Goal: Task Accomplishment & Management: Use online tool/utility

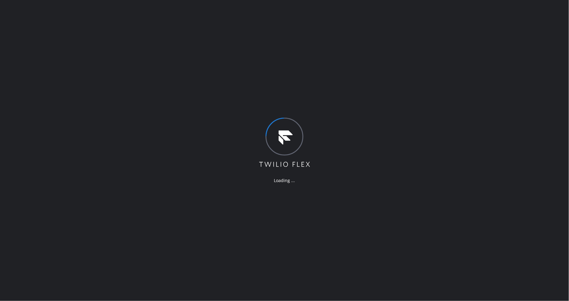
click at [242, 220] on div "Loading ..." at bounding box center [284, 150] width 569 height 301
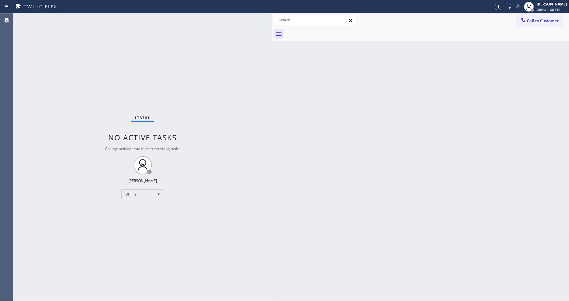
drag, startPoint x: 98, startPoint y: 31, endPoint x: 270, endPoint y: 41, distance: 172.5
click at [272, 41] on div at bounding box center [272, 156] width 0 height 287
click at [556, 7] on span "Offline | 2d 15h" at bounding box center [548, 9] width 23 height 4
click at [537, 29] on button "Available" at bounding box center [538, 32] width 61 height 8
click at [274, 30] on icon at bounding box center [279, 34] width 10 height 10
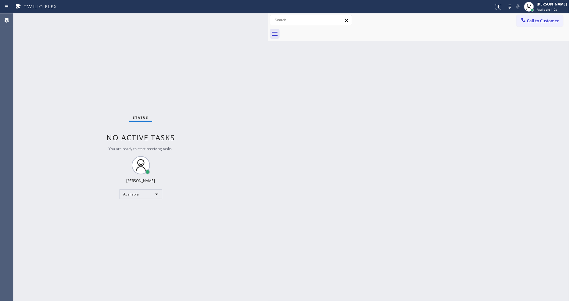
drag, startPoint x: 273, startPoint y: 29, endPoint x: 269, endPoint y: 30, distance: 4.2
click at [268, 30] on div at bounding box center [268, 156] width 0 height 287
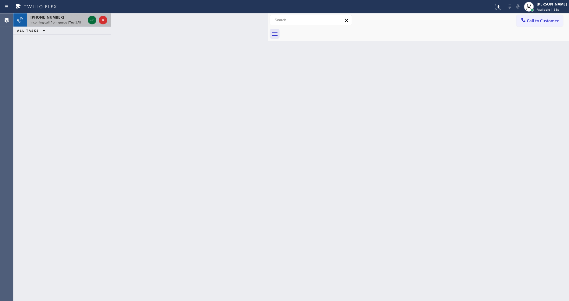
click at [92, 22] on icon at bounding box center [91, 19] width 7 height 7
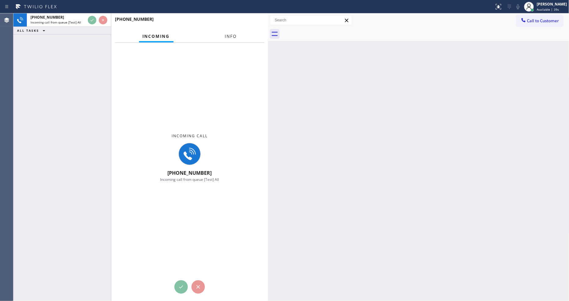
click at [227, 33] on button "Info" at bounding box center [230, 36] width 19 height 12
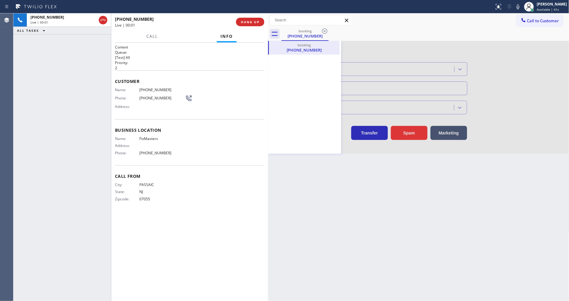
type input "[PHONE_NUMBER]"
click at [297, 32] on div "booking" at bounding box center [305, 31] width 46 height 5
click at [357, 37] on div "booking [PHONE_NUMBER]" at bounding box center [425, 34] width 288 height 14
click at [274, 35] on icon at bounding box center [275, 34] width 6 height 4
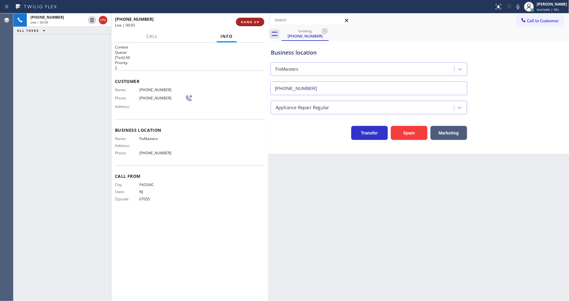
click at [249, 18] on button "HANG UP" at bounding box center [250, 22] width 28 height 9
click at [249, 20] on span "HANG UP" at bounding box center [250, 22] width 19 height 4
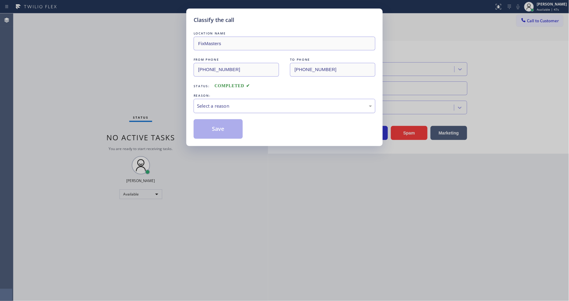
click at [215, 102] on div "Select a reason" at bounding box center [284, 105] width 175 height 7
click at [216, 130] on button "Save" at bounding box center [218, 129] width 49 height 20
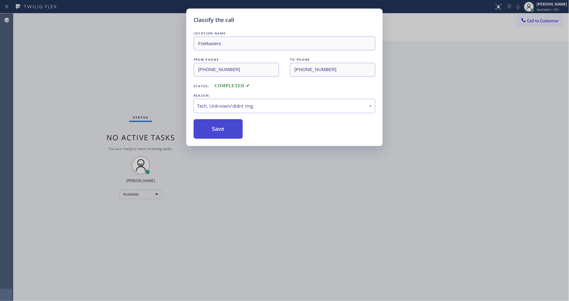
click at [216, 130] on button "Save" at bounding box center [218, 129] width 49 height 20
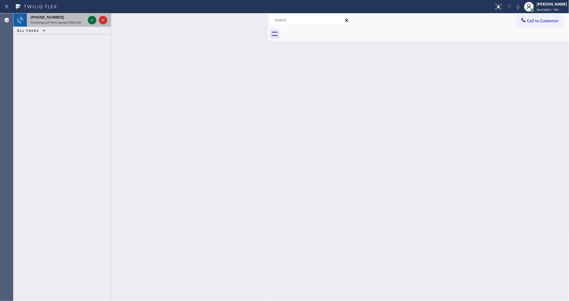
click at [91, 19] on icon at bounding box center [91, 19] width 7 height 7
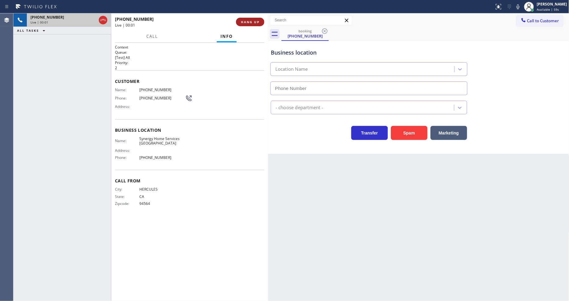
type input "[PHONE_NUMBER]"
click at [246, 21] on span "HANG UP" at bounding box center [250, 22] width 19 height 4
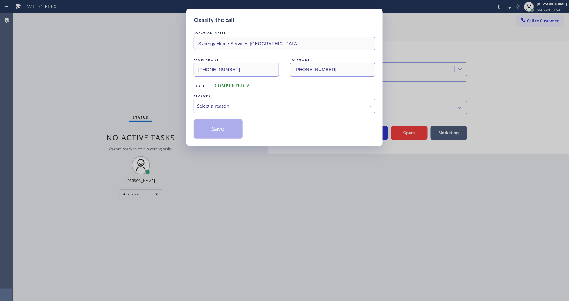
click at [245, 107] on div "Select a reason" at bounding box center [284, 105] width 175 height 7
click at [228, 129] on button "Save" at bounding box center [218, 129] width 49 height 20
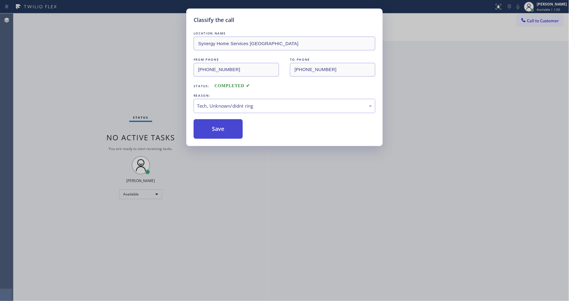
click at [228, 129] on button "Save" at bounding box center [218, 129] width 49 height 20
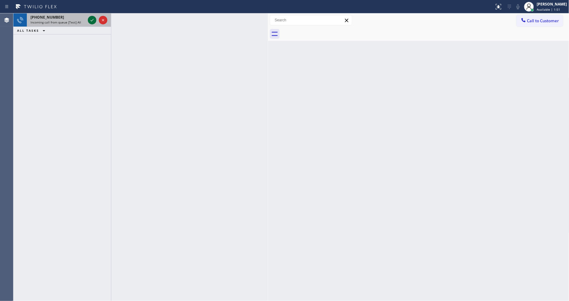
click at [93, 20] on icon at bounding box center [91, 19] width 7 height 7
click at [91, 19] on icon at bounding box center [91, 19] width 7 height 7
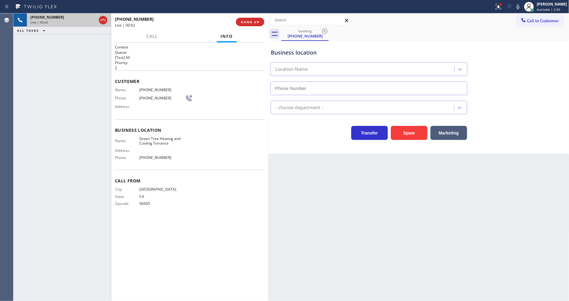
type input "[PHONE_NUMBER]"
click at [252, 23] on span "HANG UP" at bounding box center [250, 22] width 19 height 4
click at [251, 20] on span "HANG UP" at bounding box center [250, 22] width 19 height 4
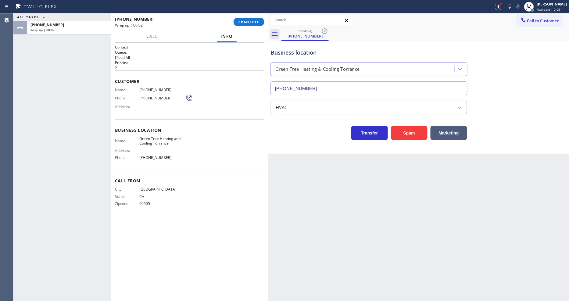
click at [251, 14] on div "[PHONE_NUMBER] Wrap up | 00:02 COMPLETE" at bounding box center [189, 22] width 149 height 16
click at [252, 19] on button "COMPLETE" at bounding box center [249, 22] width 31 height 9
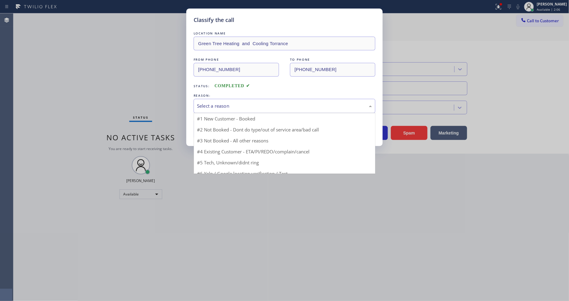
click at [230, 104] on div "Select a reason" at bounding box center [284, 105] width 175 height 7
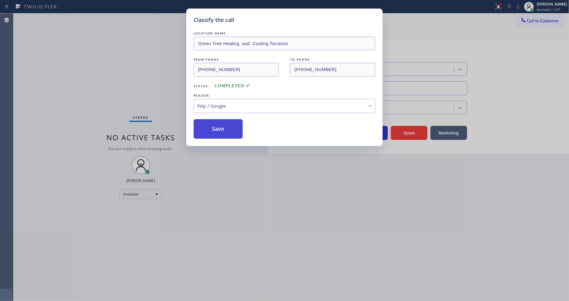
click at [226, 124] on button "Save" at bounding box center [218, 129] width 49 height 20
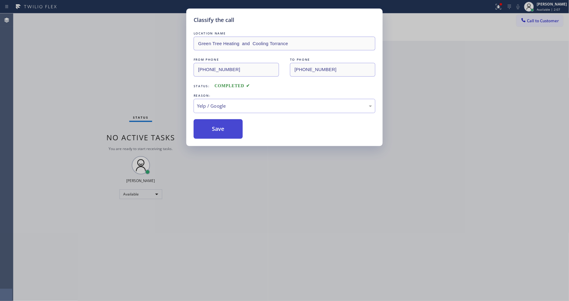
click at [226, 124] on button "Save" at bounding box center [218, 129] width 49 height 20
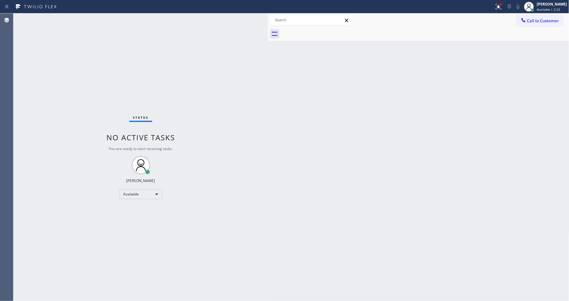
click at [442, 173] on div "Back to Dashboard Change Sender ID Customers Technicians Select a contact Outbo…" at bounding box center [418, 156] width 301 height 287
click at [342, 222] on div "Back to Dashboard Change Sender ID Customers Technicians Select a contact Outbo…" at bounding box center [418, 156] width 301 height 287
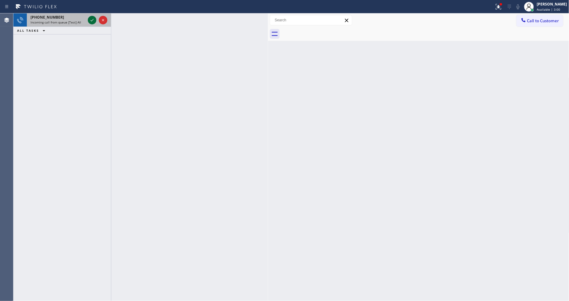
click at [90, 19] on icon at bounding box center [91, 19] width 7 height 7
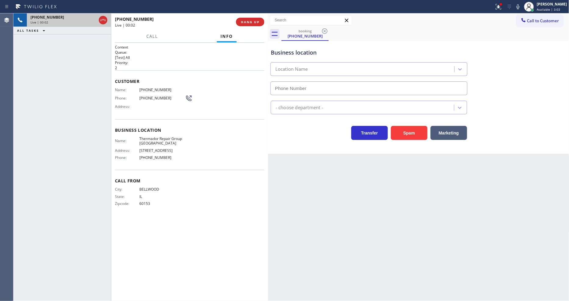
type input "[PHONE_NUMBER]"
click at [89, 52] on div "[PHONE_NUMBER] Live | 00:21 ALL TASKS ALL TASKS ACTIVE TASKS TASKS IN WRAP UP" at bounding box center [62, 156] width 98 height 287
click at [244, 21] on span "HANG UP" at bounding box center [250, 22] width 19 height 4
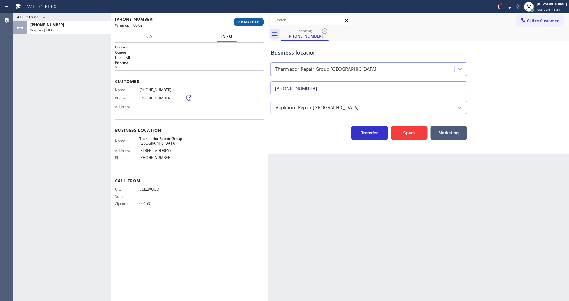
click at [244, 20] on span "COMPLETE" at bounding box center [248, 22] width 21 height 4
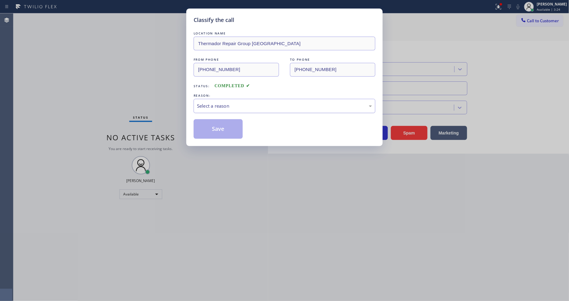
click at [219, 102] on div "Select a reason" at bounding box center [284, 105] width 175 height 7
click at [227, 124] on button "Save" at bounding box center [218, 129] width 49 height 20
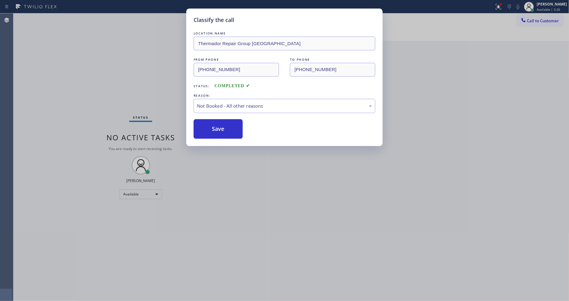
click at [227, 124] on button "Save" at bounding box center [218, 129] width 49 height 20
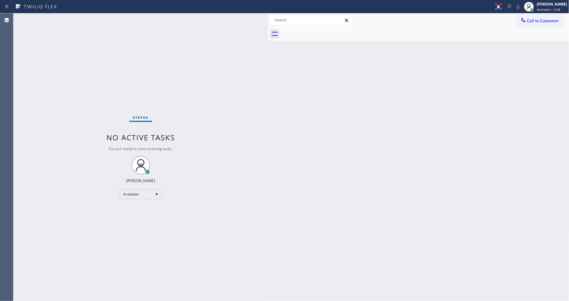
click at [437, 165] on div "Back to Dashboard Change Sender ID Customers Technicians Select a contact Outbo…" at bounding box center [418, 156] width 301 height 287
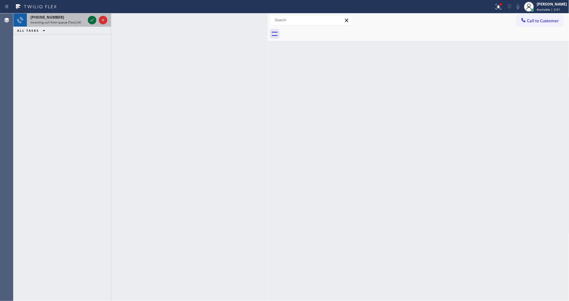
click at [92, 20] on icon at bounding box center [91, 19] width 7 height 7
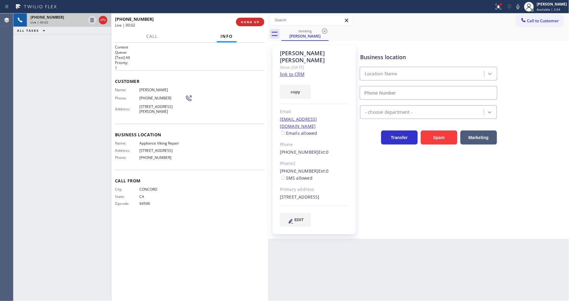
type input "[PHONE_NUMBER]"
click at [293, 71] on link "link to CRM" at bounding box center [292, 74] width 24 height 6
click at [263, 22] on button "HANG UP" at bounding box center [250, 22] width 28 height 9
click at [260, 22] on button "HANG UP" at bounding box center [250, 22] width 28 height 9
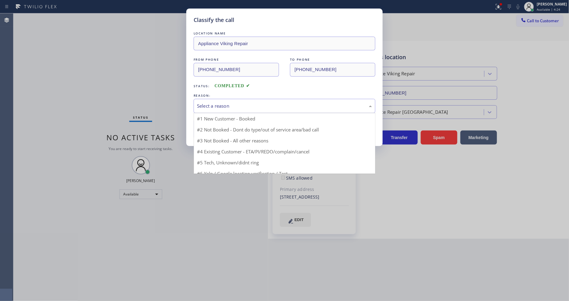
click at [216, 102] on div "Select a reason" at bounding box center [284, 105] width 175 height 7
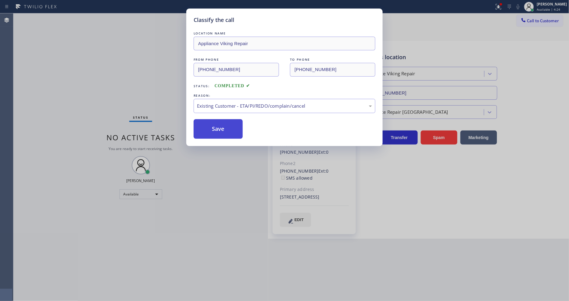
click at [214, 127] on button "Save" at bounding box center [218, 129] width 49 height 20
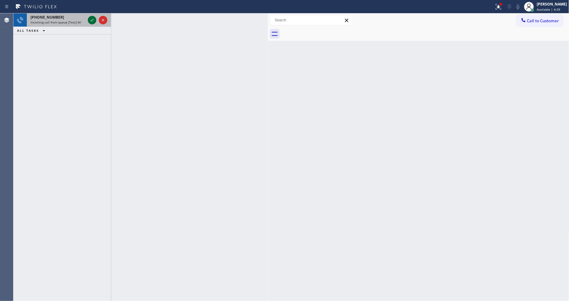
click at [93, 19] on icon at bounding box center [91, 19] width 7 height 7
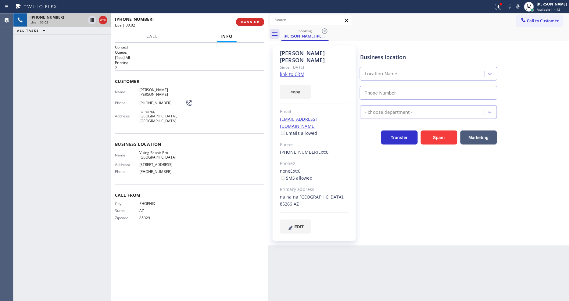
type input "[PHONE_NUMBER]"
click at [297, 71] on link "link to CRM" at bounding box center [292, 74] width 24 height 6
click at [505, 5] on div at bounding box center [498, 6] width 13 height 7
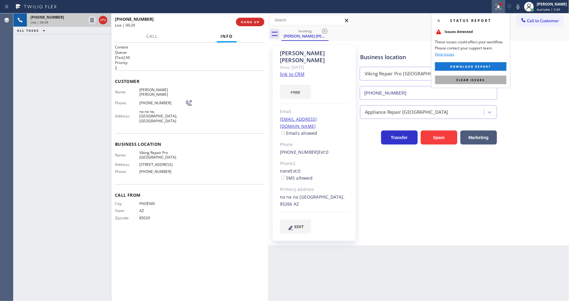
click at [502, 80] on button "Clear issues" at bounding box center [470, 80] width 71 height 9
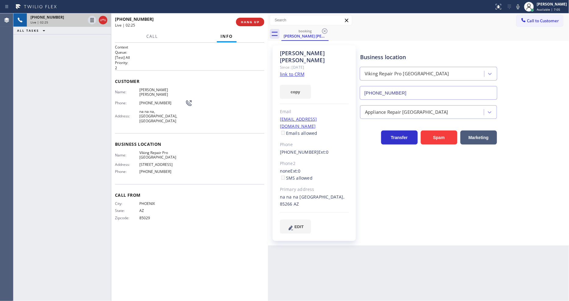
click at [412, 177] on div "Business location Viking Repair Pro [GEOGRAPHIC_DATA] [PHONE_NUMBER] Appliance …" at bounding box center [463, 139] width 209 height 185
drag, startPoint x: 325, startPoint y: 183, endPoint x: 330, endPoint y: 184, distance: 4.3
click at [334, 194] on div "na na na [GEOGRAPHIC_DATA], 85266 AZ" at bounding box center [314, 201] width 69 height 14
drag, startPoint x: 328, startPoint y: 184, endPoint x: 334, endPoint y: 184, distance: 5.8
click at [334, 194] on div "na na na [GEOGRAPHIC_DATA], 85266 AZ" at bounding box center [314, 201] width 69 height 14
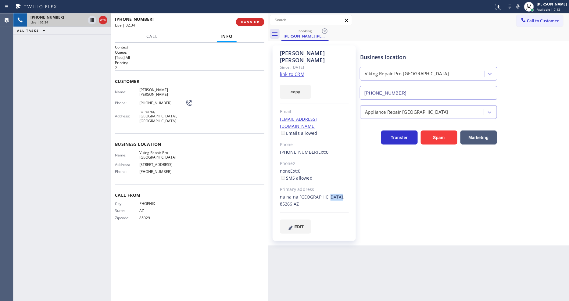
copy div "85266"
click at [365, 208] on div "Business location Viking Repair Pro [GEOGRAPHIC_DATA] [PHONE_NUMBER] Appliance …" at bounding box center [463, 139] width 209 height 185
drag, startPoint x: 227, startPoint y: 225, endPoint x: 217, endPoint y: 239, distance: 17.4
click at [226, 225] on div "Context Queue: [Test] All Priority: 2 Customer Name: [PERSON_NAME] [PERSON_NAME…" at bounding box center [189, 172] width 149 height 255
click at [148, 150] on span "Viking Repair Pro [GEOGRAPHIC_DATA]" at bounding box center [162, 154] width 46 height 9
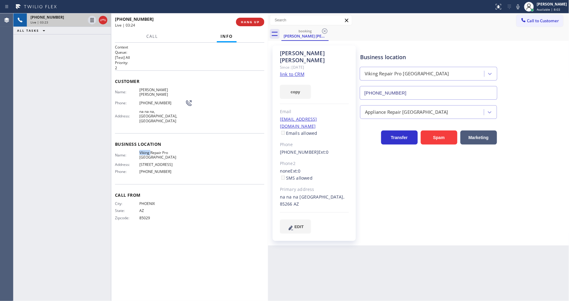
click at [148, 150] on span "Viking Repair Pro [GEOGRAPHIC_DATA]" at bounding box center [162, 154] width 46 height 9
copy span "Viking Repair Pro [GEOGRAPHIC_DATA]"
click at [149, 150] on span "Viking Repair Pro [GEOGRAPHIC_DATA]" at bounding box center [162, 154] width 46 height 9
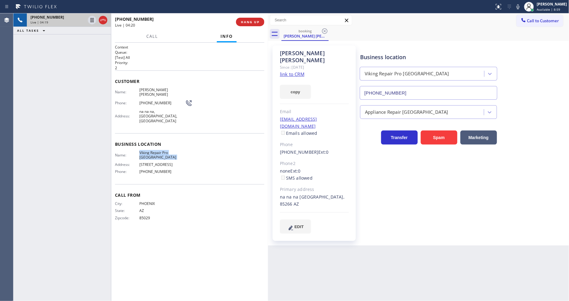
click at [149, 150] on span "Viking Repair Pro [GEOGRAPHIC_DATA]" at bounding box center [162, 154] width 46 height 9
click at [283, 71] on link "link to CRM" at bounding box center [292, 74] width 24 height 6
click at [522, 8] on icon at bounding box center [517, 6] width 7 height 7
click at [519, 7] on icon at bounding box center [517, 6] width 3 height 5
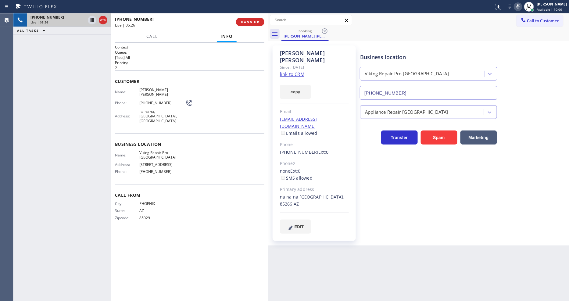
click at [273, 216] on div "[PERSON_NAME] [PERSON_NAME] Since: [DATE] link to CRM copy Email [EMAIL_ADDRESS…" at bounding box center [314, 142] width 83 height 195
click at [522, 7] on icon at bounding box center [517, 6] width 7 height 7
click at [519, 4] on icon at bounding box center [517, 6] width 3 height 5
click at [519, 5] on icon at bounding box center [517, 6] width 3 height 5
drag, startPoint x: 234, startPoint y: 152, endPoint x: 236, endPoint y: 288, distance: 136.0
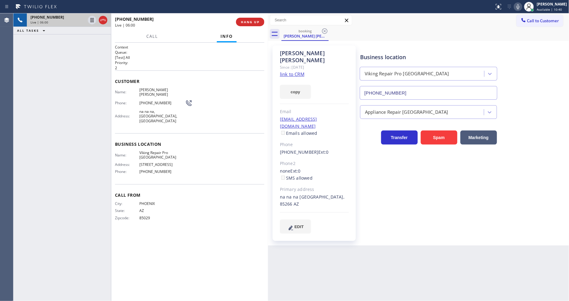
click at [234, 152] on div "Name: Viking Repair Pro Glendale Address: [STREET_ADDRESS] Phone: [PHONE_NUMBER]" at bounding box center [189, 163] width 149 height 26
click at [203, 133] on div "Business location Name: Viking Repair Pro Glendale Address: [STREET_ADDRESS] Ph…" at bounding box center [189, 158] width 149 height 51
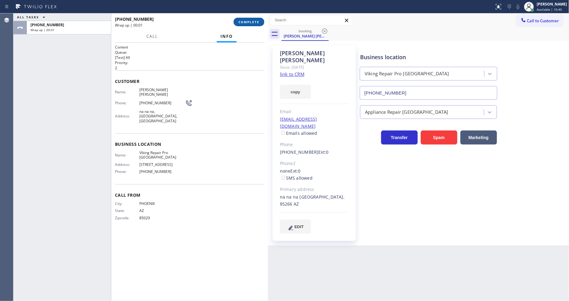
click at [248, 20] on span "COMPLETE" at bounding box center [248, 22] width 21 height 4
click at [213, 102] on div "Name: [PERSON_NAME] [PERSON_NAME] Phone: [PHONE_NUMBER] Address: [GEOGRAPHIC_DA…" at bounding box center [189, 106] width 149 height 38
click at [244, 20] on span "COMPLETE" at bounding box center [248, 22] width 21 height 4
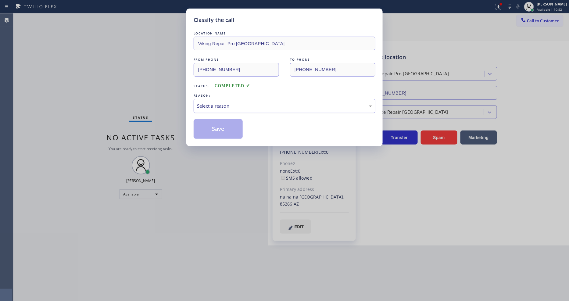
click at [227, 99] on div "Select a reason" at bounding box center [285, 106] width 182 height 14
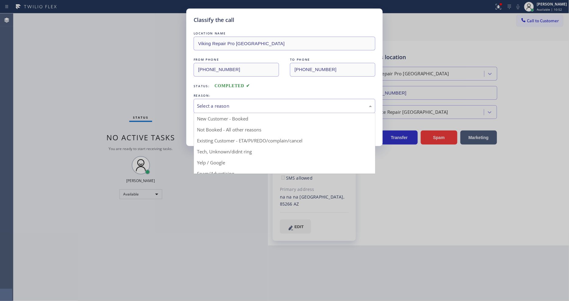
drag, startPoint x: 217, startPoint y: 138, endPoint x: 217, endPoint y: 118, distance: 19.8
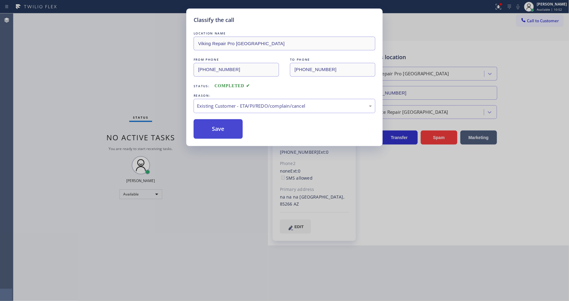
click at [217, 119] on button "Save" at bounding box center [218, 129] width 49 height 20
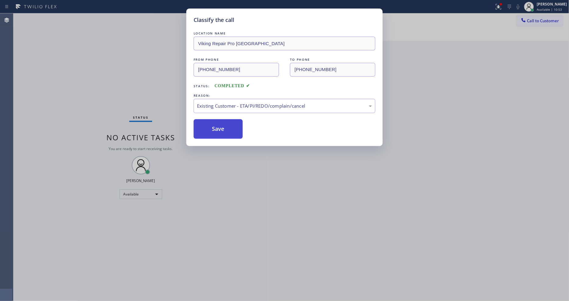
drag, startPoint x: 217, startPoint y: 119, endPoint x: 217, endPoint y: 123, distance: 4.3
click at [217, 120] on button "Save" at bounding box center [218, 129] width 49 height 20
click at [217, 123] on button "Save" at bounding box center [218, 129] width 49 height 20
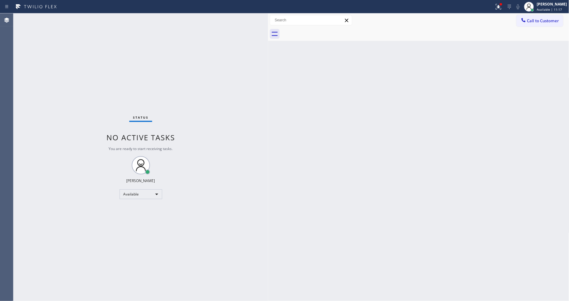
click at [475, 227] on div "Back to Dashboard Change Sender ID Customers Technicians Select a contact Outbo…" at bounding box center [418, 156] width 301 height 287
click at [236, 212] on div "Status No active tasks You are ready to start receiving tasks. [PERSON_NAME] Av…" at bounding box center [140, 156] width 255 height 287
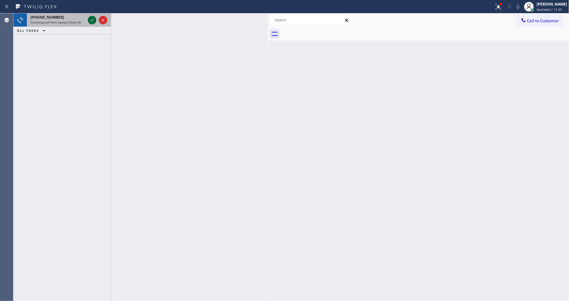
click at [91, 17] on icon at bounding box center [91, 19] width 7 height 7
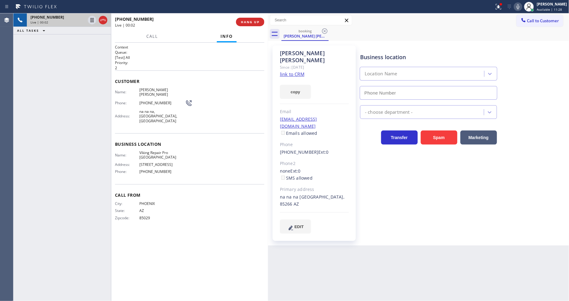
type input "[PHONE_NUMBER]"
click at [287, 71] on link "link to CRM" at bounding box center [292, 74] width 24 height 6
click at [499, 4] on icon at bounding box center [498, 6] width 4 height 4
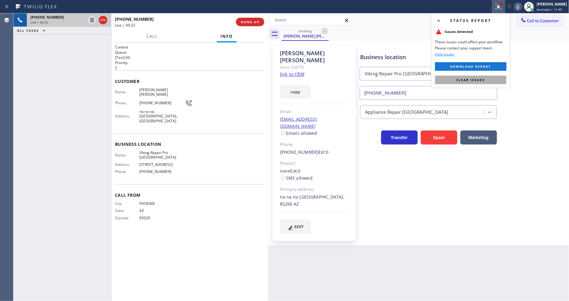
click at [495, 79] on button "Clear issues" at bounding box center [470, 80] width 71 height 9
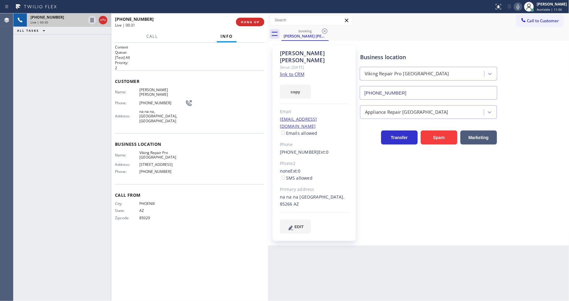
click at [193, 153] on div "Name: Viking Repair Pro Glendale Address: [STREET_ADDRESS] Phone: [PHONE_NUMBER]" at bounding box center [189, 163] width 149 height 26
click at [429, 207] on div "Business location Viking Repair Pro [GEOGRAPHIC_DATA] [PHONE_NUMBER] Appliance …" at bounding box center [463, 139] width 209 height 185
click at [212, 150] on div "Name: Viking Repair Pro Glendale Address: [STREET_ADDRESS] Phone: [PHONE_NUMBER]" at bounding box center [189, 163] width 149 height 26
click at [209, 141] on span "Business location" at bounding box center [189, 144] width 149 height 6
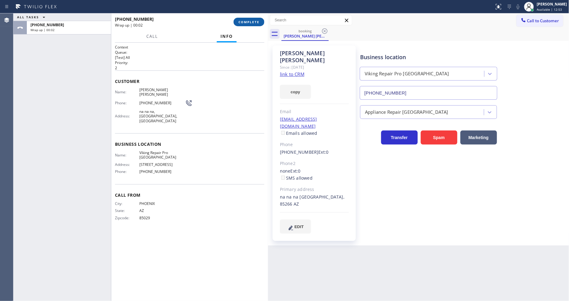
click at [248, 25] on button "COMPLETE" at bounding box center [249, 22] width 31 height 9
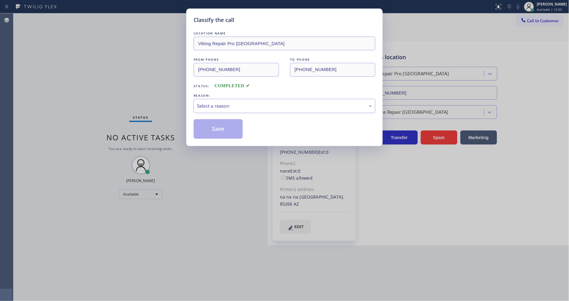
click at [226, 102] on div "Select a reason" at bounding box center [284, 105] width 175 height 7
click at [224, 128] on button "Save" at bounding box center [218, 129] width 49 height 20
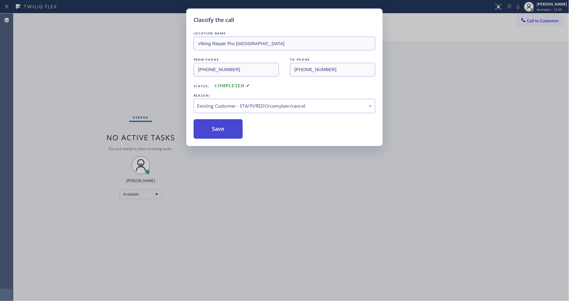
click at [224, 128] on button "Save" at bounding box center [218, 129] width 49 height 20
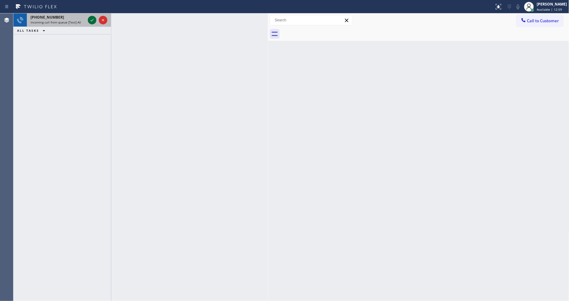
click at [91, 20] on icon at bounding box center [91, 19] width 7 height 7
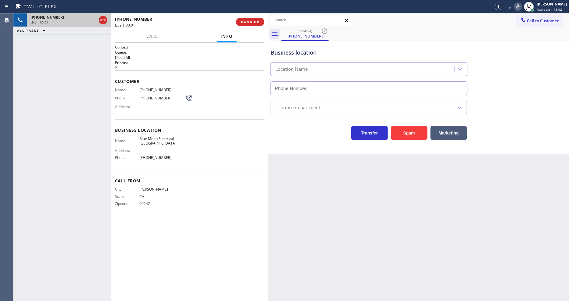
type input "[PHONE_NUMBER]"
click at [249, 19] on button "HANG UP" at bounding box center [250, 22] width 28 height 9
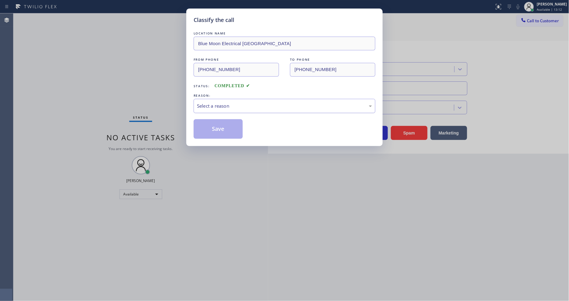
click at [230, 105] on div "Select a reason" at bounding box center [284, 105] width 175 height 7
click at [221, 126] on button "Save" at bounding box center [218, 129] width 49 height 20
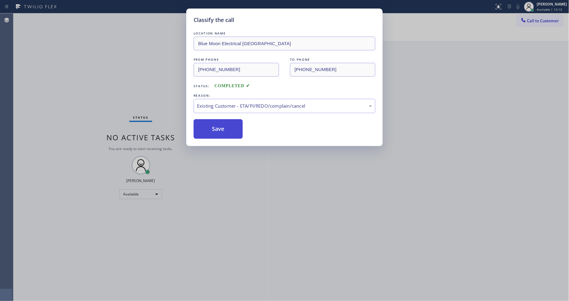
click at [221, 126] on button "Save" at bounding box center [218, 129] width 49 height 20
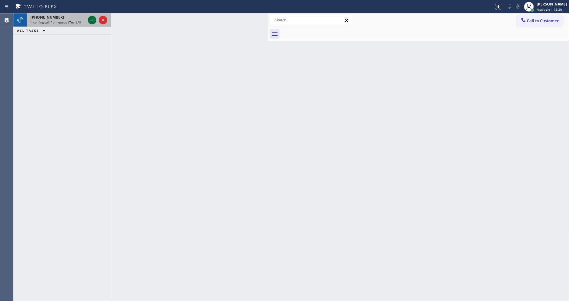
click at [92, 18] on icon at bounding box center [91, 19] width 7 height 7
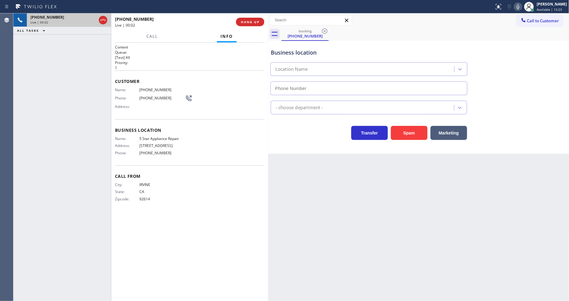
type input "[PHONE_NUMBER]"
drag, startPoint x: 378, startPoint y: 151, endPoint x: 363, endPoint y: 159, distance: 16.6
click at [378, 151] on div "Back to Dashboard Change Sender ID Customers Technicians Select a contact Outbo…" at bounding box center [418, 156] width 301 height 287
click at [159, 138] on span "5 Star Appliance Repair" at bounding box center [162, 138] width 46 height 5
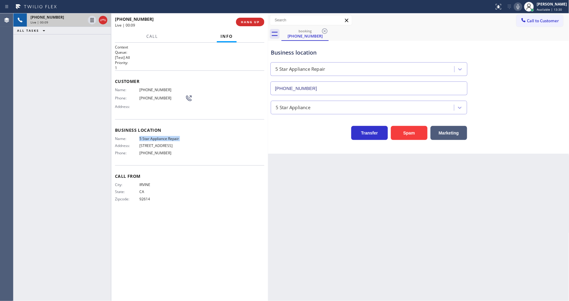
click at [159, 138] on span "5 Star Appliance Repair" at bounding box center [162, 138] width 46 height 5
copy span "5 Star Appliance Repair"
click at [95, 89] on div "[PHONE_NUMBER] Live | 00:27 ALL TASKS ALL TASKS ACTIVE TASKS TASKS IN WRAP UP" at bounding box center [62, 156] width 98 height 287
click at [95, 89] on div "[PHONE_NUMBER] Live | 00:29 ALL TASKS ALL TASKS ACTIVE TASKS TASKS IN WRAP UP" at bounding box center [62, 156] width 98 height 287
click at [257, 20] on span "HANG UP" at bounding box center [250, 22] width 19 height 4
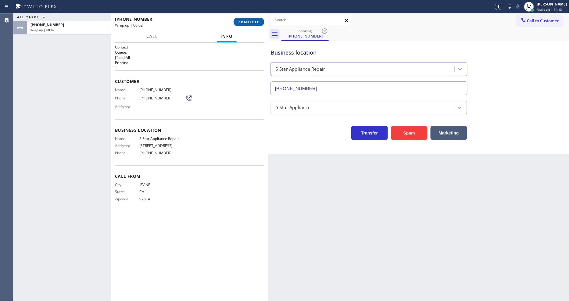
click at [257, 20] on span "COMPLETE" at bounding box center [248, 22] width 21 height 4
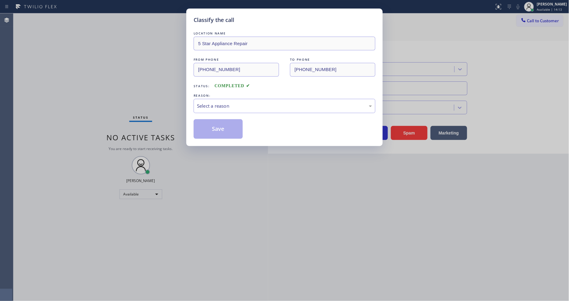
click at [251, 103] on div "Select a reason" at bounding box center [284, 105] width 175 height 7
click at [234, 129] on button "Save" at bounding box center [218, 129] width 49 height 20
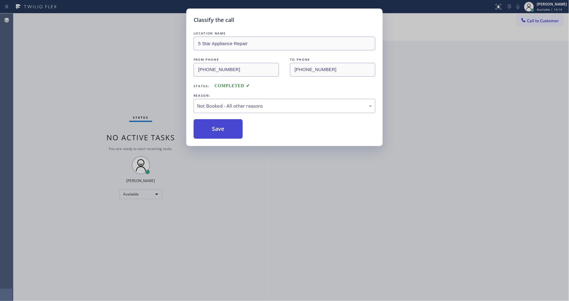
click at [234, 129] on button "Save" at bounding box center [218, 129] width 49 height 20
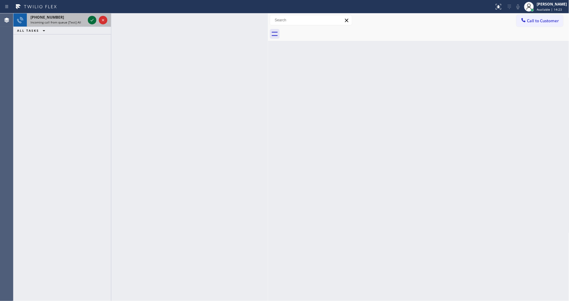
click at [93, 20] on icon at bounding box center [91, 19] width 7 height 7
click at [94, 20] on icon at bounding box center [91, 19] width 7 height 7
click at [90, 20] on icon at bounding box center [91, 19] width 7 height 7
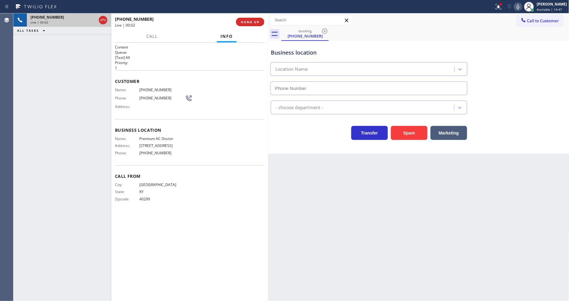
type input "[PHONE_NUMBER]"
click at [155, 136] on span "Premium AC Doctor" at bounding box center [162, 138] width 46 height 5
copy span "Premium AC Doctor"
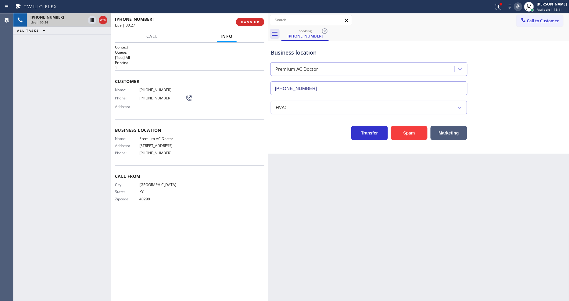
click at [147, 95] on div "Phone: [PHONE_NUMBER]" at bounding box center [153, 98] width 77 height 7
click at [147, 87] on span "[PHONE_NUMBER]" at bounding box center [162, 89] width 46 height 5
copy span "[PHONE_NUMBER]"
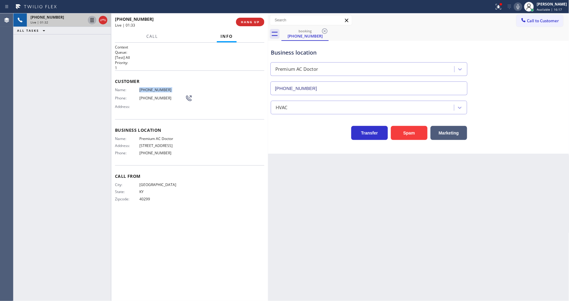
click at [91, 18] on icon at bounding box center [91, 19] width 7 height 7
click at [519, 6] on icon at bounding box center [517, 6] width 3 height 5
click at [202, 127] on span "Business location" at bounding box center [189, 130] width 149 height 6
drag, startPoint x: 90, startPoint y: 19, endPoint x: 229, endPoint y: 4, distance: 139.8
click at [90, 19] on icon at bounding box center [91, 19] width 7 height 7
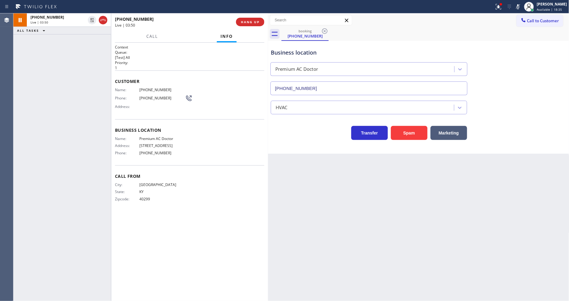
drag, startPoint x: 524, startPoint y: 7, endPoint x: 516, endPoint y: 6, distance: 8.3
click at [522, 6] on icon at bounding box center [517, 6] width 7 height 7
click at [500, 13] on div "Call to Customer Outbound call Location Search location Your caller id phone nu…" at bounding box center [418, 20] width 301 height 14
click at [499, 7] on icon at bounding box center [498, 6] width 4 height 4
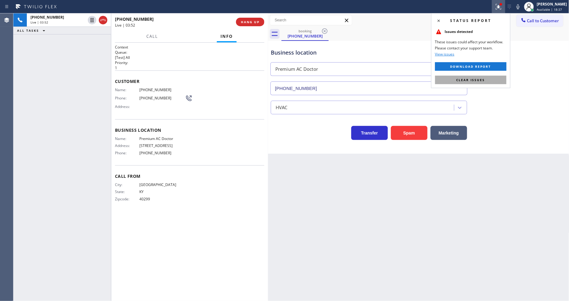
drag, startPoint x: 488, startPoint y: 81, endPoint x: 479, endPoint y: 0, distance: 81.4
click at [488, 81] on button "Clear issues" at bounding box center [470, 80] width 71 height 9
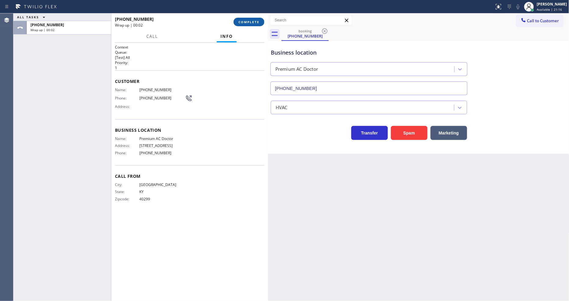
click at [252, 23] on span "COMPLETE" at bounding box center [248, 22] width 21 height 4
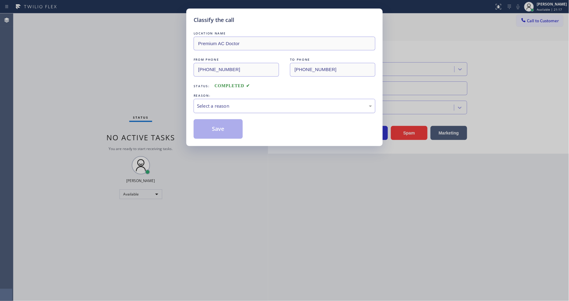
click at [205, 102] on div "Select a reason" at bounding box center [284, 105] width 175 height 7
click at [208, 127] on button "Save" at bounding box center [218, 129] width 49 height 20
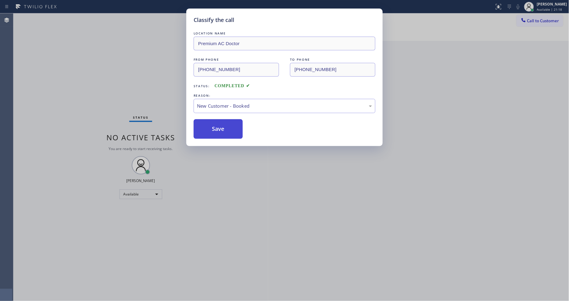
click at [208, 127] on button "Save" at bounding box center [218, 129] width 49 height 20
click at [207, 127] on button "Save" at bounding box center [218, 129] width 49 height 20
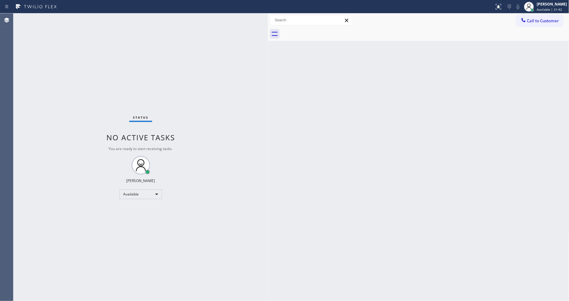
click at [535, 22] on button "Call to Customer" at bounding box center [539, 21] width 47 height 12
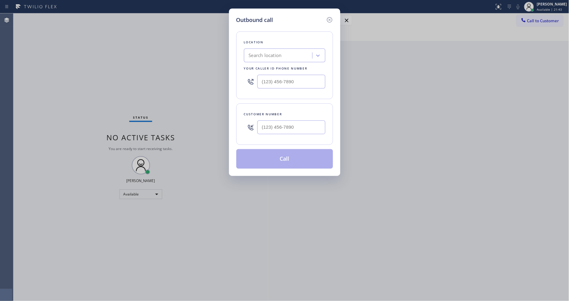
click at [269, 53] on div "Search location" at bounding box center [265, 55] width 33 height 7
paste input "Premium AC Doctor"
type input "Premium AC Doctor"
click at [256, 64] on div "Premium AC Doctor" at bounding box center [284, 68] width 81 height 11
type input "[PHONE_NUMBER]"
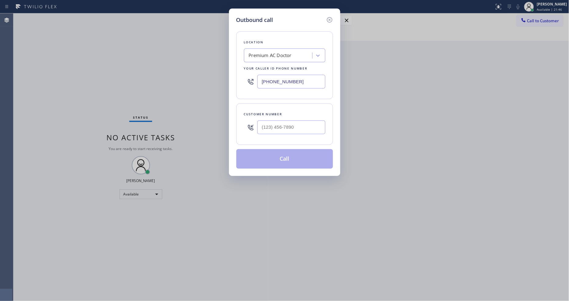
click at [165, 45] on div "Outbound call Location Premium AC Doctor Your caller id phone number [PHONE_NUM…" at bounding box center [284, 150] width 569 height 301
click at [278, 128] on input "(___) ___-____" at bounding box center [291, 127] width 68 height 14
paste input "502) 994-1453"
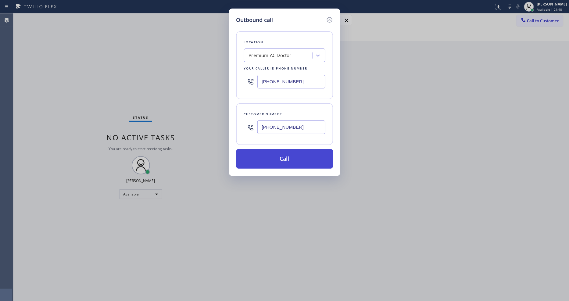
type input "[PHONE_NUMBER]"
click at [274, 158] on button "Call" at bounding box center [284, 159] width 97 height 20
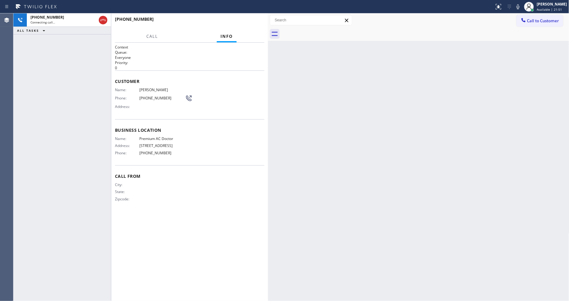
click at [147, 78] on span "Customer" at bounding box center [189, 81] width 149 height 6
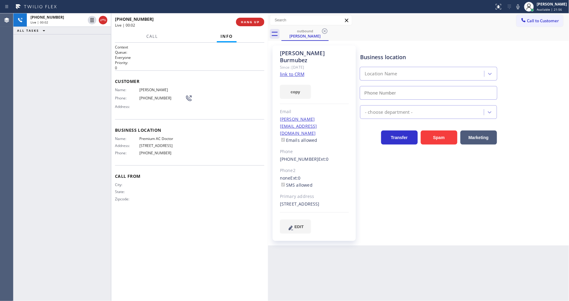
type input "[PHONE_NUMBER]"
click at [249, 22] on span "HANG UP" at bounding box center [250, 22] width 19 height 4
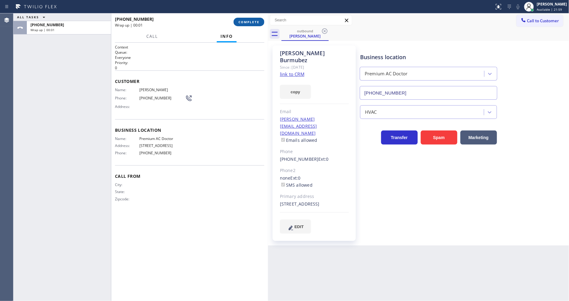
click at [251, 20] on span "COMPLETE" at bounding box center [248, 22] width 21 height 4
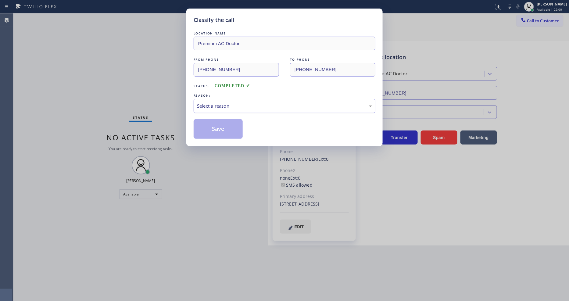
click at [207, 103] on div "Select a reason" at bounding box center [284, 105] width 175 height 7
click at [220, 123] on button "Save" at bounding box center [218, 129] width 49 height 20
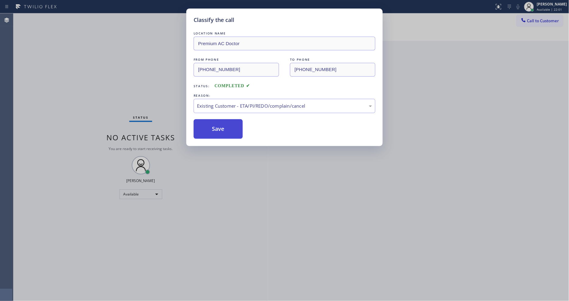
click at [220, 123] on button "Save" at bounding box center [218, 129] width 49 height 20
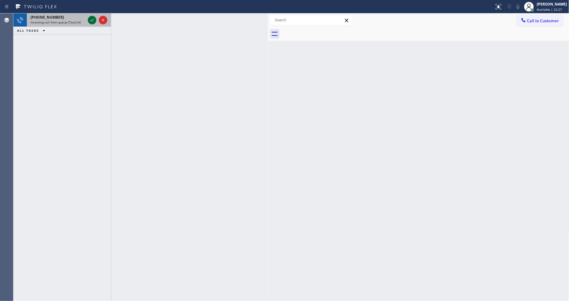
click at [90, 18] on icon at bounding box center [91, 19] width 7 height 7
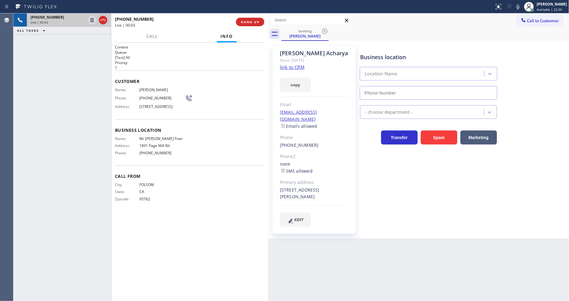
click at [290, 65] on link "link to CRM" at bounding box center [292, 67] width 24 height 6
type input "[PHONE_NUMBER]"
click at [90, 18] on icon at bounding box center [91, 19] width 7 height 7
click at [522, 6] on icon at bounding box center [517, 6] width 7 height 7
click at [91, 20] on icon at bounding box center [92, 20] width 4 height 4
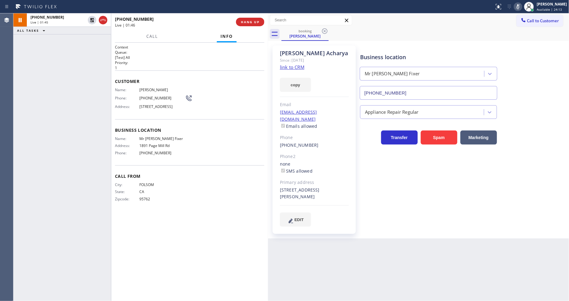
click at [522, 7] on icon at bounding box center [517, 6] width 7 height 7
click at [246, 20] on span "HANG UP" at bounding box center [250, 22] width 19 height 4
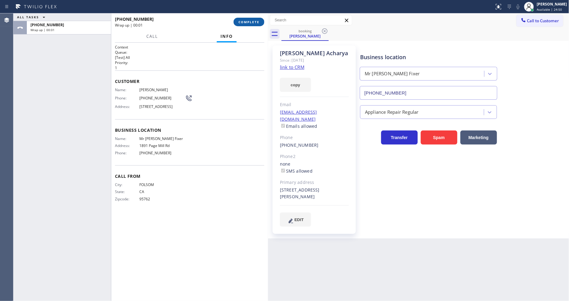
click at [246, 20] on span "COMPLETE" at bounding box center [248, 22] width 21 height 4
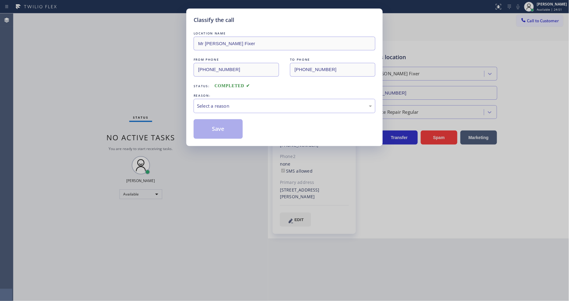
click at [229, 99] on div "Select a reason" at bounding box center [285, 106] width 182 height 14
click at [227, 127] on button "Save" at bounding box center [218, 129] width 49 height 20
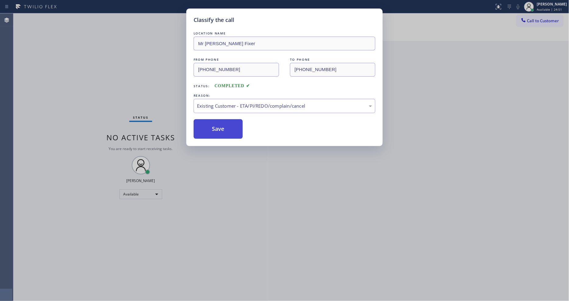
click at [227, 127] on button "Save" at bounding box center [218, 129] width 49 height 20
drag, startPoint x: 227, startPoint y: 127, endPoint x: 181, endPoint y: 14, distance: 122.6
click at [227, 126] on button "Save" at bounding box center [218, 129] width 49 height 20
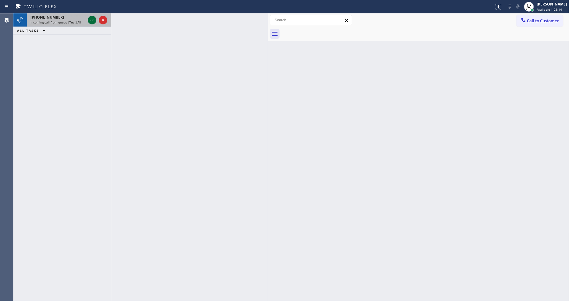
click at [92, 20] on icon at bounding box center [92, 20] width 3 height 2
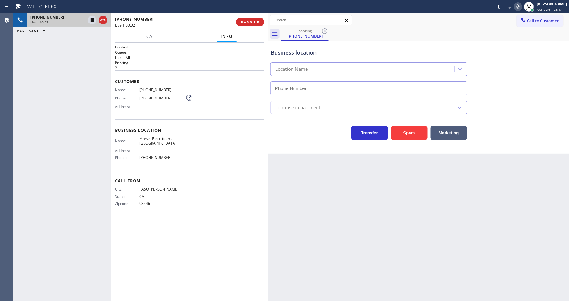
type input "[PHONE_NUMBER]"
click at [257, 21] on button "HANG UP" at bounding box center [250, 22] width 28 height 9
click at [257, 21] on span "HANG UP" at bounding box center [250, 22] width 19 height 4
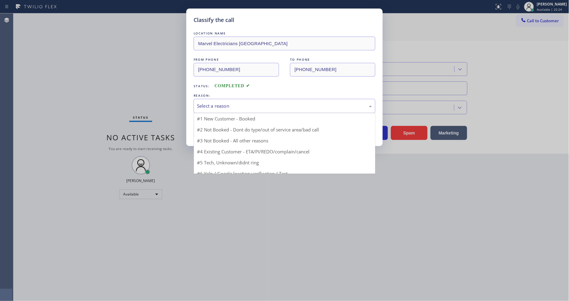
click at [209, 102] on div "Select a reason" at bounding box center [284, 105] width 175 height 7
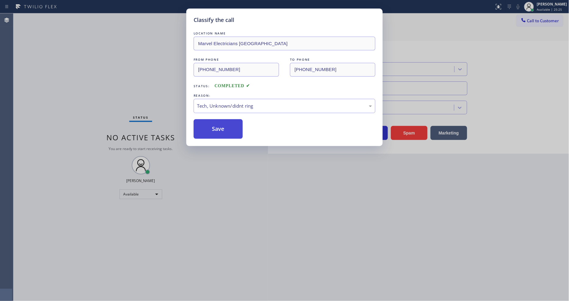
click at [220, 128] on button "Save" at bounding box center [218, 129] width 49 height 20
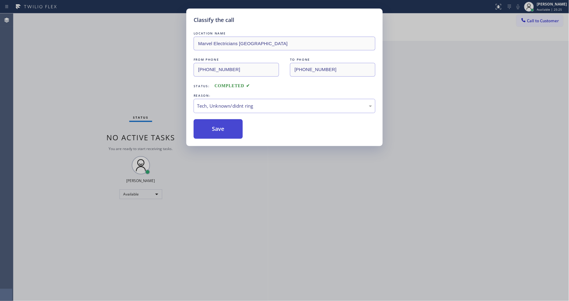
click at [220, 128] on button "Save" at bounding box center [218, 129] width 49 height 20
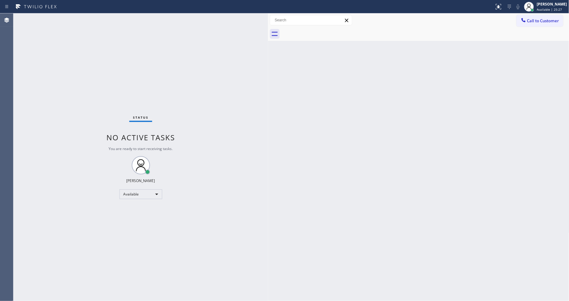
drag, startPoint x: 83, startPoint y: 85, endPoint x: 74, endPoint y: 173, distance: 87.7
click at [83, 85] on div "Status No active tasks You are ready to start receiving tasks. [PERSON_NAME] Av…" at bounding box center [140, 156] width 255 height 287
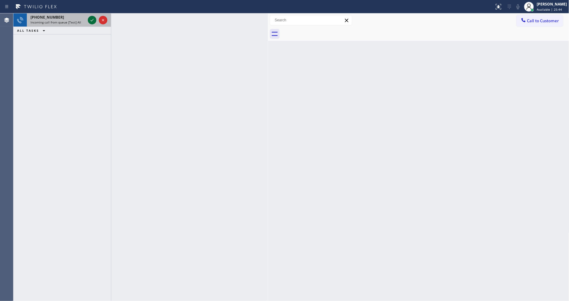
click at [90, 19] on icon at bounding box center [91, 19] width 7 height 7
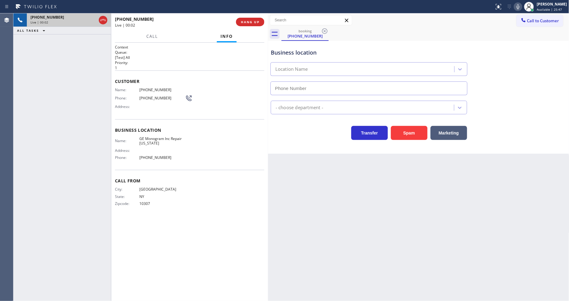
type input "[PHONE_NUMBER]"
click at [147, 136] on span "GE Monogram Inc Repair [US_STATE]" at bounding box center [162, 140] width 46 height 9
copy span "GE Monogram Inc Repair [US_STATE]"
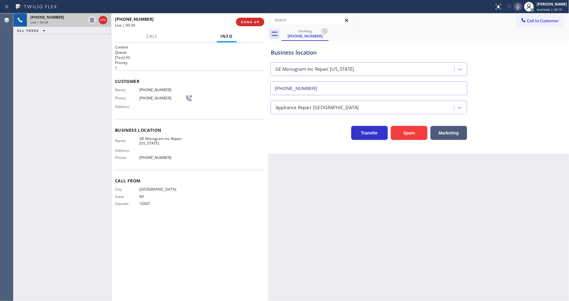
click at [155, 89] on span "[PHONE_NUMBER]" at bounding box center [162, 89] width 46 height 5
copy span "[PHONE_NUMBER]"
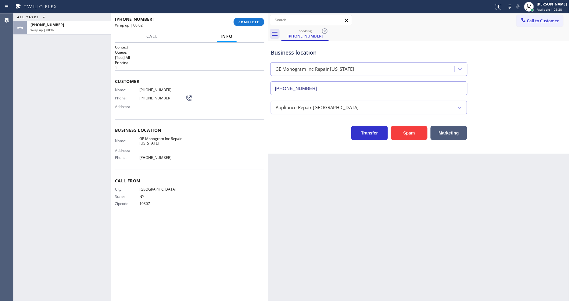
click at [143, 202] on span "10307" at bounding box center [162, 203] width 46 height 5
copy span "10307"
click at [252, 20] on span "COMPLETE" at bounding box center [248, 22] width 21 height 4
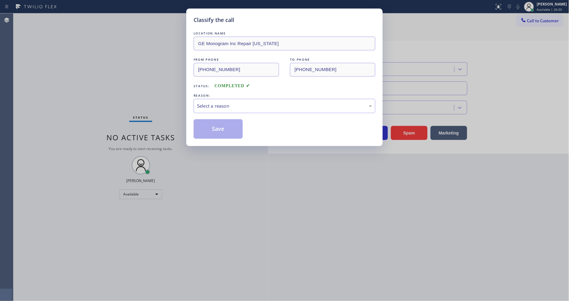
click at [232, 102] on div "Select a reason" at bounding box center [284, 105] width 175 height 7
click at [227, 124] on button "Save" at bounding box center [218, 129] width 49 height 20
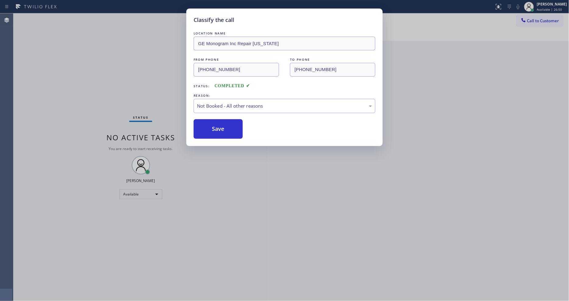
click at [227, 124] on button "Save" at bounding box center [218, 129] width 49 height 20
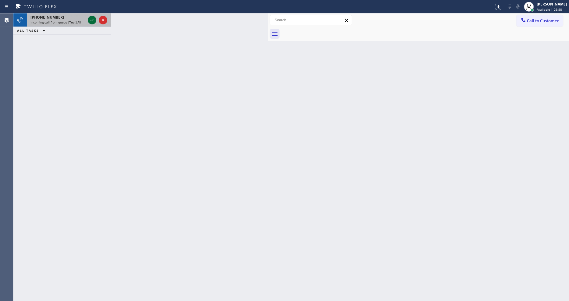
click at [88, 20] on div at bounding box center [92, 19] width 9 height 7
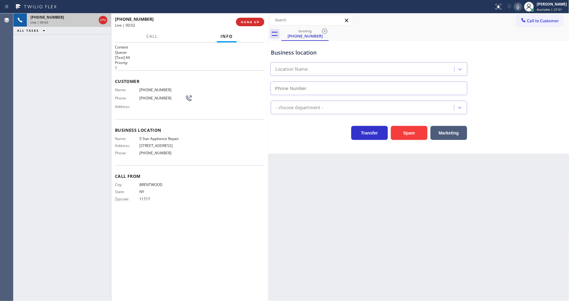
type input "[PHONE_NUMBER]"
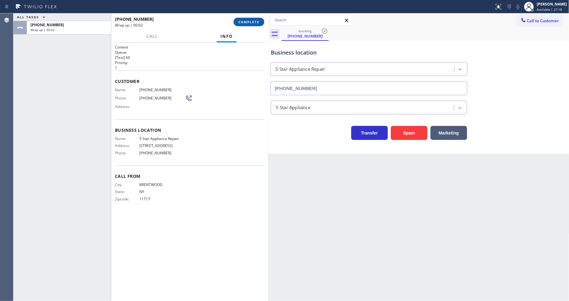
click at [245, 20] on span "COMPLETE" at bounding box center [248, 22] width 21 height 4
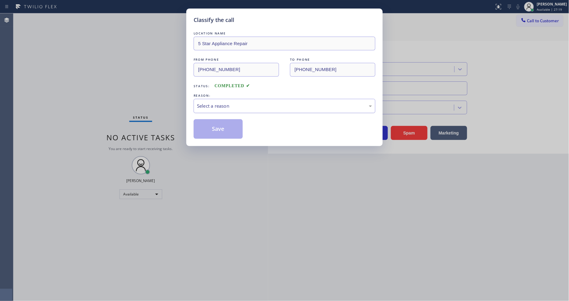
click at [209, 104] on div "Select a reason" at bounding box center [284, 105] width 175 height 7
click at [209, 129] on button "Save" at bounding box center [218, 129] width 49 height 20
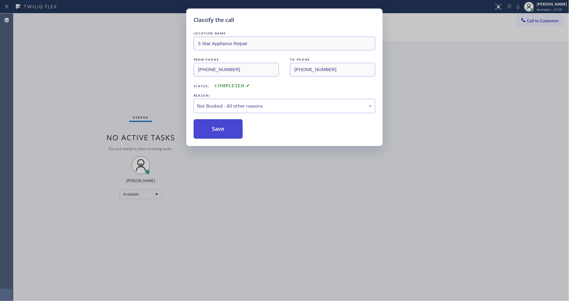
click at [209, 129] on button "Save" at bounding box center [218, 129] width 49 height 20
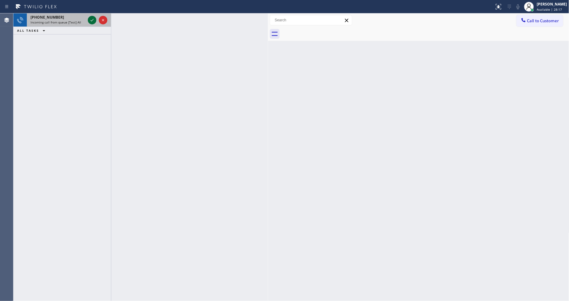
click at [93, 19] on icon at bounding box center [92, 20] width 3 height 2
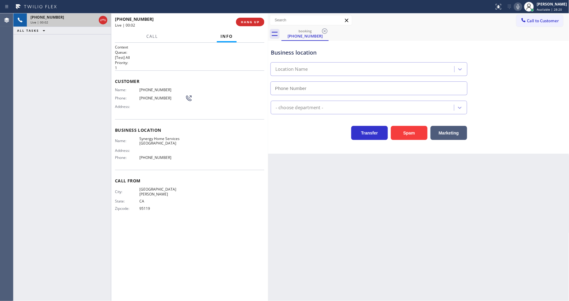
type input "[PHONE_NUMBER]"
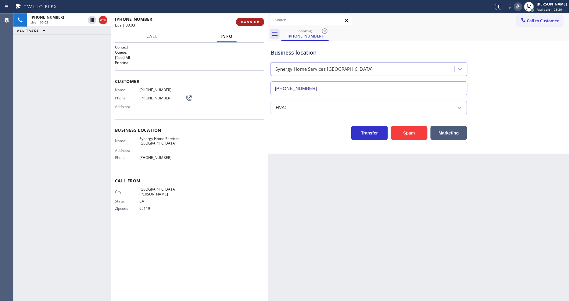
click at [252, 20] on span "HANG UP" at bounding box center [250, 22] width 19 height 4
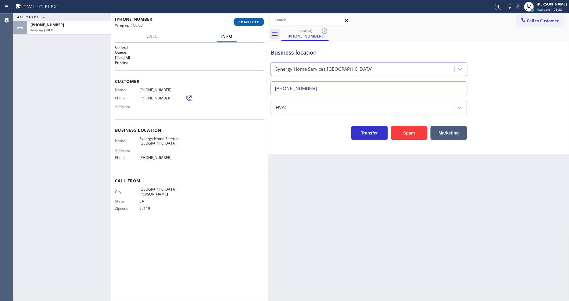
click at [252, 20] on span "COMPLETE" at bounding box center [248, 22] width 21 height 4
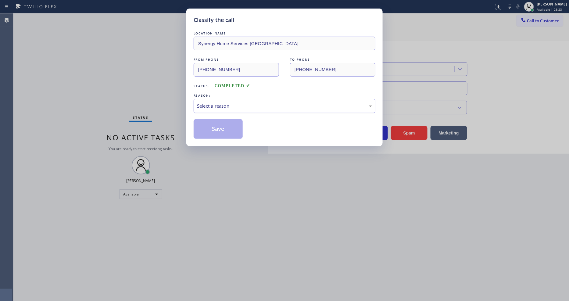
click at [226, 108] on div "Select a reason" at bounding box center [285, 106] width 182 height 14
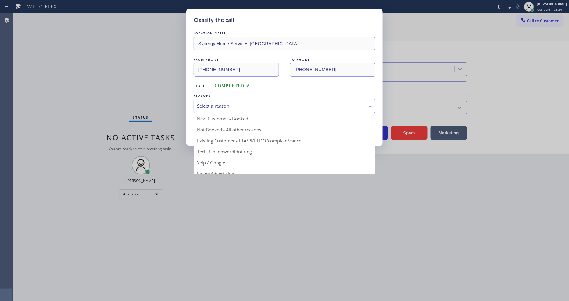
drag, startPoint x: 215, startPoint y: 160, endPoint x: 216, endPoint y: 138, distance: 21.7
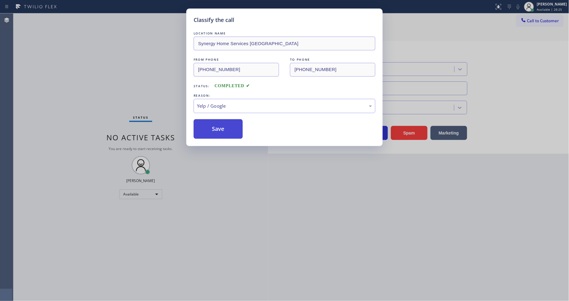
click at [214, 123] on button "Save" at bounding box center [218, 129] width 49 height 20
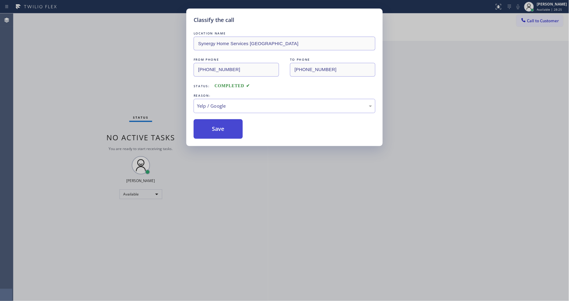
click at [214, 123] on button "Save" at bounding box center [218, 129] width 49 height 20
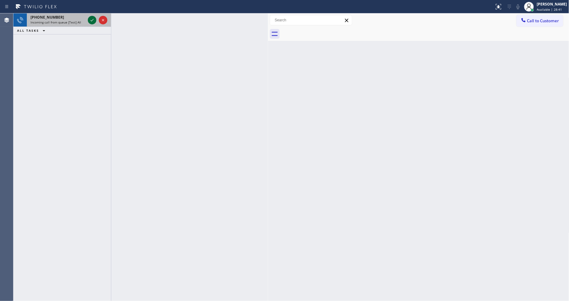
click at [92, 19] on icon at bounding box center [91, 19] width 7 height 7
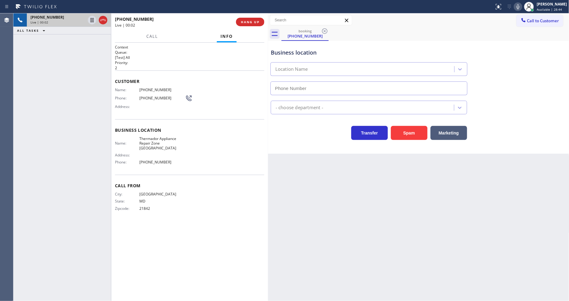
type input "[PHONE_NUMBER]"
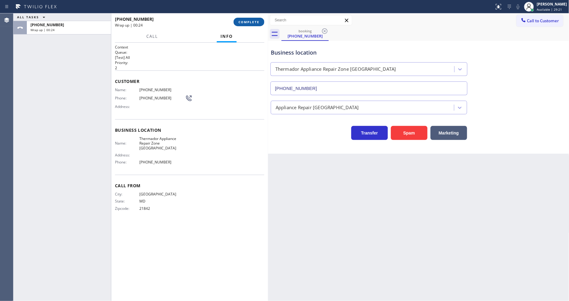
click at [260, 22] on button "COMPLETE" at bounding box center [249, 22] width 31 height 9
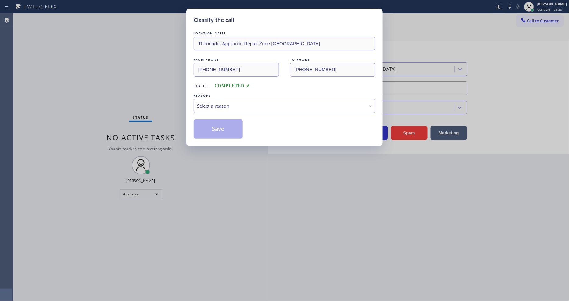
click at [237, 102] on div "Select a reason" at bounding box center [284, 105] width 175 height 7
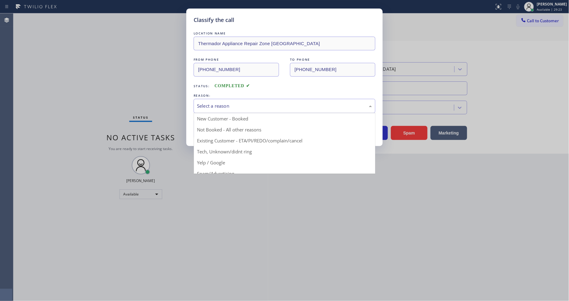
drag, startPoint x: 234, startPoint y: 150, endPoint x: 235, endPoint y: 145, distance: 5.3
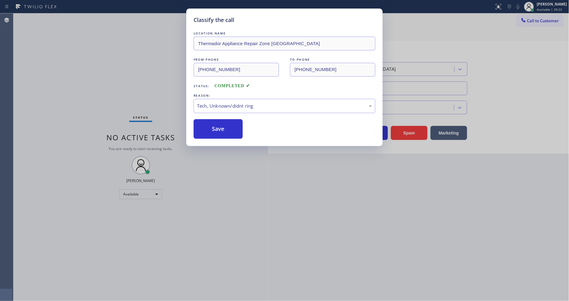
click at [231, 113] on div "LOCATION NAME Thermador Appliance Repair Zone Hampton FROM PHONE [PHONE_NUMBER]…" at bounding box center [285, 84] width 182 height 109
click at [226, 124] on button "Save" at bounding box center [218, 129] width 49 height 20
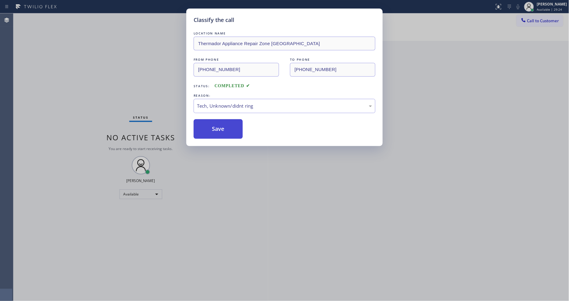
click at [226, 124] on button "Save" at bounding box center [218, 129] width 49 height 20
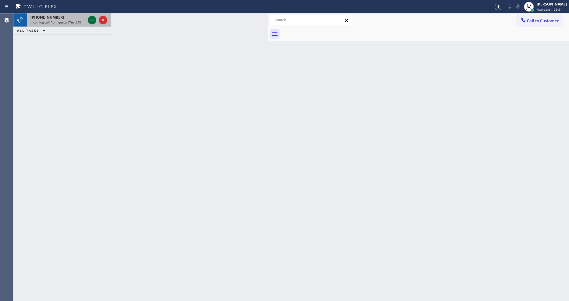
click at [91, 19] on icon at bounding box center [91, 19] width 7 height 7
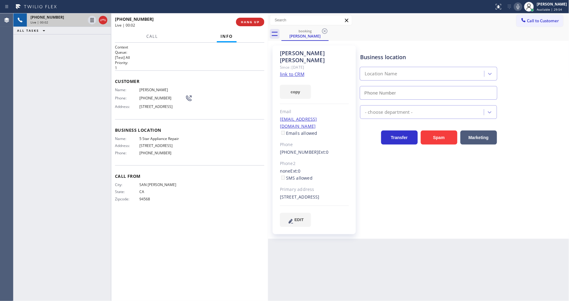
type input "[PHONE_NUMBER]"
click at [289, 71] on link "link to CRM" at bounding box center [292, 74] width 24 height 6
click at [90, 19] on icon at bounding box center [91, 19] width 7 height 7
drag, startPoint x: 523, startPoint y: 6, endPoint x: 503, endPoint y: 22, distance: 25.1
click at [522, 6] on icon at bounding box center [517, 6] width 7 height 7
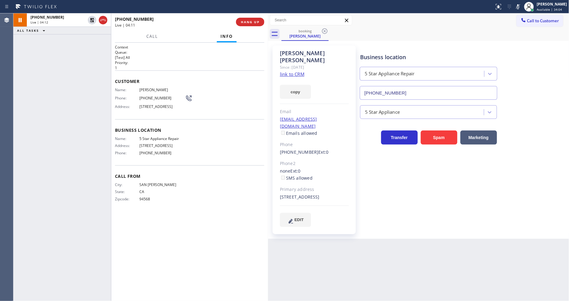
drag, startPoint x: 93, startPoint y: 18, endPoint x: 430, endPoint y: 29, distance: 336.7
click at [93, 18] on icon at bounding box center [92, 20] width 4 height 4
click at [528, 8] on div at bounding box center [528, 6] width 13 height 13
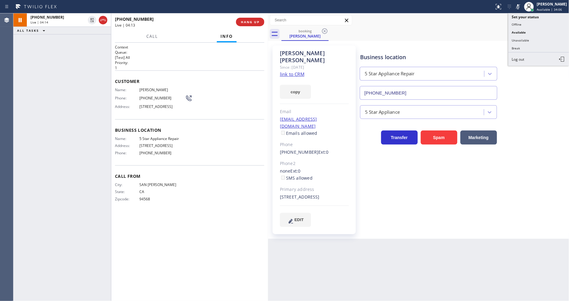
drag, startPoint x: 521, startPoint y: 8, endPoint x: 530, endPoint y: 14, distance: 10.5
click at [521, 8] on icon at bounding box center [517, 6] width 7 height 7
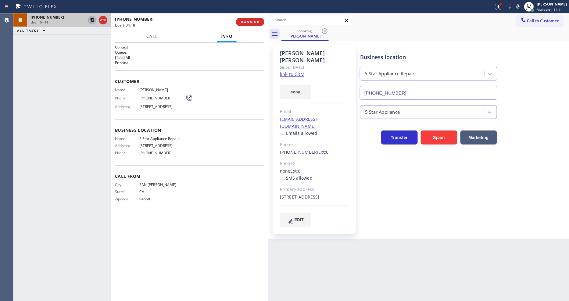
click at [94, 19] on icon at bounding box center [92, 20] width 4 height 4
click at [245, 23] on span "HANG UP" at bounding box center [250, 22] width 19 height 4
drag, startPoint x: 246, startPoint y: 24, endPoint x: 206, endPoint y: 251, distance: 230.4
click at [246, 22] on span "HANG UP" at bounding box center [250, 22] width 19 height 4
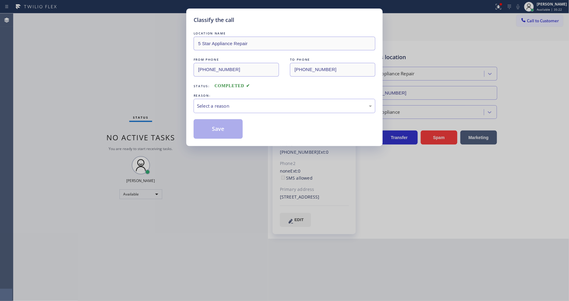
click at [233, 102] on div "Select a reason" at bounding box center [284, 105] width 175 height 7
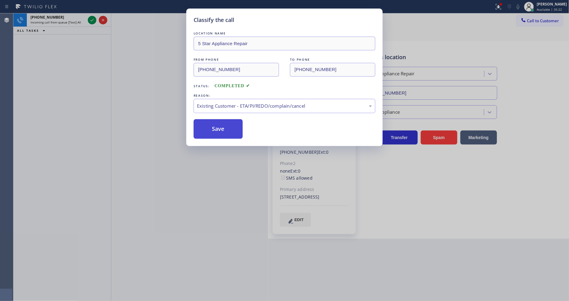
click at [226, 127] on button "Save" at bounding box center [218, 129] width 49 height 20
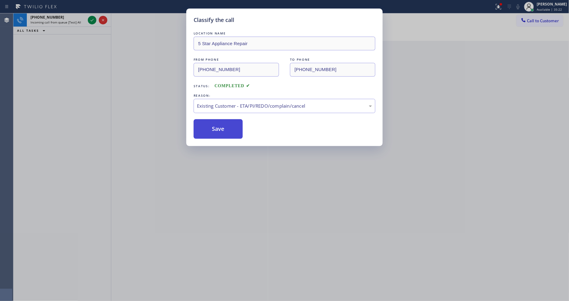
click at [226, 127] on button "Save" at bounding box center [218, 129] width 49 height 20
drag, startPoint x: 226, startPoint y: 127, endPoint x: 242, endPoint y: 71, distance: 58.3
click at [229, 127] on button "Save" at bounding box center [218, 129] width 49 height 20
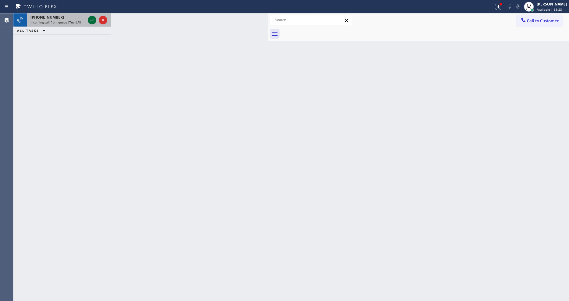
click at [93, 20] on icon at bounding box center [91, 19] width 7 height 7
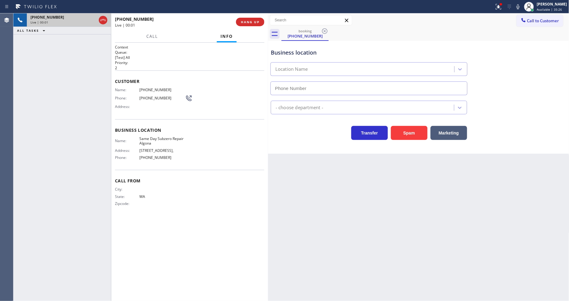
type input "[PHONE_NUMBER]"
click at [249, 25] on button "HANG UP" at bounding box center [250, 22] width 28 height 9
click at [250, 21] on span "HANG UP" at bounding box center [250, 22] width 19 height 4
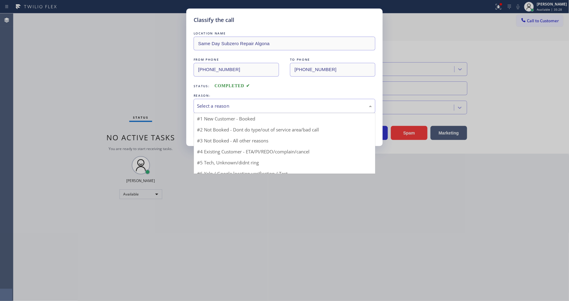
click at [226, 102] on div "Select a reason" at bounding box center [284, 105] width 175 height 7
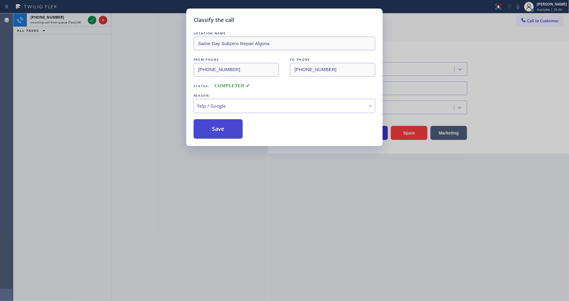
click at [218, 130] on button "Save" at bounding box center [218, 129] width 49 height 20
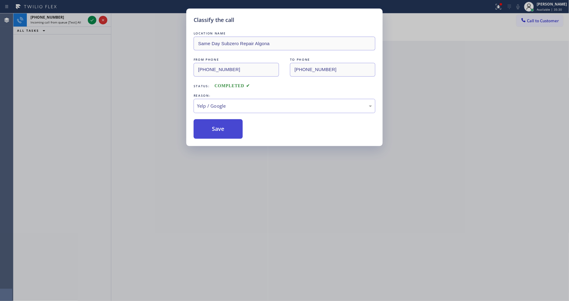
click at [218, 130] on button "Save" at bounding box center [218, 129] width 49 height 20
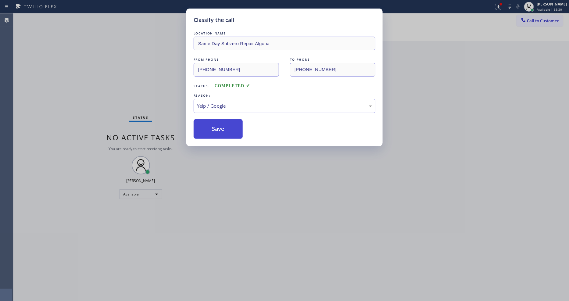
drag, startPoint x: 218, startPoint y: 130, endPoint x: 205, endPoint y: 38, distance: 92.1
click at [219, 129] on button "Save" at bounding box center [218, 129] width 49 height 20
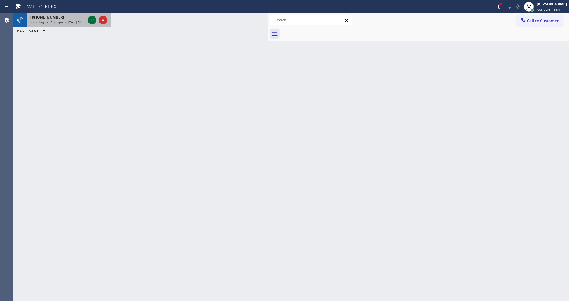
click at [91, 20] on icon at bounding box center [91, 19] width 7 height 7
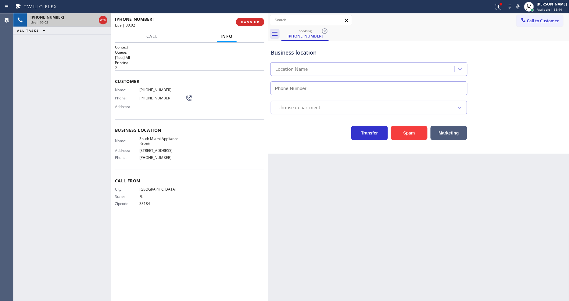
type input "[PHONE_NUMBER]"
click at [147, 136] on span "South Miami Appliance Repair" at bounding box center [162, 140] width 46 height 9
copy span "South Miami Appliance Repair"
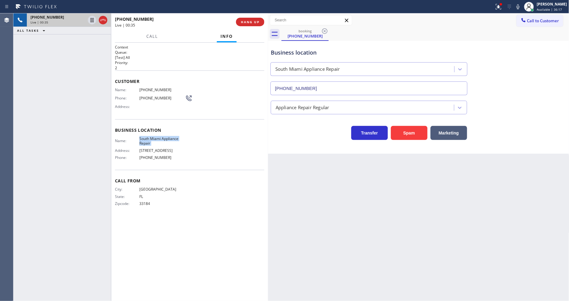
click at [145, 87] on span "[PHONE_NUMBER]" at bounding box center [162, 89] width 46 height 5
copy span "[PHONE_NUMBER]"
click at [195, 187] on div "City: [GEOGRAPHIC_DATA]: [US_STATE] Zipcode: 33184" at bounding box center [189, 197] width 149 height 21
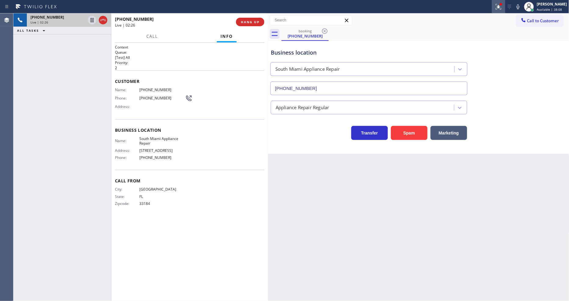
click at [505, 7] on div at bounding box center [498, 6] width 13 height 7
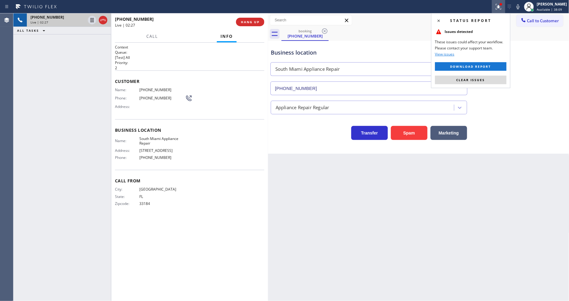
click at [505, 77] on button "Clear issues" at bounding box center [470, 80] width 71 height 9
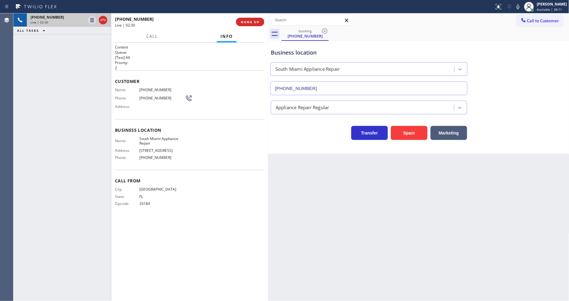
click at [135, 180] on span "Call From" at bounding box center [189, 181] width 149 height 6
click at [142, 89] on span "[PHONE_NUMBER]" at bounding box center [162, 89] width 46 height 5
click at [90, 20] on icon at bounding box center [91, 19] width 7 height 7
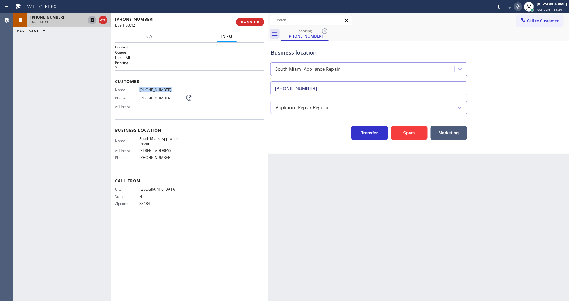
click at [522, 5] on icon at bounding box center [517, 6] width 7 height 7
click at [505, 115] on div "Transfer Spam Marketing" at bounding box center [419, 127] width 298 height 26
click at [247, 229] on div "Context Queue: [Test] All Priority: 2 Customer Name: [PHONE_NUMBER] Phone: [PHO…" at bounding box center [189, 172] width 149 height 255
drag, startPoint x: 406, startPoint y: 277, endPoint x: 429, endPoint y: 258, distance: 30.0
click at [406, 277] on div "Back to Dashboard Change Sender ID Customers Technicians Select a contact Outbo…" at bounding box center [418, 156] width 301 height 287
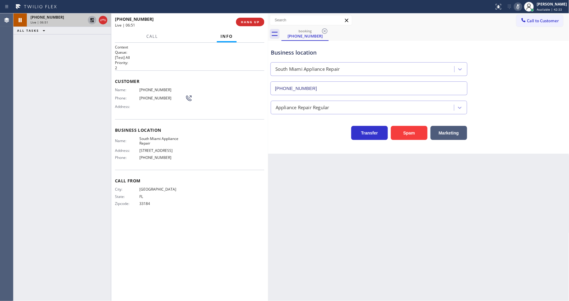
click at [198, 218] on div "Context Queue: [Test] All Priority: 2 Customer Name: [PHONE_NUMBER] Phone: [PHO…" at bounding box center [189, 172] width 149 height 255
click at [84, 93] on div "[PHONE_NUMBER] Live | 06:54 ALL TASKS ALL TASKS ACTIVE TASKS TASKS IN WRAP UP" at bounding box center [62, 156] width 98 height 287
click at [93, 19] on icon at bounding box center [92, 20] width 4 height 4
click at [521, 5] on icon at bounding box center [517, 6] width 7 height 7
click at [519, 7] on icon at bounding box center [517, 6] width 3 height 5
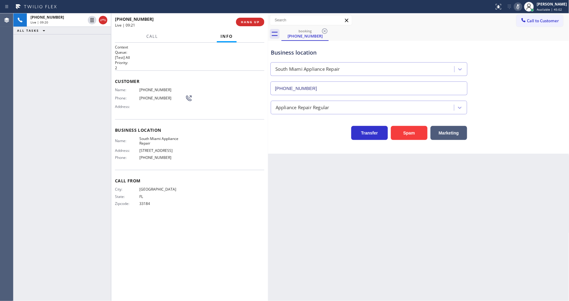
click at [522, 6] on icon at bounding box center [517, 6] width 7 height 7
click at [216, 121] on div "Business location Name: [GEOGRAPHIC_DATA] Appliance Repair Address: [STREET_ADD…" at bounding box center [189, 144] width 149 height 51
click at [523, 2] on div "Status report No issues detected If you experience an issue, please download th…" at bounding box center [530, 6] width 77 height 13
click at [522, 8] on icon at bounding box center [517, 6] width 7 height 7
drag, startPoint x: 523, startPoint y: 8, endPoint x: 529, endPoint y: 4, distance: 7.5
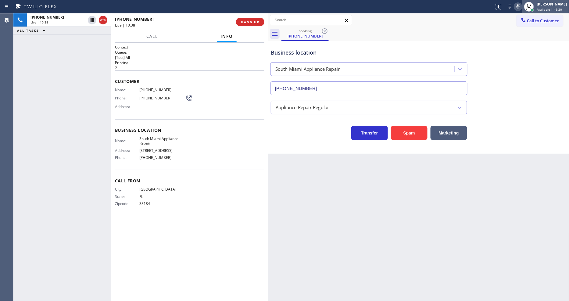
click at [522, 7] on icon at bounding box center [517, 6] width 7 height 7
click at [251, 20] on span "HANG UP" at bounding box center [250, 22] width 19 height 4
click at [251, 20] on span "COMPLETE" at bounding box center [248, 22] width 21 height 4
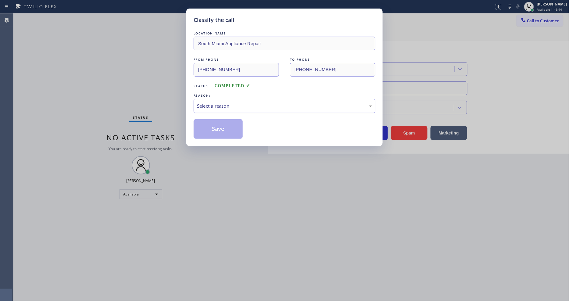
click at [217, 104] on div "Select a reason" at bounding box center [284, 105] width 175 height 7
click at [212, 126] on button "Save" at bounding box center [218, 129] width 49 height 20
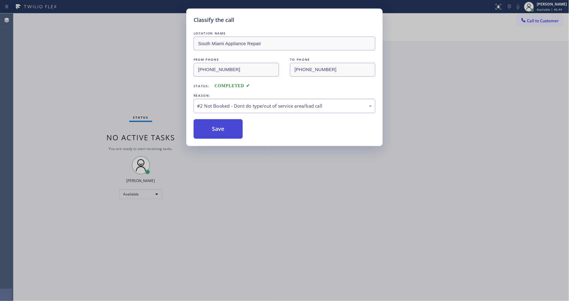
click at [212, 126] on button "Save" at bounding box center [218, 129] width 49 height 20
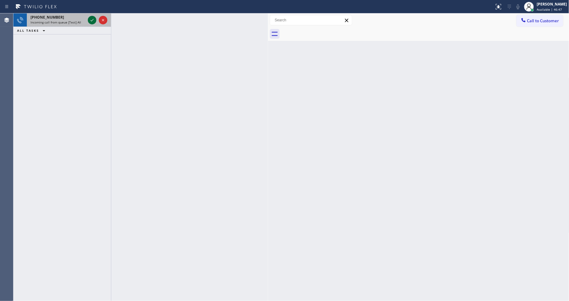
drag, startPoint x: 88, startPoint y: 18, endPoint x: 92, endPoint y: 20, distance: 3.8
click at [88, 17] on icon at bounding box center [91, 19] width 7 height 7
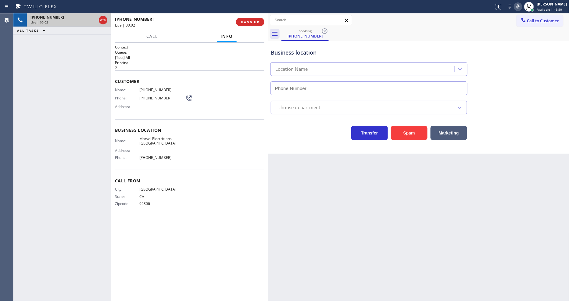
type input "[PHONE_NUMBER]"
click at [248, 20] on span "HANG UP" at bounding box center [250, 22] width 19 height 4
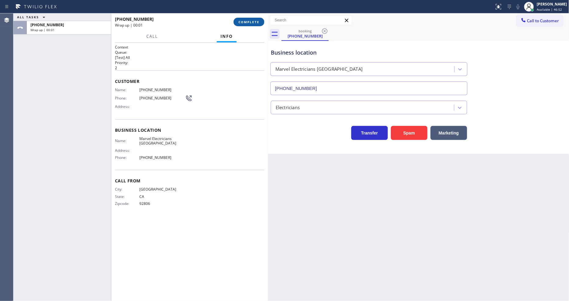
click at [248, 20] on span "COMPLETE" at bounding box center [248, 22] width 21 height 4
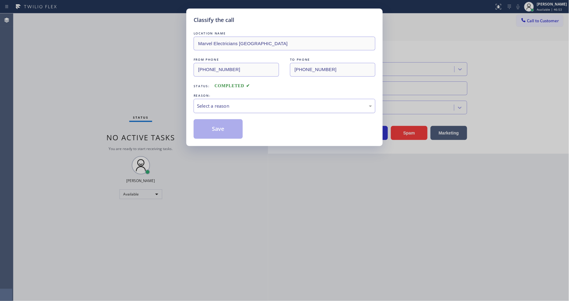
click at [228, 100] on div "Select a reason" at bounding box center [285, 106] width 182 height 14
click at [227, 123] on button "Save" at bounding box center [218, 129] width 49 height 20
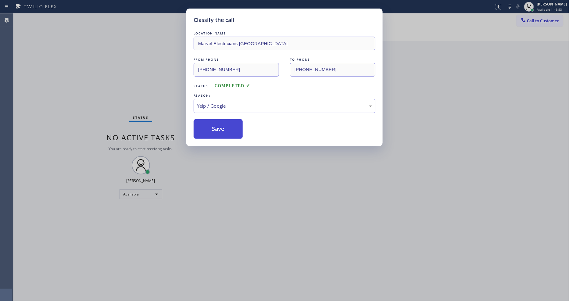
click at [227, 123] on button "Save" at bounding box center [218, 129] width 49 height 20
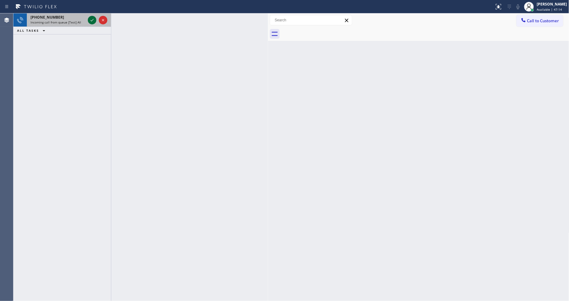
click at [90, 17] on icon at bounding box center [91, 19] width 7 height 7
click at [92, 20] on icon at bounding box center [91, 19] width 7 height 7
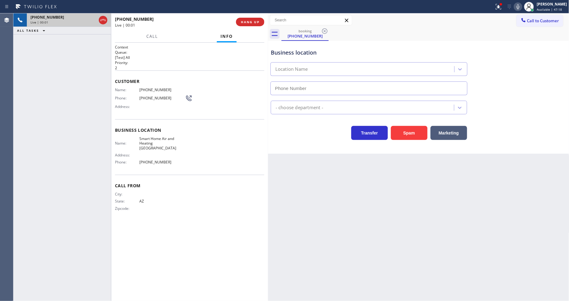
type input "[PHONE_NUMBER]"
click at [112, 73] on div "[PHONE_NUMBER] Live | 00:04 ALL TASKS ALL TASKS ACTIVE TASKS TASKS IN WRAP UP […" at bounding box center [140, 156] width 255 height 287
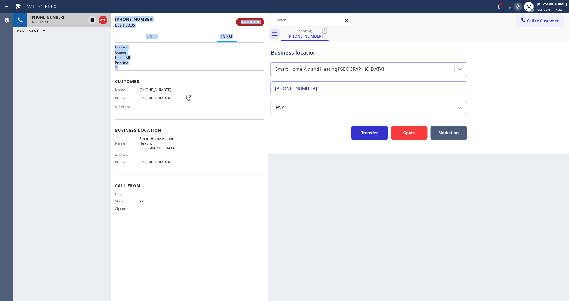
click at [253, 18] on button "HANG UP" at bounding box center [250, 22] width 28 height 9
click at [252, 20] on span "HANG UP" at bounding box center [250, 22] width 19 height 4
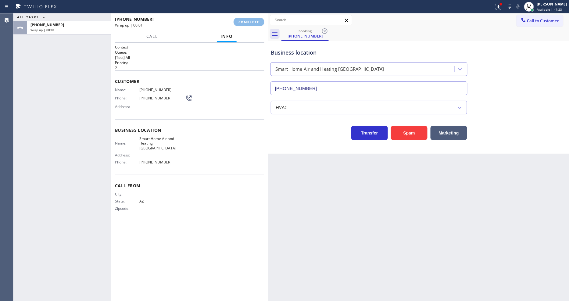
click at [227, 90] on div "Name: [PHONE_NUMBER] Phone: [PHONE_NUMBER] Address:" at bounding box center [189, 99] width 149 height 24
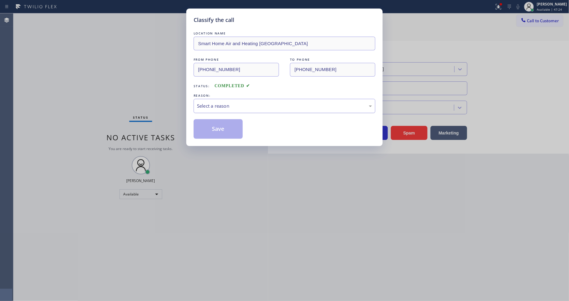
click at [227, 104] on div "Select a reason" at bounding box center [284, 105] width 175 height 7
click at [224, 122] on button "Save" at bounding box center [218, 129] width 49 height 20
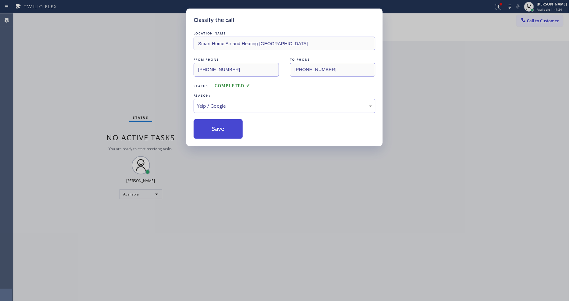
click at [224, 122] on button "Save" at bounding box center [218, 129] width 49 height 20
drag, startPoint x: 224, startPoint y: 122, endPoint x: 172, endPoint y: 0, distance: 132.5
click at [223, 120] on button "Save" at bounding box center [218, 129] width 49 height 20
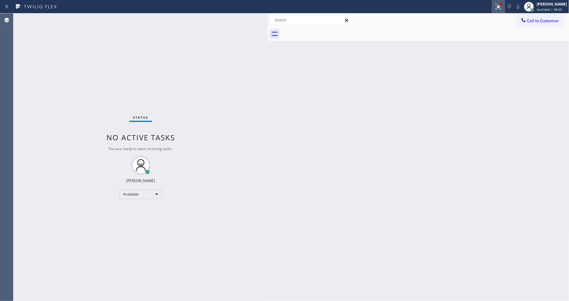
click at [500, 7] on icon at bounding box center [499, 6] width 4 height 2
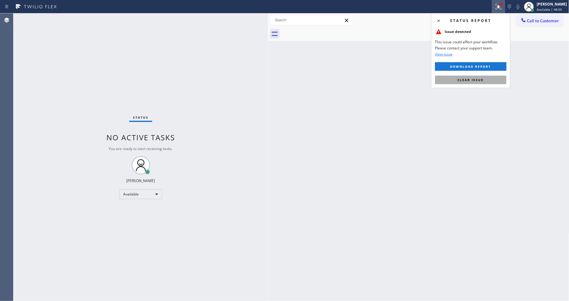
click at [488, 78] on button "Clear issue" at bounding box center [470, 80] width 71 height 9
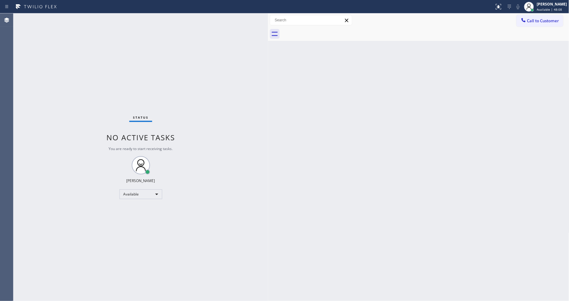
drag, startPoint x: 241, startPoint y: 215, endPoint x: 209, endPoint y: 275, distance: 67.9
click at [240, 215] on div "Status No active tasks You are ready to start receiving tasks. [PERSON_NAME] Av…" at bounding box center [140, 156] width 255 height 287
click at [82, 17] on div "Status No active tasks You are ready to start receiving tasks. [PERSON_NAME] Av…" at bounding box center [140, 156] width 255 height 287
click at [84, 16] on div "Status No active tasks You are ready to start receiving tasks. [PERSON_NAME] Av…" at bounding box center [140, 156] width 255 height 287
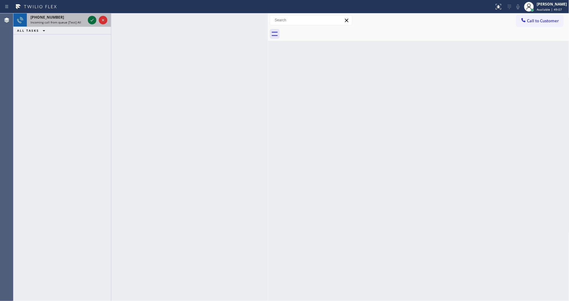
click at [93, 20] on icon at bounding box center [91, 19] width 7 height 7
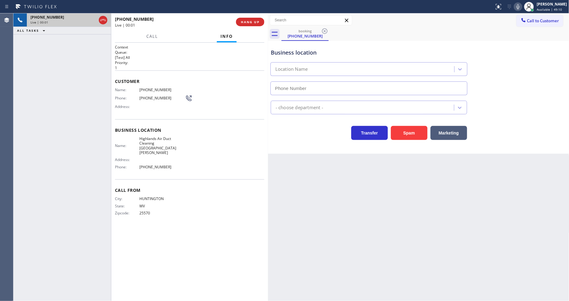
type input "[PHONE_NUMBER]"
click at [253, 20] on span "HANG UP" at bounding box center [250, 22] width 19 height 4
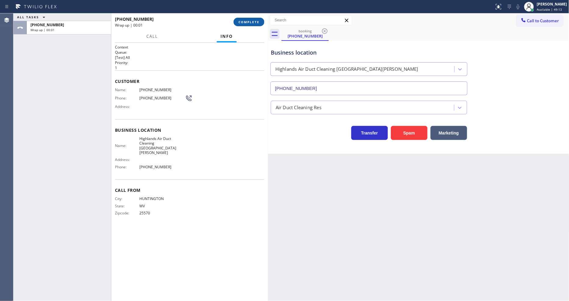
click at [253, 21] on span "COMPLETE" at bounding box center [248, 22] width 21 height 4
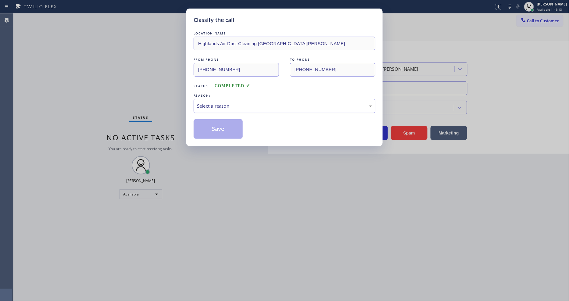
click at [244, 104] on div "Select a reason" at bounding box center [284, 105] width 175 height 7
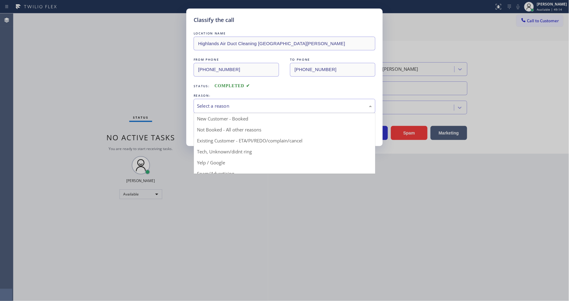
click at [244, 104] on div "Select a reason" at bounding box center [284, 105] width 175 height 7
click at [225, 105] on div "Select a reason" at bounding box center [284, 105] width 175 height 7
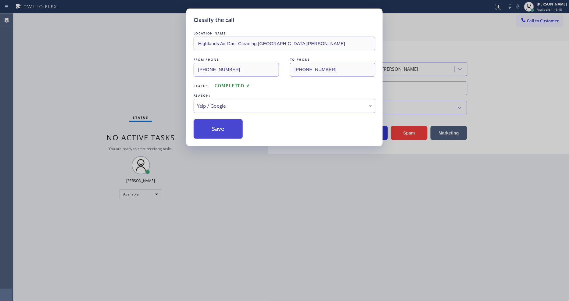
click at [218, 123] on button "Save" at bounding box center [218, 129] width 49 height 20
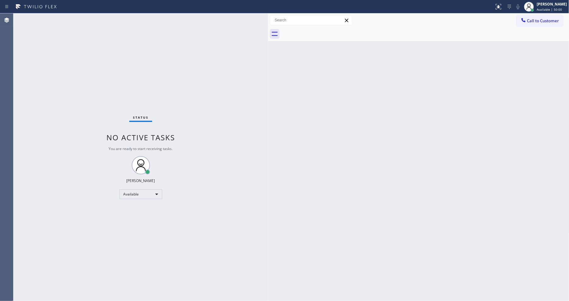
click at [93, 20] on div "Status No active tasks You are ready to start receiving tasks. [PERSON_NAME] Av…" at bounding box center [140, 156] width 255 height 287
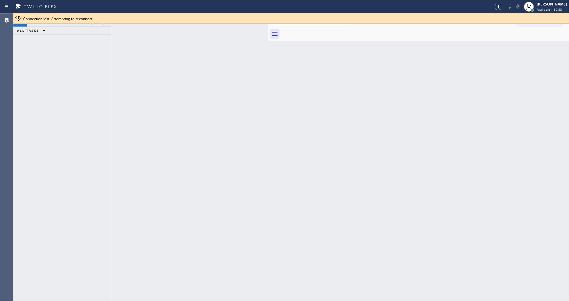
click at [91, 23] on div at bounding box center [290, 23] width 555 height 0
click at [91, 24] on div at bounding box center [98, 19] width 22 height 13
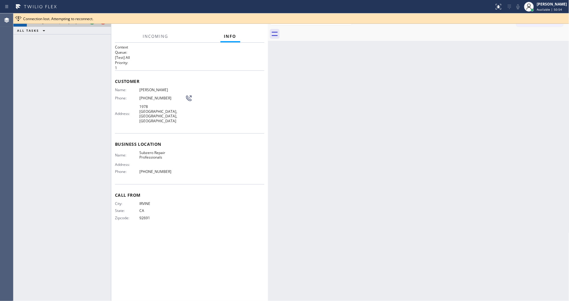
click at [91, 24] on div at bounding box center [98, 19] width 22 height 13
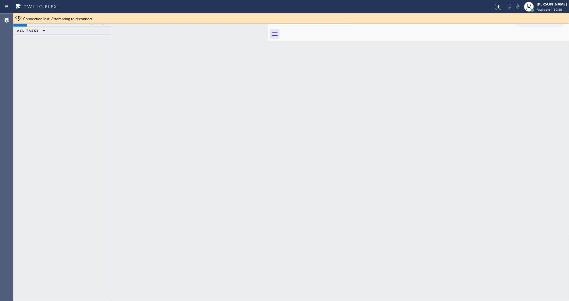
click at [89, 46] on div "[PHONE_NUMBER] Incoming call from queue [Test] All ALL TASKS ALL TASKS ACTIVE T…" at bounding box center [62, 156] width 98 height 287
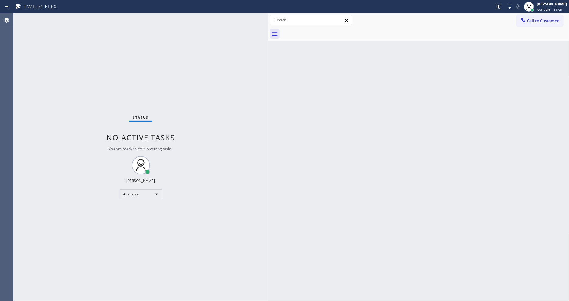
click at [76, 19] on div "Status No active tasks You are ready to start receiving tasks. [PERSON_NAME] Av…" at bounding box center [140, 156] width 255 height 287
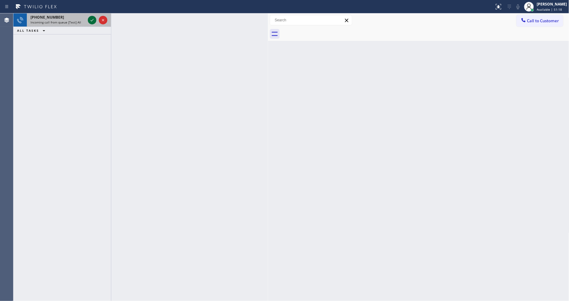
click at [90, 20] on icon at bounding box center [91, 19] width 7 height 7
click at [93, 20] on icon at bounding box center [91, 19] width 7 height 7
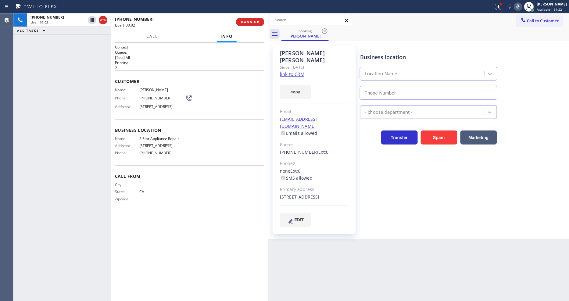
type input "[PHONE_NUMBER]"
click at [290, 71] on link "link to CRM" at bounding box center [292, 74] width 24 height 6
drag, startPoint x: 90, startPoint y: 20, endPoint x: 199, endPoint y: 13, distance: 109.7
click at [90, 20] on icon at bounding box center [91, 19] width 7 height 7
click at [519, 7] on icon at bounding box center [517, 6] width 3 height 5
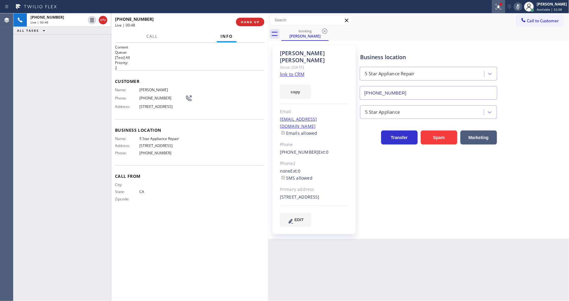
click at [500, 8] on icon at bounding box center [498, 6] width 7 height 7
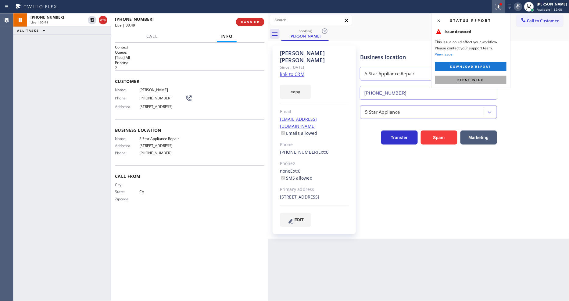
click at [495, 80] on button "Clear issue" at bounding box center [470, 80] width 71 height 9
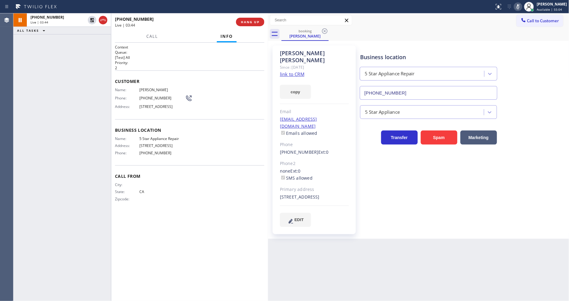
drag, startPoint x: 91, startPoint y: 21, endPoint x: 248, endPoint y: 13, distance: 157.8
click at [91, 21] on icon at bounding box center [91, 19] width 7 height 7
click at [522, 6] on icon at bounding box center [517, 6] width 7 height 7
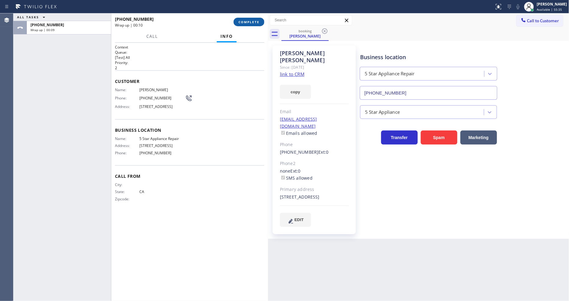
drag, startPoint x: 237, startPoint y: 20, endPoint x: 266, endPoint y: 60, distance: 49.2
click at [237, 20] on button "COMPLETE" at bounding box center [249, 22] width 31 height 9
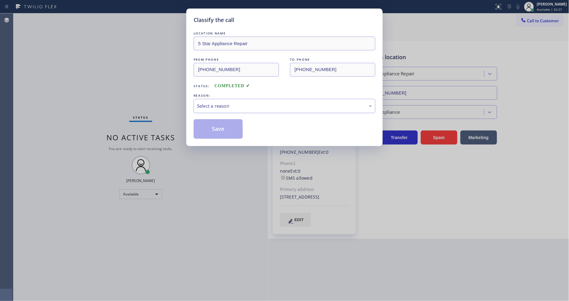
click at [222, 108] on div "Select a reason" at bounding box center [285, 106] width 182 height 14
click at [225, 127] on button "Save" at bounding box center [218, 129] width 49 height 20
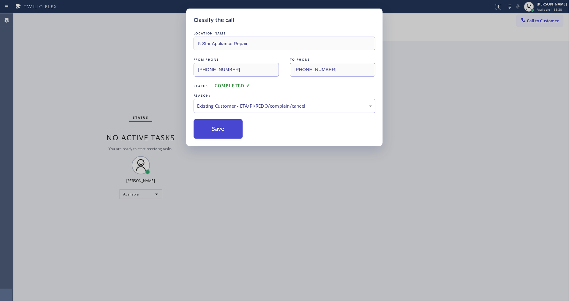
click at [225, 127] on button "Save" at bounding box center [218, 129] width 49 height 20
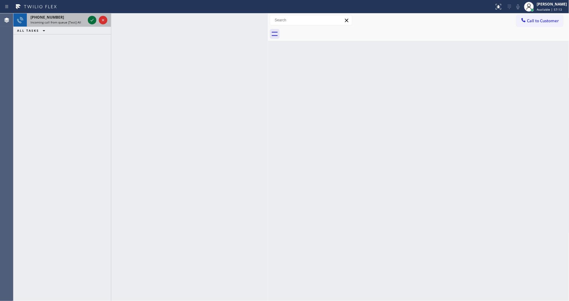
click at [90, 19] on icon at bounding box center [91, 19] width 7 height 7
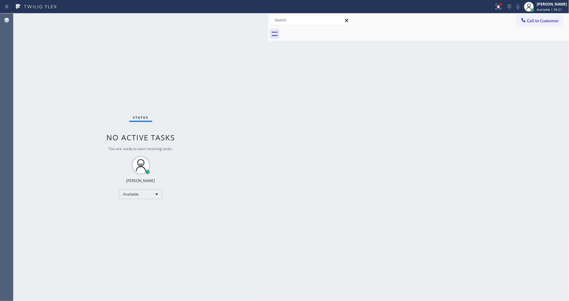
click at [80, 17] on div "Status No active tasks You are ready to start receiving tasks. [PERSON_NAME] Av…" at bounding box center [140, 156] width 255 height 287
click at [502, 4] on icon at bounding box center [498, 6] width 7 height 7
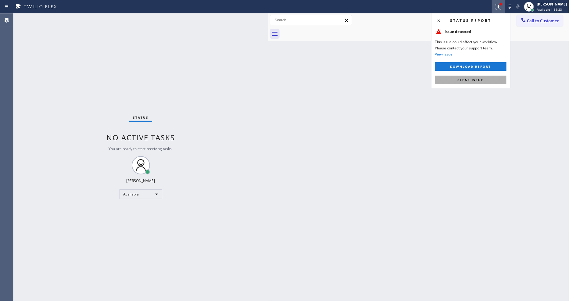
click at [489, 83] on button "Clear issue" at bounding box center [470, 80] width 71 height 9
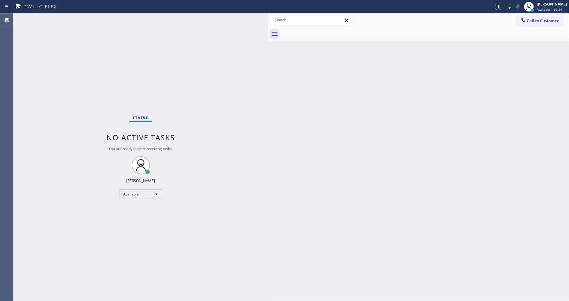
click at [72, 16] on div "Status No active tasks You are ready to start receiving tasks. [PERSON_NAME] Av…" at bounding box center [140, 156] width 255 height 287
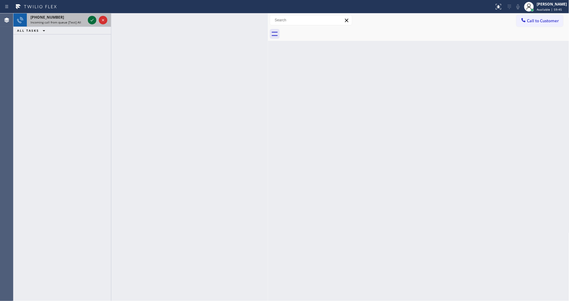
click at [90, 20] on icon at bounding box center [91, 19] width 7 height 7
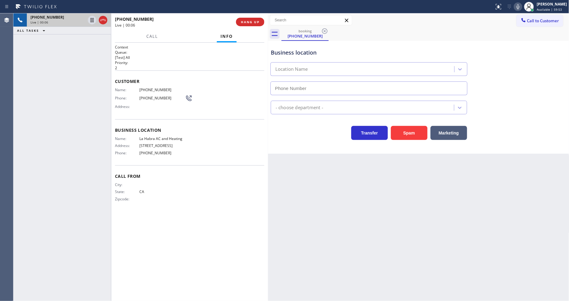
click at [519, 7] on icon at bounding box center [517, 6] width 3 height 5
drag, startPoint x: 521, startPoint y: 4, endPoint x: 525, endPoint y: 1, distance: 5.4
click at [521, 4] on icon at bounding box center [517, 6] width 7 height 7
click at [250, 19] on button "HANG UP" at bounding box center [250, 22] width 28 height 9
click at [251, 19] on button "HANG UP" at bounding box center [250, 22] width 28 height 9
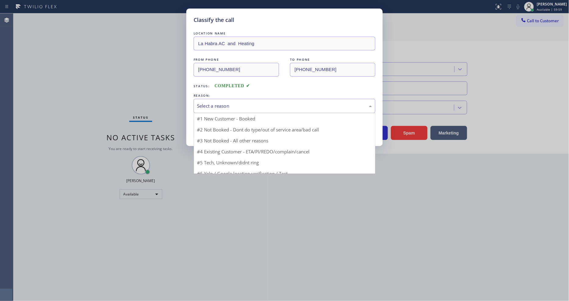
click at [229, 102] on div "Select a reason" at bounding box center [284, 105] width 175 height 7
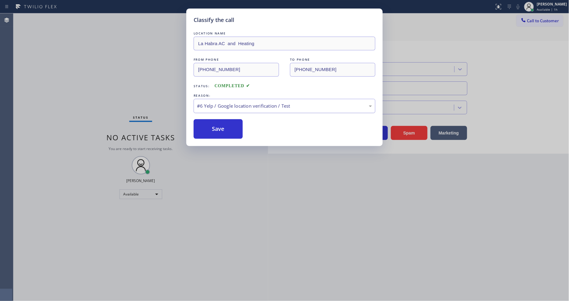
click at [226, 105] on div "#6 Yelp / Google location verification / Test" at bounding box center [284, 105] width 175 height 7
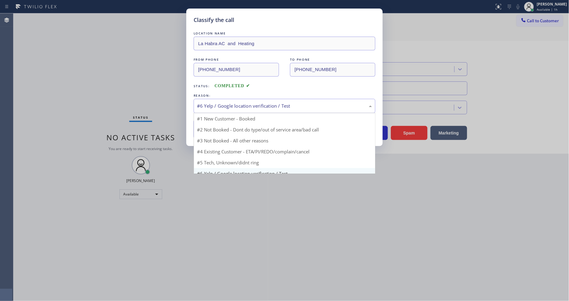
drag, startPoint x: 224, startPoint y: 170, endPoint x: 230, endPoint y: 147, distance: 23.3
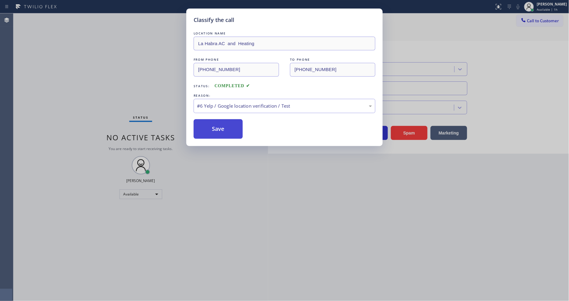
click at [230, 134] on button "Save" at bounding box center [218, 129] width 49 height 20
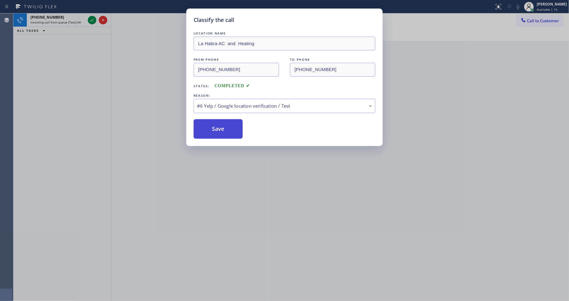
click at [230, 133] on button "Save" at bounding box center [218, 129] width 49 height 20
click at [92, 17] on div "Classify the call LOCATION NAME La Habra AC and Heating FROM PHONE [PHONE_NUMBE…" at bounding box center [284, 150] width 569 height 301
click at [92, 19] on div "Classify the call LOCATION NAME La Habra AC and Heating FROM PHONE [PHONE_NUMBE…" at bounding box center [284, 150] width 569 height 301
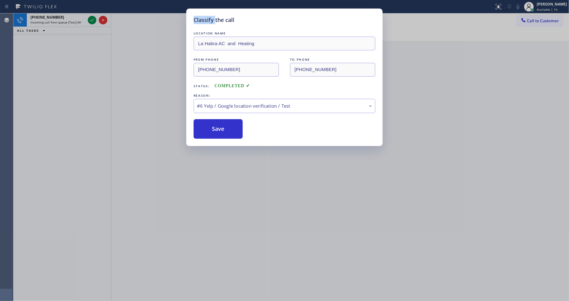
click at [92, 19] on div "Classify the call LOCATION NAME La Habra AC and Heating FROM PHONE [PHONE_NUMBE…" at bounding box center [284, 150] width 569 height 301
click at [209, 127] on button "Save" at bounding box center [218, 129] width 49 height 20
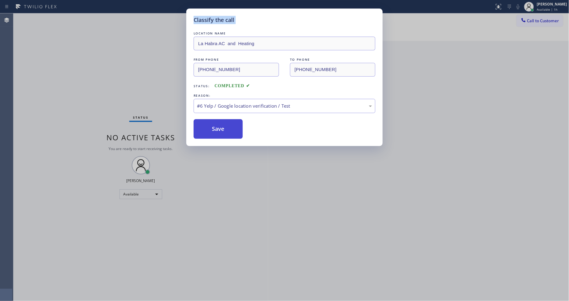
click at [216, 126] on button "Save" at bounding box center [218, 129] width 49 height 20
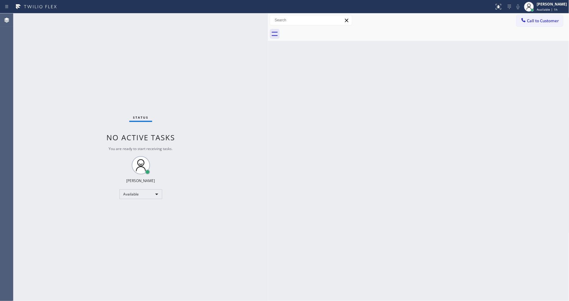
click at [108, 75] on div "Classify the call LOCATION NAME FixMasters FROM PHONE [PHONE_NUMBER] TO PHONE […" at bounding box center [290, 156] width 555 height 287
click at [86, 17] on div "Status No active tasks You are ready to start receiving tasks. [PERSON_NAME] Av…" at bounding box center [140, 156] width 255 height 287
click at [81, 17] on div "Status No active tasks You are ready to start receiving tasks. [PERSON_NAME] Av…" at bounding box center [140, 156] width 255 height 287
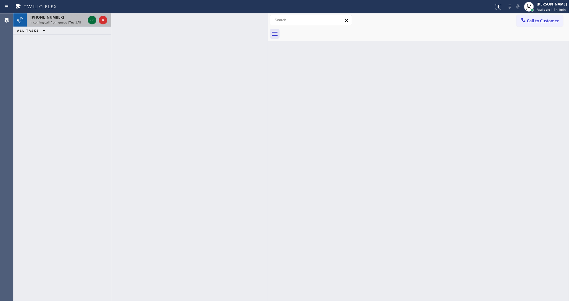
click at [93, 20] on icon at bounding box center [91, 19] width 7 height 7
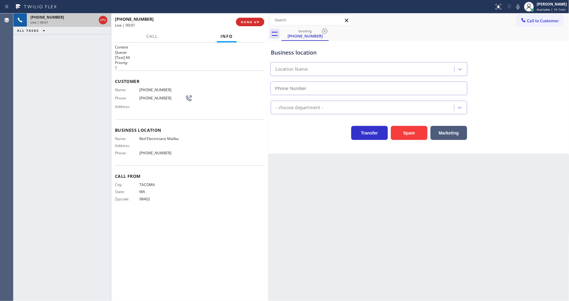
type input "[PHONE_NUMBER]"
click at [258, 19] on button "HANG UP" at bounding box center [250, 22] width 28 height 9
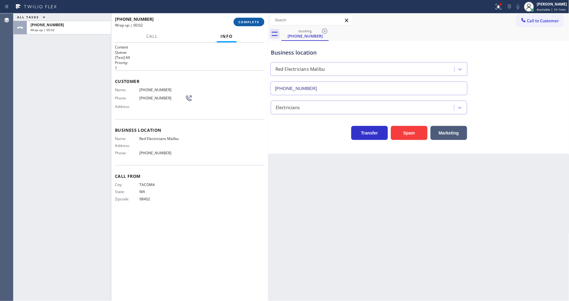
click at [248, 23] on span "COMPLETE" at bounding box center [248, 22] width 21 height 4
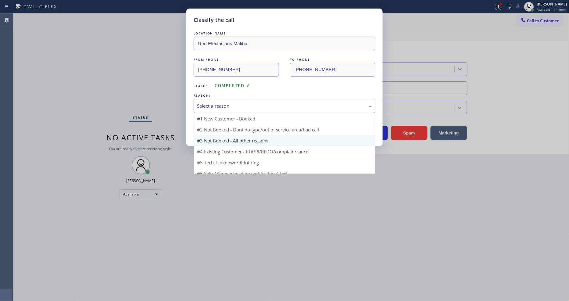
drag, startPoint x: 224, startPoint y: 103, endPoint x: 225, endPoint y: 137, distance: 34.8
click at [225, 102] on div "Select a reason" at bounding box center [284, 105] width 175 height 7
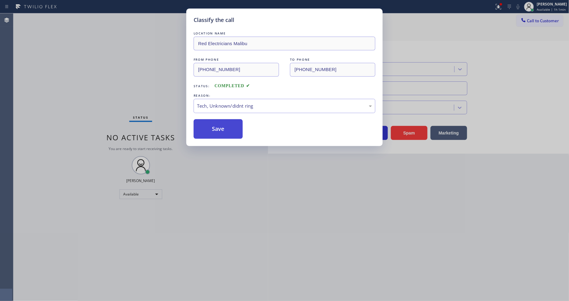
click at [227, 126] on button "Save" at bounding box center [218, 129] width 49 height 20
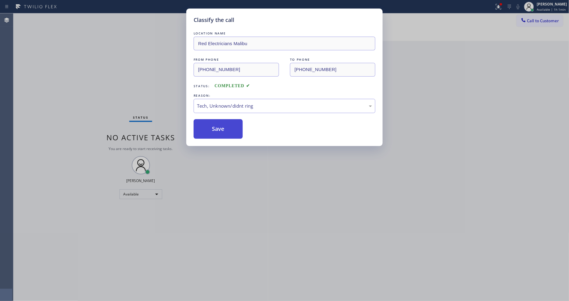
click at [227, 126] on button "Save" at bounding box center [218, 129] width 49 height 20
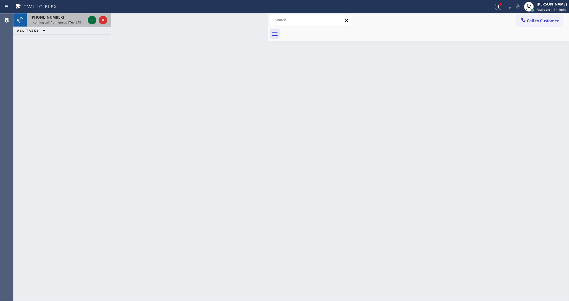
click at [92, 20] on icon at bounding box center [91, 19] width 7 height 7
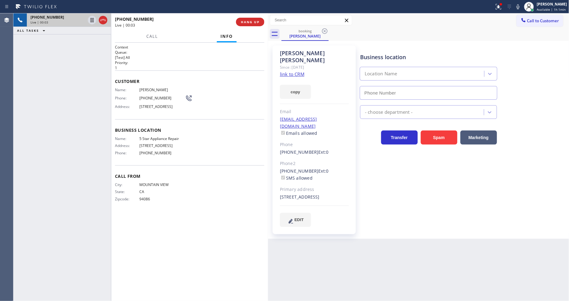
type input "[PHONE_NUMBER]"
click at [391, 46] on div "Business location 5 Star Appliance Repair [PHONE_NUMBER]" at bounding box center [463, 72] width 209 height 55
click at [303, 71] on link "link to CRM" at bounding box center [292, 74] width 24 height 6
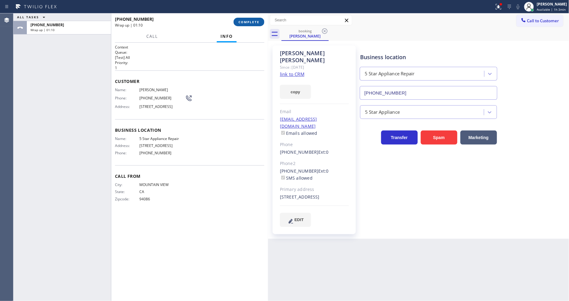
click at [253, 22] on span "COMPLETE" at bounding box center [248, 22] width 21 height 4
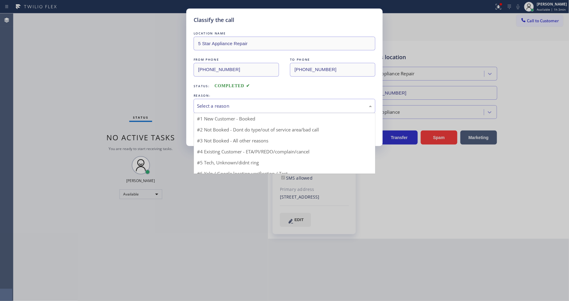
click at [222, 102] on div "Select a reason" at bounding box center [284, 105] width 175 height 7
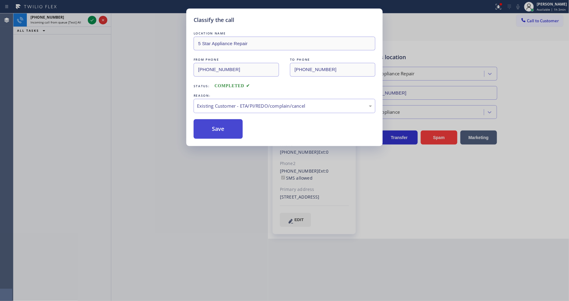
click at [219, 129] on button "Save" at bounding box center [218, 129] width 49 height 20
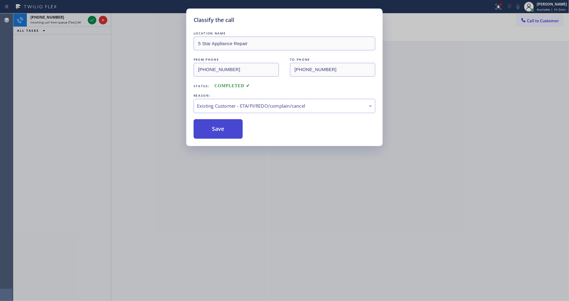
click at [219, 129] on button "Save" at bounding box center [218, 129] width 49 height 20
drag, startPoint x: 219, startPoint y: 129, endPoint x: 227, endPoint y: 122, distance: 10.6
click at [220, 127] on button "Save" at bounding box center [218, 129] width 49 height 20
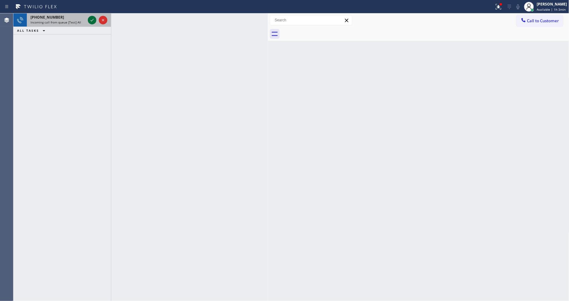
click at [91, 17] on icon at bounding box center [91, 19] width 7 height 7
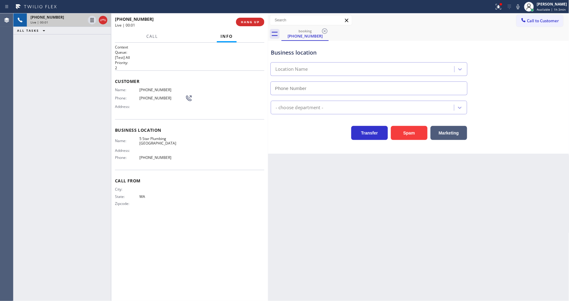
type input "[PHONE_NUMBER]"
click at [248, 22] on span "HANG UP" at bounding box center [250, 22] width 19 height 4
drag, startPoint x: 248, startPoint y: 23, endPoint x: 273, endPoint y: 101, distance: 81.8
click at [248, 23] on span "HANG UP" at bounding box center [250, 22] width 19 height 4
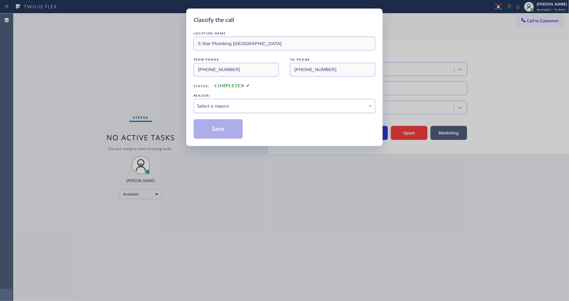
click at [223, 105] on div "Select a reason" at bounding box center [284, 105] width 175 height 7
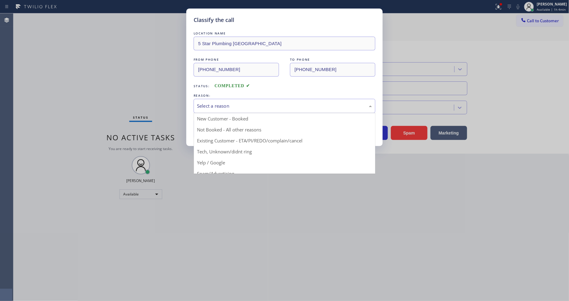
drag, startPoint x: 230, startPoint y: 160, endPoint x: 226, endPoint y: 137, distance: 23.5
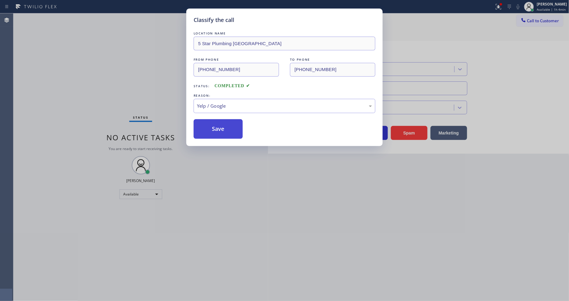
click at [223, 125] on button "Save" at bounding box center [218, 129] width 49 height 20
click at [223, 124] on button "Save" at bounding box center [218, 129] width 49 height 20
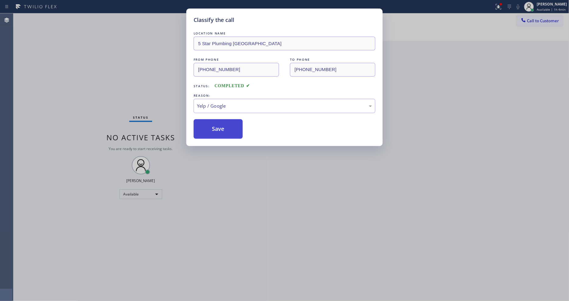
click at [223, 124] on button "Save" at bounding box center [218, 129] width 49 height 20
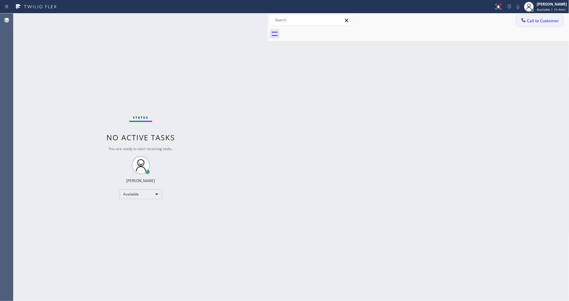
click at [535, 25] on button "Call to Customer" at bounding box center [539, 21] width 47 height 12
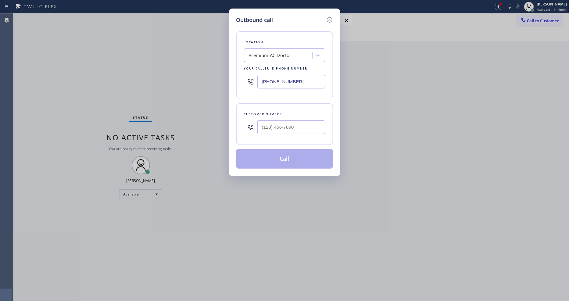
click at [280, 52] on div "Premium AC Doctor" at bounding box center [270, 55] width 43 height 7
paste input "Elite Sub-Zero Appliance Repair"
type input "Elite Sub-Zero Appliance Repair"
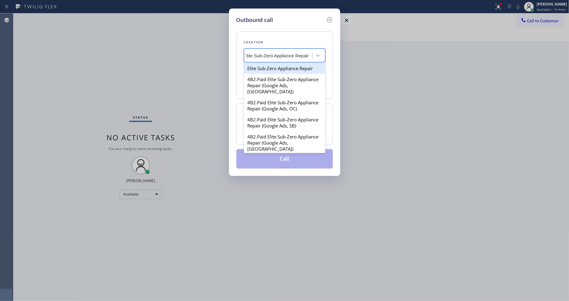
click at [279, 64] on div "Elite Sub-Zero Appliance Repair" at bounding box center [284, 68] width 81 height 11
type input "[PHONE_NUMBER]"
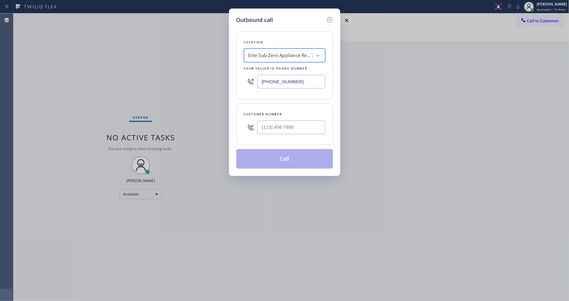
scroll to position [0, 1]
click at [270, 122] on input "(___) ___-____" at bounding box center [291, 127] width 68 height 14
paste input "650) 400-5236"
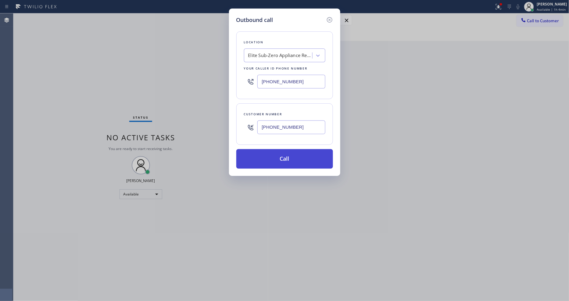
type input "[PHONE_NUMBER]"
click at [261, 164] on button "Call" at bounding box center [284, 159] width 97 height 20
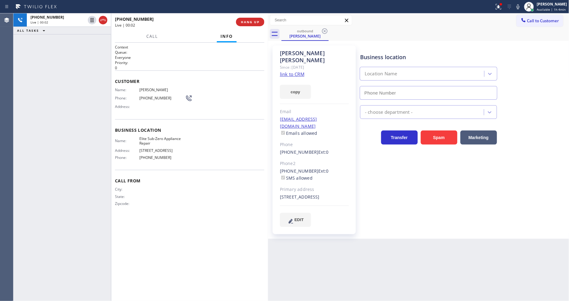
type input "[PHONE_NUMBER]"
click at [502, 8] on icon at bounding box center [498, 6] width 7 height 7
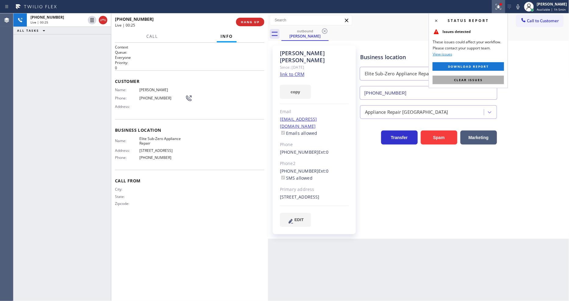
click at [499, 79] on button "Clear issues" at bounding box center [468, 80] width 71 height 9
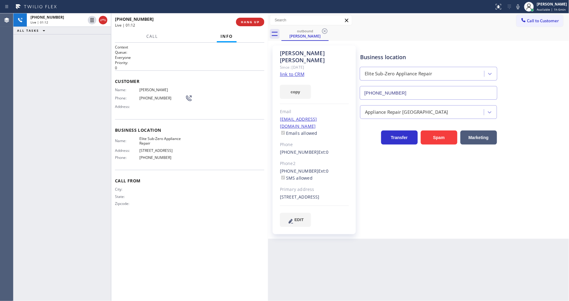
click at [257, 16] on div "[PHONE_NUMBER] Live | 01:12 HANG UP" at bounding box center [189, 22] width 149 height 16
click at [257, 19] on button "HANG UP" at bounding box center [250, 22] width 28 height 9
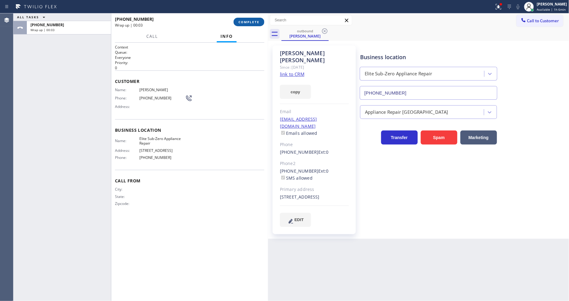
click at [248, 20] on span "COMPLETE" at bounding box center [248, 22] width 21 height 4
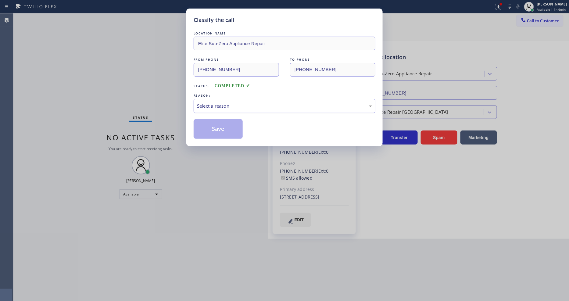
click at [221, 105] on div "Select a reason" at bounding box center [285, 106] width 182 height 14
click at [220, 123] on button "Save" at bounding box center [218, 129] width 49 height 20
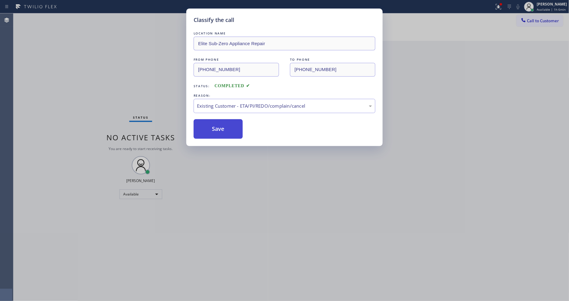
click at [220, 123] on button "Save" at bounding box center [218, 129] width 49 height 20
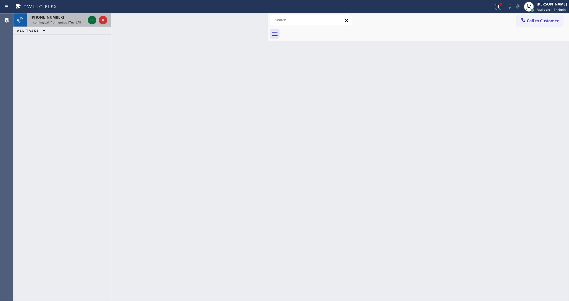
click at [93, 21] on icon at bounding box center [91, 19] width 7 height 7
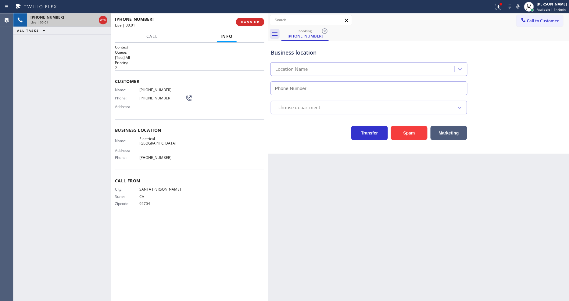
type input "[PHONE_NUMBER]"
click at [248, 11] on div at bounding box center [246, 7] width 489 height 10
click at [248, 21] on span "HANG UP" at bounding box center [250, 22] width 19 height 4
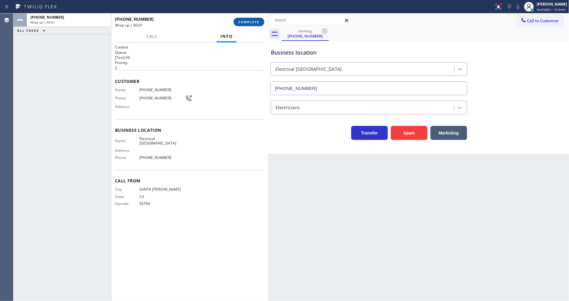
click at [248, 21] on span "COMPLETE" at bounding box center [248, 22] width 21 height 4
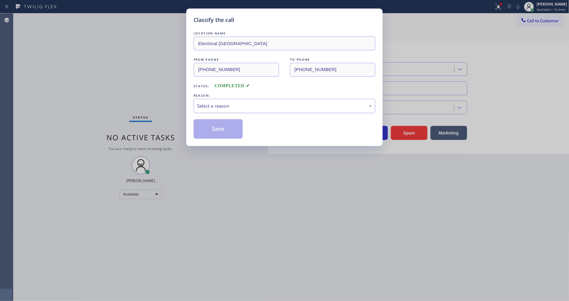
click at [228, 102] on div "Select a reason" at bounding box center [284, 105] width 175 height 7
click at [219, 127] on button "Save" at bounding box center [218, 129] width 49 height 20
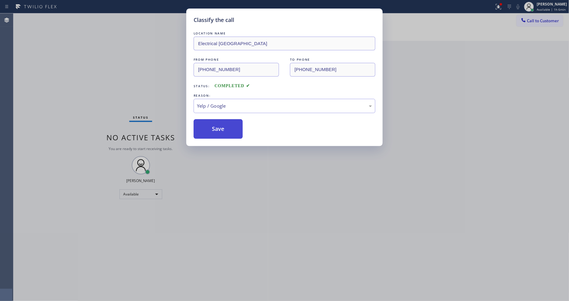
click at [219, 127] on button "Save" at bounding box center [218, 129] width 49 height 20
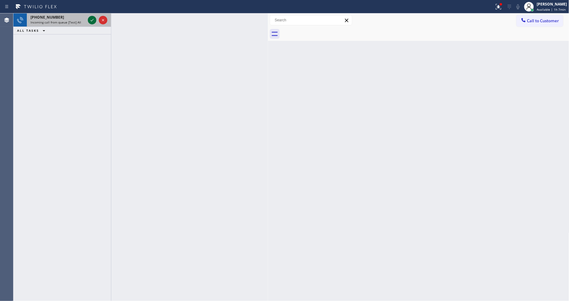
click at [91, 21] on icon at bounding box center [92, 20] width 3 height 2
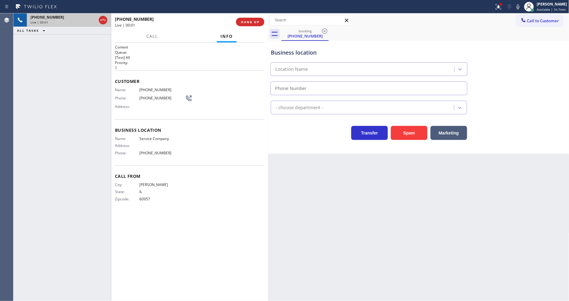
type input "[PHONE_NUMBER]"
drag, startPoint x: 253, startPoint y: 22, endPoint x: 255, endPoint y: 19, distance: 3.7
click at [255, 19] on button "HANG UP" at bounding box center [250, 22] width 28 height 9
click at [255, 21] on span "HANG UP" at bounding box center [250, 22] width 19 height 4
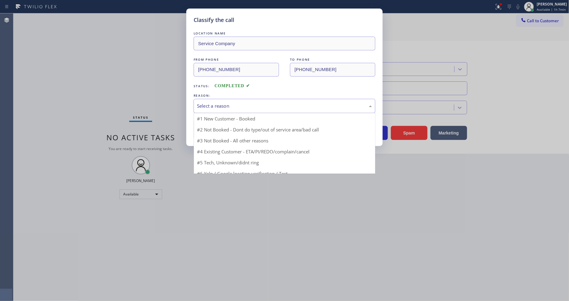
drag, startPoint x: 203, startPoint y: 105, endPoint x: 206, endPoint y: 127, distance: 22.2
click at [203, 105] on div "Select a reason" at bounding box center [284, 105] width 175 height 7
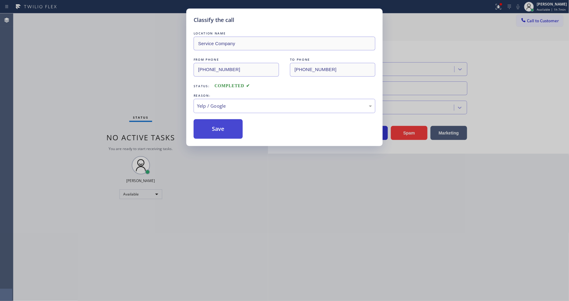
click at [216, 130] on button "Save" at bounding box center [218, 129] width 49 height 20
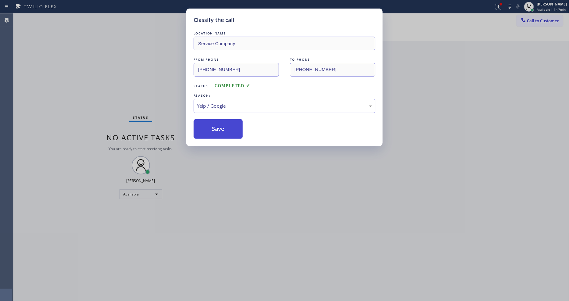
click at [216, 130] on button "Save" at bounding box center [218, 129] width 49 height 20
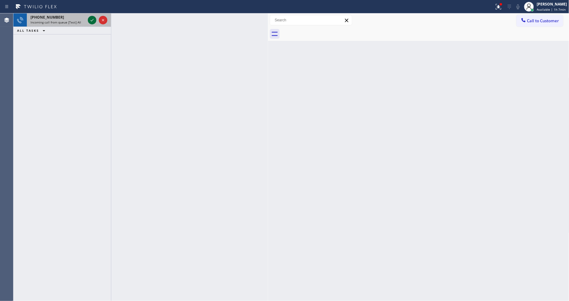
click at [90, 17] on icon at bounding box center [91, 19] width 7 height 7
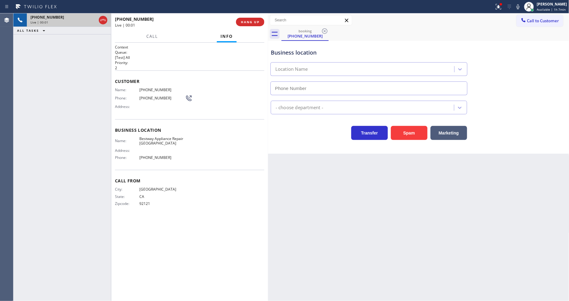
type input "[PHONE_NUMBER]"
click at [496, 6] on div at bounding box center [498, 6] width 13 height 7
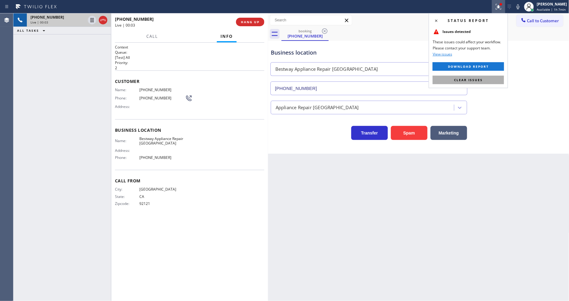
click at [483, 79] on button "Clear issues" at bounding box center [468, 80] width 71 height 9
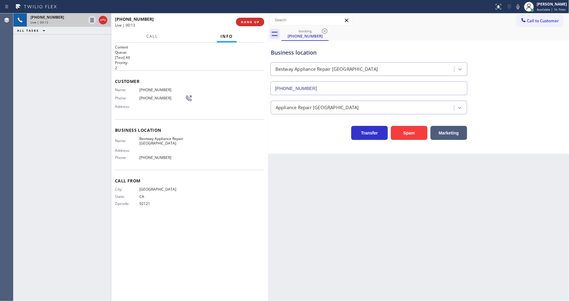
drag, startPoint x: 30, startPoint y: 127, endPoint x: 110, endPoint y: 118, distance: 79.8
click at [31, 127] on div "[PHONE_NUMBER] Live | 00:13 ALL TASKS ALL TASKS ACTIVE TASKS TASKS IN WRAP UP" at bounding box center [62, 156] width 98 height 287
click at [252, 23] on span "HANG UP" at bounding box center [250, 22] width 19 height 4
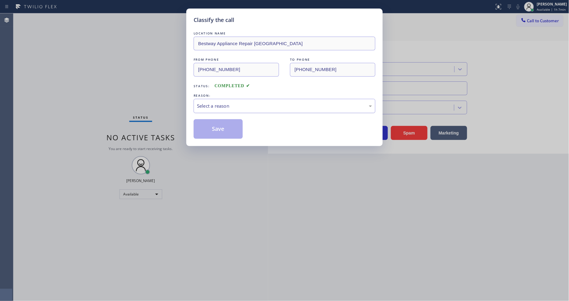
click at [230, 102] on div "Select a reason" at bounding box center [284, 105] width 175 height 7
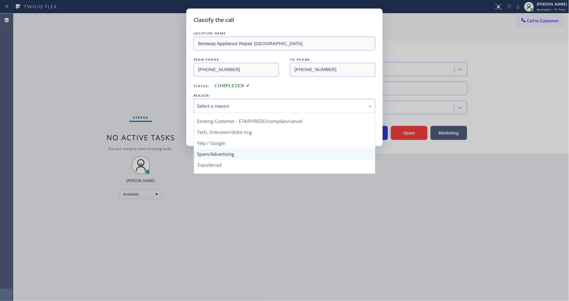
scroll to position [38, 0]
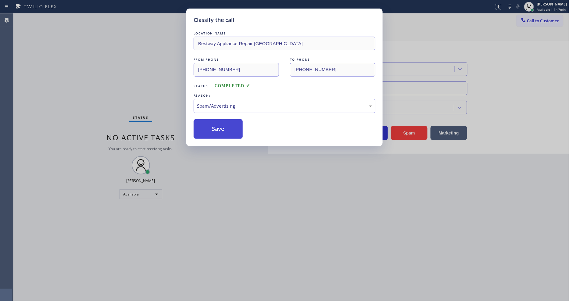
click at [223, 121] on button "Save" at bounding box center [218, 129] width 49 height 20
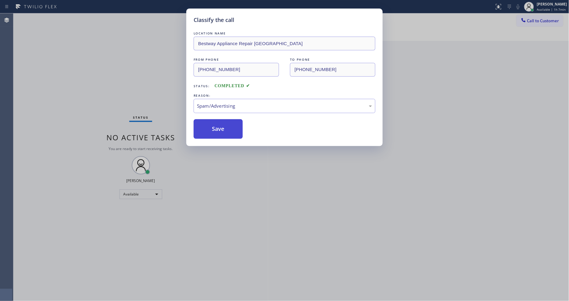
click at [223, 121] on button "Save" at bounding box center [218, 129] width 49 height 20
drag, startPoint x: 223, startPoint y: 121, endPoint x: 197, endPoint y: 249, distance: 130.8
click at [223, 121] on button "Save" at bounding box center [218, 129] width 49 height 20
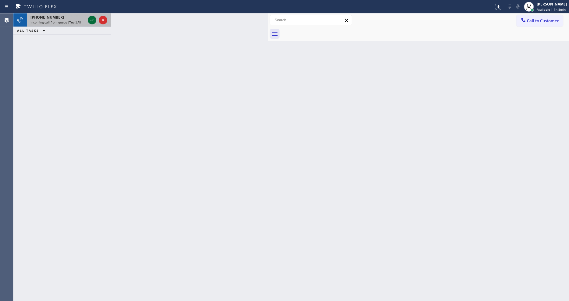
click at [92, 21] on icon at bounding box center [91, 19] width 7 height 7
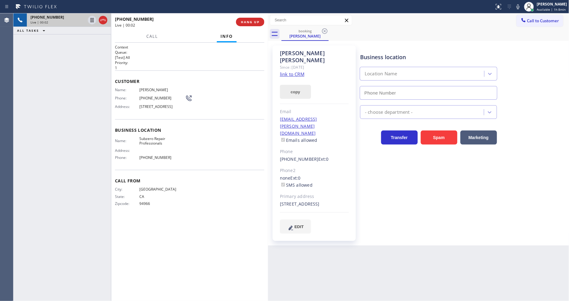
type input "[PHONE_NUMBER]"
click at [298, 71] on link "link to CRM" at bounding box center [292, 74] width 24 height 6
click at [252, 23] on span "HANG UP" at bounding box center [250, 22] width 19 height 4
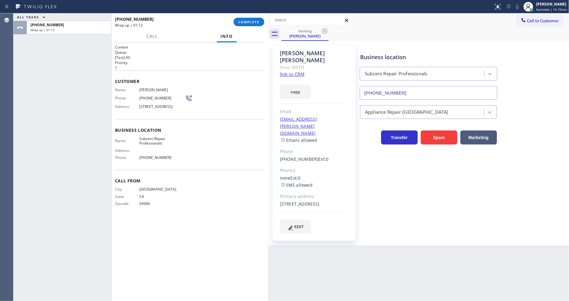
drag, startPoint x: 416, startPoint y: 173, endPoint x: 396, endPoint y: 173, distance: 20.1
click at [416, 173] on div "Business location Subzero Repair Professionals [PHONE_NUMBER] Appliance Repair …" at bounding box center [463, 139] width 209 height 185
click at [250, 22] on span "COMPLETE" at bounding box center [248, 22] width 21 height 4
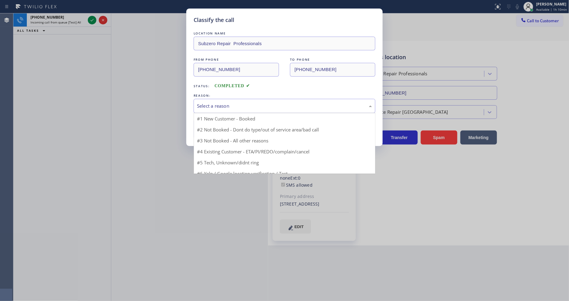
click at [237, 107] on div "Select a reason" at bounding box center [284, 105] width 175 height 7
drag, startPoint x: 221, startPoint y: 139, endPoint x: 221, endPoint y: 126, distance: 13.4
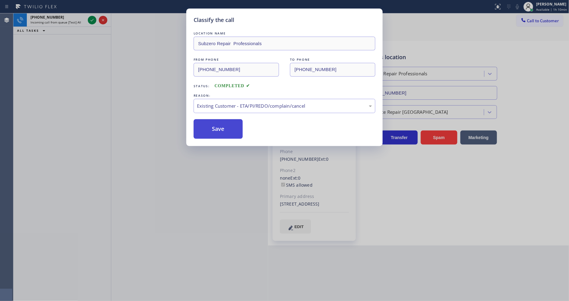
click at [221, 126] on button "Save" at bounding box center [218, 129] width 49 height 20
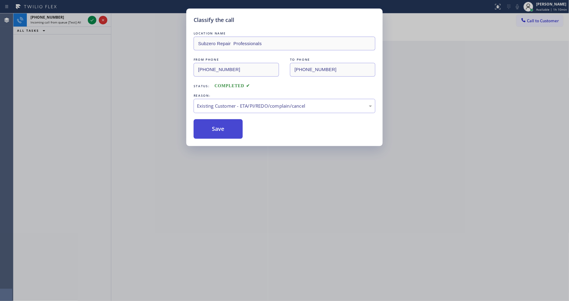
click at [221, 126] on button "Save" at bounding box center [218, 129] width 49 height 20
drag, startPoint x: 221, startPoint y: 126, endPoint x: 224, endPoint y: 119, distance: 7.1
click at [222, 125] on button "Save" at bounding box center [218, 129] width 49 height 20
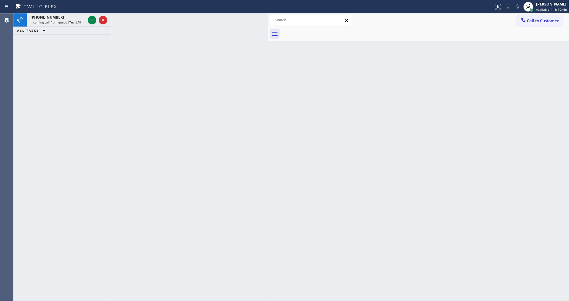
click at [91, 19] on icon at bounding box center [91, 19] width 7 height 7
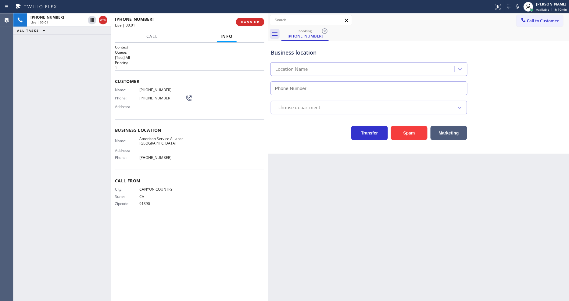
type input "[PHONE_NUMBER]"
click at [371, 201] on div "Back to Dashboard Change Sender ID Customers Technicians Select a contact Outbo…" at bounding box center [418, 156] width 301 height 287
click at [145, 140] on span "American Service Alliance [GEOGRAPHIC_DATA]" at bounding box center [162, 140] width 46 height 9
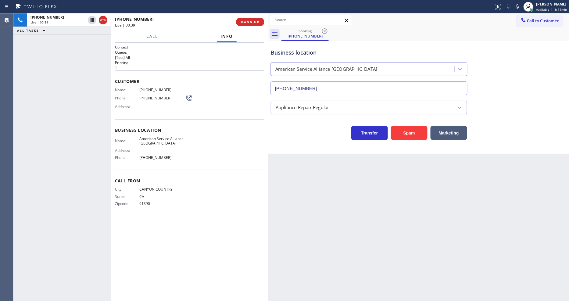
drag, startPoint x: 434, startPoint y: 210, endPoint x: 247, endPoint y: 176, distance: 190.5
click at [431, 208] on div "Back to Dashboard Change Sender ID Customers Technicians Select a contact Outbo…" at bounding box center [418, 156] width 301 height 287
click at [158, 136] on span "American Service Alliance [GEOGRAPHIC_DATA]" at bounding box center [162, 140] width 46 height 9
click at [157, 136] on span "American Service Alliance [GEOGRAPHIC_DATA]" at bounding box center [162, 140] width 46 height 9
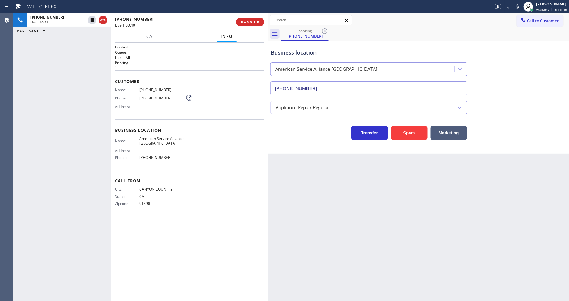
click at [148, 137] on span "American Service Alliance [GEOGRAPHIC_DATA]" at bounding box center [162, 140] width 46 height 9
click at [152, 84] on div "Customer Name: [PHONE_NUMBER] Phone: [PHONE_NUMBER] Address:" at bounding box center [189, 94] width 149 height 49
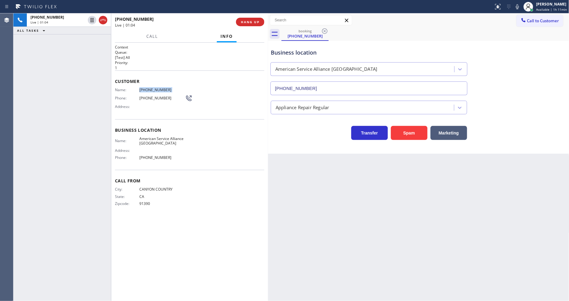
click at [152, 84] on div "Customer Name: [PHONE_NUMBER] Phone: [PHONE_NUMBER] Address:" at bounding box center [189, 94] width 149 height 49
click at [92, 18] on icon at bounding box center [91, 19] width 7 height 7
click at [517, 4] on icon at bounding box center [517, 6] width 7 height 7
click at [89, 19] on icon at bounding box center [91, 19] width 7 height 7
click at [521, 5] on icon at bounding box center [517, 6] width 7 height 7
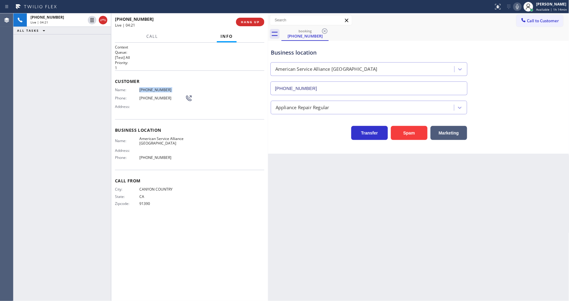
click at [85, 79] on div "[PHONE_NUMBER] Live | 04:21 ALL TASKS ALL TASKS ACTIVE TASKS TASKS IN WRAP UP" at bounding box center [62, 156] width 98 height 287
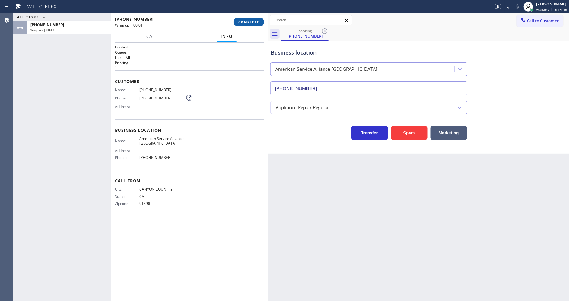
click at [254, 19] on button "COMPLETE" at bounding box center [249, 22] width 31 height 9
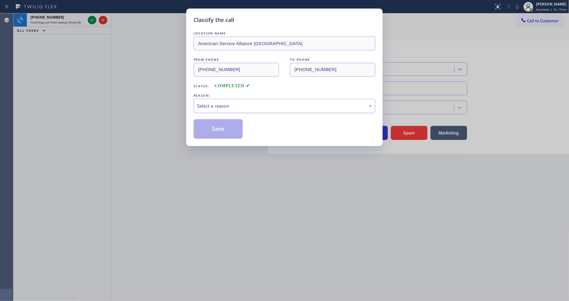
click at [227, 103] on div "Select a reason" at bounding box center [284, 105] width 175 height 7
click at [215, 124] on button "Save" at bounding box center [218, 129] width 49 height 20
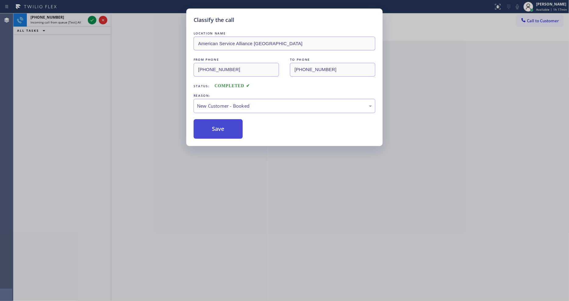
click at [215, 124] on button "Save" at bounding box center [218, 129] width 49 height 20
drag, startPoint x: 215, startPoint y: 124, endPoint x: 217, endPoint y: 120, distance: 4.9
click at [215, 122] on button "Save" at bounding box center [218, 129] width 49 height 20
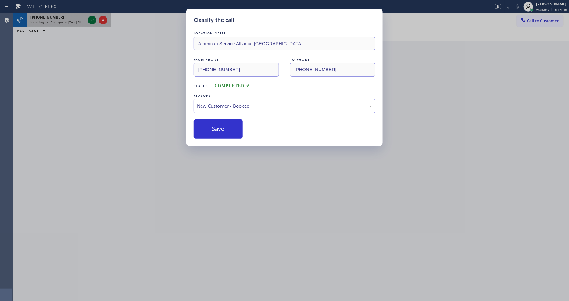
click at [90, 19] on icon at bounding box center [91, 19] width 7 height 7
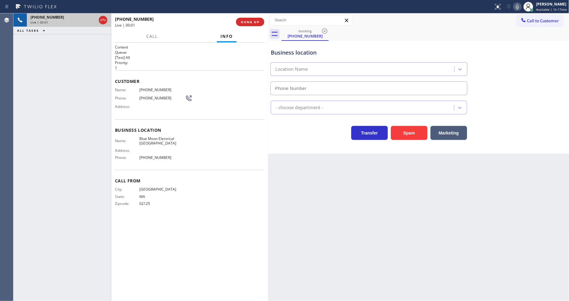
type input "[PHONE_NUMBER]"
click at [145, 140] on span "Blue Moon Electrical [GEOGRAPHIC_DATA]" at bounding box center [162, 140] width 46 height 9
click at [152, 87] on span "[PHONE_NUMBER]" at bounding box center [162, 89] width 46 height 5
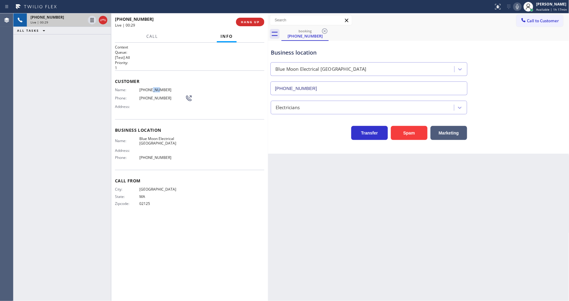
click at [152, 87] on span "[PHONE_NUMBER]" at bounding box center [162, 89] width 46 height 5
click at [92, 20] on icon at bounding box center [91, 19] width 7 height 7
click at [522, 5] on div "Status report No issues detected If you experience an issue, please download th…" at bounding box center [530, 6] width 78 height 13
click at [520, 5] on icon at bounding box center [517, 6] width 7 height 7
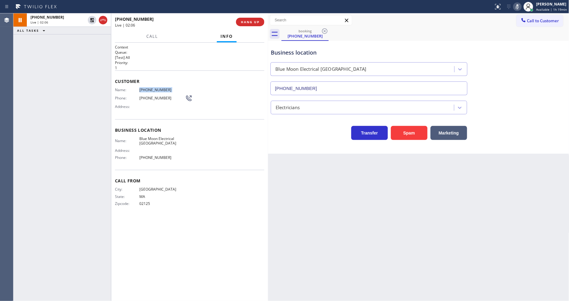
click at [369, 200] on div "Back to Dashboard Change Sender ID Customers Technicians Select a contact Outbo…" at bounding box center [418, 156] width 301 height 287
click at [91, 19] on icon at bounding box center [92, 20] width 4 height 4
click at [521, 7] on icon at bounding box center [517, 6] width 7 height 7
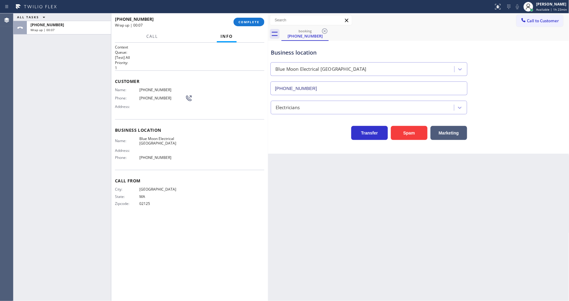
click at [170, 299] on div "Context Queue: [Test] All Priority: 1 Customer Name: [PHONE_NUMBER] Phone: [PHO…" at bounding box center [189, 172] width 149 height 255
drag, startPoint x: 259, startPoint y: 19, endPoint x: 273, endPoint y: 35, distance: 21.0
click at [259, 19] on button "COMPLETE" at bounding box center [249, 22] width 31 height 9
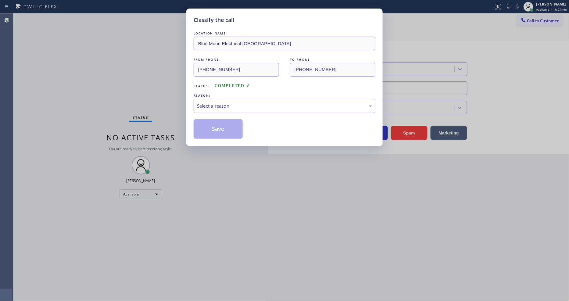
click at [216, 102] on div "Select a reason" at bounding box center [284, 105] width 175 height 7
click at [217, 130] on button "Save" at bounding box center [218, 129] width 49 height 20
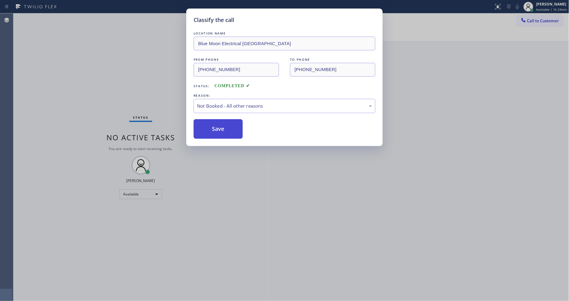
click at [217, 130] on button "Save" at bounding box center [218, 129] width 49 height 20
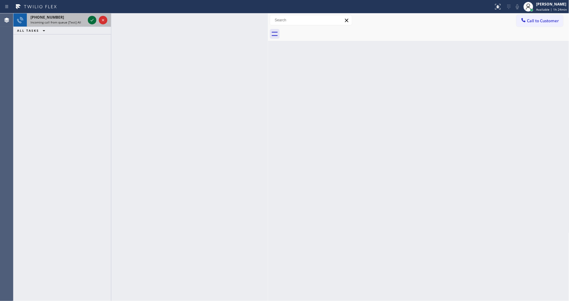
click at [89, 18] on icon at bounding box center [91, 19] width 7 height 7
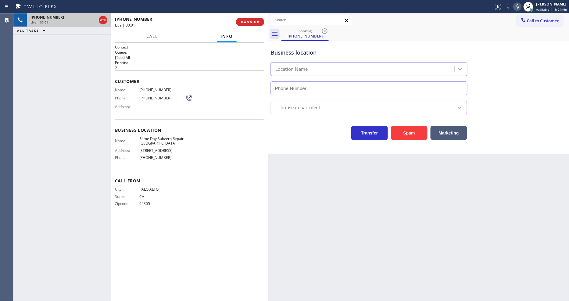
type input "[PHONE_NUMBER]"
click at [135, 37] on div "Call Info [PHONE_NUMBER] Live Context Queue: [Test] All Priority: 2 Customer Na…" at bounding box center [189, 165] width 157 height 270
click at [260, 18] on button "HANG UP" at bounding box center [250, 22] width 28 height 9
click at [258, 20] on span "HANG UP" at bounding box center [250, 22] width 19 height 4
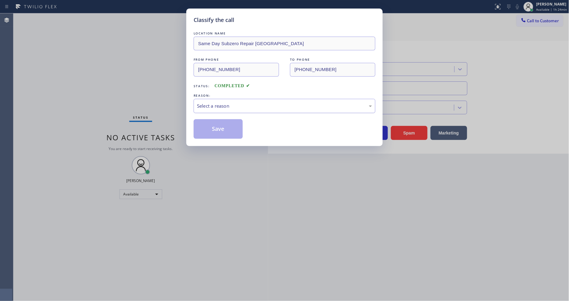
click at [228, 103] on div "Select a reason" at bounding box center [284, 105] width 175 height 7
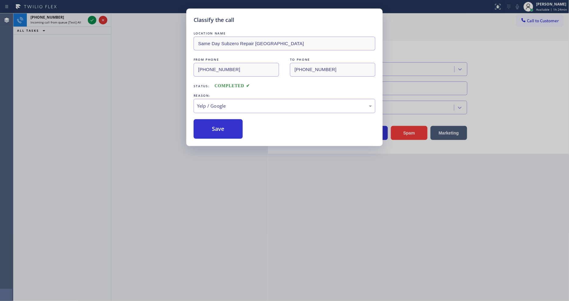
drag, startPoint x: 216, startPoint y: 160, endPoint x: 218, endPoint y: 123, distance: 37.0
click at [218, 123] on button "Save" at bounding box center [218, 129] width 49 height 20
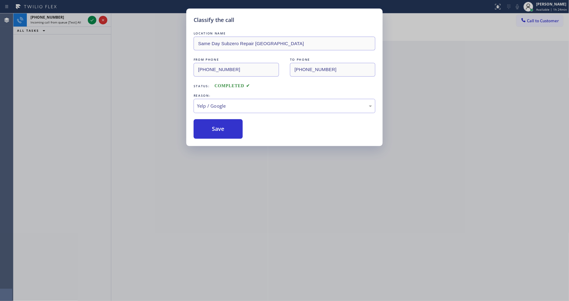
click at [87, 20] on div "Classify the call LOCATION NAME FixMasters FROM PHONE [PHONE_NUMBER] TO PHONE […" at bounding box center [290, 156] width 555 height 287
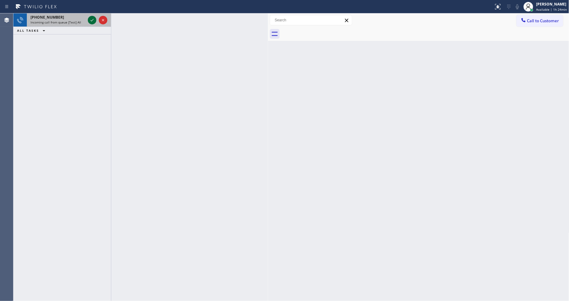
click at [89, 20] on icon at bounding box center [91, 19] width 7 height 7
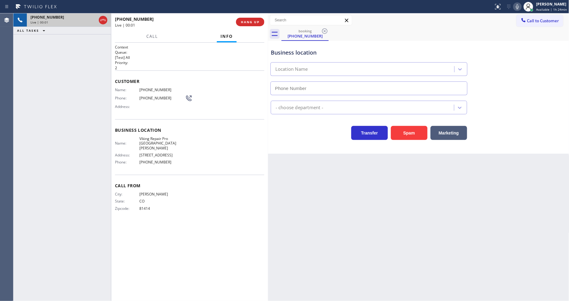
type input "[PHONE_NUMBER]"
click at [245, 21] on span "HANG UP" at bounding box center [250, 22] width 19 height 4
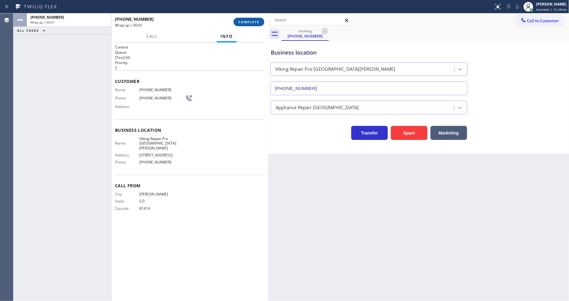
click at [245, 21] on span "COMPLETE" at bounding box center [248, 22] width 21 height 4
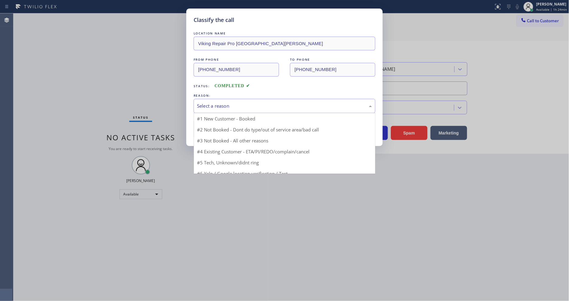
click at [219, 108] on div "Select a reason" at bounding box center [285, 106] width 182 height 14
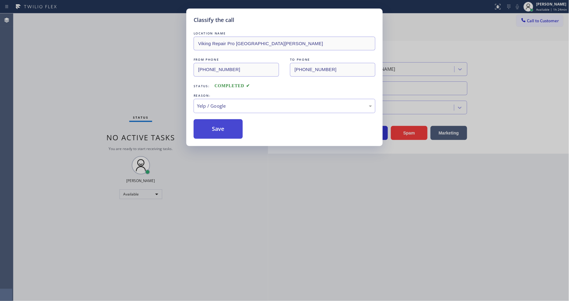
click at [217, 119] on button "Save" at bounding box center [218, 129] width 49 height 20
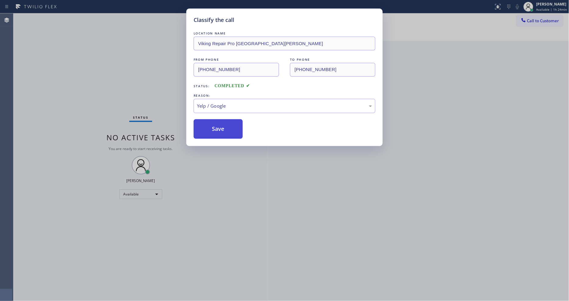
click at [217, 120] on button "Save" at bounding box center [218, 129] width 49 height 20
click at [217, 121] on button "Save" at bounding box center [218, 129] width 49 height 20
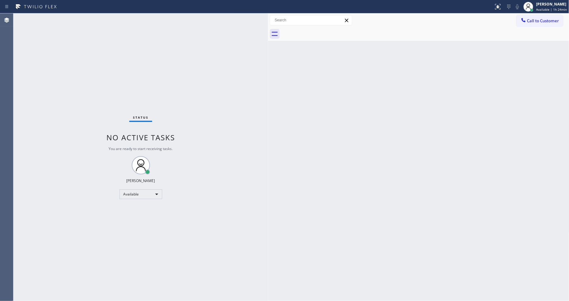
click at [92, 18] on div "Status No active tasks You are ready to start receiving tasks. [PERSON_NAME] Av…" at bounding box center [140, 156] width 255 height 287
click at [497, 96] on div "Back to Dashboard Change Sender ID Customers Technicians Select a contact Outbo…" at bounding box center [418, 156] width 301 height 287
click at [537, 27] on div "Call to Customer Outbound call Location Elite Sub-Zero Appliance Repair Your ca…" at bounding box center [418, 20] width 301 height 14
click at [519, 21] on button "Call to Customer" at bounding box center [539, 21] width 47 height 12
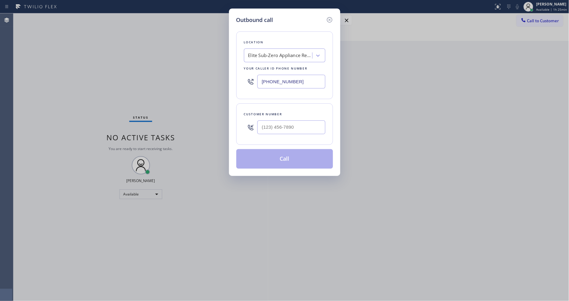
click at [250, 54] on div "Elite Sub-Zero Appliance Repair" at bounding box center [280, 55] width 64 height 7
paste input "Blue Moon Electrical [GEOGRAPHIC_DATA]"
type input "Blue Moon Electrical [GEOGRAPHIC_DATA]"
click at [252, 68] on div "Blue Moon Electrical [GEOGRAPHIC_DATA]" at bounding box center [284, 71] width 81 height 17
type input "[PHONE_NUMBER]"
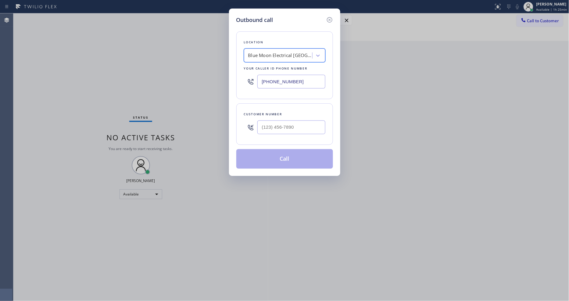
scroll to position [0, 1]
click at [420, 58] on div "Outbound call Location Blue Moon Electrical [GEOGRAPHIC_DATA] Your caller id ph…" at bounding box center [284, 150] width 569 height 301
click at [275, 125] on input "(___) ___-____" at bounding box center [291, 127] width 68 height 14
paste input "617) 372-2669"
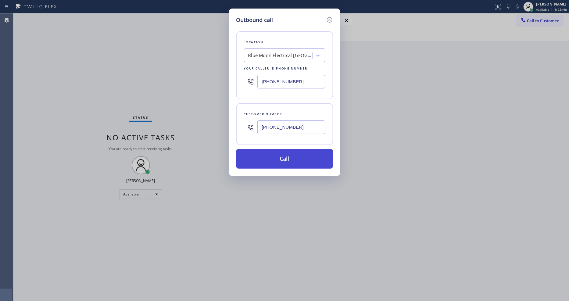
type input "[PHONE_NUMBER]"
click at [262, 156] on button "Call" at bounding box center [284, 159] width 97 height 20
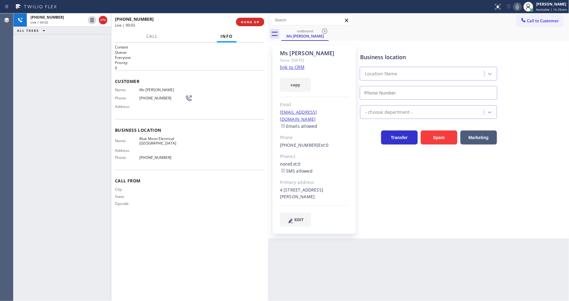
type input "[PHONE_NUMBER]"
drag, startPoint x: 516, startPoint y: 164, endPoint x: 506, endPoint y: 164, distance: 9.5
click at [516, 164] on div "Business location Blue Moon Electrical [GEOGRAPHIC_DATA] [PHONE_NUMBER] Electri…" at bounding box center [463, 136] width 209 height 178
click at [245, 22] on span "HANG UP" at bounding box center [250, 22] width 19 height 4
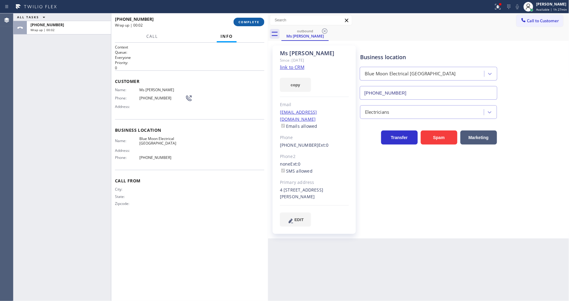
click at [260, 23] on button "COMPLETE" at bounding box center [249, 22] width 31 height 9
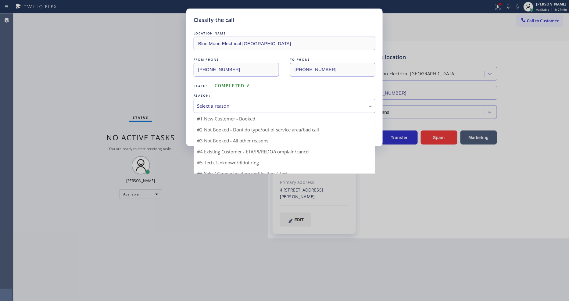
click at [217, 103] on div "Select a reason" at bounding box center [284, 105] width 175 height 7
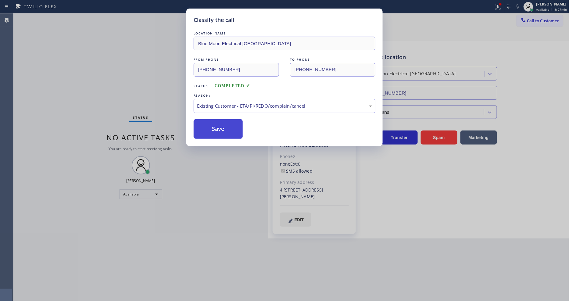
click at [212, 127] on button "Save" at bounding box center [218, 129] width 49 height 20
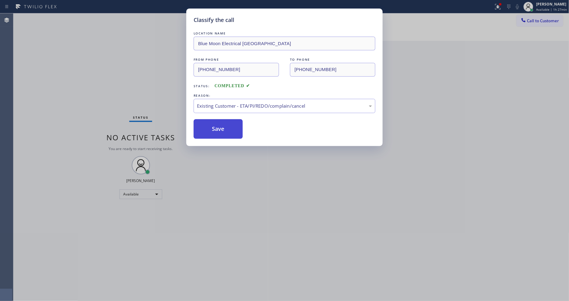
click at [212, 127] on button "Save" at bounding box center [218, 129] width 49 height 20
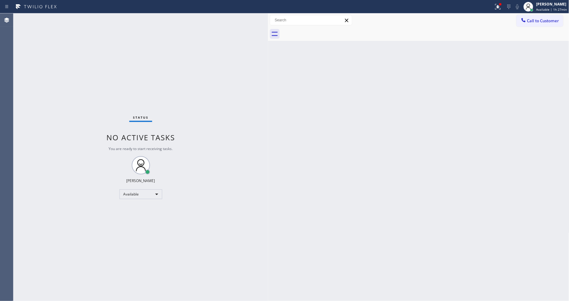
click at [244, 251] on div "Status No active tasks You are ready to start receiving tasks. [PERSON_NAME] Av…" at bounding box center [140, 156] width 255 height 287
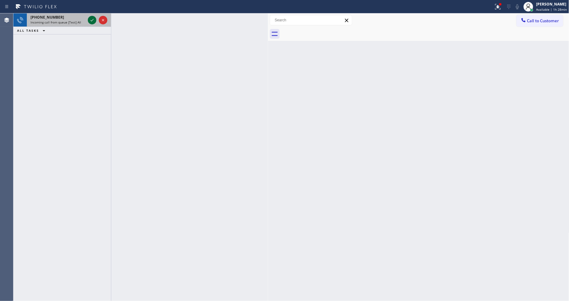
click at [91, 18] on icon at bounding box center [91, 19] width 7 height 7
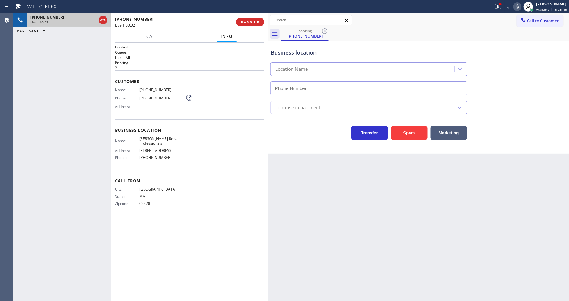
type input "[PHONE_NUMBER]"
click at [252, 26] on button "HANG UP" at bounding box center [250, 22] width 28 height 9
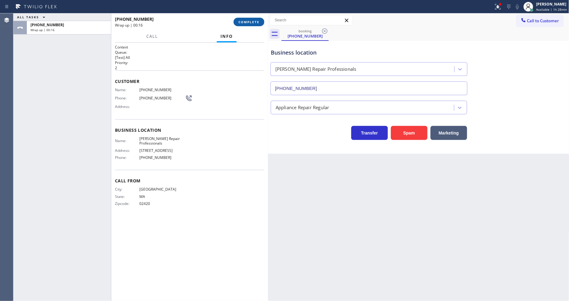
click at [256, 18] on button "COMPLETE" at bounding box center [249, 22] width 31 height 9
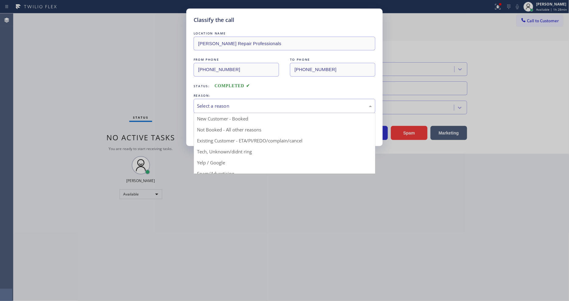
click at [224, 107] on div "Select a reason" at bounding box center [284, 105] width 175 height 7
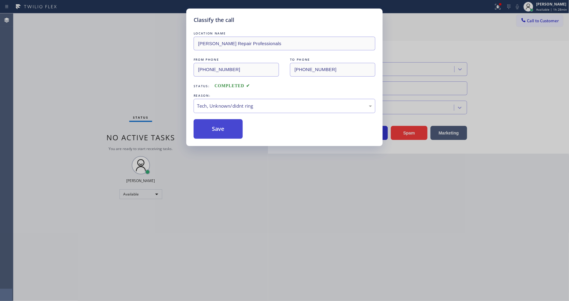
drag, startPoint x: 227, startPoint y: 152, endPoint x: 227, endPoint y: 131, distance: 20.4
click at [227, 128] on button "Save" at bounding box center [218, 129] width 49 height 20
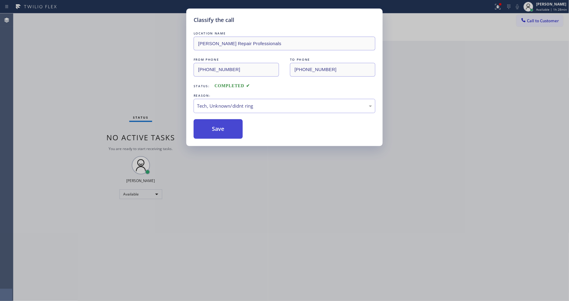
click at [227, 127] on button "Save" at bounding box center [218, 129] width 49 height 20
click at [226, 127] on button "Save" at bounding box center [218, 129] width 49 height 20
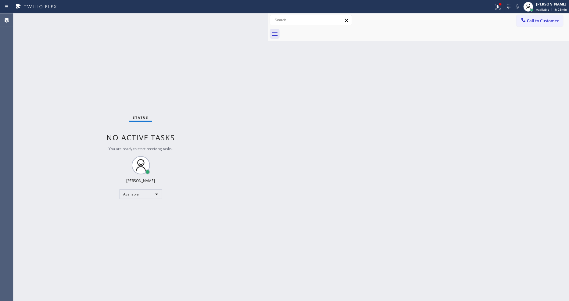
click at [214, 199] on div "Status No active tasks You are ready to start receiving tasks. [PERSON_NAME] Av…" at bounding box center [140, 156] width 255 height 287
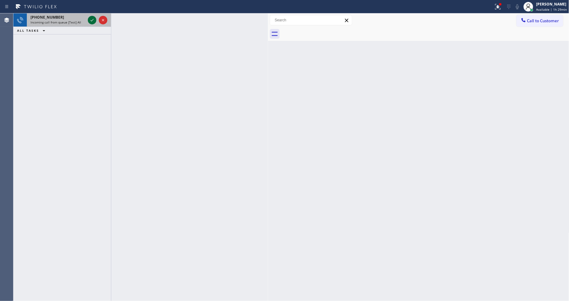
click at [90, 20] on icon at bounding box center [91, 19] width 7 height 7
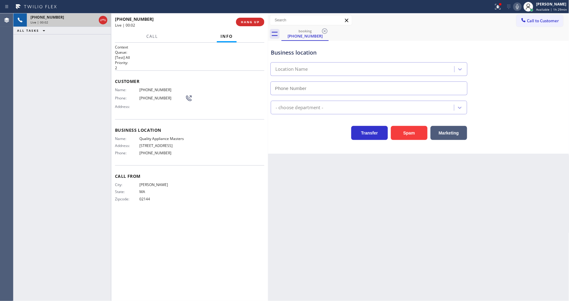
type input "[PHONE_NUMBER]"
click at [256, 18] on button "HANG UP" at bounding box center [250, 22] width 28 height 9
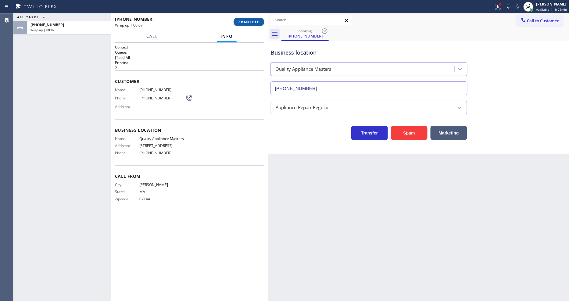
click at [247, 18] on button "COMPLETE" at bounding box center [249, 22] width 31 height 9
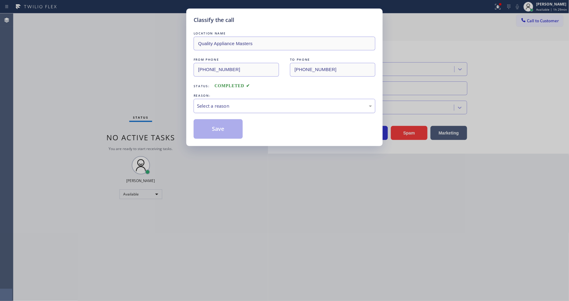
click at [261, 103] on div "Select a reason" at bounding box center [284, 105] width 175 height 7
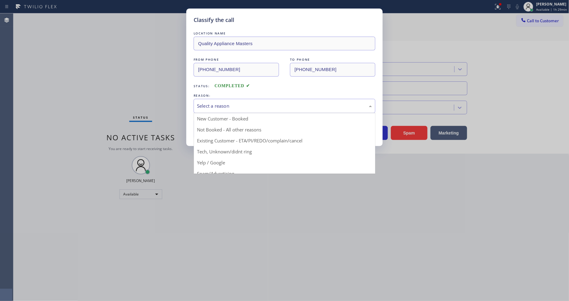
drag, startPoint x: 245, startPoint y: 158, endPoint x: 241, endPoint y: 139, distance: 19.3
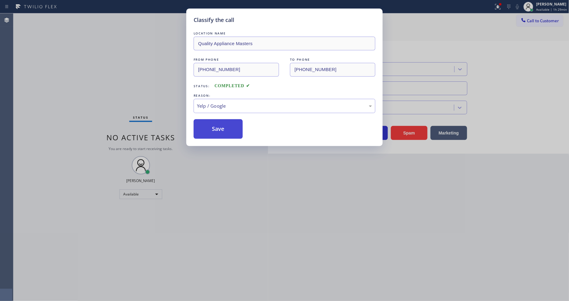
click at [236, 125] on button "Save" at bounding box center [218, 129] width 49 height 20
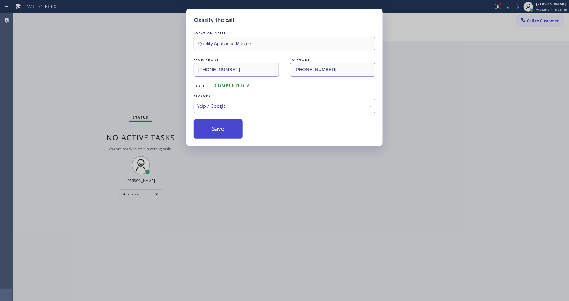
drag, startPoint x: 236, startPoint y: 125, endPoint x: 240, endPoint y: 123, distance: 4.3
click at [236, 124] on button "Save" at bounding box center [218, 129] width 49 height 20
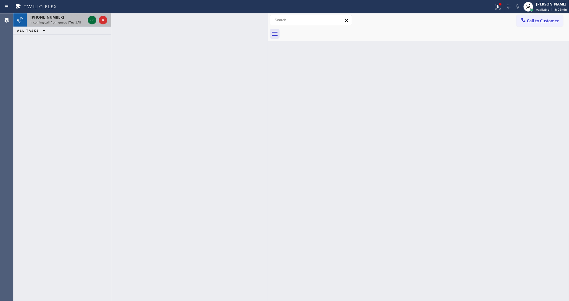
click at [92, 20] on icon at bounding box center [91, 19] width 7 height 7
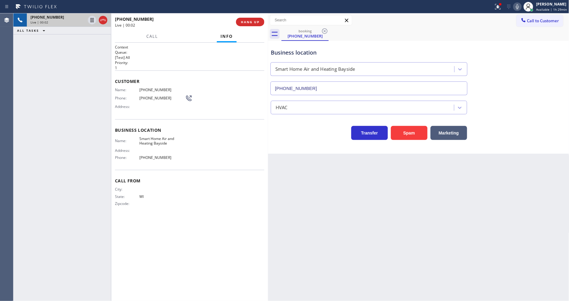
type input "[PHONE_NUMBER]"
click at [259, 22] on span "HANG UP" at bounding box center [250, 22] width 19 height 4
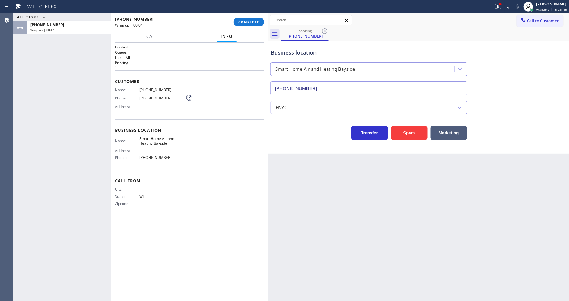
drag, startPoint x: 258, startPoint y: 25, endPoint x: 281, endPoint y: 81, distance: 60.4
click at [258, 25] on button "COMPLETE" at bounding box center [249, 22] width 31 height 9
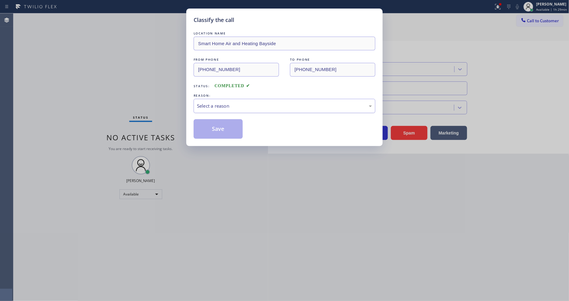
click at [229, 102] on div "Select a reason" at bounding box center [284, 105] width 175 height 7
click at [226, 126] on button "Save" at bounding box center [218, 129] width 49 height 20
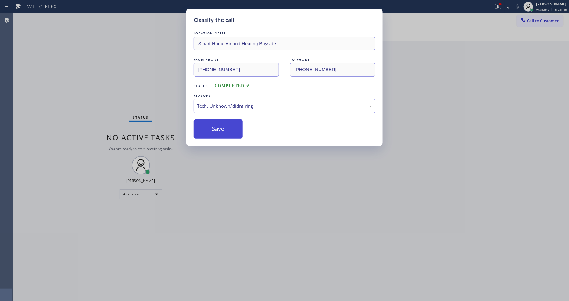
click at [226, 126] on button "Save" at bounding box center [218, 129] width 49 height 20
click at [194, 119] on button "Save" at bounding box center [218, 129] width 49 height 20
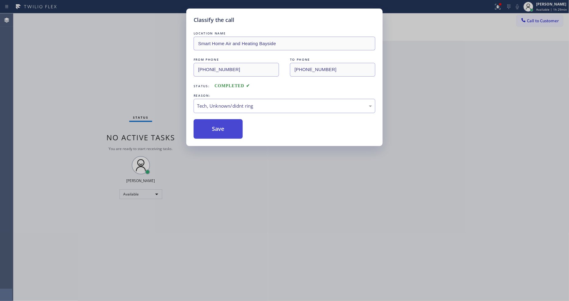
click at [226, 126] on button "Save" at bounding box center [218, 129] width 49 height 20
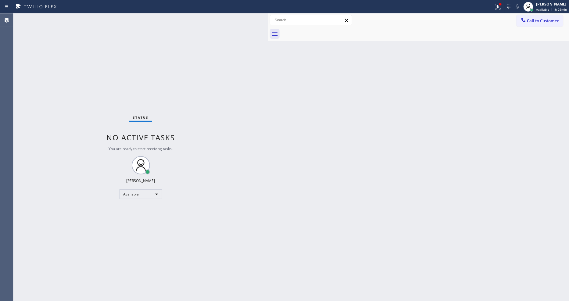
click at [90, 19] on div "Status No active tasks You are ready to start receiving tasks. [PERSON_NAME] Av…" at bounding box center [140, 156] width 255 height 287
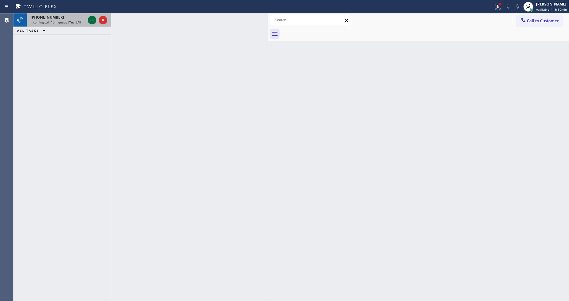
click at [92, 16] on icon at bounding box center [91, 19] width 7 height 7
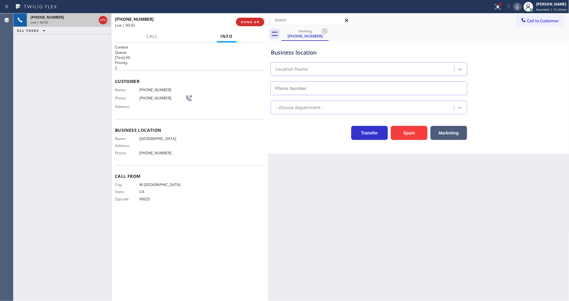
type input "[PHONE_NUMBER]"
click at [254, 22] on span "HANG UP" at bounding box center [250, 22] width 19 height 4
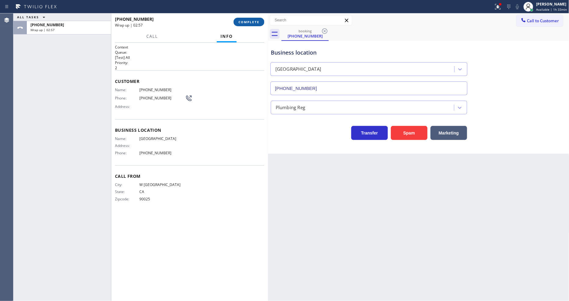
click at [256, 20] on span "COMPLETE" at bounding box center [248, 22] width 21 height 4
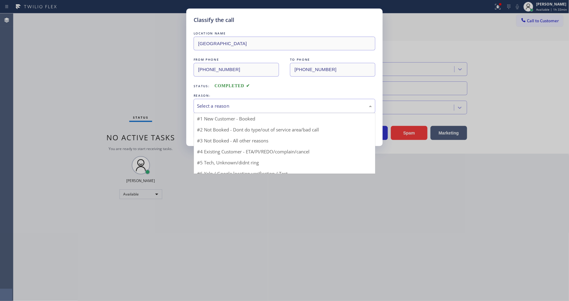
click at [220, 104] on div "Select a reason" at bounding box center [284, 105] width 175 height 7
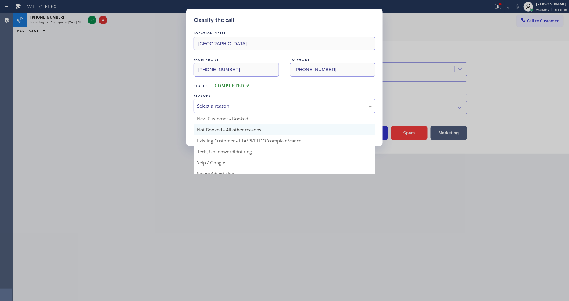
click at [215, 131] on button "Save" at bounding box center [218, 129] width 49 height 20
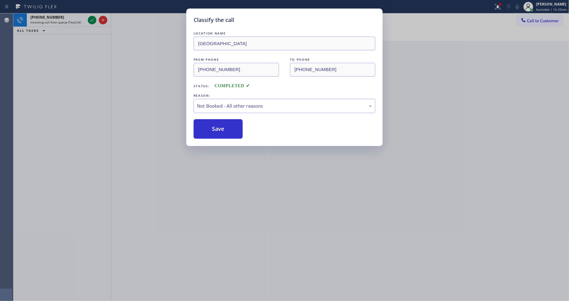
drag, startPoint x: 215, startPoint y: 131, endPoint x: 229, endPoint y: 290, distance: 159.5
click at [215, 130] on button "Save" at bounding box center [218, 129] width 49 height 20
click at [93, 19] on icon at bounding box center [91, 19] width 7 height 7
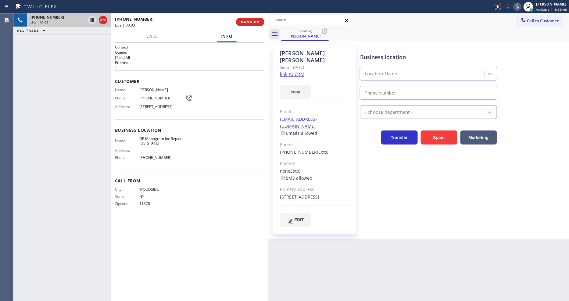
type input "[PHONE_NUMBER]"
click at [291, 71] on link "link to CRM" at bounding box center [292, 74] width 24 height 6
click at [151, 145] on span "GE Monogram Inc Repair [US_STATE]" at bounding box center [162, 140] width 46 height 9
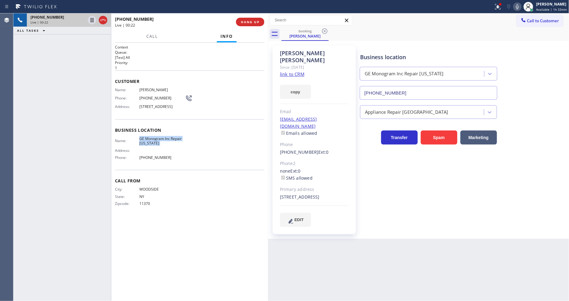
drag, startPoint x: 133, startPoint y: 180, endPoint x: 152, endPoint y: 93, distance: 88.6
click at [133, 179] on div "Call From City: [GEOGRAPHIC_DATA]: [US_STATE] Zipcode: 11370" at bounding box center [189, 193] width 149 height 46
drag, startPoint x: 494, startPoint y: 5, endPoint x: 503, endPoint y: 12, distance: 11.7
click at [494, 5] on div at bounding box center [497, 6] width 13 height 7
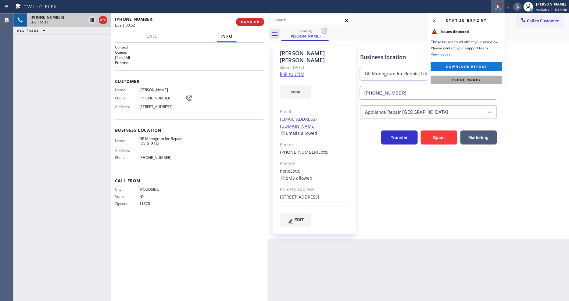
click at [502, 80] on button "Clear issues" at bounding box center [466, 80] width 71 height 9
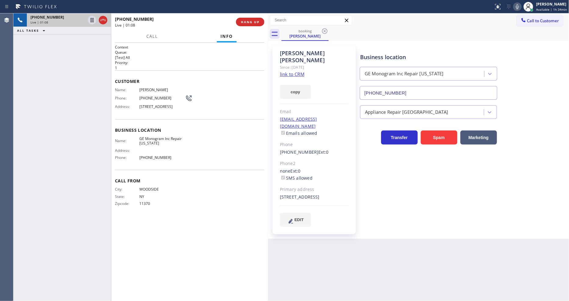
drag, startPoint x: 280, startPoint y: 190, endPoint x: 291, endPoint y: 188, distance: 11.7
click at [291, 194] on div "[STREET_ADDRESS]" at bounding box center [314, 197] width 69 height 7
click at [151, 35] on span "Call" at bounding box center [152, 36] width 12 height 5
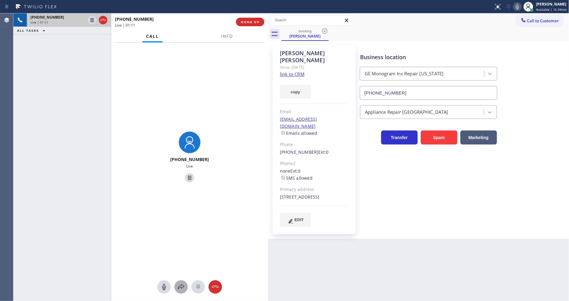
click at [186, 287] on div at bounding box center [180, 286] width 13 height 7
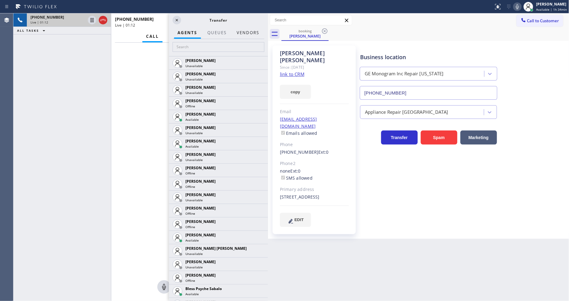
click at [251, 34] on button "Vendors" at bounding box center [248, 33] width 30 height 12
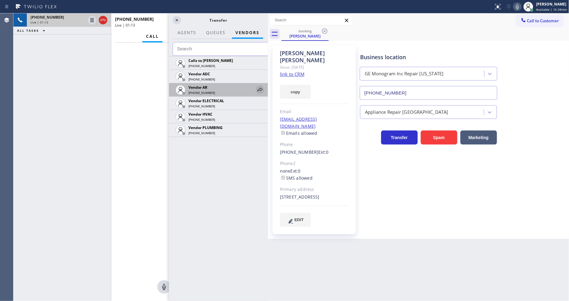
click at [262, 87] on icon at bounding box center [259, 89] width 7 height 7
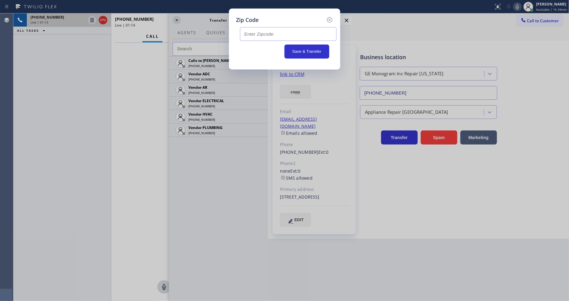
click at [261, 34] on input "text" at bounding box center [288, 34] width 97 height 14
paste input "11418"
type input "11418"
click at [303, 49] on button "Save & Transfer" at bounding box center [306, 52] width 45 height 14
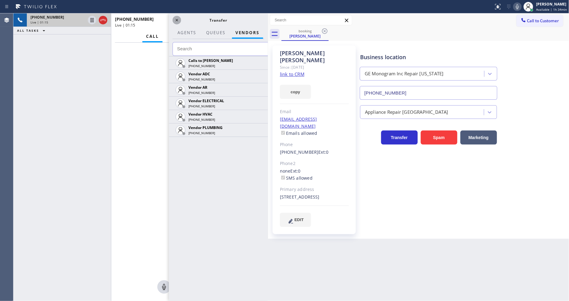
click at [178, 20] on icon at bounding box center [176, 19] width 7 height 7
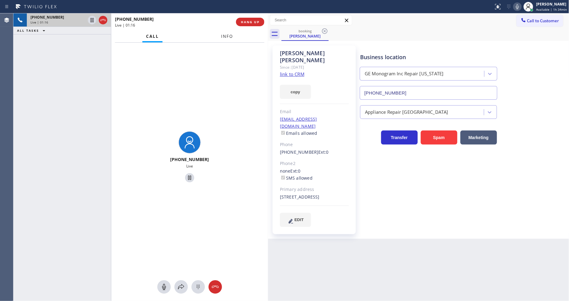
drag, startPoint x: 225, startPoint y: 35, endPoint x: 245, endPoint y: 30, distance: 21.1
click at [224, 35] on span "Info" at bounding box center [227, 36] width 12 height 5
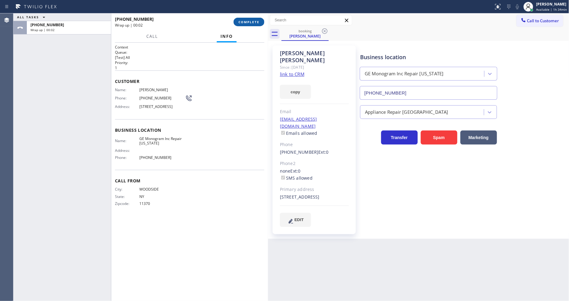
click at [245, 24] on button "COMPLETE" at bounding box center [249, 22] width 31 height 9
click at [215, 99] on div "Name: [PERSON_NAME] Phone: [PHONE_NUMBER] Address: [STREET_ADDRESS]" at bounding box center [189, 99] width 149 height 24
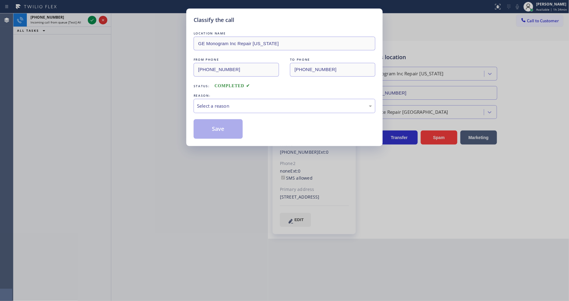
click at [215, 99] on div "Select a reason" at bounding box center [285, 106] width 182 height 14
click at [216, 126] on button "Save" at bounding box center [218, 129] width 49 height 20
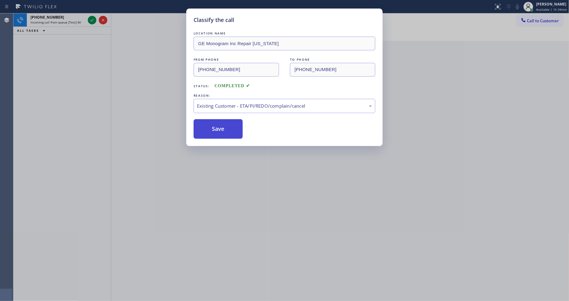
click at [216, 126] on button "Save" at bounding box center [218, 129] width 49 height 20
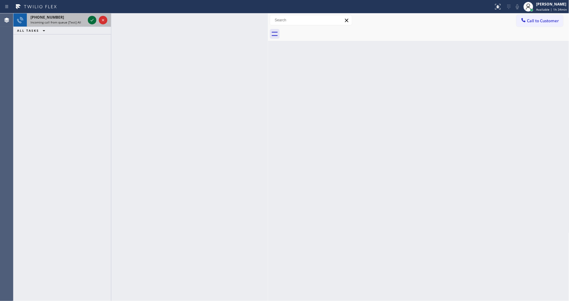
click at [89, 19] on icon at bounding box center [91, 19] width 7 height 7
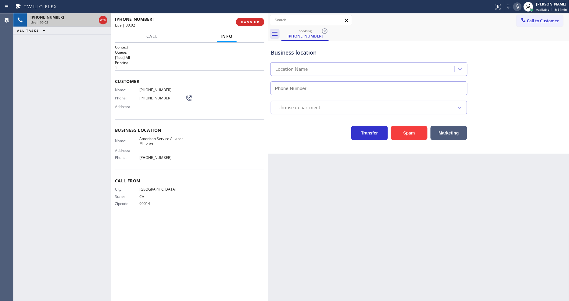
type input "[PHONE_NUMBER]"
click at [249, 20] on span "HANG UP" at bounding box center [250, 22] width 19 height 4
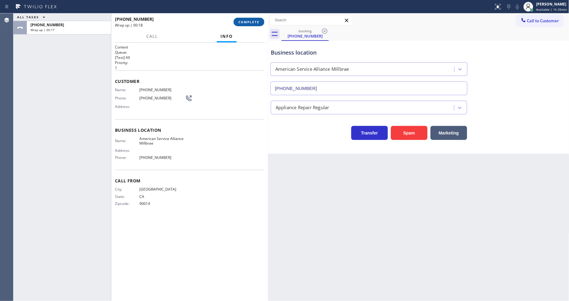
click at [256, 24] on span "COMPLETE" at bounding box center [248, 22] width 21 height 4
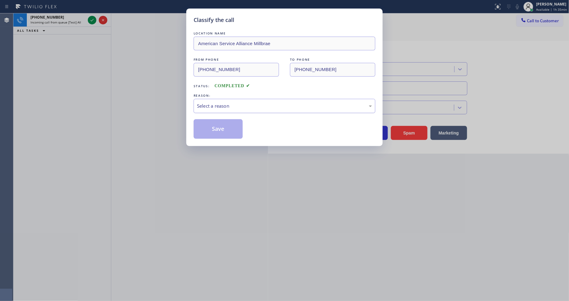
click at [212, 104] on div "Select a reason" at bounding box center [284, 105] width 175 height 7
click at [224, 126] on button "Save" at bounding box center [218, 129] width 49 height 20
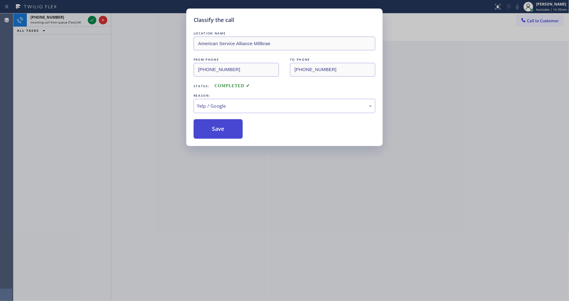
drag, startPoint x: 224, startPoint y: 126, endPoint x: 136, endPoint y: 53, distance: 114.5
click at [224, 126] on button "Save" at bounding box center [218, 129] width 49 height 20
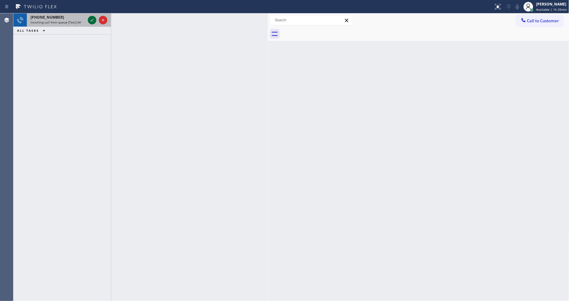
click at [93, 21] on icon at bounding box center [91, 19] width 7 height 7
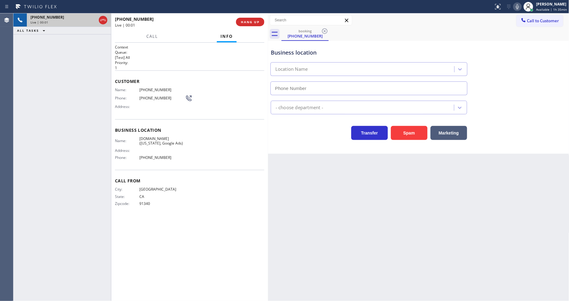
type input "[PHONE_NUMBER]"
click at [521, 8] on icon at bounding box center [517, 6] width 7 height 7
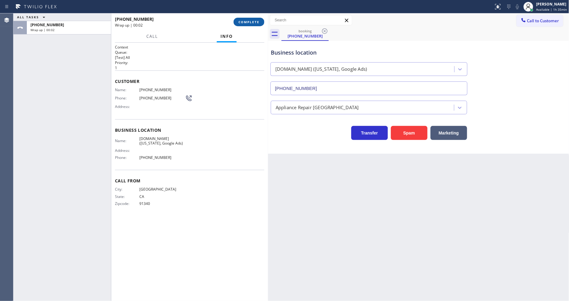
click at [255, 22] on span "COMPLETE" at bounding box center [248, 22] width 21 height 4
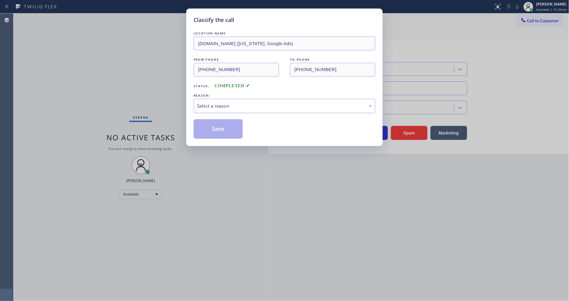
click at [247, 107] on div "Select a reason" at bounding box center [284, 105] width 175 height 7
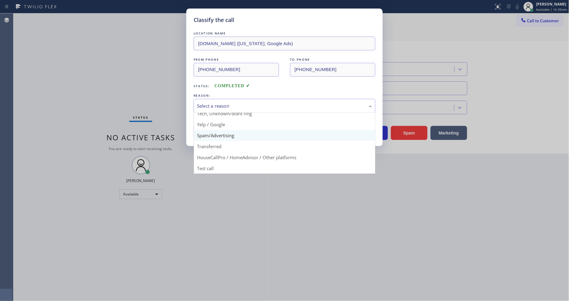
scroll to position [5, 0]
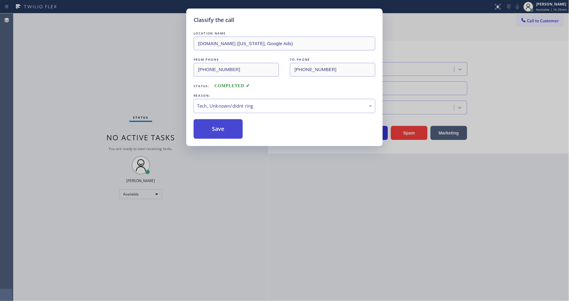
click at [223, 126] on button "Save" at bounding box center [218, 129] width 49 height 20
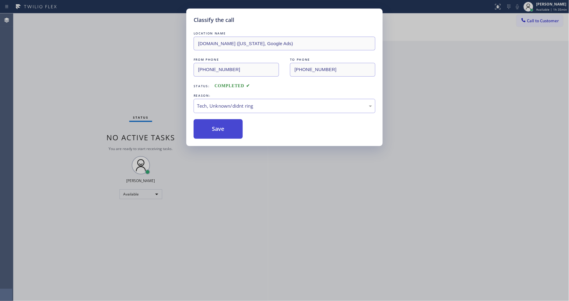
click at [223, 126] on button "Save" at bounding box center [218, 129] width 49 height 20
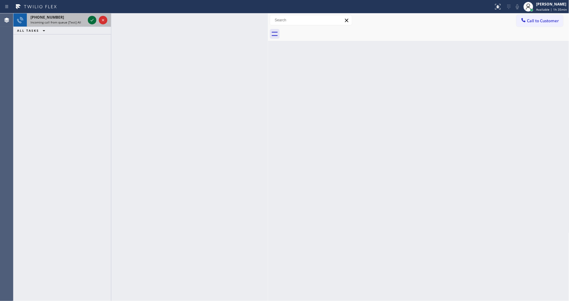
click at [92, 18] on icon at bounding box center [91, 19] width 7 height 7
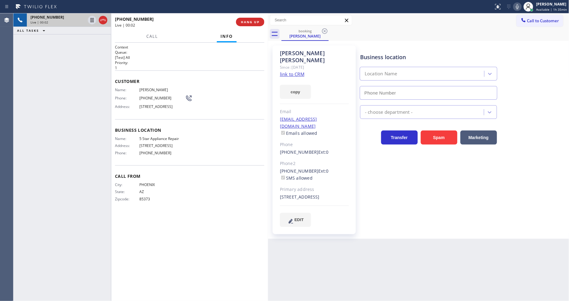
type input "[PHONE_NUMBER]"
click at [288, 71] on link "link to CRM" at bounding box center [292, 74] width 24 height 6
click at [150, 141] on span "5 Star Appliance Repair" at bounding box center [162, 138] width 46 height 5
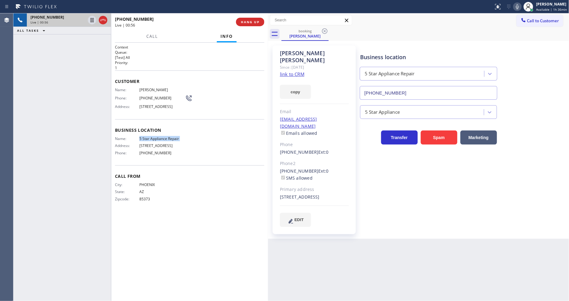
click at [71, 102] on div "[PHONE_NUMBER] Live | 00:56 ALL TASKS ALL TASKS ACTIVE TASKS TASKS IN WRAP UP" at bounding box center [62, 156] width 98 height 287
click at [90, 18] on icon at bounding box center [91, 19] width 7 height 7
click at [91, 20] on icon at bounding box center [92, 20] width 4 height 4
drag, startPoint x: 130, startPoint y: 109, endPoint x: 184, endPoint y: 69, distance: 66.3
click at [131, 105] on div "Address: [STREET_ADDRESS]" at bounding box center [153, 106] width 77 height 5
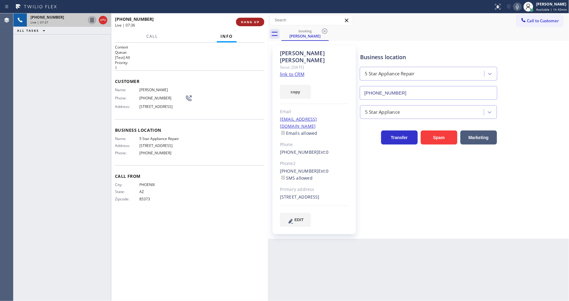
click at [252, 20] on span "HANG UP" at bounding box center [250, 22] width 19 height 4
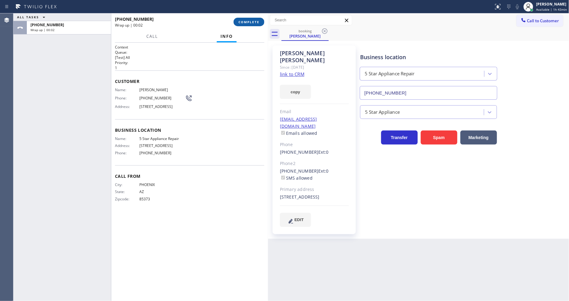
click at [252, 20] on span "COMPLETE" at bounding box center [248, 22] width 21 height 4
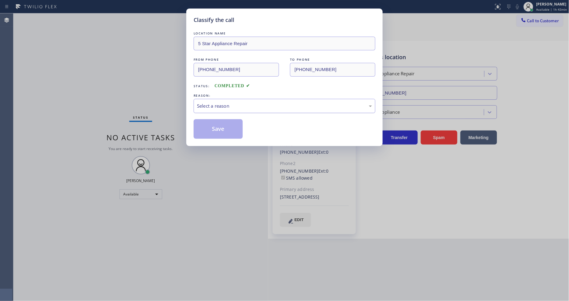
click at [205, 108] on div "Select a reason" at bounding box center [285, 106] width 182 height 14
click at [207, 102] on div "New Customer - Booked" at bounding box center [284, 105] width 175 height 7
click at [208, 126] on button "Save" at bounding box center [218, 129] width 49 height 20
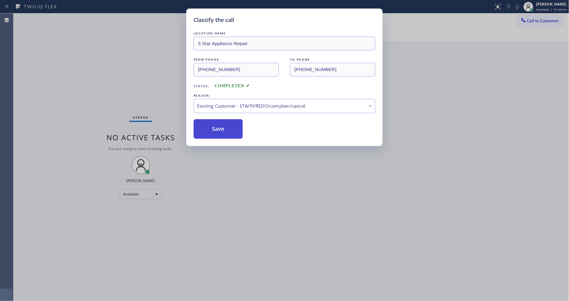
click at [208, 126] on button "Save" at bounding box center [218, 129] width 49 height 20
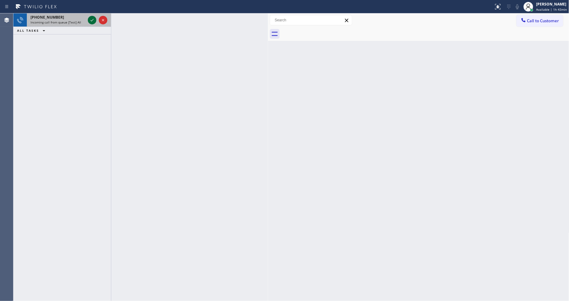
click at [92, 23] on icon at bounding box center [91, 19] width 7 height 7
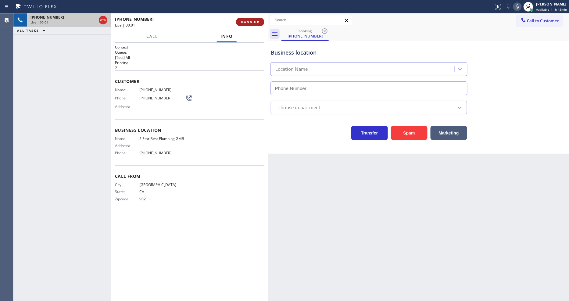
click at [251, 23] on span "HANG UP" at bounding box center [250, 22] width 19 height 4
type input "[PHONE_NUMBER]"
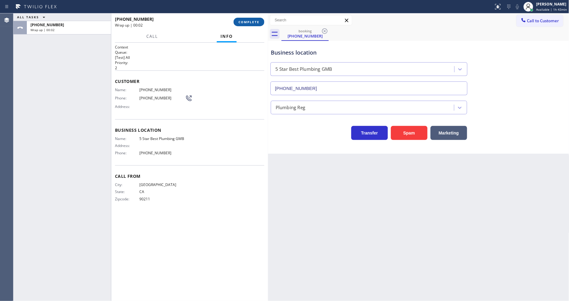
click at [251, 23] on span "COMPLETE" at bounding box center [248, 22] width 21 height 4
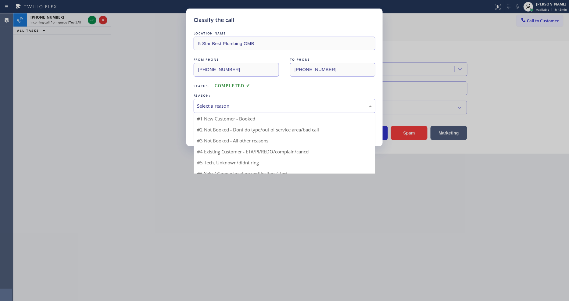
click at [227, 104] on div "Select a reason" at bounding box center [284, 105] width 175 height 7
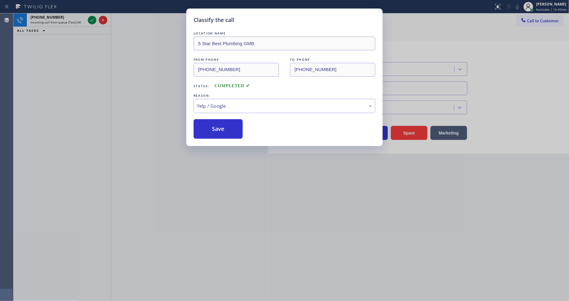
click at [230, 113] on div "LOCATION NAME 5 Star Best Plumbing GMB FROM PHONE [PHONE_NUMBER] TO PHONE [PHON…" at bounding box center [285, 84] width 182 height 109
drag, startPoint x: 230, startPoint y: 113, endPoint x: 230, endPoint y: 127, distance: 13.7
click at [230, 116] on div "LOCATION NAME 5 Star Best Plumbing GMB FROM PHONE [PHONE_NUMBER] TO PHONE [PHON…" at bounding box center [285, 84] width 182 height 109
click at [230, 127] on button "Save" at bounding box center [218, 129] width 49 height 20
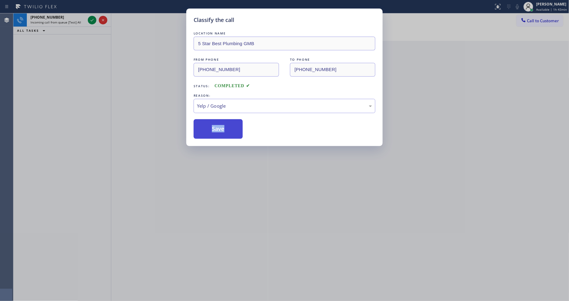
drag, startPoint x: 230, startPoint y: 127, endPoint x: 232, endPoint y: 123, distance: 4.5
click at [230, 126] on button "Save" at bounding box center [218, 129] width 49 height 20
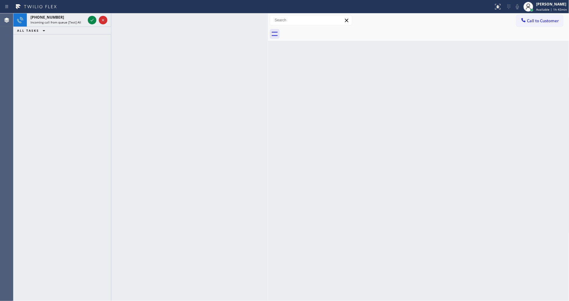
click at [89, 19] on icon at bounding box center [91, 19] width 7 height 7
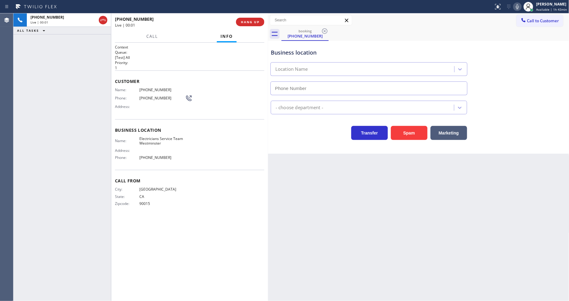
type input "[PHONE_NUMBER]"
click at [247, 19] on button "HANG UP" at bounding box center [250, 22] width 28 height 9
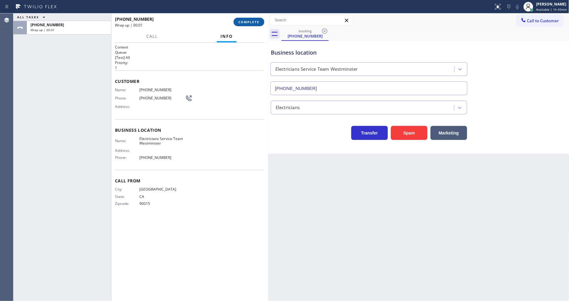
click at [246, 19] on button "COMPLETE" at bounding box center [249, 22] width 31 height 9
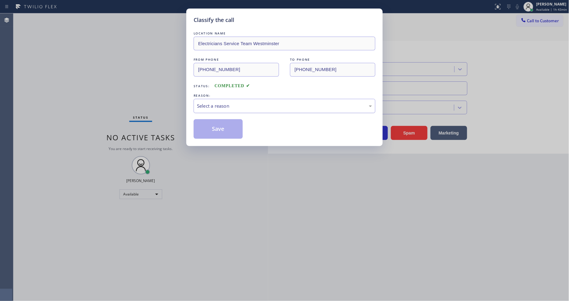
click at [229, 99] on div "Select a reason" at bounding box center [285, 106] width 182 height 14
click at [230, 135] on button "Save" at bounding box center [218, 129] width 49 height 20
click at [230, 134] on button "Save" at bounding box center [218, 129] width 49 height 20
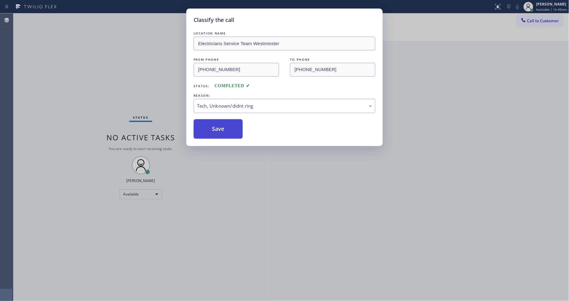
click at [230, 133] on button "Save" at bounding box center [218, 129] width 49 height 20
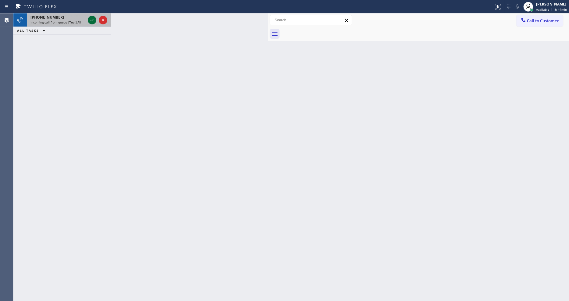
click at [92, 18] on icon at bounding box center [91, 19] width 7 height 7
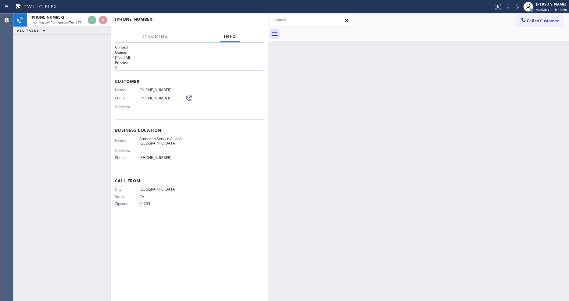
click at [78, 83] on div "[PHONE_NUMBER] Incoming call from queue [Test] All ALL TASKS ALL TASKS ACTIVE T…" at bounding box center [62, 156] width 98 height 287
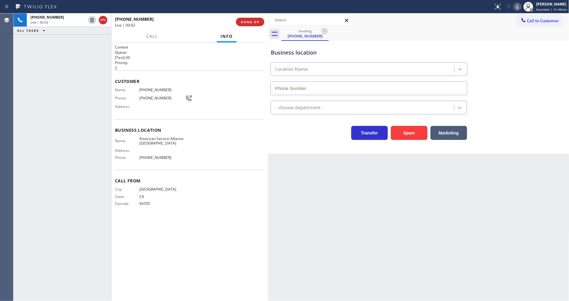
type input "[PHONE_NUMBER]"
click at [248, 20] on span "HANG UP" at bounding box center [250, 22] width 19 height 4
click at [248, 21] on span "COMPLETE" at bounding box center [248, 22] width 21 height 4
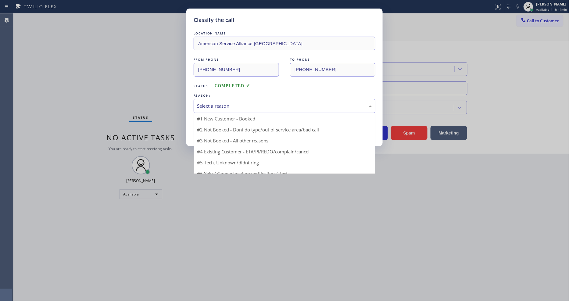
click at [212, 101] on div "Select a reason" at bounding box center [285, 106] width 182 height 14
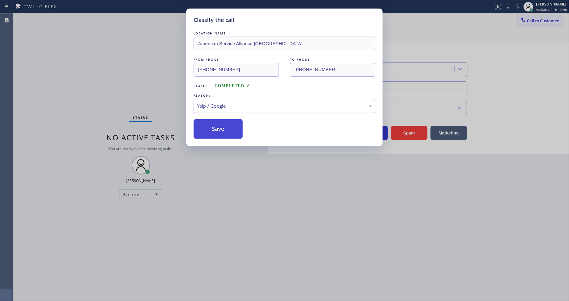
click at [218, 135] on button "Save" at bounding box center [218, 129] width 49 height 20
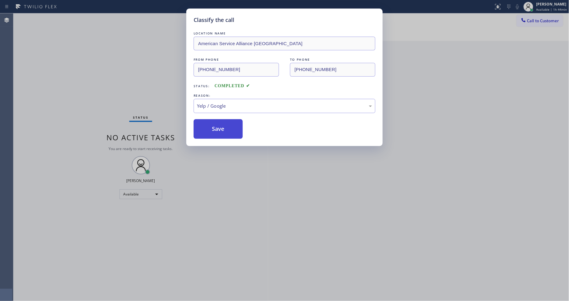
click at [218, 135] on button "Save" at bounding box center [218, 129] width 49 height 20
click at [218, 134] on button "Save" at bounding box center [218, 129] width 49 height 20
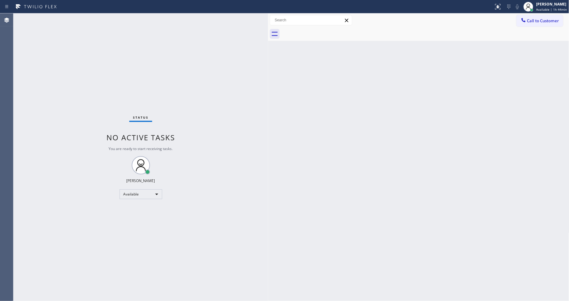
drag, startPoint x: 107, startPoint y: 50, endPoint x: 162, endPoint y: 125, distance: 93.2
click at [106, 50] on div "Status No active tasks You are ready to start receiving tasks. [PERSON_NAME] Av…" at bounding box center [140, 156] width 255 height 287
drag, startPoint x: 501, startPoint y: 223, endPoint x: 510, endPoint y: 228, distance: 10.2
click at [501, 223] on div "Back to Dashboard Change Sender ID Customers Technicians Select a contact Outbo…" at bounding box center [418, 156] width 301 height 287
click at [292, 212] on div "Back to Dashboard Change Sender ID Customers Technicians Select a contact Outbo…" at bounding box center [418, 156] width 301 height 287
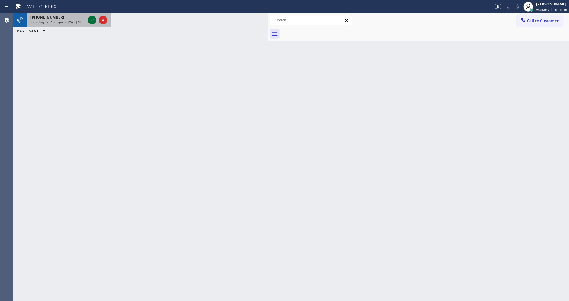
click at [91, 19] on icon at bounding box center [91, 19] width 7 height 7
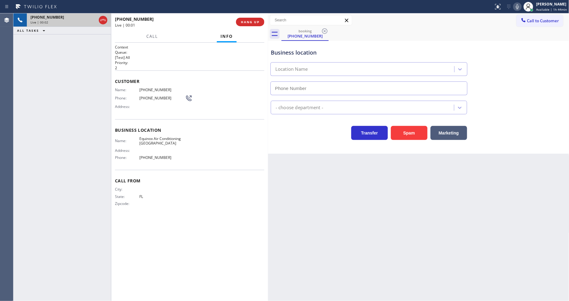
type input "[PHONE_NUMBER]"
click at [239, 22] on button "HANG UP" at bounding box center [250, 22] width 28 height 9
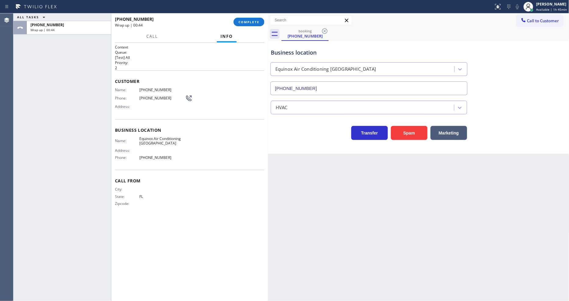
drag, startPoint x: 358, startPoint y: 167, endPoint x: 281, endPoint y: 2, distance: 182.1
click at [358, 167] on div "Back to Dashboard Change Sender ID Customers Technicians Select a contact Outbo…" at bounding box center [418, 156] width 301 height 287
click at [246, 24] on button "COMPLETE" at bounding box center [249, 22] width 31 height 9
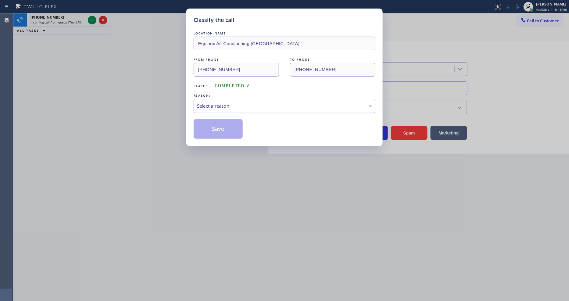
click at [223, 102] on div "Select a reason" at bounding box center [284, 105] width 175 height 7
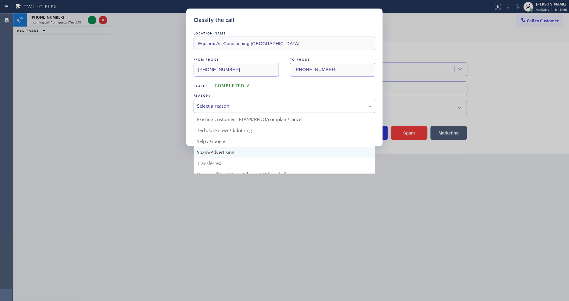
scroll to position [38, 0]
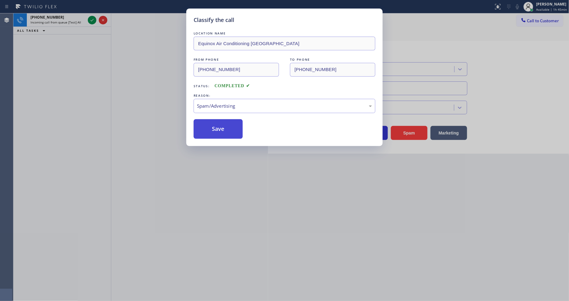
click at [221, 124] on button "Save" at bounding box center [218, 129] width 49 height 20
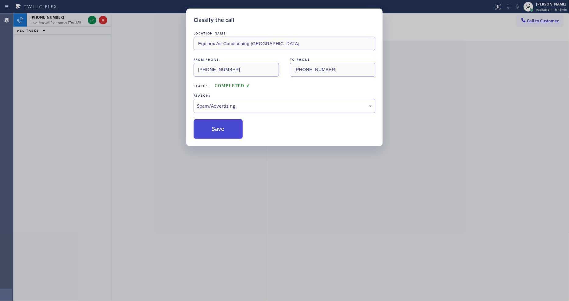
click at [221, 124] on button "Save" at bounding box center [218, 129] width 49 height 20
click at [221, 123] on button "Save" at bounding box center [218, 129] width 49 height 20
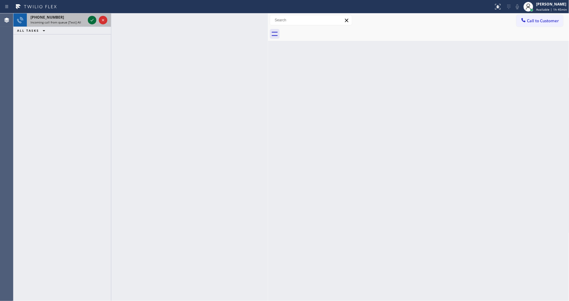
click at [88, 22] on div at bounding box center [92, 19] width 9 height 7
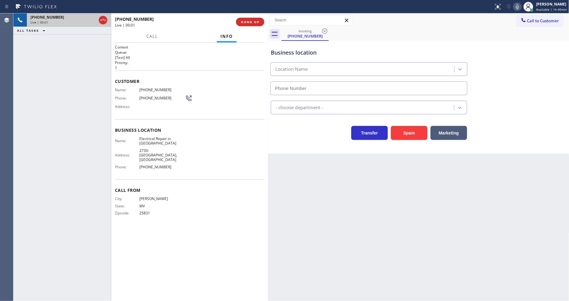
type input "[PHONE_NUMBER]"
click at [246, 20] on span "HANG UP" at bounding box center [250, 22] width 19 height 4
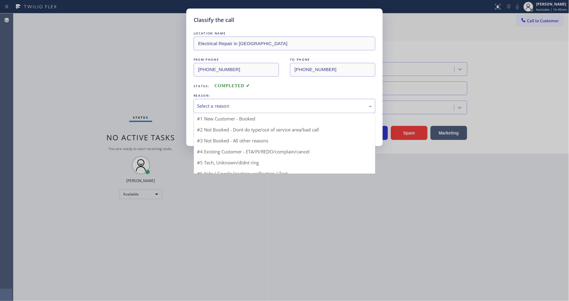
click at [211, 105] on div "Select a reason" at bounding box center [284, 105] width 175 height 7
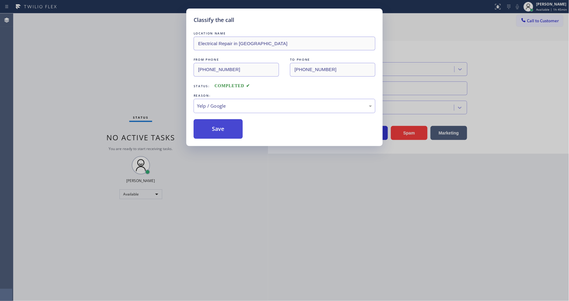
click at [218, 124] on button "Save" at bounding box center [218, 129] width 49 height 20
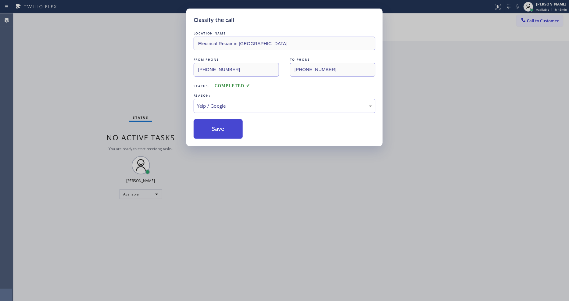
click at [218, 124] on button "Save" at bounding box center [218, 129] width 49 height 20
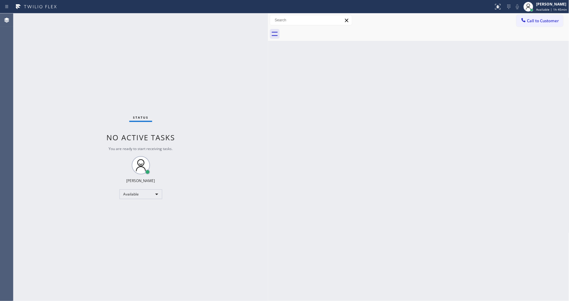
drag, startPoint x: 404, startPoint y: 235, endPoint x: 409, endPoint y: 238, distance: 6.9
click at [404, 235] on div "Back to Dashboard Change Sender ID Customers Technicians Select a contact Outbo…" at bounding box center [418, 156] width 301 height 287
drag, startPoint x: 266, startPoint y: 40, endPoint x: 262, endPoint y: 41, distance: 4.4
click at [264, 41] on div at bounding box center [264, 156] width 0 height 287
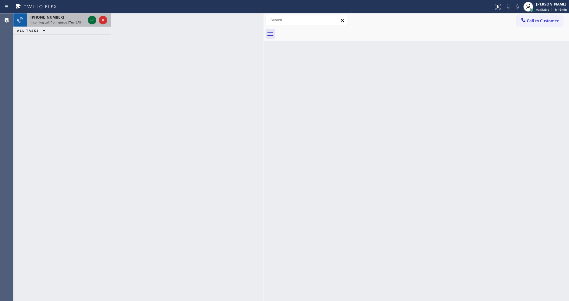
click at [92, 18] on icon at bounding box center [91, 19] width 7 height 7
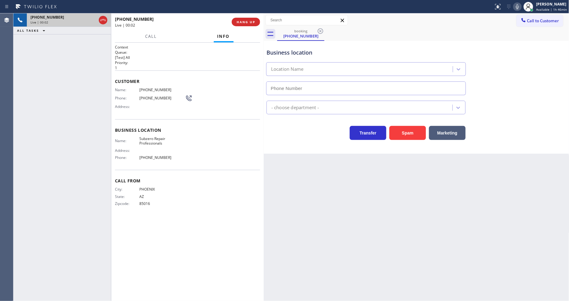
type input "[PHONE_NUMBER]"
drag, startPoint x: 415, startPoint y: 207, endPoint x: 236, endPoint y: 179, distance: 180.6
click at [412, 205] on div "Back to Dashboard Change Sender ID Customers Technicians Select a contact Outbo…" at bounding box center [416, 156] width 305 height 287
click at [156, 141] on span "Subzero Repair Professionals" at bounding box center [162, 140] width 46 height 9
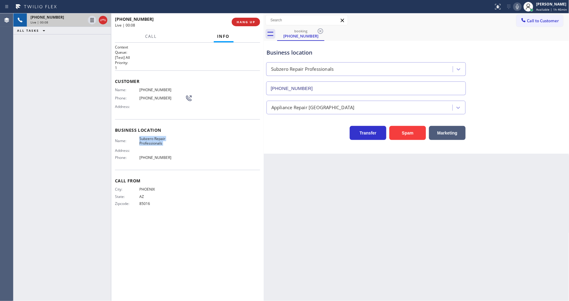
click at [156, 141] on span "Subzero Repair Professionals" at bounding box center [162, 140] width 46 height 9
click at [152, 88] on span "[PHONE_NUMBER]" at bounding box center [162, 89] width 46 height 5
click at [151, 88] on span "[PHONE_NUMBER]" at bounding box center [162, 89] width 46 height 5
click at [179, 143] on span "Subzero Repair Professionals" at bounding box center [162, 140] width 46 height 9
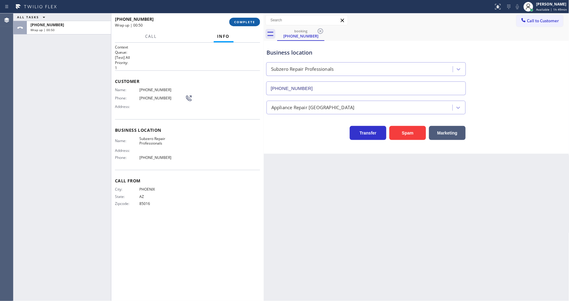
click at [246, 22] on span "COMPLETE" at bounding box center [244, 22] width 21 height 4
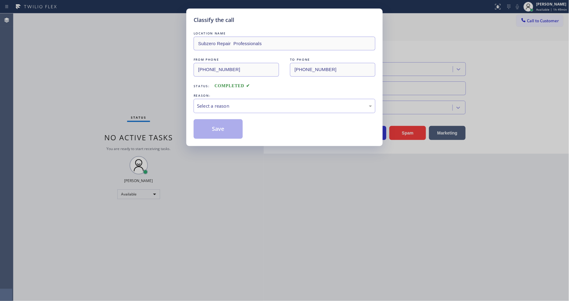
click at [209, 107] on div "Select a reason" at bounding box center [284, 105] width 175 height 7
click at [211, 102] on div "Existing Customer - ETA/PI/REDO/complain/cancel" at bounding box center [284, 105] width 175 height 7
click at [207, 126] on button "Save" at bounding box center [218, 129] width 49 height 20
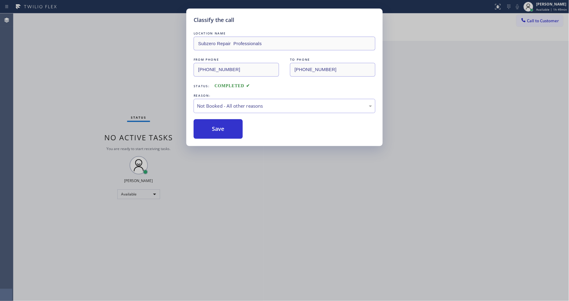
click at [207, 126] on button "Save" at bounding box center [218, 129] width 49 height 20
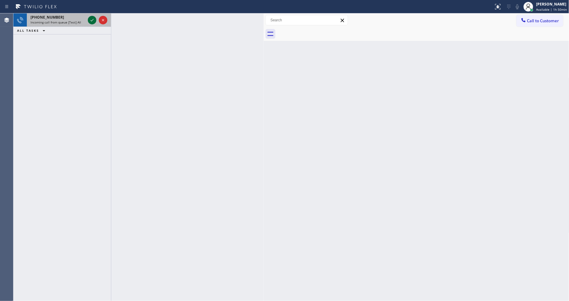
click at [92, 19] on icon at bounding box center [91, 19] width 7 height 7
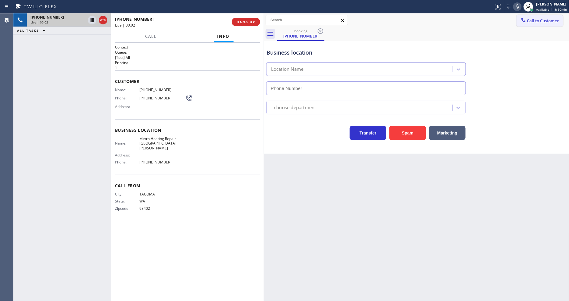
type input "[PHONE_NUMBER]"
click at [253, 21] on span "HANG UP" at bounding box center [246, 22] width 19 height 4
click at [253, 23] on span "HANG UP" at bounding box center [246, 22] width 19 height 4
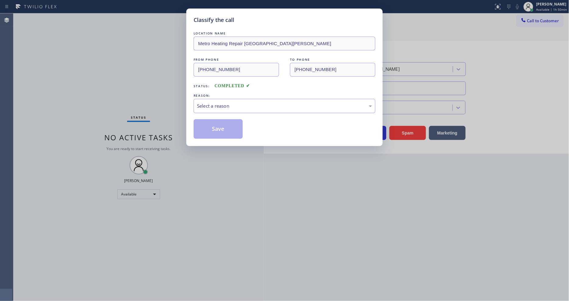
click at [227, 105] on div "Select a reason" at bounding box center [284, 105] width 175 height 7
click at [229, 123] on button "Save" at bounding box center [218, 129] width 49 height 20
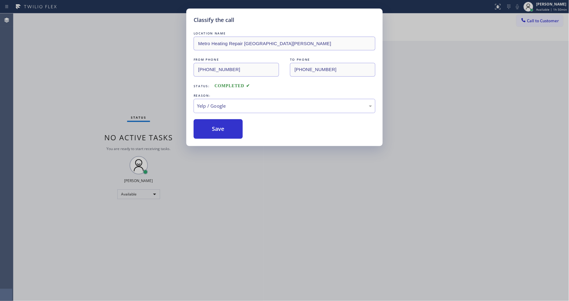
drag, startPoint x: 229, startPoint y: 123, endPoint x: 174, endPoint y: 9, distance: 126.8
click at [229, 122] on button "Save" at bounding box center [218, 129] width 49 height 20
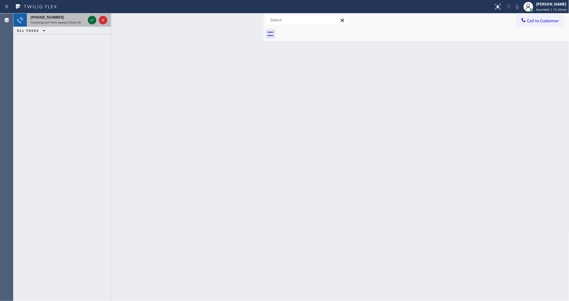
click at [92, 19] on icon at bounding box center [91, 19] width 7 height 7
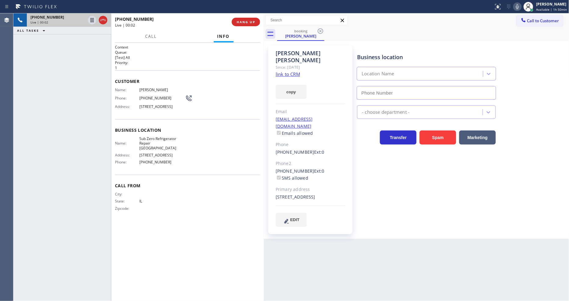
type input "[PHONE_NUMBER]"
click at [297, 71] on link "link to CRM" at bounding box center [288, 74] width 24 height 6
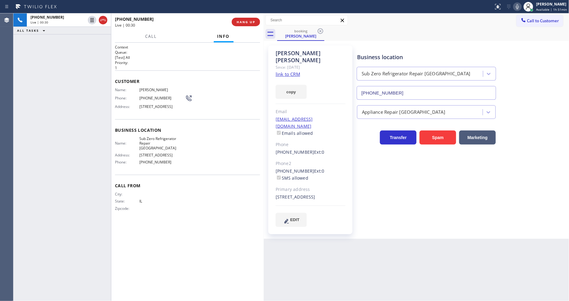
drag, startPoint x: 92, startPoint y: 18, endPoint x: 145, endPoint y: 20, distance: 53.1
click at [92, 18] on icon at bounding box center [91, 19] width 7 height 7
click at [521, 9] on icon at bounding box center [517, 6] width 7 height 7
click at [92, 17] on icon at bounding box center [91, 19] width 7 height 7
click at [520, 3] on icon at bounding box center [517, 6] width 7 height 7
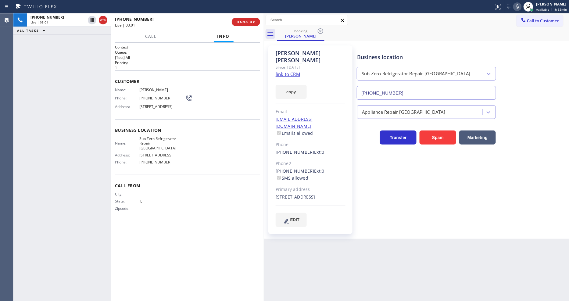
drag, startPoint x: 240, startPoint y: 19, endPoint x: 217, endPoint y: 0, distance: 30.1
click at [240, 19] on button "HANG UP" at bounding box center [246, 22] width 28 height 9
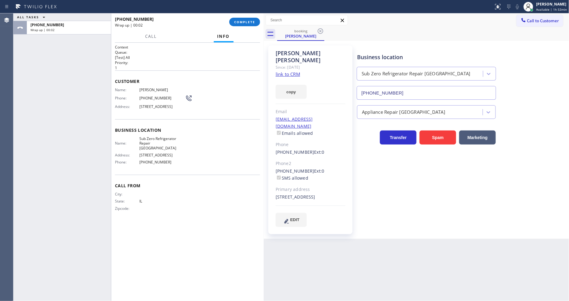
drag, startPoint x: 241, startPoint y: 22, endPoint x: 240, endPoint y: 73, distance: 51.5
click at [241, 22] on span "COMPLETE" at bounding box center [244, 22] width 21 height 4
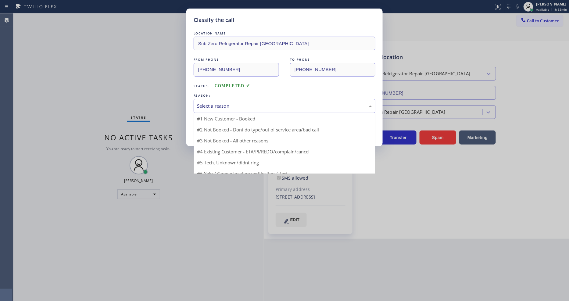
click at [218, 99] on div "Select a reason" at bounding box center [285, 106] width 182 height 14
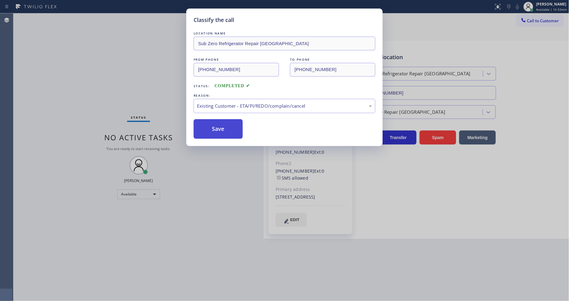
drag, startPoint x: 214, startPoint y: 135, endPoint x: 214, endPoint y: 124, distance: 10.7
click at [214, 124] on button "Save" at bounding box center [218, 129] width 49 height 20
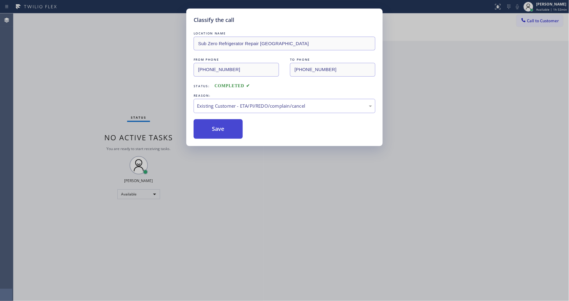
click at [214, 124] on button "Save" at bounding box center [218, 129] width 49 height 20
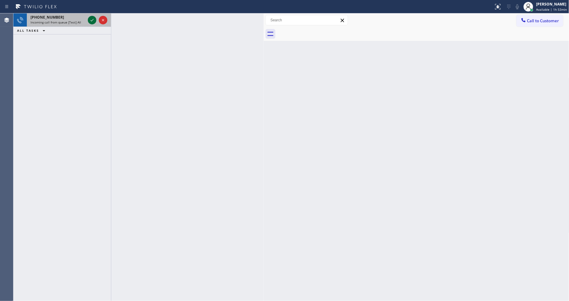
click at [93, 19] on icon at bounding box center [91, 19] width 7 height 7
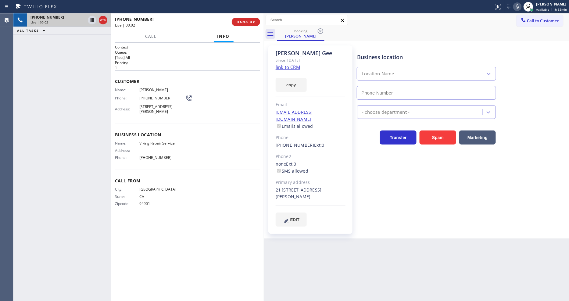
type input "[PHONE_NUMBER]"
click at [288, 65] on link "link to CRM" at bounding box center [288, 67] width 24 height 6
drag, startPoint x: 422, startPoint y: 217, endPoint x: 365, endPoint y: 137, distance: 98.5
click at [422, 217] on div "Business location Viking Repair Service [PHONE_NUMBER] Appliance Repair High En…" at bounding box center [462, 136] width 212 height 178
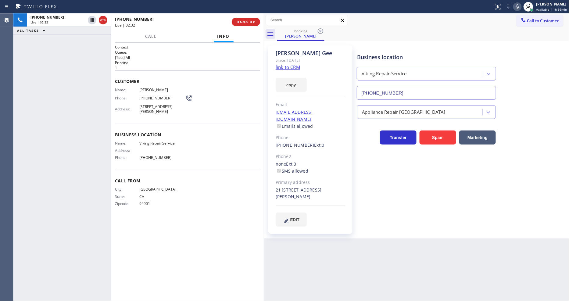
drag, startPoint x: 91, startPoint y: 20, endPoint x: 241, endPoint y: 13, distance: 150.1
click at [91, 20] on icon at bounding box center [91, 19] width 7 height 7
click at [522, 2] on div "Status report No issues detected If you experience an issue, please download th…" at bounding box center [530, 6] width 78 height 13
click at [516, 7] on icon at bounding box center [517, 6] width 7 height 7
click at [90, 20] on icon at bounding box center [91, 19] width 7 height 7
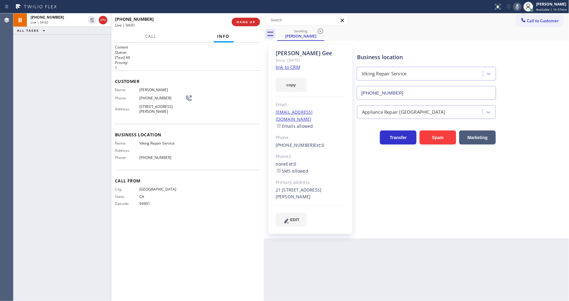
click at [517, 8] on icon at bounding box center [517, 6] width 7 height 7
click at [239, 21] on span "HANG UP" at bounding box center [246, 22] width 19 height 4
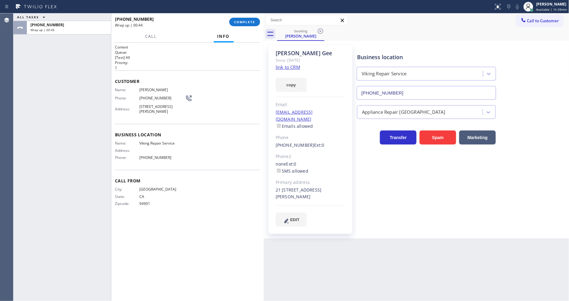
drag, startPoint x: 556, startPoint y: 6, endPoint x: 551, endPoint y: 34, distance: 28.2
click at [556, 6] on div "[PERSON_NAME]" at bounding box center [551, 4] width 31 height 5
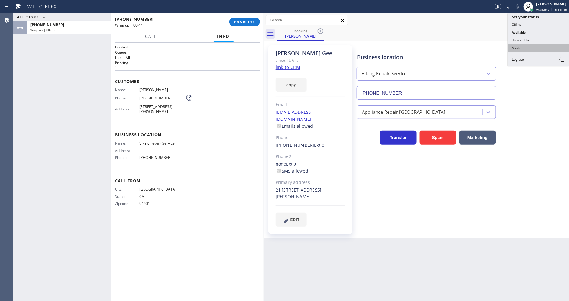
click at [542, 49] on button "Break" at bounding box center [538, 48] width 61 height 8
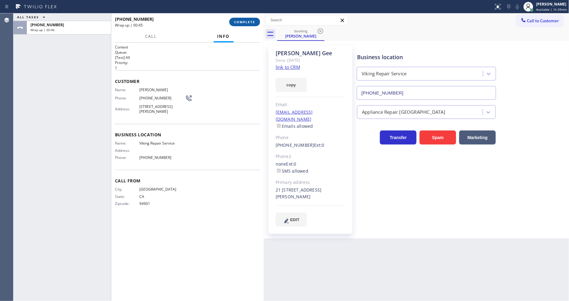
click at [249, 19] on button "COMPLETE" at bounding box center [244, 22] width 31 height 9
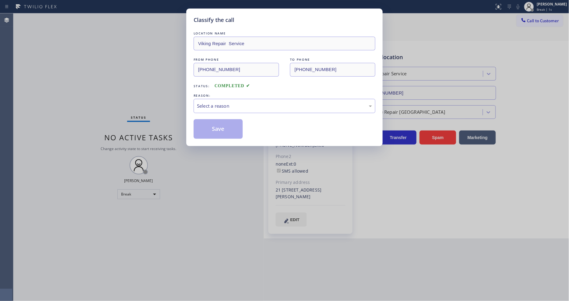
click at [214, 105] on div "Select a reason" at bounding box center [284, 105] width 175 height 7
click at [210, 123] on button "Save" at bounding box center [218, 129] width 49 height 20
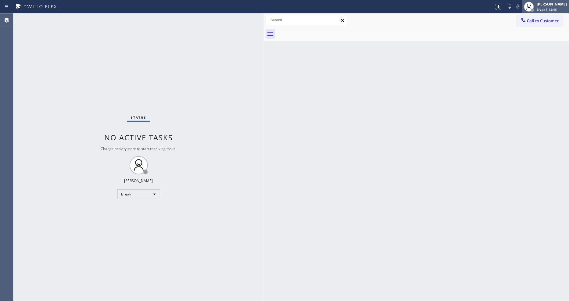
click at [546, 2] on div "[PERSON_NAME]" at bounding box center [552, 4] width 30 height 5
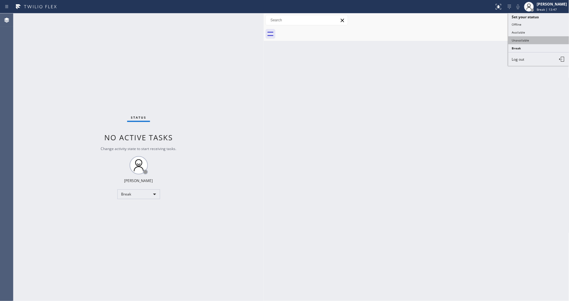
click at [542, 42] on button "Unavailable" at bounding box center [538, 40] width 61 height 8
click at [242, 198] on div "Status No active tasks Change activity state to start receiving tasks. [PERSON_…" at bounding box center [138, 156] width 250 height 287
click at [386, 165] on div "Back to Dashboard Change Sender ID Customers Technicians Select a contact Outbo…" at bounding box center [416, 156] width 305 height 287
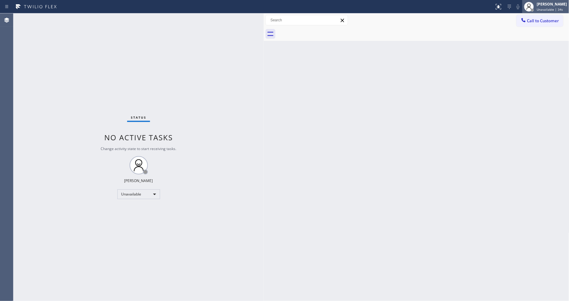
click at [536, 5] on div at bounding box center [528, 6] width 13 height 13
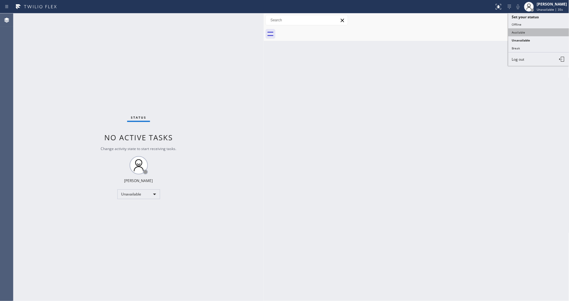
click at [528, 34] on button "Available" at bounding box center [538, 32] width 61 height 8
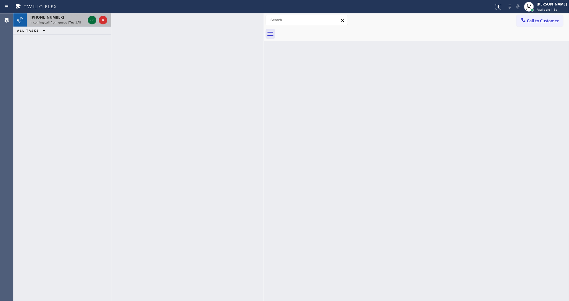
click at [91, 20] on icon at bounding box center [92, 20] width 3 height 2
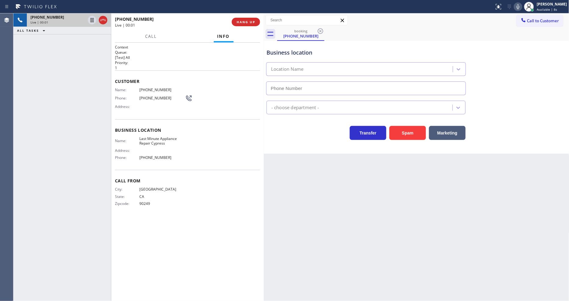
type input "[PHONE_NUMBER]"
click at [462, 171] on div "Back to Dashboard Change Sender ID Customers Technicians Select a contact Outbo…" at bounding box center [416, 156] width 305 height 287
click at [159, 137] on span "Last Minute Appliance Repair Cypress" at bounding box center [162, 140] width 46 height 9
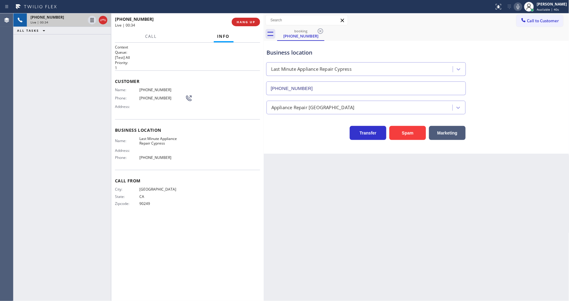
click at [147, 89] on span "[PHONE_NUMBER]" at bounding box center [162, 89] width 46 height 5
click at [95, 20] on icon at bounding box center [91, 19] width 7 height 7
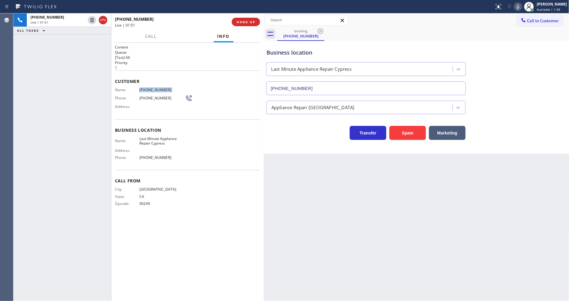
click at [522, 7] on icon at bounding box center [517, 6] width 7 height 7
click at [367, 239] on div "Back to Dashboard Change Sender ID Customers Technicians Select a contact Outbo…" at bounding box center [416, 156] width 305 height 287
click at [242, 196] on div "City: [GEOGRAPHIC_DATA]: [US_STATE] Zipcode: 90249" at bounding box center [187, 197] width 145 height 21
click at [447, 166] on div "Back to Dashboard Change Sender ID Customers Technicians Select a contact Outbo…" at bounding box center [416, 156] width 305 height 287
click at [300, 214] on div "Back to Dashboard Change Sender ID Customers Technicians Select a contact Outbo…" at bounding box center [416, 156] width 305 height 287
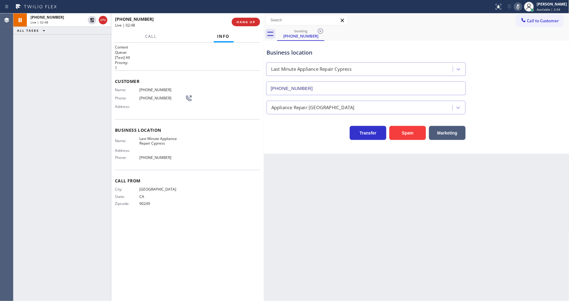
click at [535, 261] on div "Back to Dashboard Change Sender ID Customers Technicians Select a contact Outbo…" at bounding box center [416, 156] width 305 height 287
click at [205, 300] on div "Context Queue: [Test] All Priority: 1 Customer Name: [PHONE_NUMBER] Phone: [PHO…" at bounding box center [187, 172] width 152 height 258
click at [95, 21] on div at bounding box center [92, 19] width 9 height 7
click at [519, 5] on icon at bounding box center [517, 6] width 3 height 5
click at [254, 23] on span "HANG UP" at bounding box center [246, 22] width 19 height 4
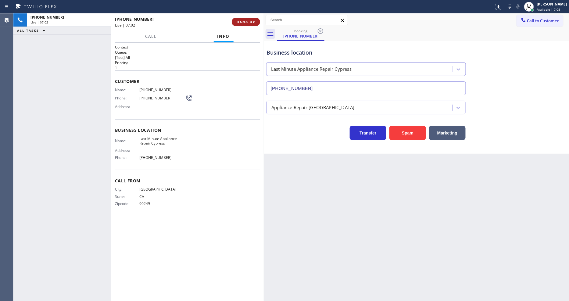
click at [254, 23] on span "HANG UP" at bounding box center [246, 22] width 19 height 4
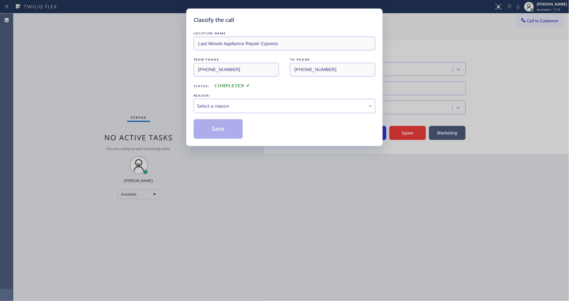
click at [215, 103] on div "Select a reason" at bounding box center [284, 105] width 175 height 7
click at [216, 105] on div "Not Booked - All other reasons" at bounding box center [284, 105] width 175 height 7
click at [215, 124] on button "Save" at bounding box center [218, 129] width 49 height 20
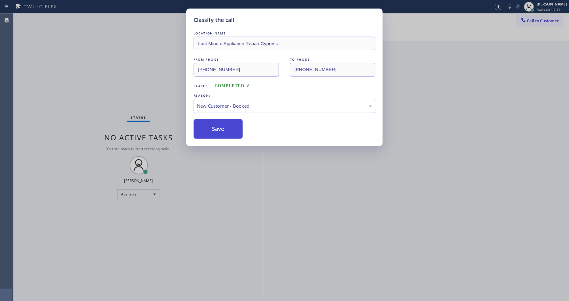
click at [214, 124] on button "Save" at bounding box center [218, 129] width 49 height 20
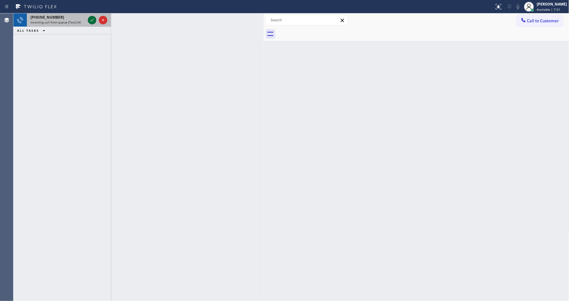
click at [93, 20] on icon at bounding box center [92, 20] width 3 height 2
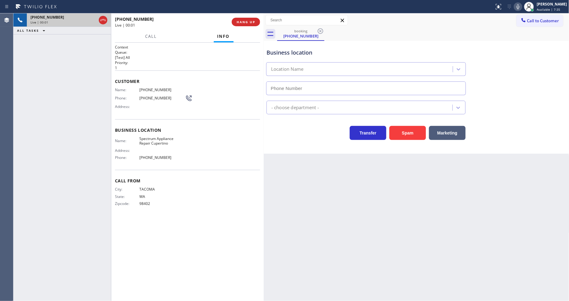
type input "[PHONE_NUMBER]"
click at [248, 23] on span "HANG UP" at bounding box center [246, 22] width 19 height 4
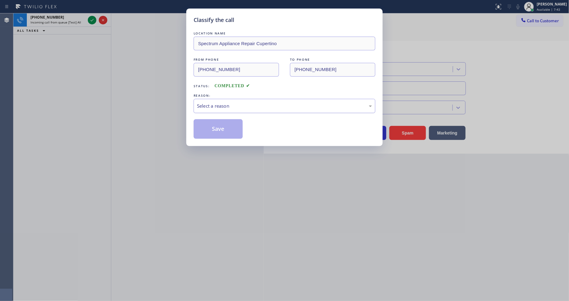
click at [235, 102] on div "Select a reason" at bounding box center [284, 105] width 175 height 7
drag, startPoint x: 226, startPoint y: 150, endPoint x: 229, endPoint y: 120, distance: 30.6
click at [229, 120] on button "Save" at bounding box center [218, 129] width 49 height 20
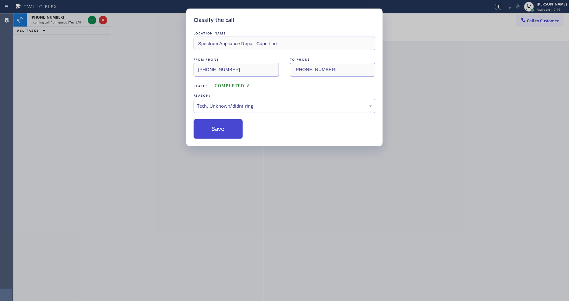
click at [229, 120] on button "Save" at bounding box center [218, 129] width 49 height 20
click at [89, 17] on div "Classify the call LOCATION NAME Spectrum Appliance Repair Cupertino FROM PHONE …" at bounding box center [284, 150] width 569 height 301
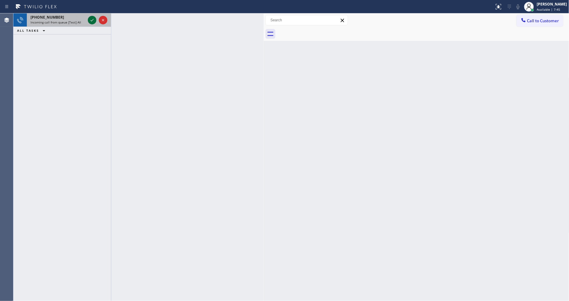
click at [90, 19] on icon at bounding box center [91, 19] width 7 height 7
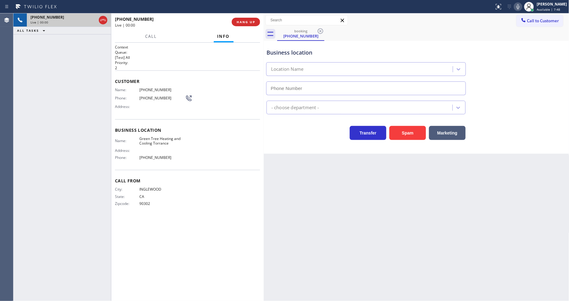
type input "[PHONE_NUMBER]"
click at [244, 24] on span "HANG UP" at bounding box center [246, 22] width 19 height 4
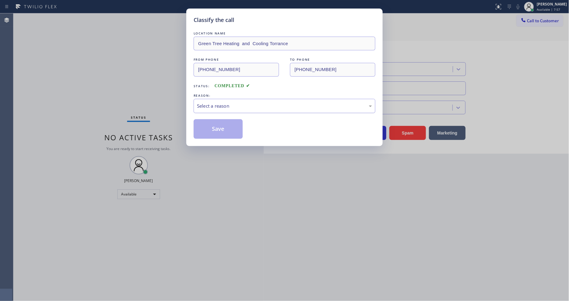
click at [221, 99] on div "Select a reason" at bounding box center [285, 106] width 182 height 14
click at [218, 133] on button "Save" at bounding box center [218, 129] width 49 height 20
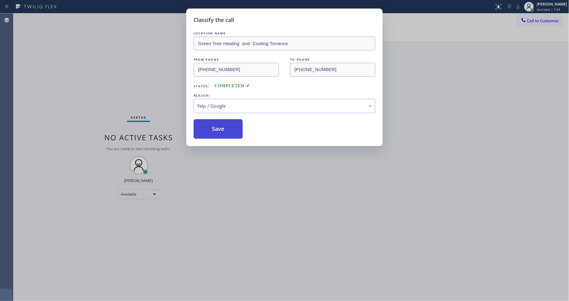
click at [218, 133] on button "Save" at bounding box center [218, 129] width 49 height 20
click at [218, 132] on button "Save" at bounding box center [218, 129] width 49 height 20
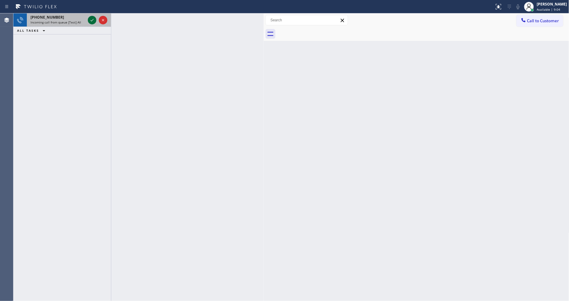
click at [95, 20] on div at bounding box center [92, 19] width 9 height 7
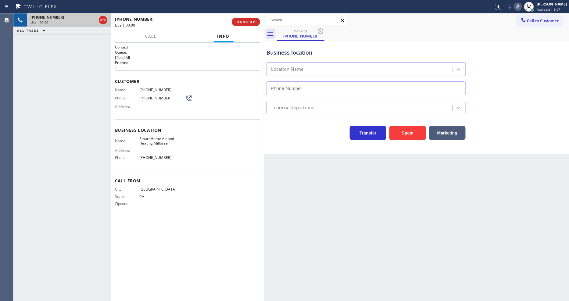
type input "[PHONE_NUMBER]"
click at [147, 160] on div "Name: Smart Home Air and Heating Millbrae Address: Phone: [PHONE_NUMBER]" at bounding box center [150, 149] width 70 height 26
click at [245, 20] on span "HANG UP" at bounding box center [246, 22] width 19 height 4
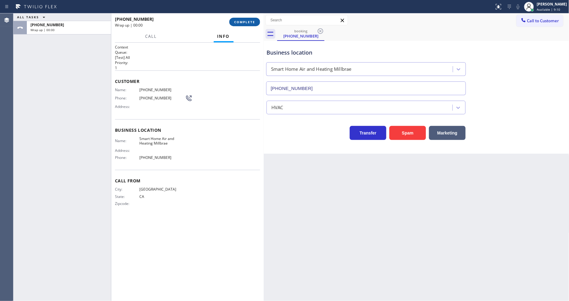
click at [245, 20] on span "COMPLETE" at bounding box center [244, 22] width 21 height 4
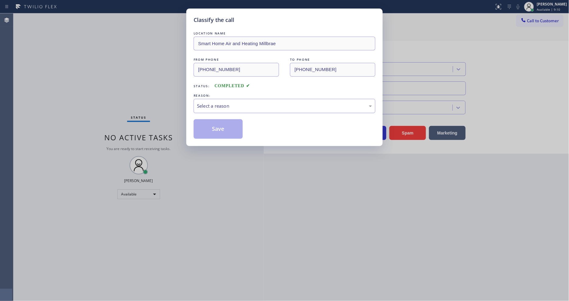
click at [214, 104] on div "Select a reason" at bounding box center [284, 105] width 175 height 7
click at [222, 129] on button "Save" at bounding box center [218, 129] width 49 height 20
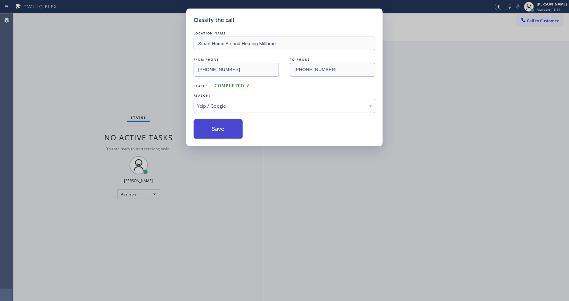
click at [222, 129] on button "Save" at bounding box center [218, 129] width 49 height 20
drag, startPoint x: 222, startPoint y: 129, endPoint x: 394, endPoint y: 13, distance: 207.8
click at [222, 128] on button "Save" at bounding box center [218, 129] width 49 height 20
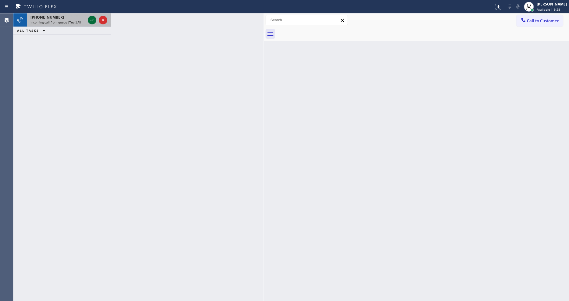
click at [91, 19] on icon at bounding box center [91, 19] width 7 height 7
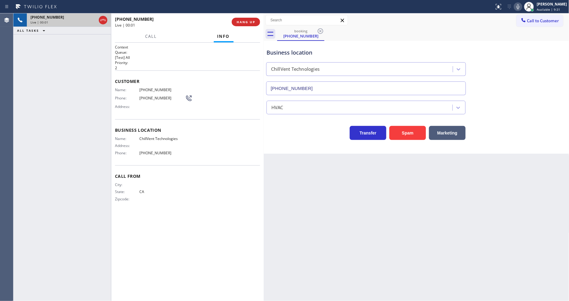
type input "[PHONE_NUMBER]"
click at [255, 22] on button "HANG UP" at bounding box center [246, 22] width 28 height 9
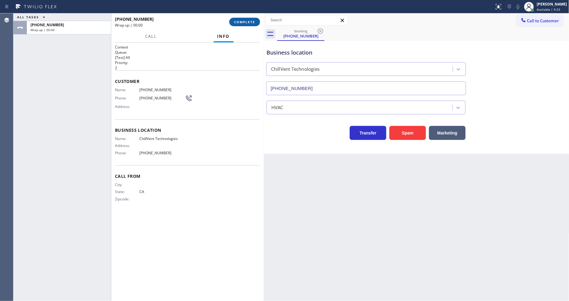
click at [253, 21] on span "COMPLETE" at bounding box center [244, 22] width 21 height 4
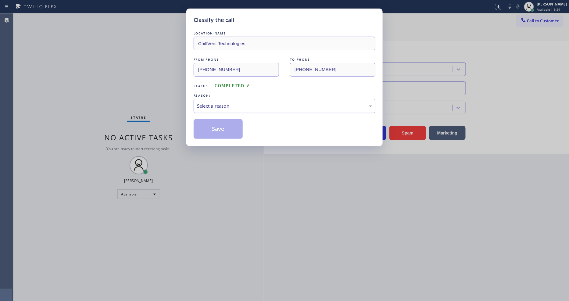
click at [209, 105] on div "Select a reason" at bounding box center [284, 105] width 175 height 7
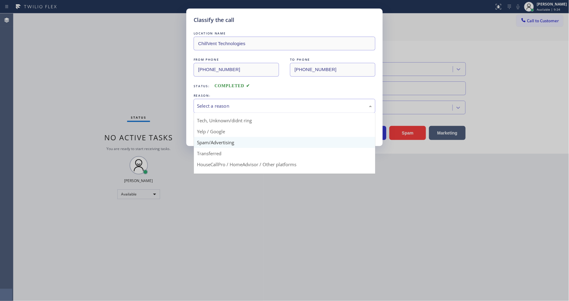
scroll to position [38, 0]
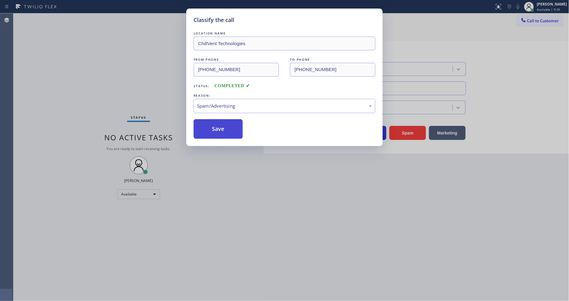
click at [220, 120] on button "Save" at bounding box center [218, 129] width 49 height 20
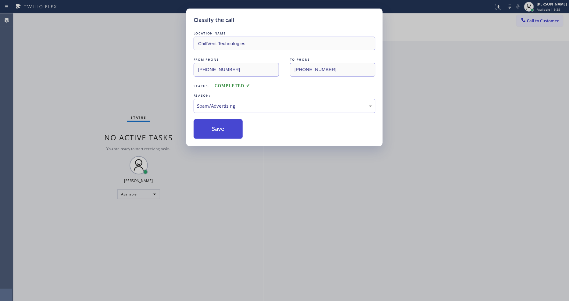
click at [220, 120] on button "Save" at bounding box center [218, 129] width 49 height 20
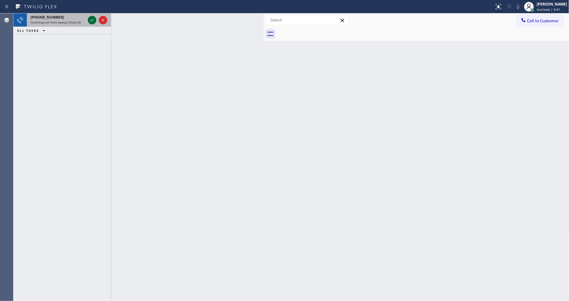
click at [91, 20] on icon at bounding box center [91, 19] width 7 height 7
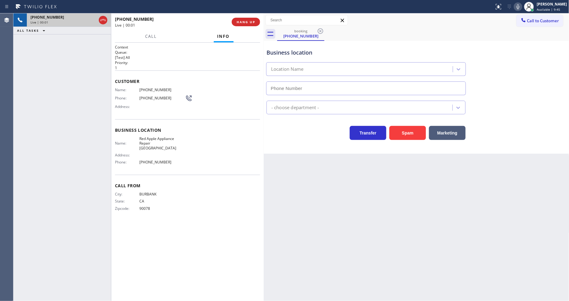
type input "[PHONE_NUMBER]"
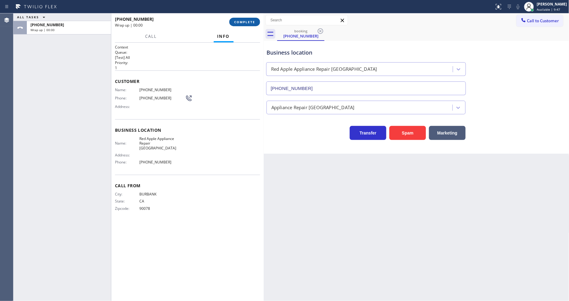
click at [247, 23] on span "COMPLETE" at bounding box center [244, 22] width 21 height 4
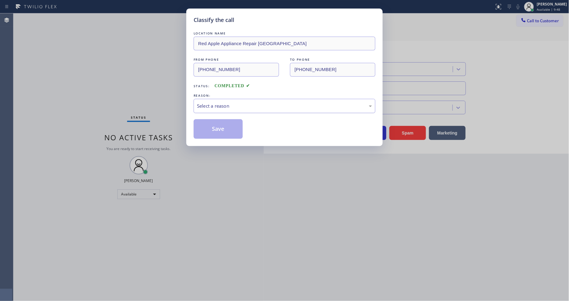
click at [229, 106] on div "Select a reason" at bounding box center [284, 105] width 175 height 7
click at [225, 130] on button "Save" at bounding box center [218, 129] width 49 height 20
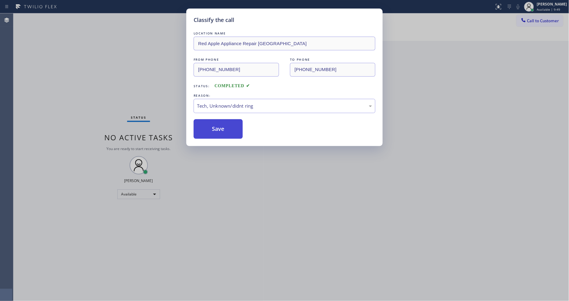
click at [225, 130] on button "Save" at bounding box center [218, 129] width 49 height 20
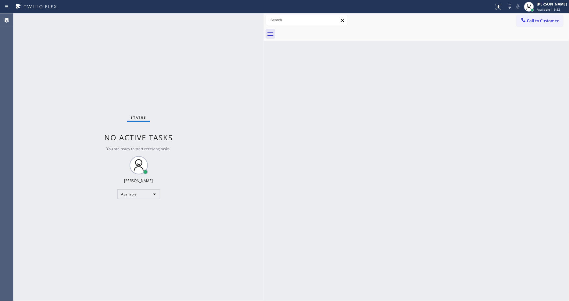
click at [228, 224] on div "Status No active tasks You are ready to start receiving tasks. [PERSON_NAME] Av…" at bounding box center [138, 156] width 250 height 287
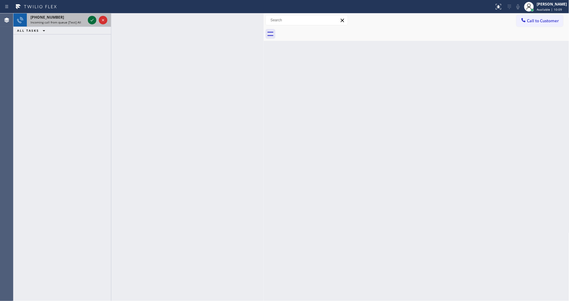
click at [92, 19] on icon at bounding box center [91, 19] width 7 height 7
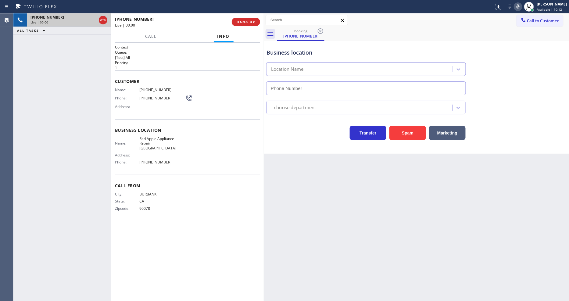
type input "[PHONE_NUMBER]"
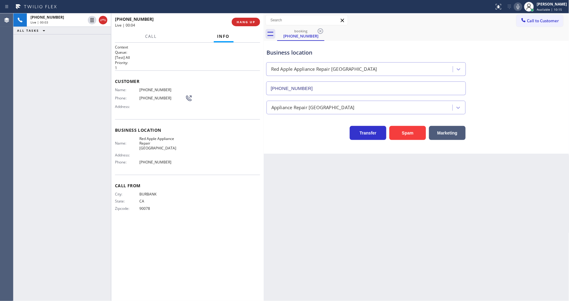
drag, startPoint x: 411, startPoint y: 210, endPoint x: 381, endPoint y: 224, distance: 32.5
click at [411, 210] on div "Back to Dashboard Change Sender ID Customers Technicians Select a contact Outbo…" at bounding box center [416, 156] width 305 height 287
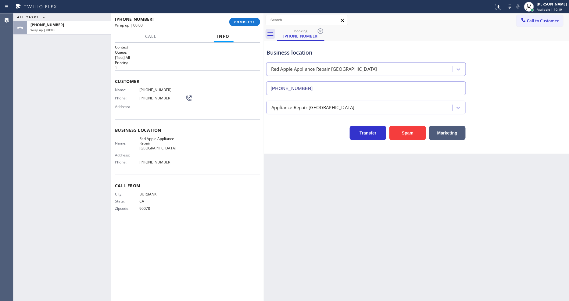
click at [146, 108] on div "Name: [PHONE_NUMBER] Phone: [PHONE_NUMBER] Address:" at bounding box center [153, 99] width 77 height 24
click at [244, 18] on button "COMPLETE" at bounding box center [244, 22] width 31 height 9
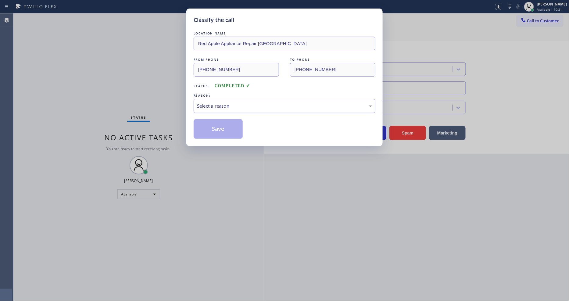
click at [231, 105] on div "Select a reason" at bounding box center [284, 105] width 175 height 7
click at [227, 126] on button "Save" at bounding box center [218, 129] width 49 height 20
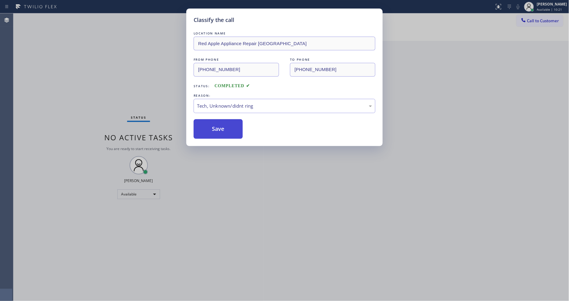
click at [227, 126] on button "Save" at bounding box center [218, 129] width 49 height 20
click at [211, 184] on div "Status No active tasks You are ready to start receiving tasks. [PERSON_NAME] Av…" at bounding box center [138, 156] width 250 height 287
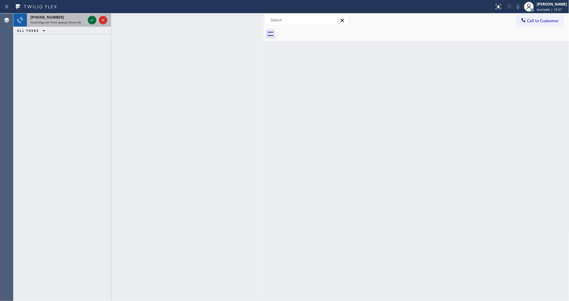
drag, startPoint x: 95, startPoint y: 22, endPoint x: 90, endPoint y: 18, distance: 7.1
click at [95, 22] on icon at bounding box center [91, 19] width 7 height 7
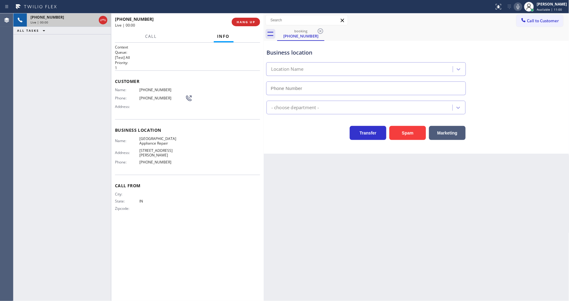
type input "[PHONE_NUMBER]"
click at [154, 139] on span "[GEOGRAPHIC_DATA] Appliance Repair" at bounding box center [162, 140] width 46 height 9
click at [152, 85] on div "Customer Name: [PHONE_NUMBER] Phone: [PHONE_NUMBER] Address:" at bounding box center [187, 94] width 145 height 49
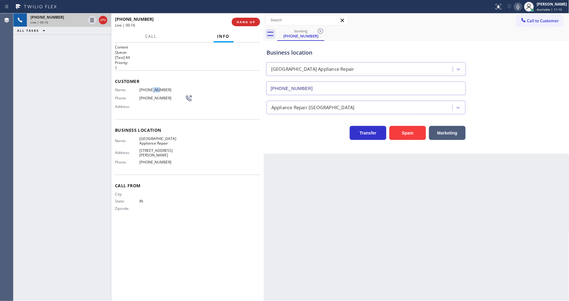
click at [152, 85] on div "Customer Name: [PHONE_NUMBER] Phone: [PHONE_NUMBER] Address:" at bounding box center [187, 94] width 145 height 49
drag, startPoint x: 92, startPoint y: 22, endPoint x: 246, endPoint y: 2, distance: 155.0
click at [92, 22] on icon at bounding box center [91, 19] width 7 height 7
click at [522, 5] on icon at bounding box center [517, 6] width 7 height 7
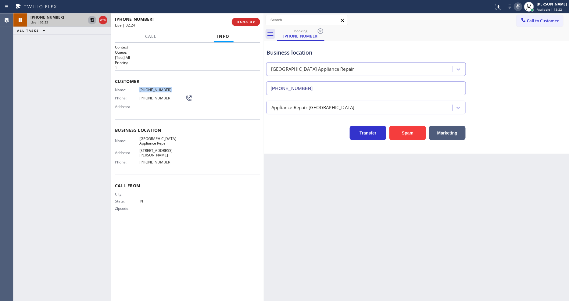
click at [88, 17] on div at bounding box center [92, 19] width 9 height 7
click at [522, 4] on icon at bounding box center [517, 6] width 7 height 7
click at [151, 138] on span "[GEOGRAPHIC_DATA] Appliance Repair" at bounding box center [162, 140] width 46 height 9
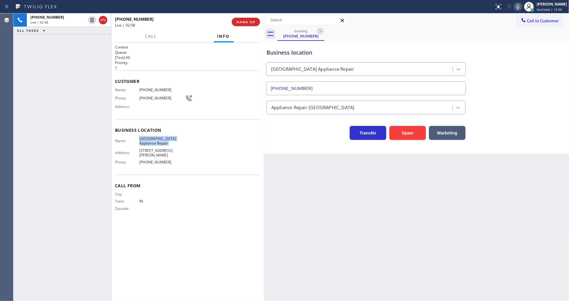
click at [151, 138] on span "[GEOGRAPHIC_DATA] Appliance Repair" at bounding box center [162, 140] width 46 height 9
click at [250, 25] on button "HANG UP" at bounding box center [246, 22] width 28 height 9
click at [249, 23] on span "HANG UP" at bounding box center [246, 22] width 19 height 4
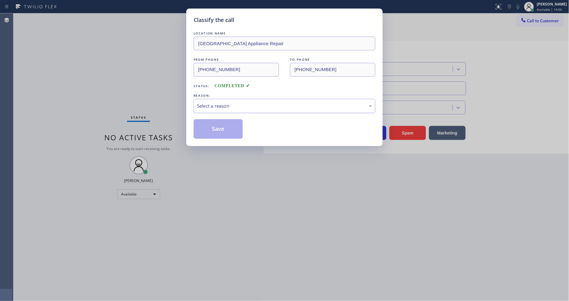
click at [242, 105] on div "Select a reason" at bounding box center [284, 105] width 175 height 7
click at [227, 130] on button "Save" at bounding box center [218, 129] width 49 height 20
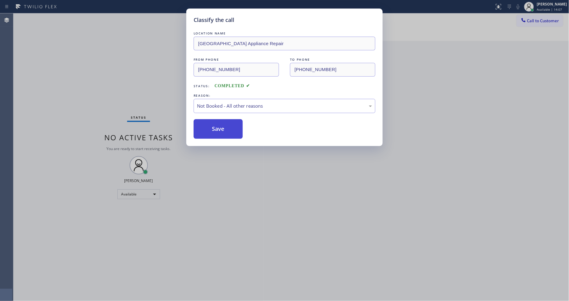
click at [227, 130] on button "Save" at bounding box center [218, 129] width 49 height 20
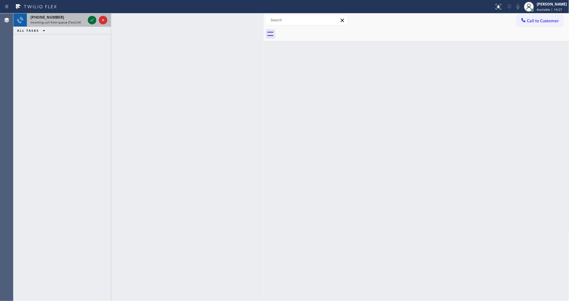
click at [92, 20] on icon at bounding box center [92, 20] width 3 height 2
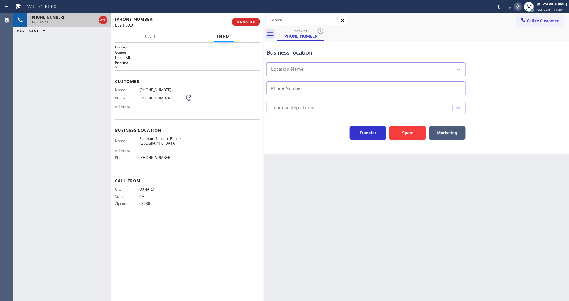
type input "[PHONE_NUMBER]"
click at [256, 23] on button "HANG UP" at bounding box center [246, 22] width 28 height 9
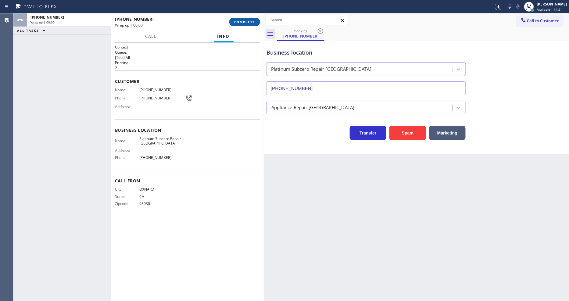
click at [256, 23] on button "COMPLETE" at bounding box center [244, 22] width 31 height 9
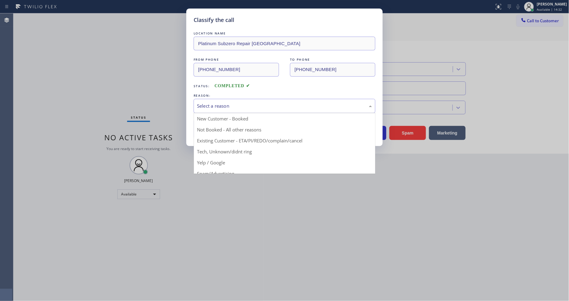
click at [217, 105] on div "Select a reason" at bounding box center [284, 105] width 175 height 7
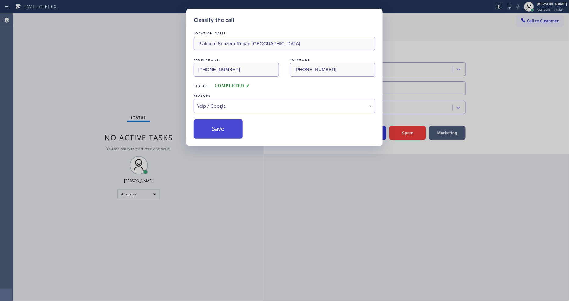
click at [216, 127] on button "Save" at bounding box center [218, 129] width 49 height 20
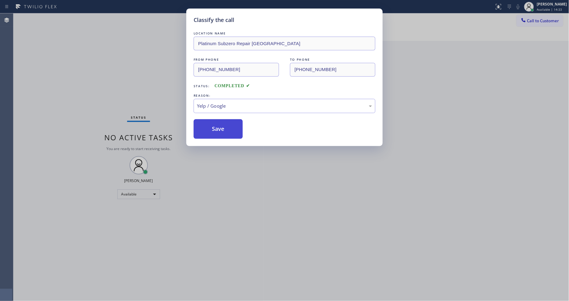
click at [216, 127] on button "Save" at bounding box center [218, 129] width 49 height 20
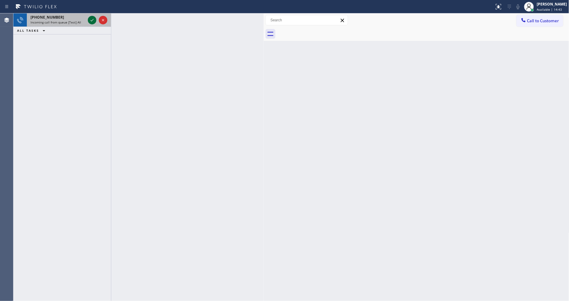
drag, startPoint x: 94, startPoint y: 17, endPoint x: 93, endPoint y: 20, distance: 3.4
click at [93, 18] on icon at bounding box center [91, 19] width 7 height 7
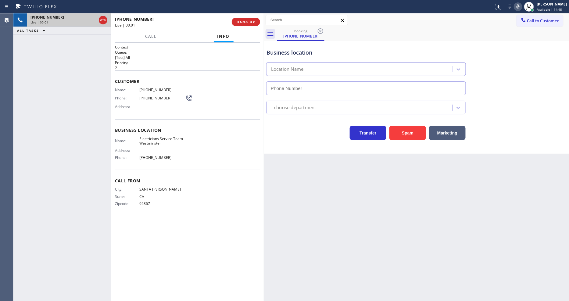
type input "[PHONE_NUMBER]"
drag, startPoint x: 249, startPoint y: 203, endPoint x: 232, endPoint y: 248, distance: 48.0
click at [249, 203] on div "City: [GEOGRAPHIC_DATA][PERSON_NAME]: [US_STATE] Zipcode: 92867" at bounding box center [187, 197] width 145 height 21
click at [247, 23] on span "HANG UP" at bounding box center [246, 22] width 19 height 4
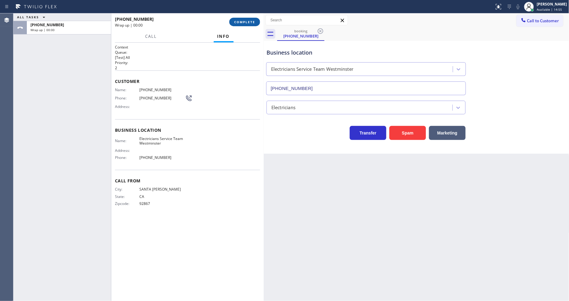
click at [247, 23] on span "COMPLETE" at bounding box center [244, 22] width 21 height 4
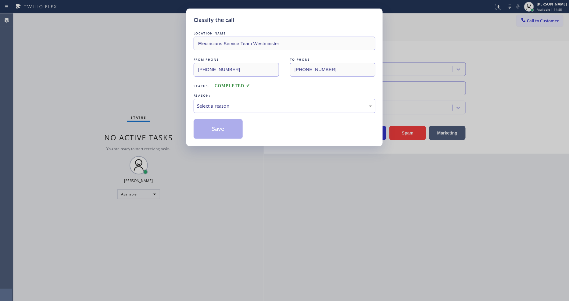
click at [223, 102] on div "Select a reason" at bounding box center [284, 105] width 175 height 7
click at [225, 127] on button "Save" at bounding box center [218, 129] width 49 height 20
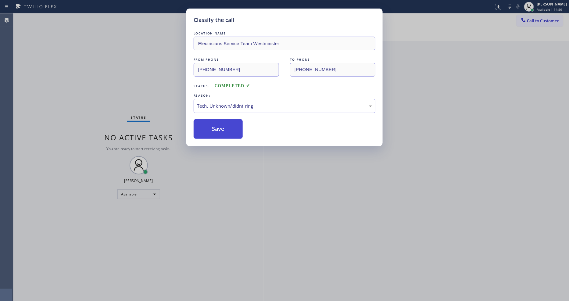
click at [225, 127] on button "Save" at bounding box center [218, 129] width 49 height 20
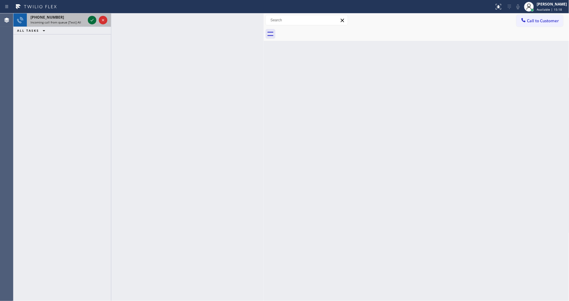
click at [91, 17] on icon at bounding box center [91, 19] width 7 height 7
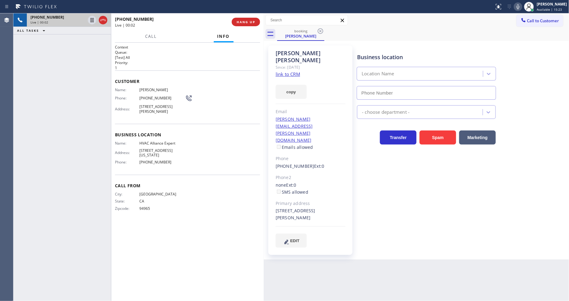
type input "[PHONE_NUMBER]"
drag, startPoint x: 383, startPoint y: 184, endPoint x: 335, endPoint y: 138, distance: 65.8
click at [383, 184] on div "Business location HVAC Alliance Expert [PHONE_NUMBER] HVAC Transfer Spam Market…" at bounding box center [462, 146] width 212 height 199
click at [284, 71] on link "link to CRM" at bounding box center [288, 74] width 24 height 6
click at [246, 22] on span "HANG UP" at bounding box center [246, 22] width 19 height 4
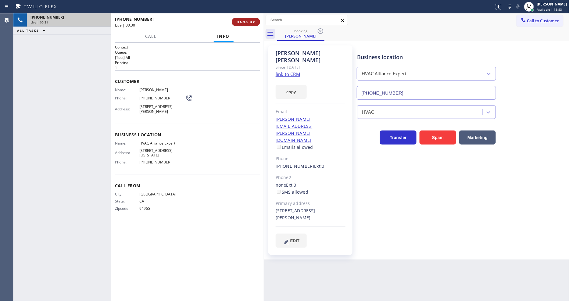
click at [246, 22] on span "HANG UP" at bounding box center [246, 22] width 19 height 4
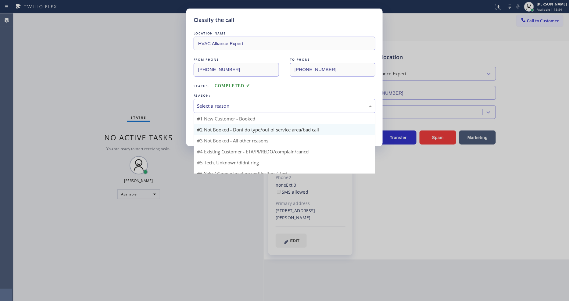
drag, startPoint x: 246, startPoint y: 103, endPoint x: 243, endPoint y: 122, distance: 19.1
click at [246, 103] on div "Select a reason" at bounding box center [284, 105] width 175 height 7
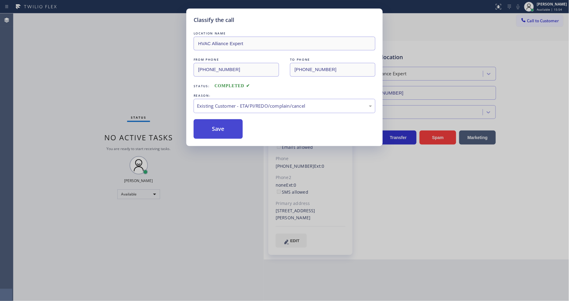
click at [224, 127] on button "Save" at bounding box center [218, 129] width 49 height 20
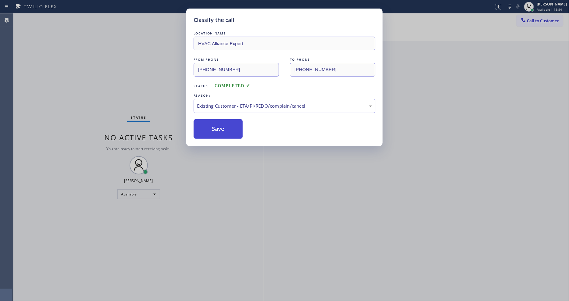
click at [224, 127] on button "Save" at bounding box center [218, 129] width 49 height 20
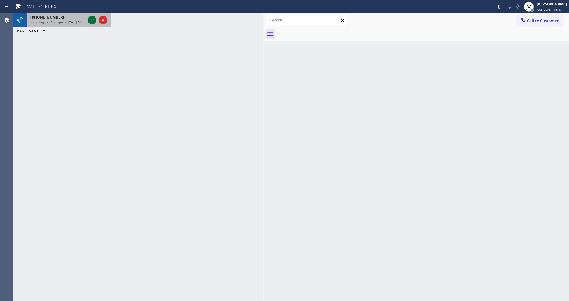
click at [91, 20] on icon at bounding box center [91, 19] width 7 height 7
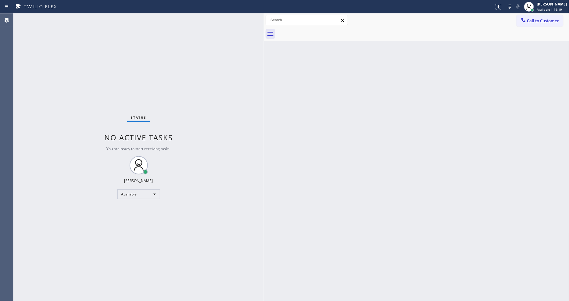
click at [91, 20] on div "Status No active tasks You are ready to start receiving tasks. [PERSON_NAME] Av…" at bounding box center [138, 156] width 250 height 287
click at [234, 225] on div "Status No active tasks You are ready to start receiving tasks. [PERSON_NAME] Av…" at bounding box center [138, 156] width 250 height 287
click at [67, 18] on div "Status No active tasks You are ready to start receiving tasks. [PERSON_NAME] Av…" at bounding box center [138, 156] width 250 height 287
click at [498, 6] on div at bounding box center [498, 6] width 13 height 7
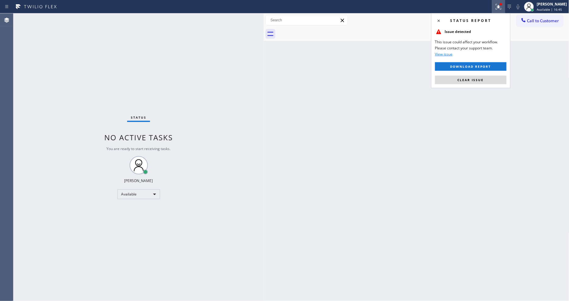
drag, startPoint x: 480, startPoint y: 81, endPoint x: 468, endPoint y: 146, distance: 66.3
click at [479, 81] on span "Clear issue" at bounding box center [471, 80] width 26 height 4
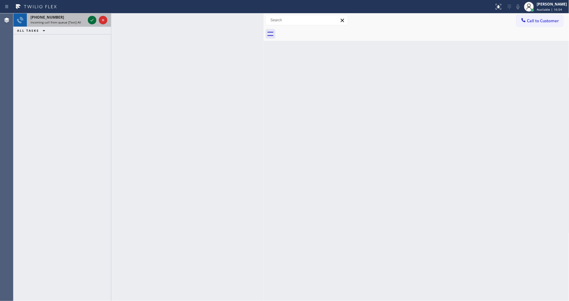
click at [91, 19] on icon at bounding box center [91, 19] width 7 height 7
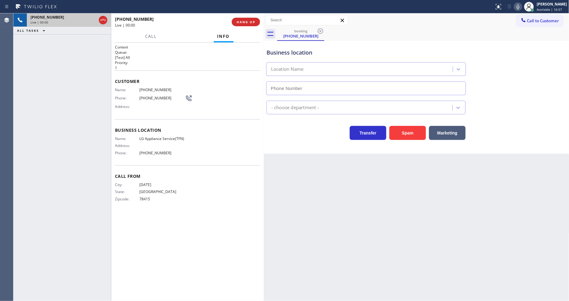
type input "[PHONE_NUMBER]"
click at [172, 140] on div "Name: LG Appliance Service(TFN) Address: Phone: [PHONE_NUMBER]" at bounding box center [150, 146] width 70 height 21
click at [172, 139] on div "Name: LG Appliance Service(TFN) Address: Phone: [PHONE_NUMBER]" at bounding box center [150, 146] width 70 height 21
click at [172, 139] on span "LG Appliance Service(TFN)" at bounding box center [162, 138] width 46 height 5
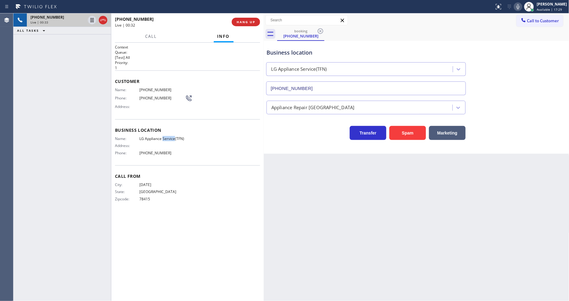
click at [174, 136] on span "LG Appliance Service(TFN)" at bounding box center [162, 138] width 46 height 5
click at [102, 56] on div "[PHONE_NUMBER] Live | 00:45 ALL TASKS ALL TASKS ACTIVE TASKS TASKS IN WRAP UP" at bounding box center [62, 156] width 98 height 287
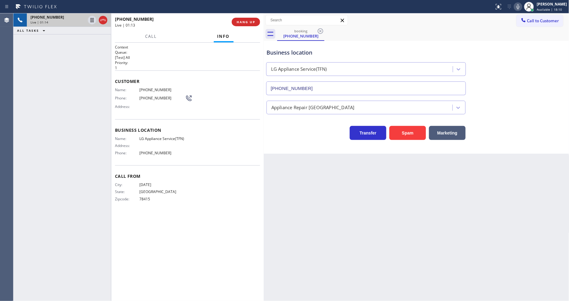
click at [522, 7] on icon at bounding box center [517, 6] width 7 height 7
click at [220, 170] on div "Call From City: [DATE][GEOGRAPHIC_DATA]: [US_STATE] Zipcode: 78415" at bounding box center [187, 188] width 145 height 46
drag, startPoint x: 432, startPoint y: 179, endPoint x: 361, endPoint y: 139, distance: 81.1
click at [432, 179] on div "Back to Dashboard Change Sender ID Customers Technicians Select a contact Outbo…" at bounding box center [416, 156] width 305 height 287
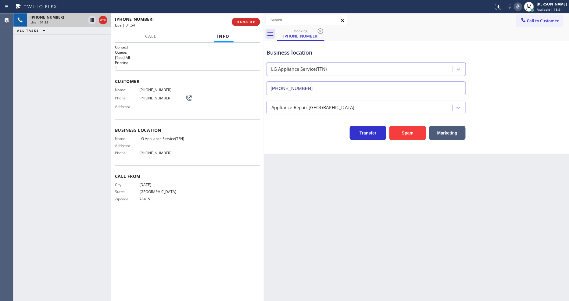
click at [522, 5] on icon at bounding box center [517, 6] width 7 height 7
click at [520, 5] on rect at bounding box center [518, 6] width 4 height 4
click at [173, 178] on div "Call From City: [DATE][GEOGRAPHIC_DATA]: [US_STATE] Zipcode: 78415" at bounding box center [187, 188] width 145 height 46
click at [155, 133] on div "Business location Name: LG Appliance Service(TFN) Address: Phone: [PHONE_NUMBER]" at bounding box center [187, 142] width 145 height 46
click at [155, 132] on div "Business location Name: LG Appliance Service(TFN) Address: Phone: [PHONE_NUMBER]" at bounding box center [187, 142] width 145 height 46
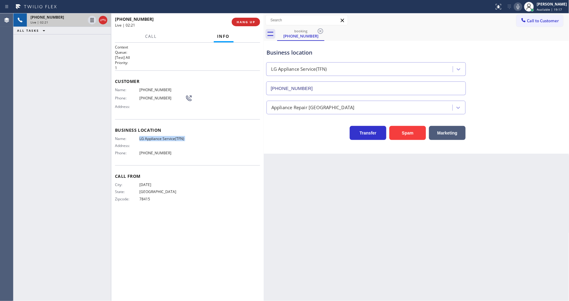
click at [155, 133] on div "Business location Name: LG Appliance Service(TFN) Address: Phone: [PHONE_NUMBER]" at bounding box center [187, 142] width 145 height 46
click at [151, 136] on span "LG Appliance Service(TFN)" at bounding box center [162, 138] width 46 height 5
click at [150, 90] on span "[PHONE_NUMBER]" at bounding box center [162, 89] width 46 height 5
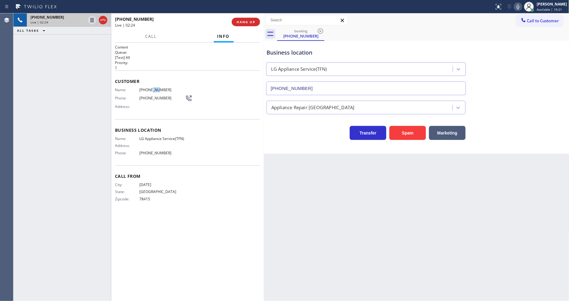
click at [150, 90] on span "[PHONE_NUMBER]" at bounding box center [162, 89] width 46 height 5
click at [175, 171] on div "Call From City: [DATE][GEOGRAPHIC_DATA]: [US_STATE] Zipcode: 78415" at bounding box center [187, 188] width 145 height 46
click at [139, 197] on span "78415" at bounding box center [162, 199] width 46 height 5
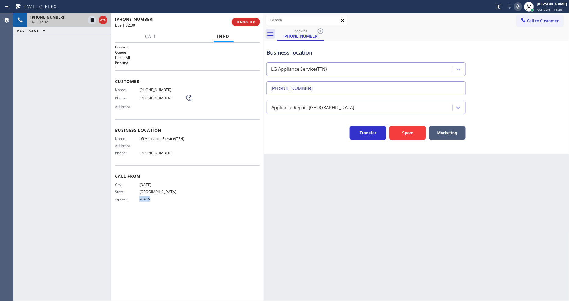
click at [139, 197] on span "78415" at bounding box center [162, 199] width 46 height 5
click at [200, 198] on div "City: [DATE][GEOGRAPHIC_DATA]: [US_STATE] Zipcode: 78415" at bounding box center [187, 192] width 145 height 21
click at [351, 179] on div "Back to Dashboard Change Sender ID Customers Technicians Select a contact Outbo…" at bounding box center [416, 156] width 305 height 287
click at [248, 20] on span "HANG UP" at bounding box center [246, 22] width 19 height 4
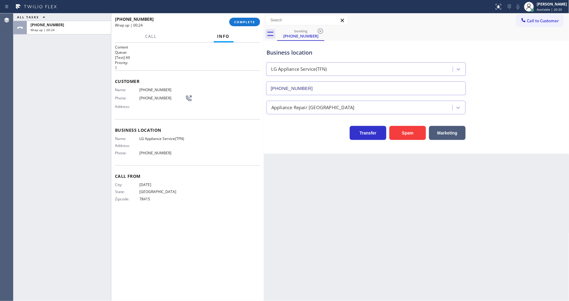
click at [441, 249] on div "Back to Dashboard Change Sender ID Customers Technicians Select a contact Outbo…" at bounding box center [416, 156] width 305 height 287
click at [155, 84] on div "Customer Name: [PHONE_NUMBER] Phone: [PHONE_NUMBER] Address:" at bounding box center [187, 94] width 145 height 49
click at [154, 87] on span "[PHONE_NUMBER]" at bounding box center [162, 89] width 46 height 5
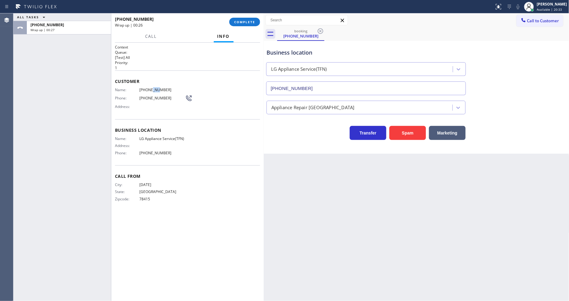
click at [154, 87] on span "[PHONE_NUMBER]" at bounding box center [162, 89] width 46 height 5
click at [151, 136] on span "LG Appliance Service(TFN)" at bounding box center [162, 138] width 46 height 5
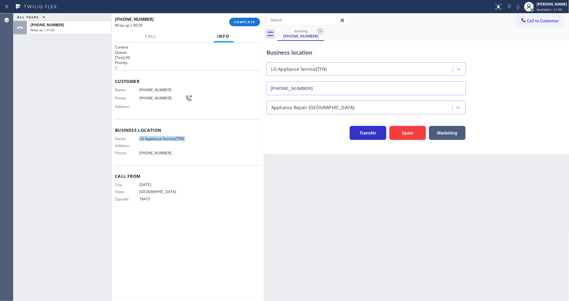
click at [151, 136] on span "LG Appliance Service(TFN)" at bounding box center [162, 138] width 46 height 5
click at [236, 22] on span "COMPLETE" at bounding box center [244, 22] width 21 height 4
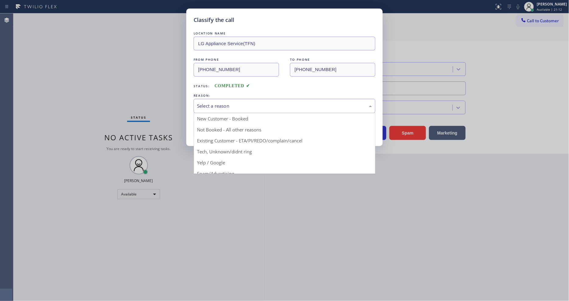
click at [228, 102] on div "Select a reason" at bounding box center [284, 105] width 175 height 7
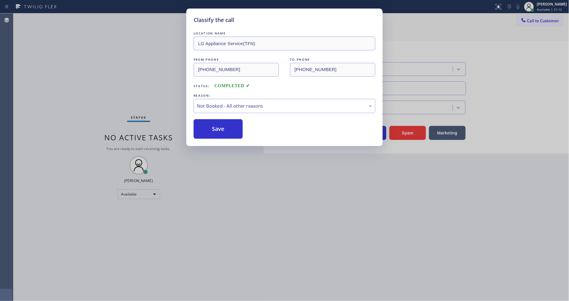
click at [216, 125] on button "Save" at bounding box center [218, 129] width 49 height 20
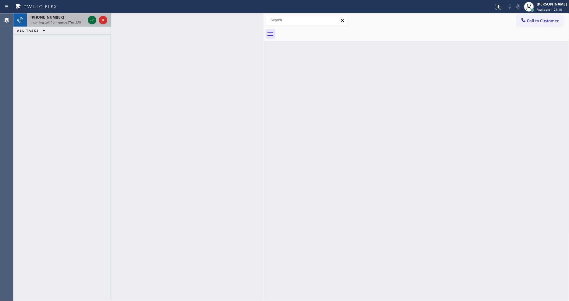
click at [92, 21] on icon at bounding box center [91, 19] width 7 height 7
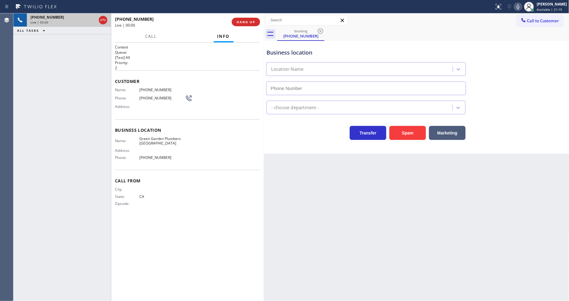
type input "[PHONE_NUMBER]"
click at [151, 137] on span "Green Garden Plumbers [GEOGRAPHIC_DATA]" at bounding box center [162, 140] width 46 height 9
click at [155, 84] on div "Customer Name: [PHONE_NUMBER] Phone: [PHONE_NUMBER] Address:" at bounding box center [187, 94] width 145 height 49
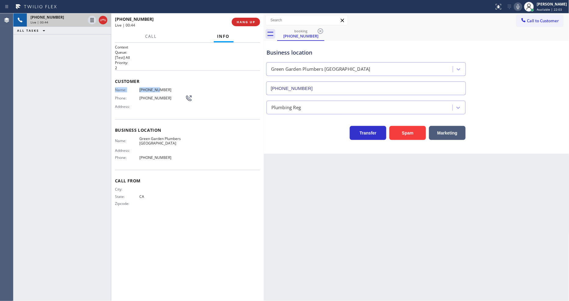
click at [155, 85] on div "Customer Name: [PHONE_NUMBER] Phone: [PHONE_NUMBER] Address:" at bounding box center [187, 94] width 145 height 49
drag, startPoint x: 239, startPoint y: 15, endPoint x: 242, endPoint y: 22, distance: 7.8
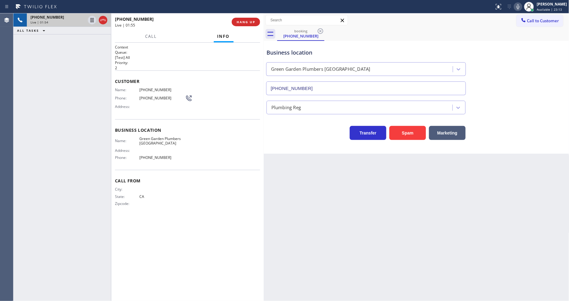
click at [239, 15] on div "[PHONE_NUMBER] Live | 01:55 HANG UP" at bounding box center [187, 22] width 145 height 16
click at [242, 22] on span "HANG UP" at bounding box center [246, 22] width 19 height 4
click at [242, 23] on span "COMPLETE" at bounding box center [244, 22] width 21 height 4
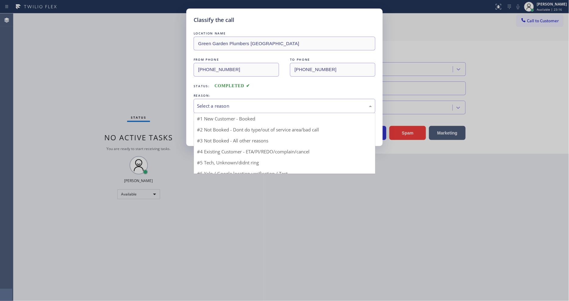
click at [221, 107] on div "Select a reason" at bounding box center [284, 105] width 175 height 7
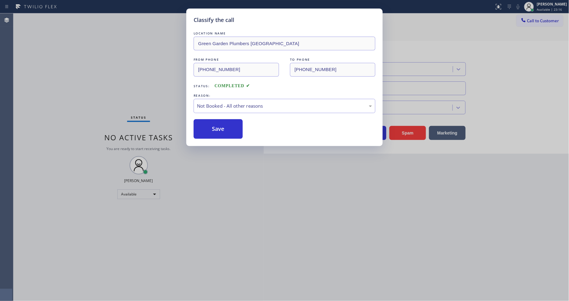
click at [220, 125] on button "Save" at bounding box center [218, 129] width 49 height 20
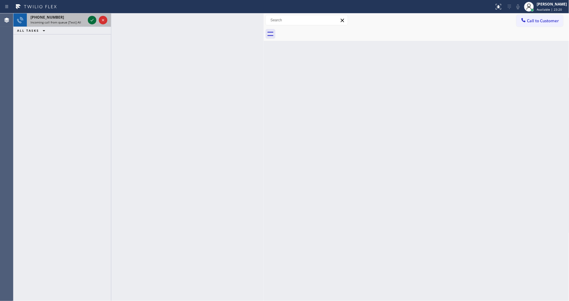
click at [91, 22] on icon at bounding box center [91, 19] width 7 height 7
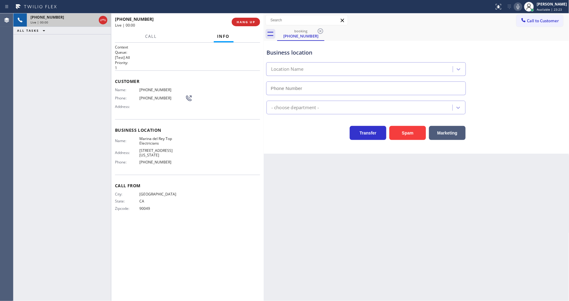
click at [157, 230] on div "Context Queue: [Test] All Priority: 1 Customer Name: [PHONE_NUMBER] Phone: [PHO…" at bounding box center [187, 172] width 145 height 255
type input "[PHONE_NUMBER]"
drag, startPoint x: 201, startPoint y: 166, endPoint x: 188, endPoint y: 268, distance: 102.6
click at [201, 166] on div "Business location Name: [PERSON_NAME] Top Electricians Address: [STREET_ADDRESS…" at bounding box center [187, 146] width 145 height 55
click at [247, 22] on span "HANG UP" at bounding box center [246, 22] width 19 height 4
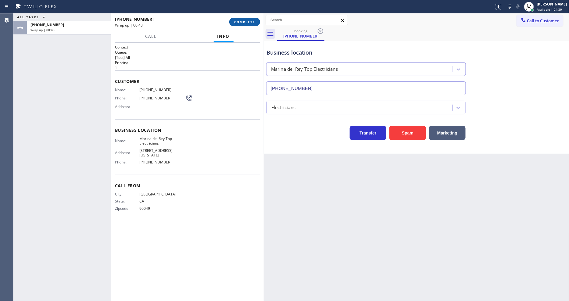
click at [252, 22] on span "COMPLETE" at bounding box center [244, 22] width 21 height 4
click at [221, 105] on div "Name: [PHONE_NUMBER] Phone: [PHONE_NUMBER] Address:" at bounding box center [187, 99] width 145 height 24
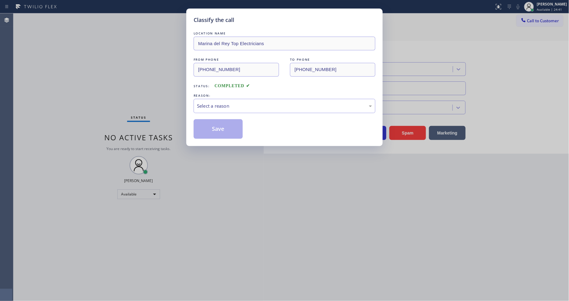
click at [221, 105] on div "Select a reason" at bounding box center [284, 105] width 175 height 7
click at [218, 123] on button "Save" at bounding box center [218, 129] width 49 height 20
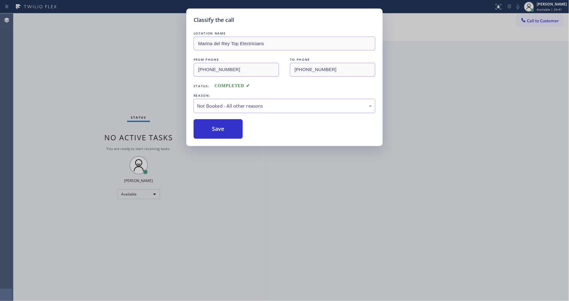
click at [218, 123] on button "Save" at bounding box center [218, 129] width 49 height 20
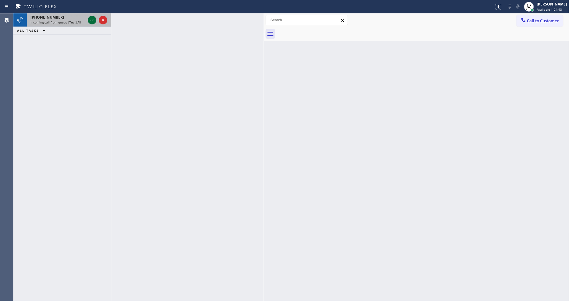
click at [92, 19] on icon at bounding box center [91, 19] width 7 height 7
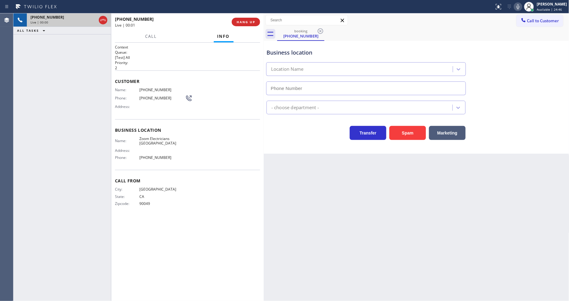
type input "[PHONE_NUMBER]"
drag, startPoint x: 417, startPoint y: 198, endPoint x: 237, endPoint y: 263, distance: 191.6
click at [416, 198] on div "Back to Dashboard Change Sender ID Customers Technicians Select a contact Outbo…" at bounding box center [416, 156] width 305 height 287
click at [130, 45] on h1 "Context" at bounding box center [187, 47] width 145 height 5
click at [242, 17] on div "[PHONE_NUMBER] Live | 00:08 HANG UP" at bounding box center [187, 22] width 145 height 16
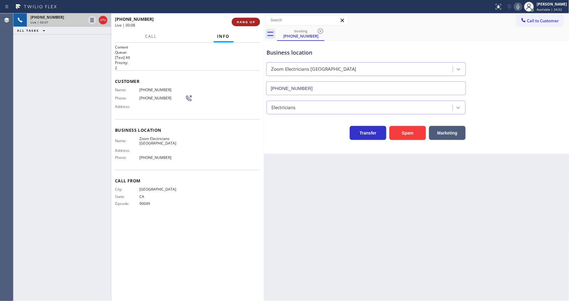
click at [243, 22] on span "HANG UP" at bounding box center [246, 22] width 19 height 4
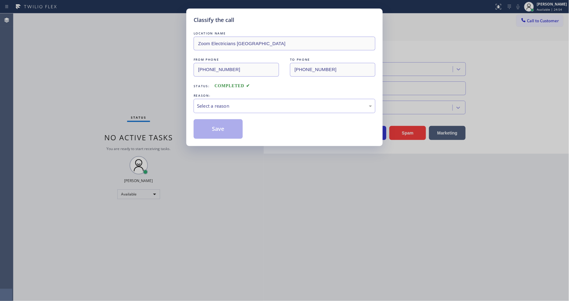
click at [226, 92] on div "REASON:" at bounding box center [285, 95] width 182 height 6
click at [225, 105] on div "Select a reason" at bounding box center [284, 105] width 175 height 7
click at [219, 131] on button "Save" at bounding box center [218, 129] width 49 height 20
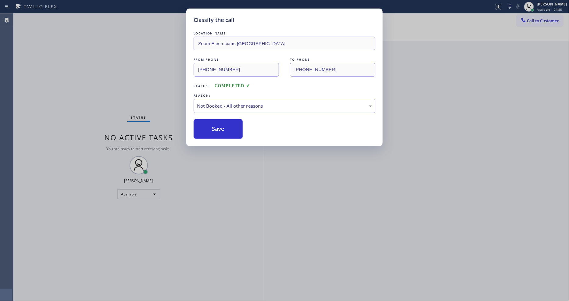
click at [219, 131] on button "Save" at bounding box center [218, 129] width 49 height 20
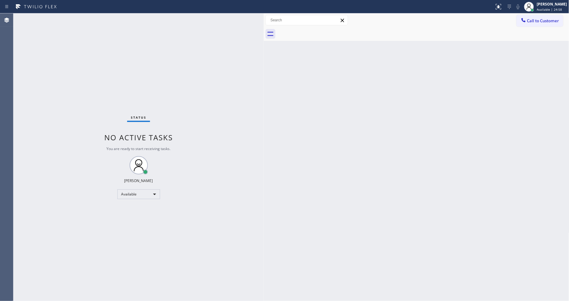
click at [150, 54] on div "Status No active tasks You are ready to start receiving tasks. [PERSON_NAME] Av…" at bounding box center [138, 156] width 250 height 287
click at [102, 57] on div "Status No active tasks You are ready to start receiving tasks. [PERSON_NAME] Av…" at bounding box center [138, 156] width 250 height 287
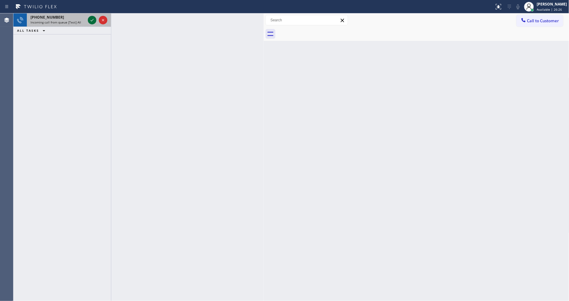
drag, startPoint x: 87, startPoint y: 19, endPoint x: 90, endPoint y: 18, distance: 3.3
click at [87, 19] on div at bounding box center [98, 19] width 22 height 13
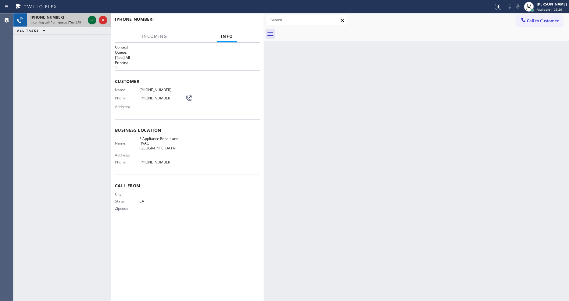
click at [90, 18] on icon at bounding box center [91, 19] width 7 height 7
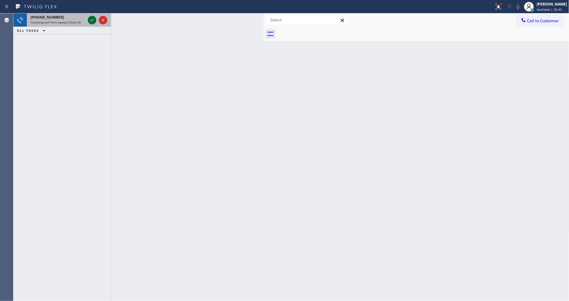
click at [92, 20] on icon at bounding box center [91, 19] width 7 height 7
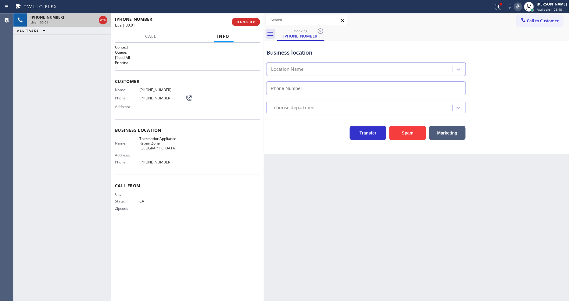
type input "[PHONE_NUMBER]"
click at [239, 19] on button "HANG UP" at bounding box center [246, 22] width 28 height 9
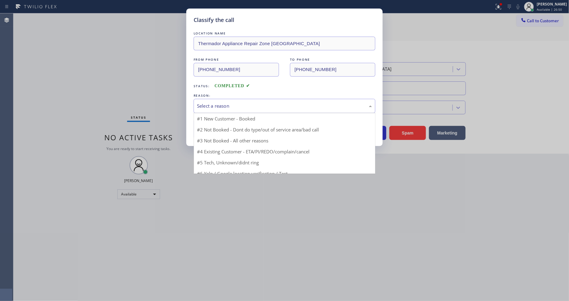
click at [212, 105] on div "Select a reason" at bounding box center [284, 105] width 175 height 7
drag, startPoint x: 209, startPoint y: 157, endPoint x: 213, endPoint y: 127, distance: 30.7
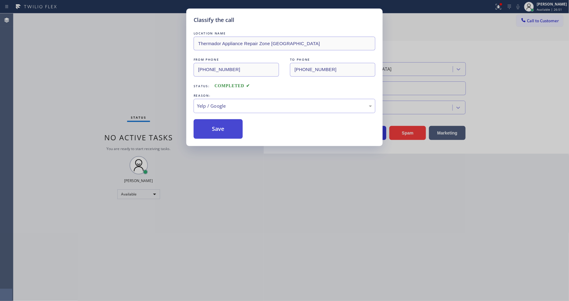
click at [213, 125] on button "Save" at bounding box center [218, 129] width 49 height 20
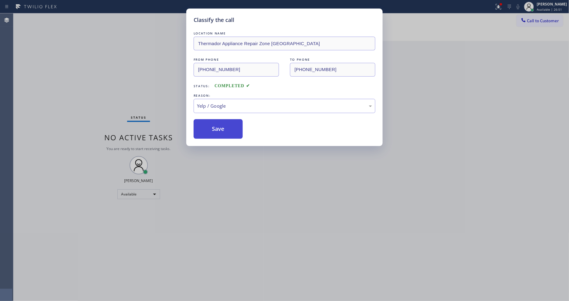
click at [213, 125] on button "Save" at bounding box center [218, 129] width 49 height 20
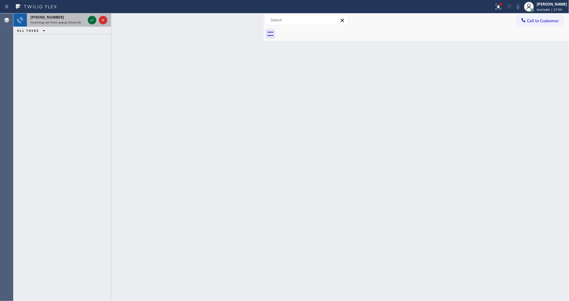
click at [94, 21] on icon at bounding box center [91, 19] width 7 height 7
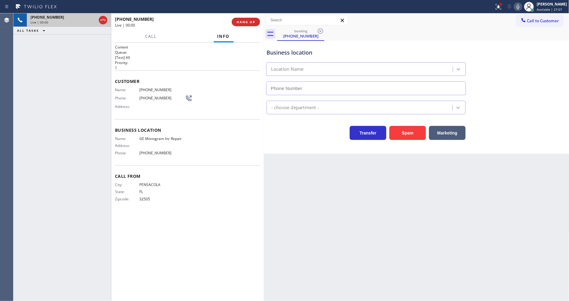
type input "[PHONE_NUMBER]"
click at [492, 7] on div at bounding box center [246, 7] width 489 height 10
click at [502, 8] on icon at bounding box center [498, 6] width 7 height 7
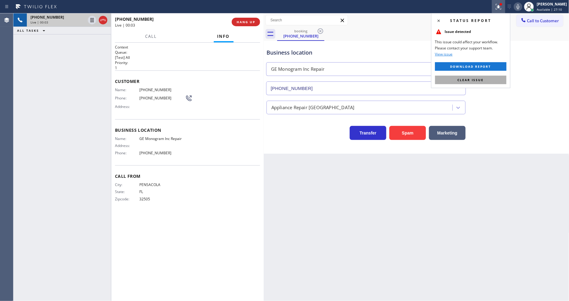
click at [498, 84] on button "Clear issue" at bounding box center [470, 80] width 71 height 9
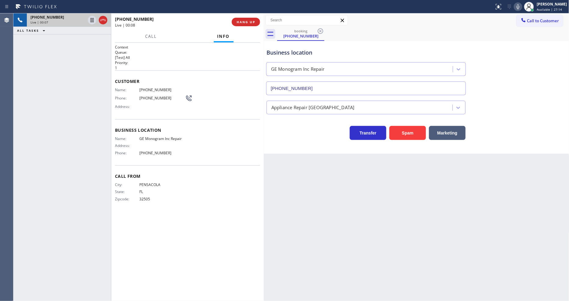
click at [166, 136] on span "GE Monogram Inc Repair" at bounding box center [162, 138] width 46 height 5
click at [155, 87] on span "[PHONE_NUMBER]" at bounding box center [162, 89] width 46 height 5
click at [154, 87] on span "[PHONE_NUMBER]" at bounding box center [162, 89] width 46 height 5
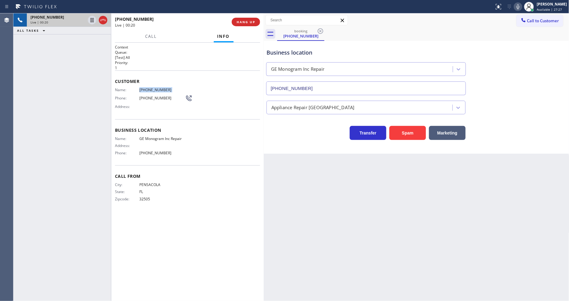
click at [154, 87] on span "[PHONE_NUMBER]" at bounding box center [162, 89] width 46 height 5
click at [466, 224] on div "Back to Dashboard Change Sender ID Customers Technicians Select a contact Outbo…" at bounding box center [416, 156] width 305 height 287
drag, startPoint x: 90, startPoint y: 19, endPoint x: 121, endPoint y: 59, distance: 51.2
click at [90, 18] on icon at bounding box center [91, 19] width 7 height 7
click at [143, 87] on span "[PHONE_NUMBER]" at bounding box center [162, 89] width 46 height 5
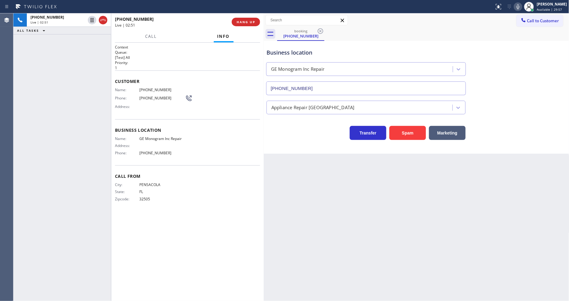
click at [143, 87] on span "[PHONE_NUMBER]" at bounding box center [162, 89] width 46 height 5
click at [521, 8] on icon at bounding box center [517, 6] width 7 height 7
click at [92, 19] on icon at bounding box center [91, 19] width 7 height 7
drag, startPoint x: 522, startPoint y: 5, endPoint x: 511, endPoint y: 55, distance: 50.6
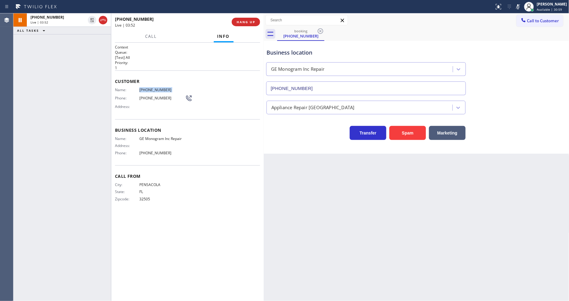
click at [521, 5] on icon at bounding box center [517, 6] width 7 height 7
click at [218, 212] on div "Context Queue: [Test] All Priority: 1 Customer Name: [PHONE_NUMBER] Phone: [PHO…" at bounding box center [187, 172] width 145 height 255
click at [386, 226] on div "Back to Dashboard Change Sender ID Customers Technicians Select a contact Outbo…" at bounding box center [416, 156] width 305 height 287
click at [522, 9] on icon at bounding box center [517, 6] width 7 height 7
click at [151, 153] on div "Name: GE Monogram Inc Repair Address: Phone: [PHONE_NUMBER]" at bounding box center [150, 146] width 70 height 21
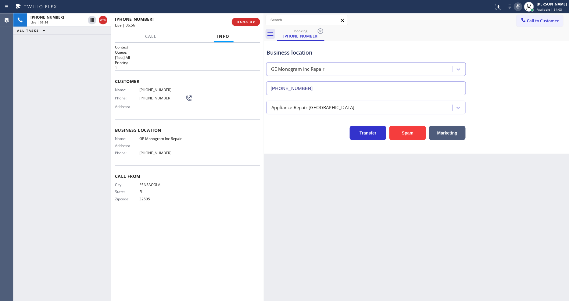
click at [151, 153] on div "Name: GE Monogram Inc Repair Address: Phone: [PHONE_NUMBER]" at bounding box center [150, 146] width 70 height 21
click at [522, 8] on icon at bounding box center [517, 6] width 7 height 7
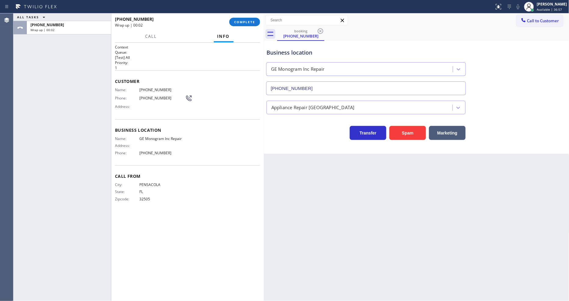
click at [252, 27] on div "[PHONE_NUMBER] Wrap up | 00:02 COMPLETE" at bounding box center [187, 22] width 145 height 16
click at [251, 23] on span "COMPLETE" at bounding box center [244, 22] width 21 height 4
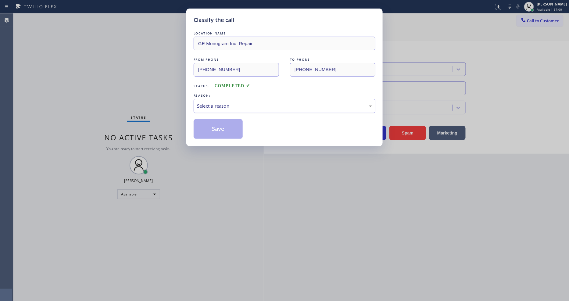
click at [224, 102] on div "Select a reason" at bounding box center [284, 105] width 175 height 7
click at [220, 128] on button "Save" at bounding box center [218, 129] width 49 height 20
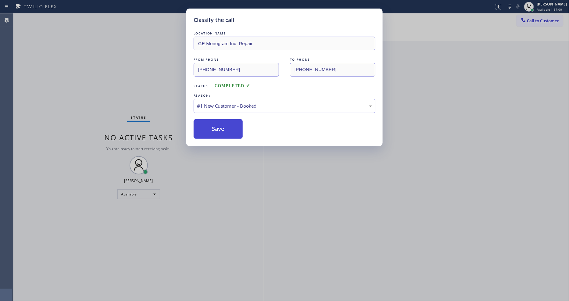
click at [220, 128] on button "Save" at bounding box center [218, 129] width 49 height 20
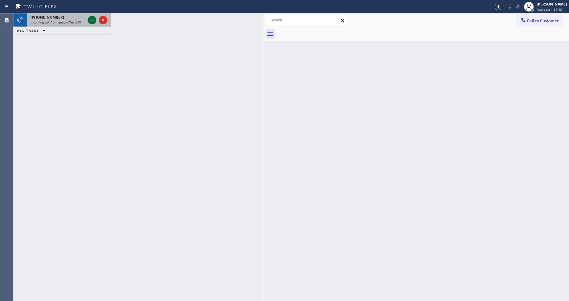
click at [91, 20] on icon at bounding box center [91, 19] width 7 height 7
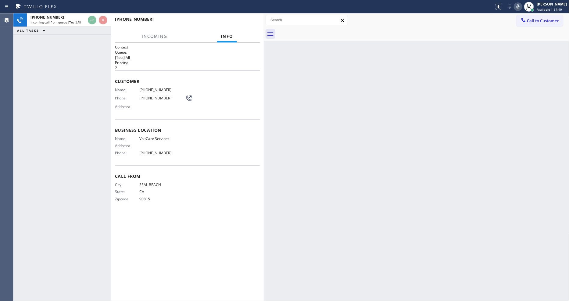
click at [449, 166] on div "Back to Dashboard Change Sender ID Customers Technicians Select a contact Outbo…" at bounding box center [416, 156] width 305 height 287
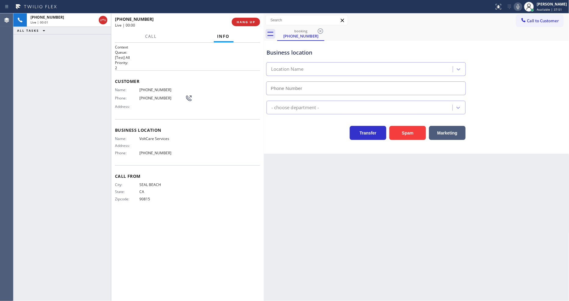
type input "[PHONE_NUMBER]"
click at [382, 203] on div "Back to Dashboard Change Sender ID Customers Technicians Select a contact Outbo…" at bounding box center [416, 156] width 305 height 287
click at [153, 133] on div "Business location Name: VoltCare Services Address: Phone: [PHONE_NUMBER]" at bounding box center [187, 142] width 145 height 46
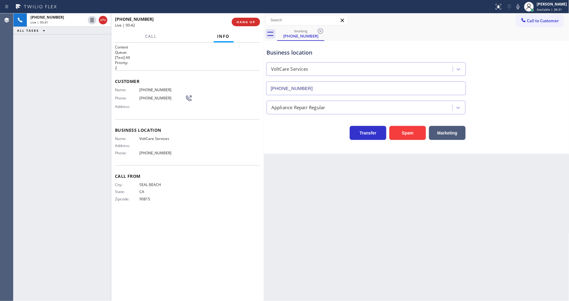
click at [156, 87] on span "[PHONE_NUMBER]" at bounding box center [162, 89] width 46 height 5
copy span "[PHONE_NUMBER]"
click at [91, 17] on icon at bounding box center [91, 19] width 7 height 7
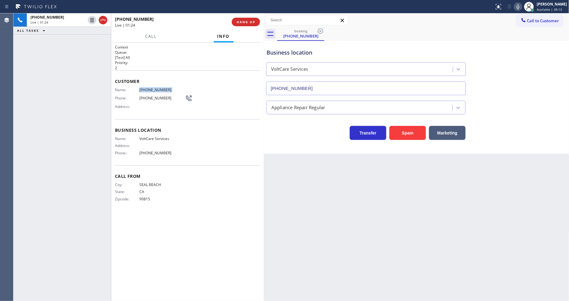
click at [522, 5] on icon at bounding box center [517, 6] width 7 height 7
click at [128, 95] on div "Phone: (562) 340-7187" at bounding box center [153, 98] width 77 height 7
drag, startPoint x: 91, startPoint y: 19, endPoint x: 257, endPoint y: 20, distance: 165.9
click at [91, 19] on icon at bounding box center [92, 20] width 4 height 4
click at [521, 5] on icon at bounding box center [517, 6] width 7 height 7
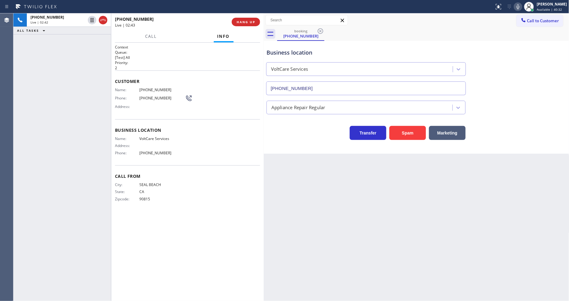
click at [259, 173] on span "Call From" at bounding box center [187, 176] width 145 height 6
click at [250, 22] on span "HANG UP" at bounding box center [246, 22] width 19 height 4
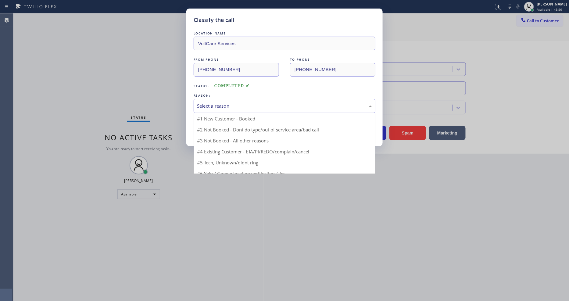
click at [221, 102] on div "Select a reason" at bounding box center [284, 105] width 175 height 7
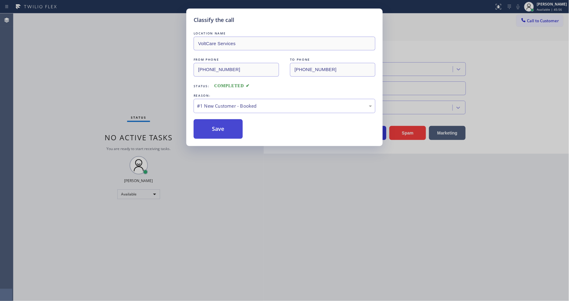
click at [217, 124] on button "Save" at bounding box center [218, 129] width 49 height 20
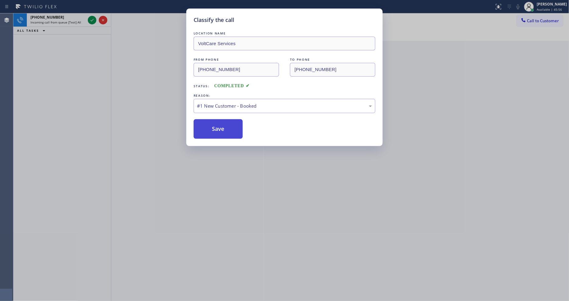
click at [217, 124] on button "Save" at bounding box center [218, 129] width 49 height 20
drag, startPoint x: 217, startPoint y: 124, endPoint x: 500, endPoint y: 265, distance: 316.0
click at [223, 124] on button "Save" at bounding box center [218, 129] width 49 height 20
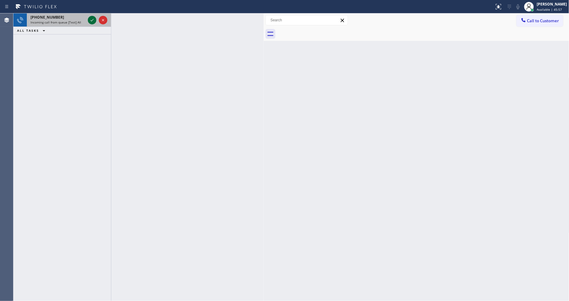
click at [92, 20] on icon at bounding box center [92, 20] width 3 height 2
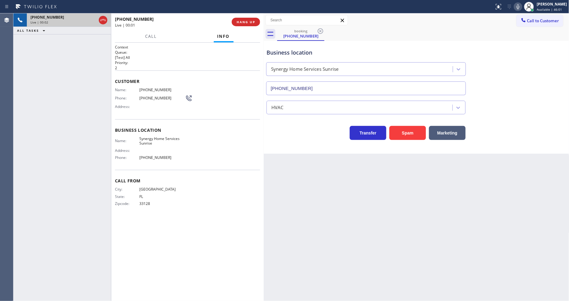
type input "(754) 799-3094"
click at [234, 195] on div "City: MIAMI State: FL Zipcode: 33128" at bounding box center [187, 197] width 145 height 21
drag, startPoint x: 98, startPoint y: 98, endPoint x: 116, endPoint y: 88, distance: 21.0
click at [98, 97] on div "+17542003548 Live | 00:07 ALL TASKS ALL TASKS ACTIVE TASKS TASKS IN WRAP UP" at bounding box center [62, 156] width 98 height 287
click at [239, 24] on span "HANG UP" at bounding box center [246, 22] width 19 height 4
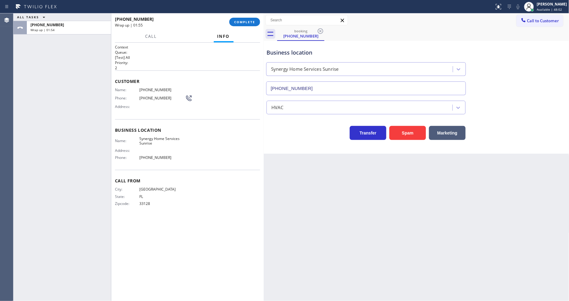
click at [429, 188] on div "Back to Dashboard Change Sender ID Customers Technicians Select a contact Outbo…" at bounding box center [416, 156] width 305 height 287
click at [249, 22] on span "COMPLETE" at bounding box center [244, 22] width 21 height 4
click at [234, 96] on div "Name: (754) 200-3548 Phone: (754) 200-3548 Address:" at bounding box center [187, 99] width 145 height 24
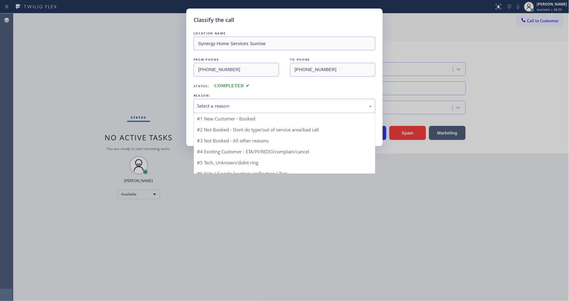
click at [234, 99] on div "Select a reason" at bounding box center [285, 106] width 182 height 14
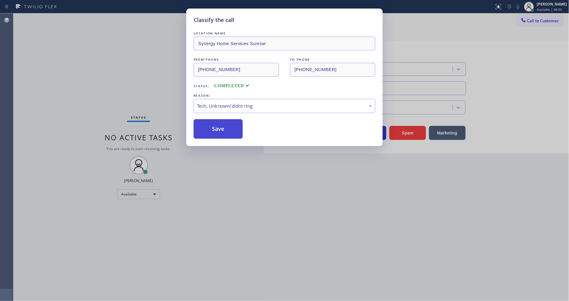
click at [234, 122] on button "Save" at bounding box center [218, 129] width 49 height 20
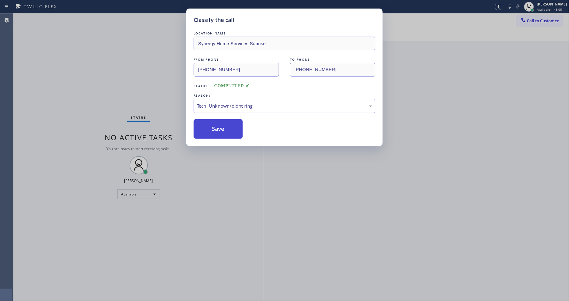
drag, startPoint x: 234, startPoint y: 122, endPoint x: 213, endPoint y: 299, distance: 178.1
click at [234, 125] on button "Save" at bounding box center [218, 129] width 49 height 20
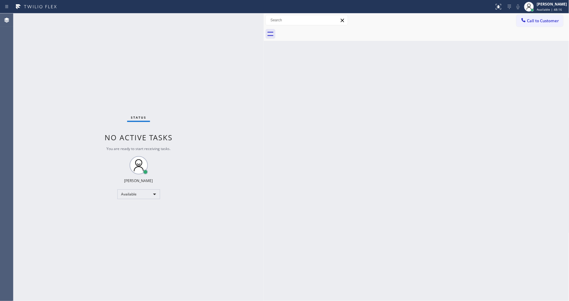
drag, startPoint x: 449, startPoint y: 189, endPoint x: 377, endPoint y: 270, distance: 108.4
click at [449, 190] on div "Back to Dashboard Change Sender ID Customers Technicians Select a contact Outbo…" at bounding box center [416, 156] width 305 height 287
click at [223, 245] on div "Status No active tasks You are ready to start receiving tasks. [PERSON_NAME] Av…" at bounding box center [138, 156] width 250 height 287
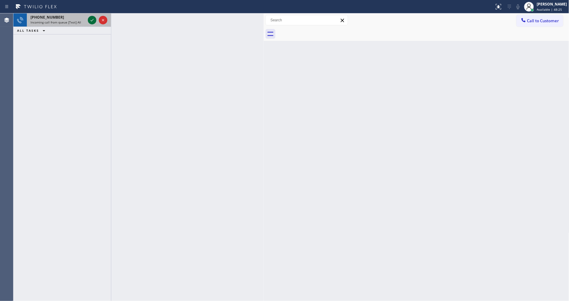
click at [94, 20] on icon at bounding box center [91, 19] width 7 height 7
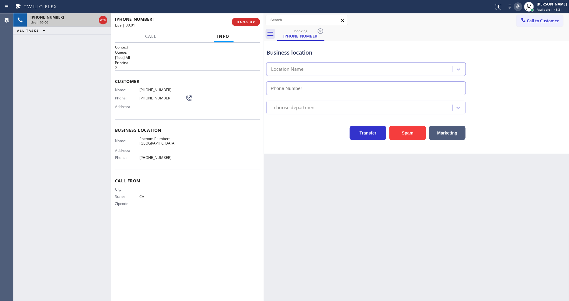
type input "(949) 979-4989"
drag, startPoint x: 100, startPoint y: 72, endPoint x: 234, endPoint y: 45, distance: 136.9
click at [102, 70] on div "+14424655462 Live | 00:01 ALL TASKS ALL TASKS ACTIVE TASKS TASKS IN WRAP UP" at bounding box center [62, 156] width 98 height 287
click at [252, 21] on span "HANG UP" at bounding box center [246, 22] width 19 height 4
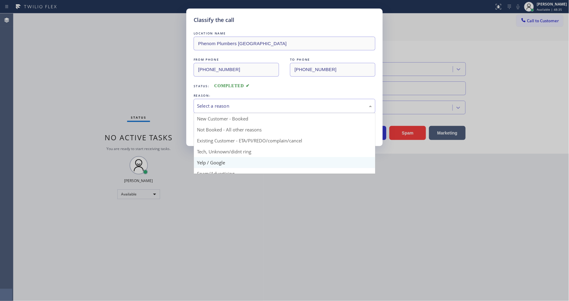
drag, startPoint x: 214, startPoint y: 102, endPoint x: 215, endPoint y: 156, distance: 54.3
click at [214, 102] on div "Select a reason" at bounding box center [284, 105] width 175 height 7
drag, startPoint x: 214, startPoint y: 163, endPoint x: 216, endPoint y: 130, distance: 33.0
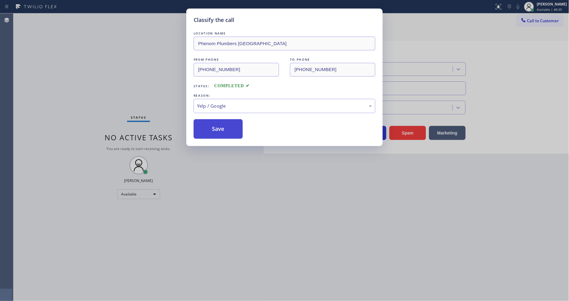
click at [216, 126] on button "Save" at bounding box center [218, 129] width 49 height 20
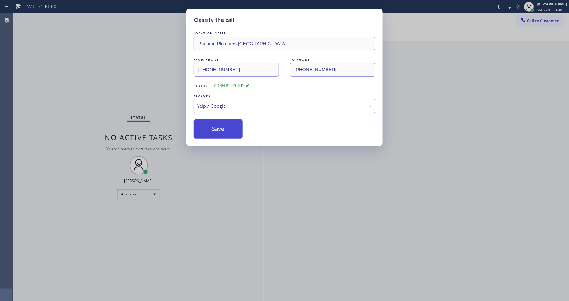
click at [216, 126] on button "Save" at bounding box center [218, 129] width 49 height 20
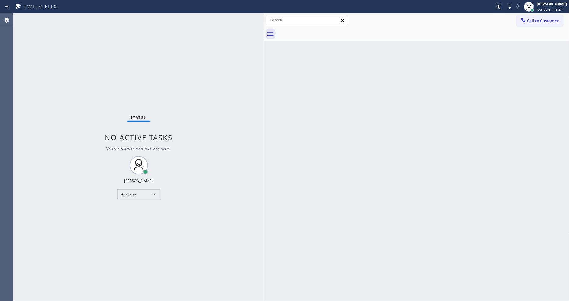
click at [75, 18] on div "Status No active tasks You are ready to start receiving tasks. [PERSON_NAME] Av…" at bounding box center [138, 156] width 250 height 287
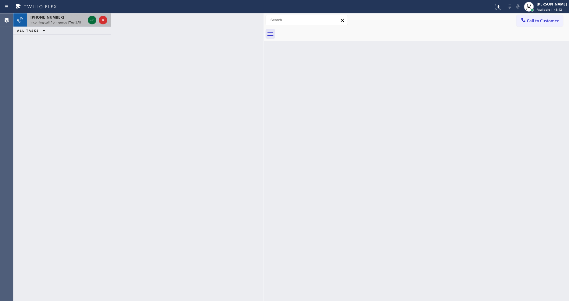
click at [92, 17] on icon at bounding box center [91, 19] width 7 height 7
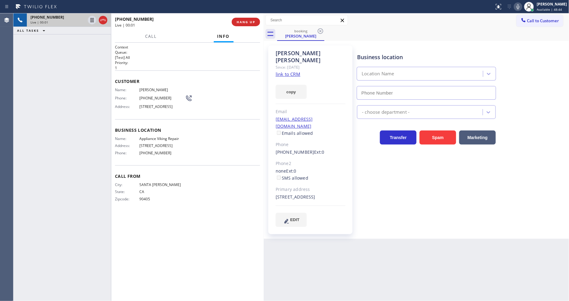
type input "[PHONE_NUMBER]"
click at [280, 71] on link "link to CRM" at bounding box center [288, 74] width 25 height 6
click at [249, 46] on h1 "Context" at bounding box center [187, 47] width 145 height 5
click at [297, 71] on link "link to CRM" at bounding box center [288, 74] width 25 height 6
click at [239, 22] on span "HANG UP" at bounding box center [246, 22] width 19 height 4
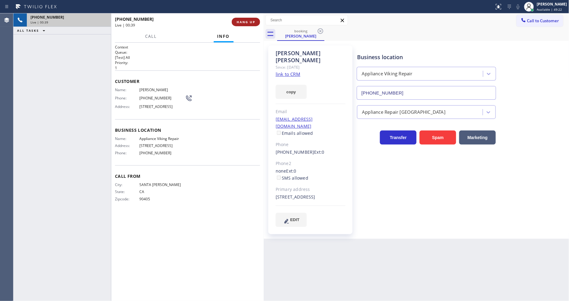
click at [239, 22] on span "HANG UP" at bounding box center [246, 22] width 19 height 4
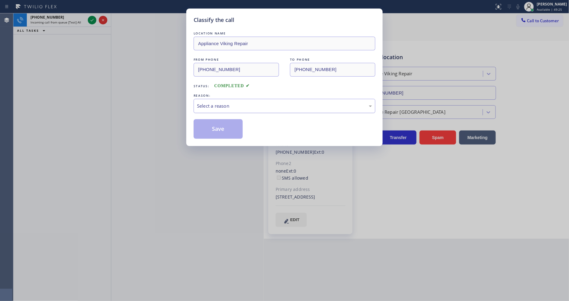
click at [206, 104] on div "Select a reason" at bounding box center [284, 105] width 175 height 7
click at [208, 124] on button "Save" at bounding box center [218, 129] width 49 height 20
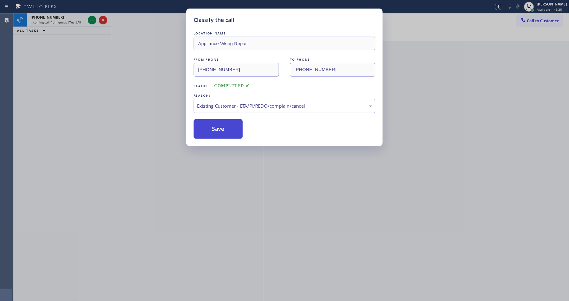
click at [208, 124] on button "Save" at bounding box center [218, 129] width 49 height 20
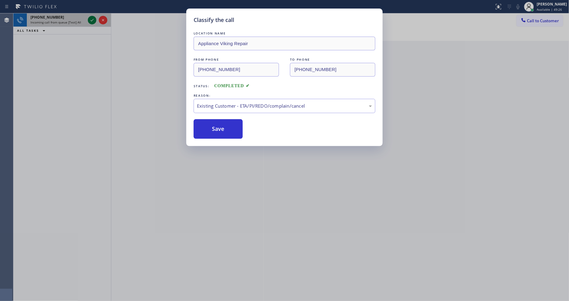
click at [91, 20] on icon at bounding box center [91, 19] width 7 height 7
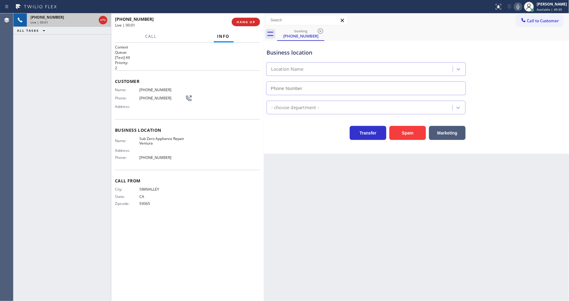
type input "(805) 600-5004"
click at [258, 20] on button "HANG UP" at bounding box center [246, 22] width 28 height 9
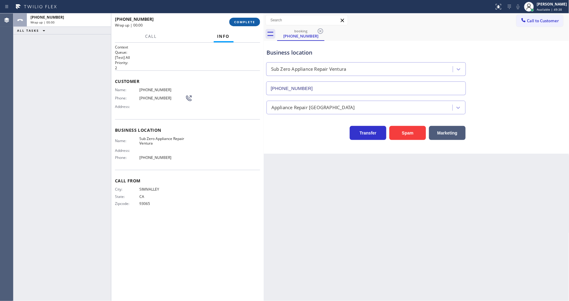
click at [256, 20] on button "COMPLETE" at bounding box center [244, 22] width 31 height 9
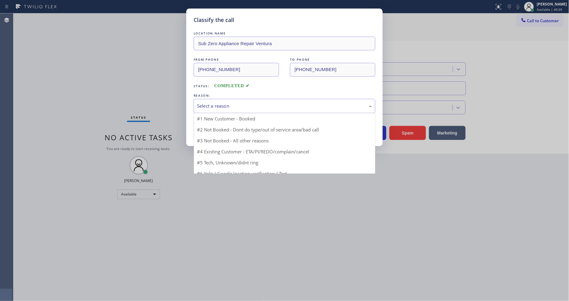
click at [207, 107] on div "Select a reason" at bounding box center [285, 106] width 182 height 14
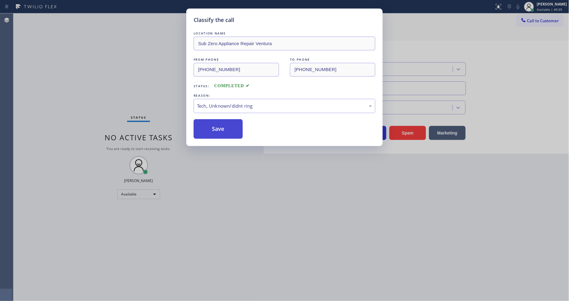
click at [218, 130] on button "Save" at bounding box center [218, 129] width 49 height 20
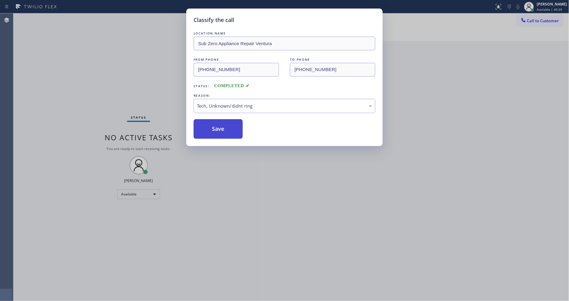
click at [218, 130] on button "Save" at bounding box center [218, 129] width 49 height 20
drag, startPoint x: 218, startPoint y: 130, endPoint x: 188, endPoint y: 48, distance: 86.9
click at [218, 126] on button "Save" at bounding box center [218, 129] width 49 height 20
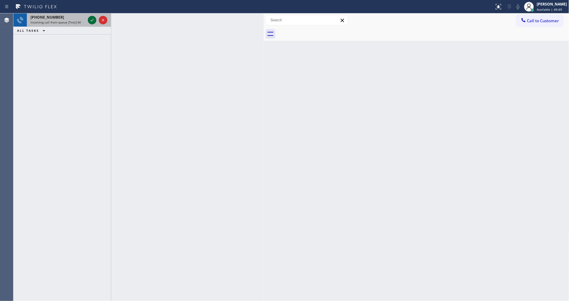
click at [91, 19] on icon at bounding box center [91, 19] width 7 height 7
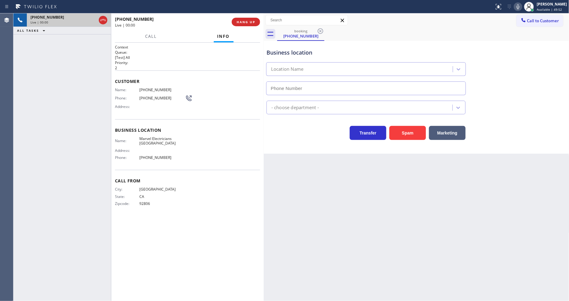
type input "[PHONE_NUMBER]"
click at [240, 23] on span "HANG UP" at bounding box center [246, 22] width 19 height 4
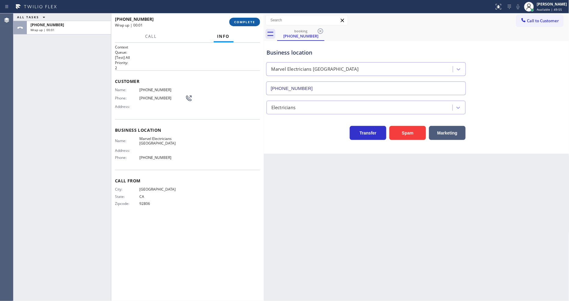
click at [240, 23] on span "COMPLETE" at bounding box center [244, 22] width 21 height 4
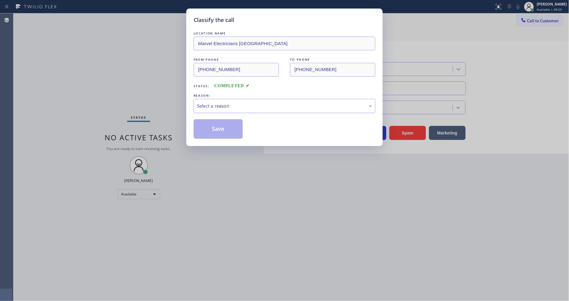
click at [222, 99] on div "Select a reason" at bounding box center [285, 106] width 182 height 14
click at [215, 133] on button "Save" at bounding box center [218, 129] width 49 height 20
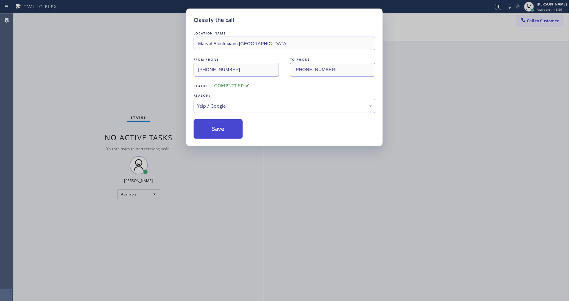
click at [215, 133] on button "Save" at bounding box center [218, 129] width 49 height 20
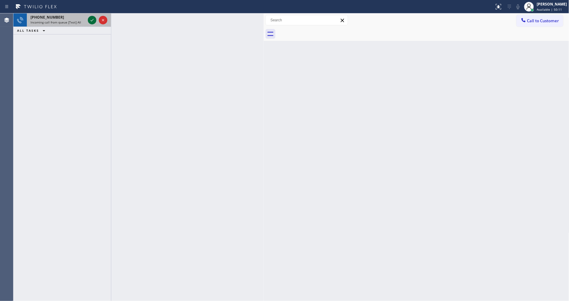
click at [92, 21] on icon at bounding box center [91, 19] width 7 height 7
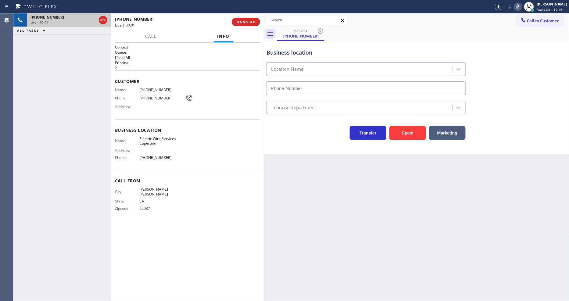
type input "(408) 549-7996"
drag, startPoint x: 251, startPoint y: 26, endPoint x: 220, endPoint y: 4, distance: 38.5
click at [251, 26] on div "+14082018405 Live | 00:02 HANG UP" at bounding box center [187, 22] width 145 height 16
click at [243, 22] on span "HANG UP" at bounding box center [246, 22] width 19 height 4
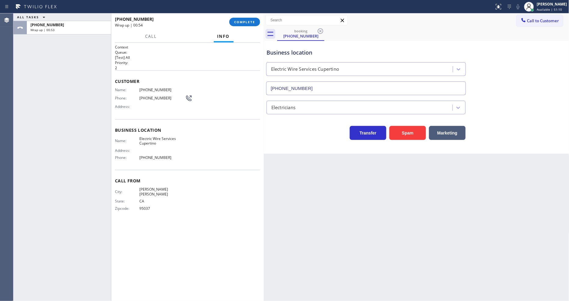
drag, startPoint x: 246, startPoint y: 23, endPoint x: 258, endPoint y: 26, distance: 12.1
click at [246, 23] on span "COMPLETE" at bounding box center [244, 22] width 21 height 4
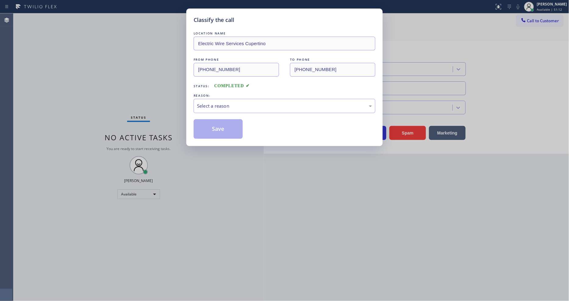
click at [229, 113] on div "LOCATION NAME Electric Wire Services Cupertino FROM PHONE (408) 201-8405 TO PHO…" at bounding box center [285, 84] width 182 height 109
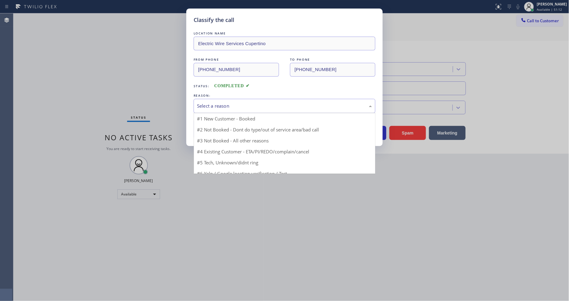
click at [230, 106] on div "Select a reason" at bounding box center [284, 105] width 175 height 7
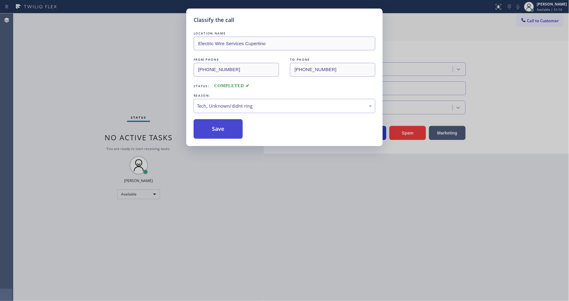
click at [223, 127] on button "Save" at bounding box center [218, 129] width 49 height 20
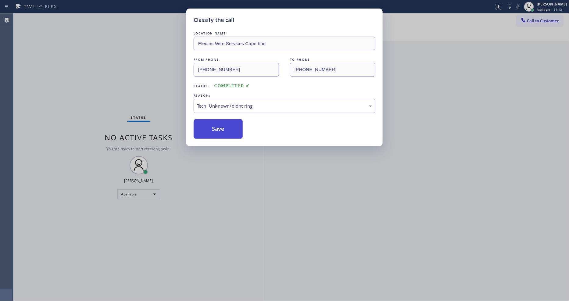
click at [223, 127] on button "Save" at bounding box center [218, 129] width 49 height 20
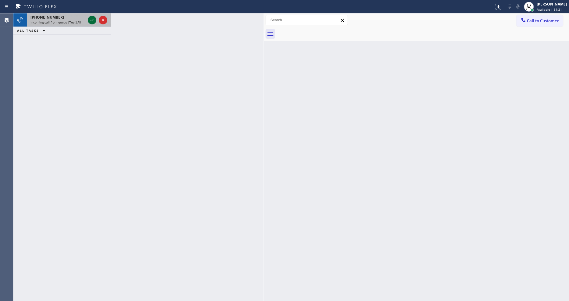
click at [92, 20] on icon at bounding box center [91, 19] width 7 height 7
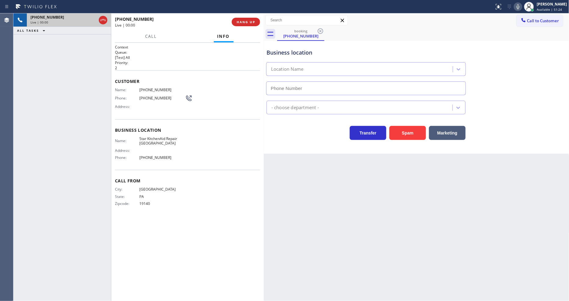
type input "(215) 867-6595"
click at [245, 22] on span "HANG UP" at bounding box center [246, 22] width 19 height 4
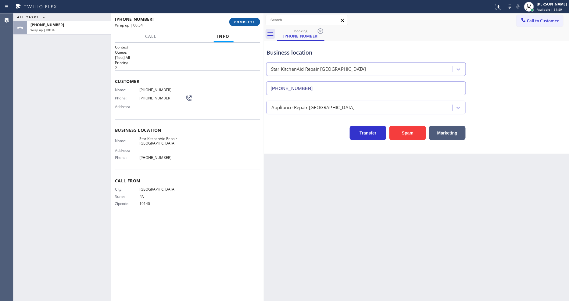
click at [243, 23] on span "COMPLETE" at bounding box center [244, 22] width 21 height 4
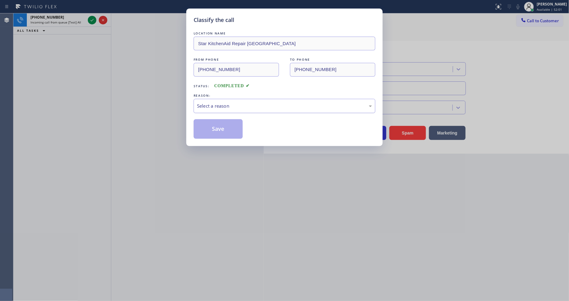
drag, startPoint x: 234, startPoint y: 106, endPoint x: 234, endPoint y: 110, distance: 4.0
click at [234, 105] on div "Select a reason" at bounding box center [284, 105] width 175 height 7
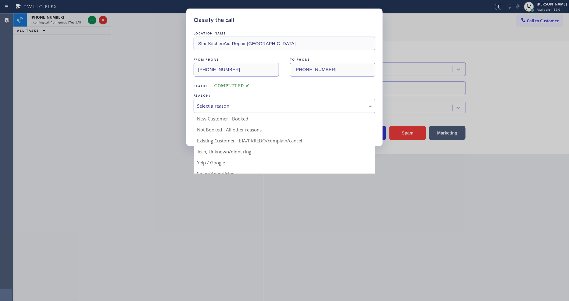
drag, startPoint x: 227, startPoint y: 151, endPoint x: 232, endPoint y: 121, distance: 30.4
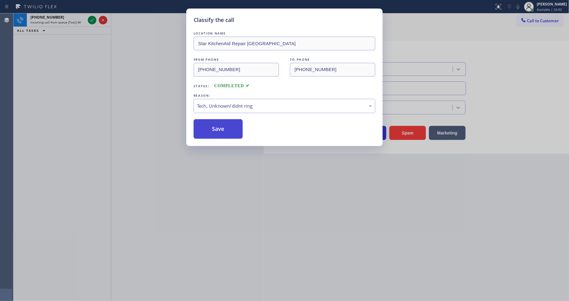
click at [232, 121] on button "Save" at bounding box center [218, 129] width 49 height 20
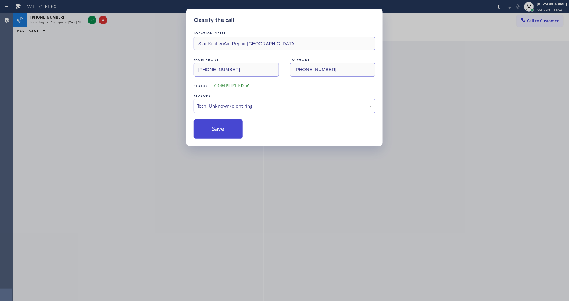
click at [232, 121] on button "Save" at bounding box center [218, 129] width 49 height 20
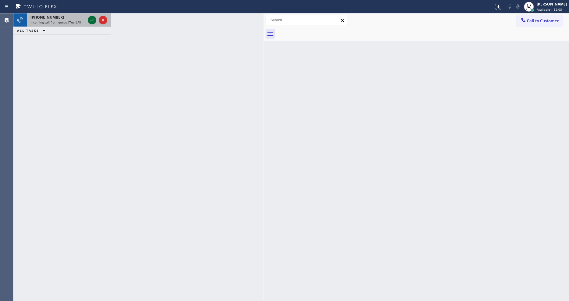
click at [92, 20] on icon at bounding box center [91, 19] width 7 height 7
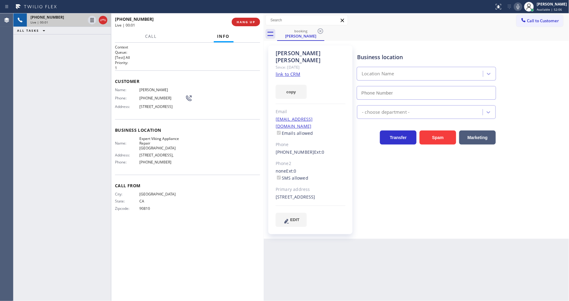
type input "(562) 526-7993"
click at [286, 71] on link "link to CRM" at bounding box center [288, 74] width 25 height 6
click at [522, 8] on icon at bounding box center [517, 6] width 7 height 7
click at [521, 6] on icon at bounding box center [517, 6] width 7 height 7
click at [91, 19] on icon at bounding box center [91, 19] width 7 height 7
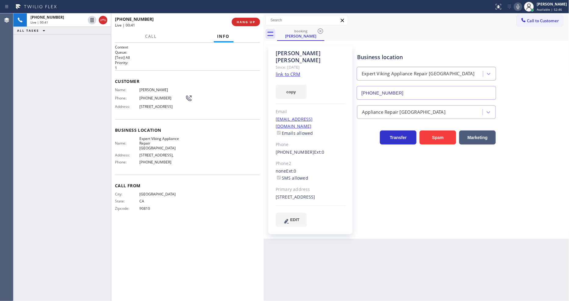
click at [519, 5] on icon at bounding box center [517, 6] width 3 height 5
drag, startPoint x: 92, startPoint y: 20, endPoint x: 348, endPoint y: 20, distance: 255.8
click at [91, 20] on icon at bounding box center [91, 19] width 7 height 7
click at [519, 6] on icon at bounding box center [517, 6] width 7 height 7
click at [257, 21] on button "HANG UP" at bounding box center [246, 22] width 28 height 9
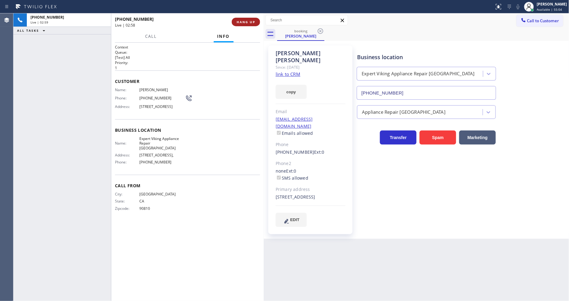
click at [255, 22] on button "HANG UP" at bounding box center [246, 22] width 28 height 9
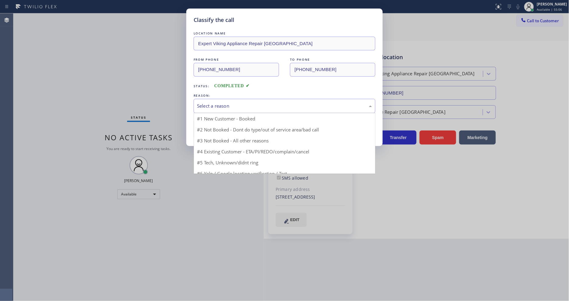
click at [223, 104] on div "Select a reason" at bounding box center [284, 105] width 175 height 7
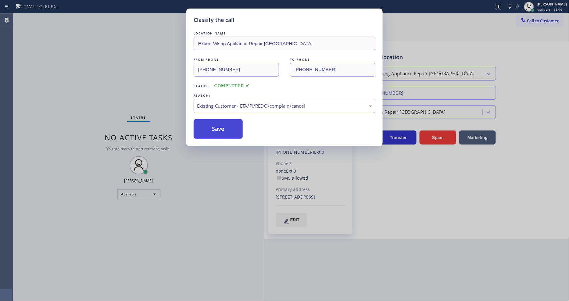
click at [215, 126] on button "Save" at bounding box center [218, 129] width 49 height 20
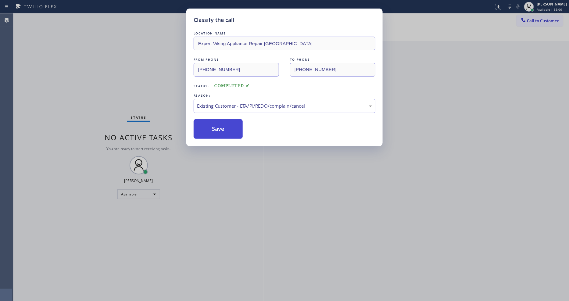
click at [215, 126] on button "Save" at bounding box center [218, 129] width 49 height 20
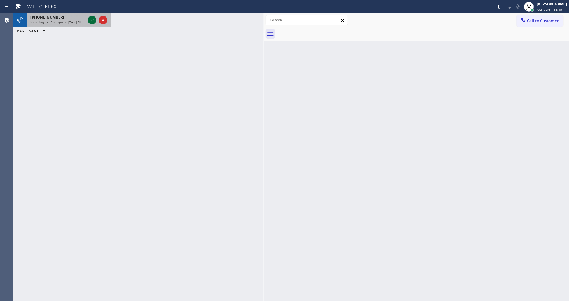
click at [88, 16] on icon at bounding box center [91, 19] width 7 height 7
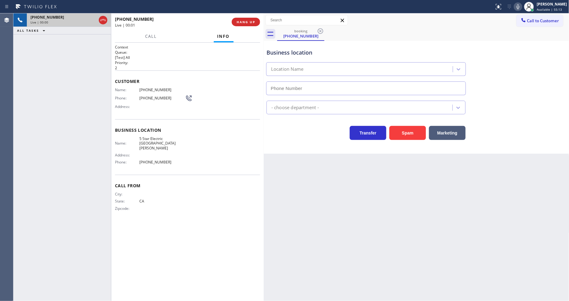
type input "(669) 239-2575"
click at [244, 22] on span "HANG UP" at bounding box center [246, 22] width 19 height 4
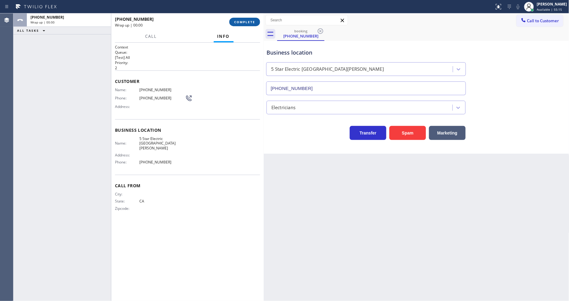
click at [244, 22] on span "COMPLETE" at bounding box center [244, 22] width 21 height 4
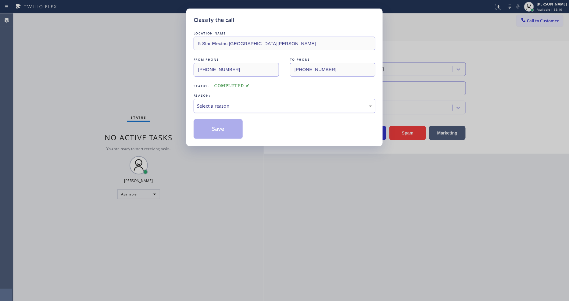
click at [235, 103] on div "Select a reason" at bounding box center [284, 105] width 175 height 7
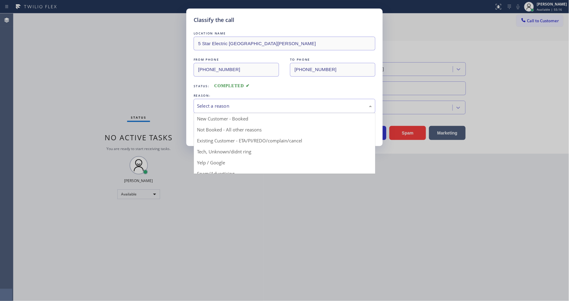
drag, startPoint x: 227, startPoint y: 160, endPoint x: 226, endPoint y: 154, distance: 6.8
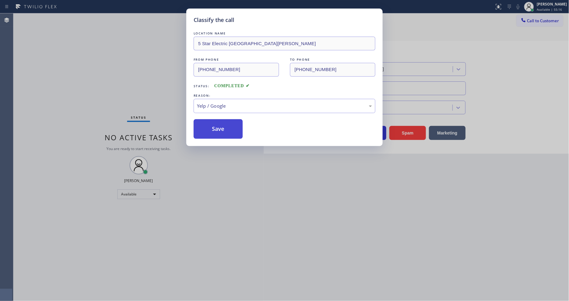
click at [225, 132] on button "Save" at bounding box center [218, 129] width 49 height 20
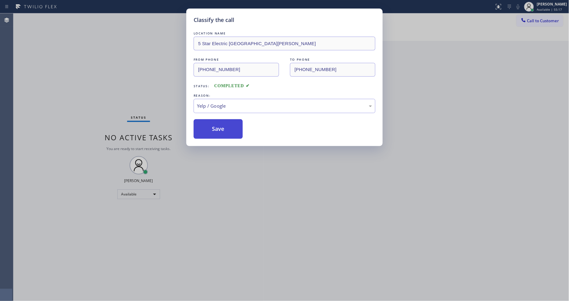
click at [225, 132] on button "Save" at bounding box center [218, 129] width 49 height 20
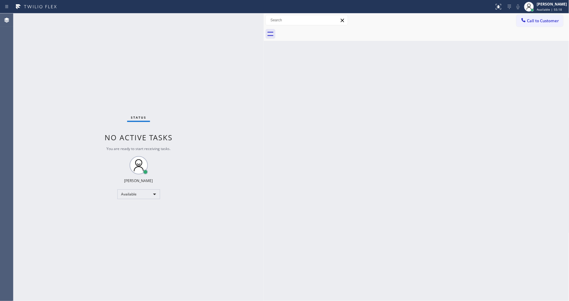
click at [70, 20] on div "Status No active tasks You are ready to start receiving tasks. [PERSON_NAME] Av…" at bounding box center [138, 156] width 250 height 287
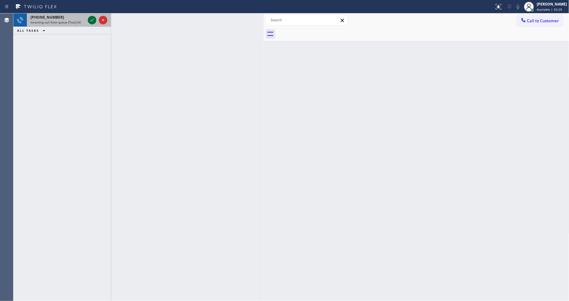
click at [91, 19] on icon at bounding box center [91, 19] width 7 height 7
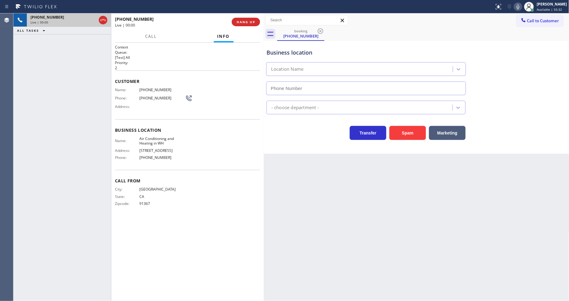
type input "(818) 485-4467"
click at [249, 20] on span "HANG UP" at bounding box center [246, 22] width 19 height 4
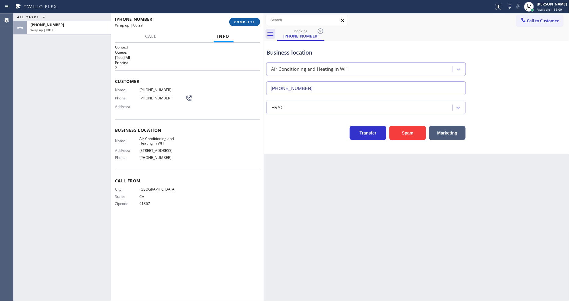
click at [249, 20] on span "COMPLETE" at bounding box center [244, 22] width 21 height 4
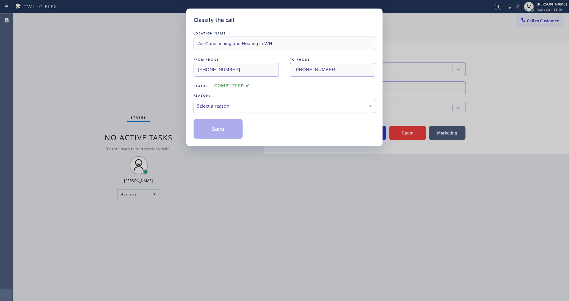
drag, startPoint x: 248, startPoint y: 100, endPoint x: 245, endPoint y: 104, distance: 5.0
click at [248, 102] on div "Select a reason" at bounding box center [284, 105] width 175 height 7
click at [224, 119] on button "Save" at bounding box center [218, 129] width 49 height 20
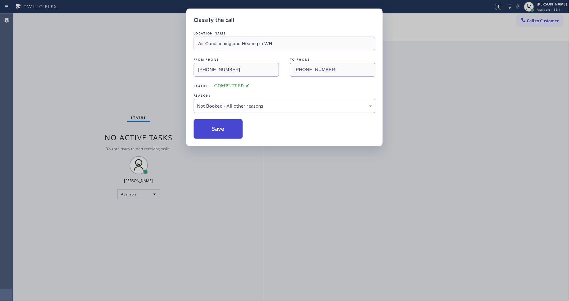
click at [224, 119] on button "Save" at bounding box center [218, 129] width 49 height 20
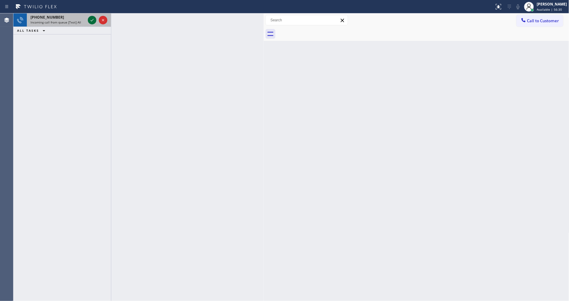
click at [91, 20] on icon at bounding box center [92, 20] width 3 height 2
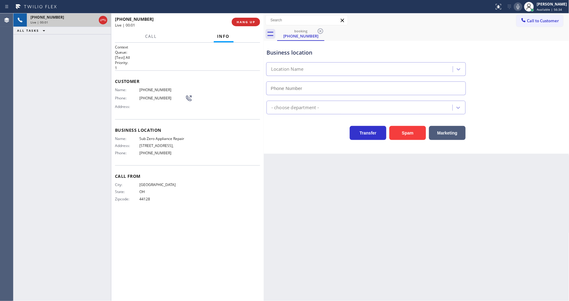
type input "(855) 340-1313"
click at [404, 212] on div "Back to Dashboard Change Sender ID Customers Technicians Select a contact Outbo…" at bounding box center [416, 156] width 305 height 287
click at [181, 192] on span "OH" at bounding box center [162, 191] width 46 height 5
click at [184, 192] on span "OH" at bounding box center [162, 191] width 46 height 5
click at [171, 136] on span "Sub Zero Appliance Repair" at bounding box center [162, 138] width 46 height 5
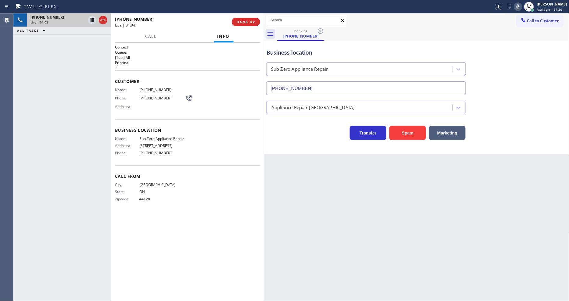
click at [171, 136] on span "Sub Zero Appliance Repair" at bounding box center [162, 138] width 46 height 5
copy span "Sub Zero Appliance Repair"
click at [152, 89] on span "(440) 752-4097" at bounding box center [162, 89] width 46 height 5
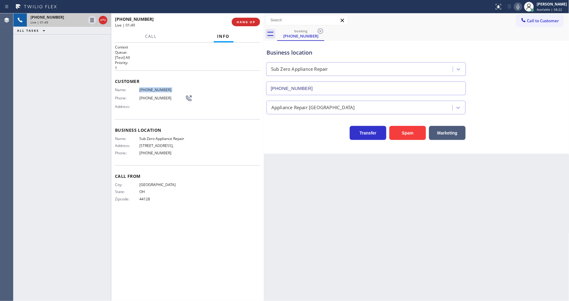
click at [152, 89] on span "(440) 752-4097" at bounding box center [162, 89] width 46 height 5
copy span "(440) 752-4097"
click at [91, 20] on icon at bounding box center [91, 19] width 7 height 7
click at [522, 5] on icon at bounding box center [517, 6] width 7 height 7
drag, startPoint x: 92, startPoint y: 21, endPoint x: 327, endPoint y: 18, distance: 234.5
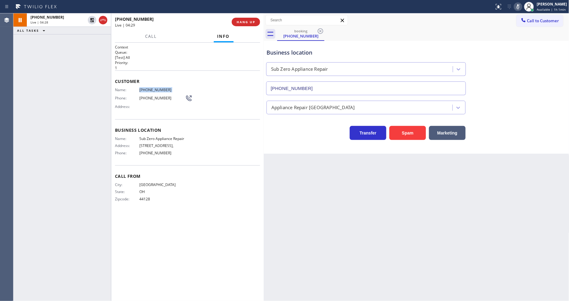
click at [92, 20] on icon at bounding box center [91, 19] width 7 height 7
drag, startPoint x: 523, startPoint y: 5, endPoint x: 515, endPoint y: 13, distance: 11.2
click at [522, 4] on icon at bounding box center [517, 6] width 7 height 7
click at [146, 138] on span "Sub Zero Appliance Repair" at bounding box center [162, 138] width 46 height 5
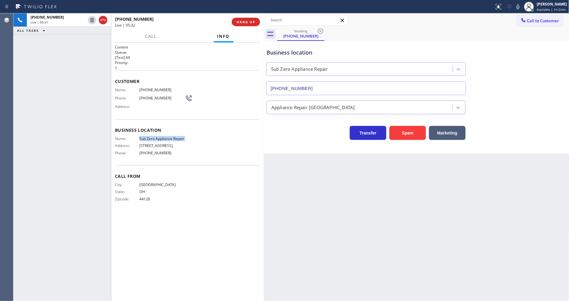
click at [146, 138] on span "Sub Zero Appliance Repair" at bounding box center [162, 138] width 46 height 5
copy span "Sub Zero Appliance Repair"
click at [145, 155] on span "(855) 340-1313" at bounding box center [162, 153] width 46 height 5
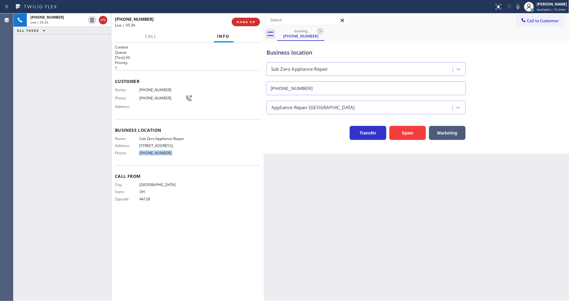
copy span "(855) 340-1313"
click at [241, 19] on button "HANG UP" at bounding box center [246, 22] width 28 height 9
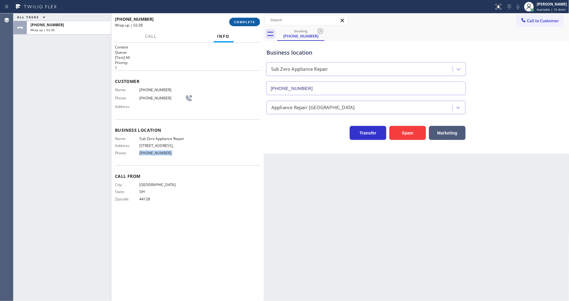
click at [245, 20] on span "COMPLETE" at bounding box center [244, 22] width 21 height 4
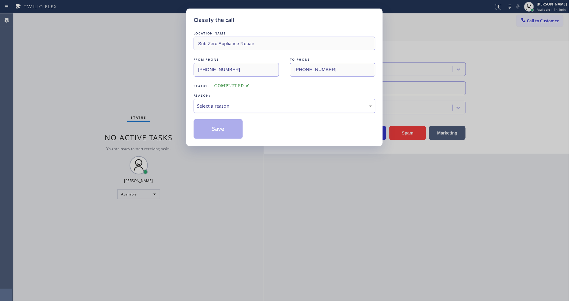
click at [224, 107] on div "Select a reason" at bounding box center [284, 105] width 175 height 7
click at [223, 125] on button "Save" at bounding box center [218, 129] width 49 height 20
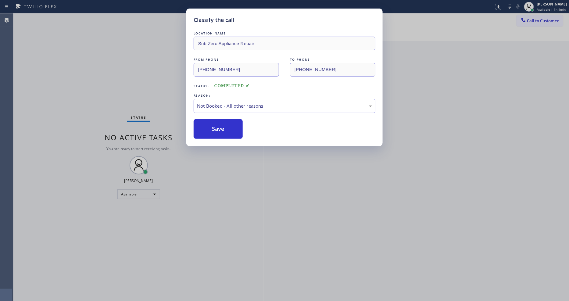
click at [223, 125] on button "Save" at bounding box center [218, 129] width 49 height 20
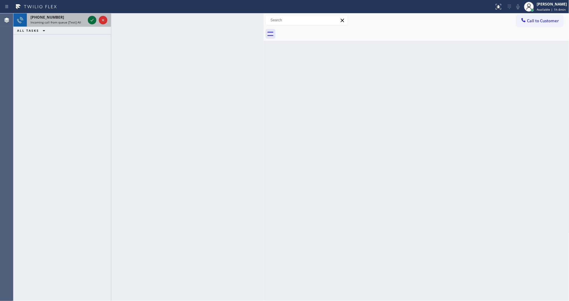
click at [93, 19] on icon at bounding box center [91, 19] width 7 height 7
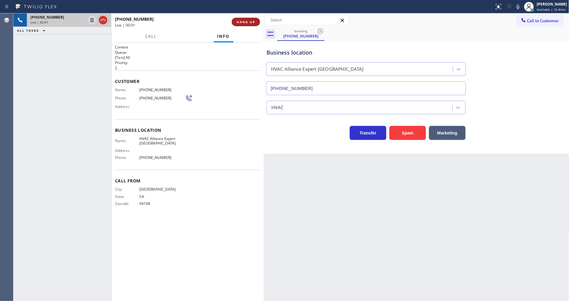
type input "(415) 688-6906"
click at [248, 20] on span "HANG UP" at bounding box center [246, 22] width 19 height 4
click at [248, 20] on span "COMPLETE" at bounding box center [244, 22] width 21 height 4
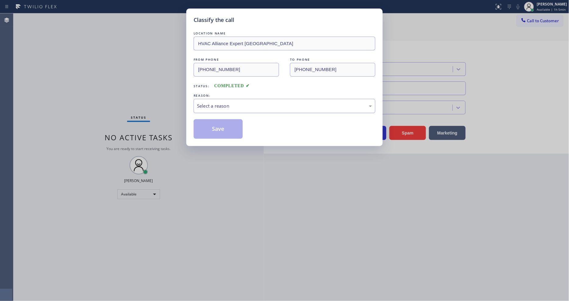
drag, startPoint x: 229, startPoint y: 105, endPoint x: 229, endPoint y: 110, distance: 4.6
click at [229, 105] on div "Select a reason" at bounding box center [284, 105] width 175 height 7
click at [230, 128] on button "Save" at bounding box center [218, 129] width 49 height 20
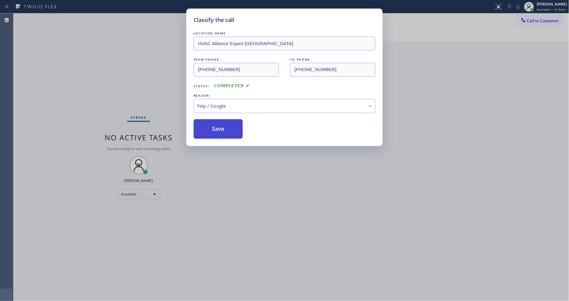
click at [230, 128] on button "Save" at bounding box center [218, 129] width 49 height 20
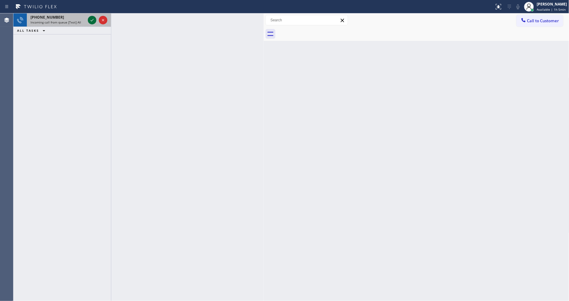
click at [93, 21] on icon at bounding box center [91, 19] width 7 height 7
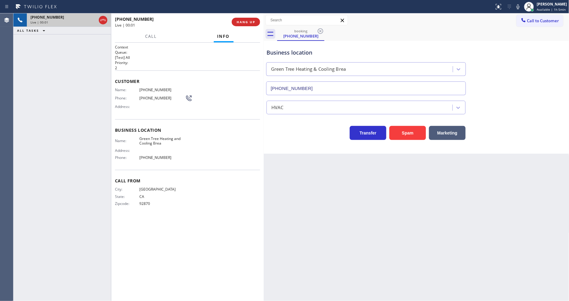
type input "(714) 844-0874"
click at [249, 20] on span "HANG UP" at bounding box center [246, 22] width 19 height 4
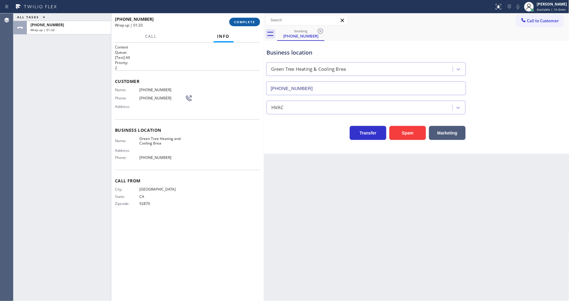
click at [247, 22] on span "COMPLETE" at bounding box center [244, 22] width 21 height 4
click at [248, 18] on button "COMPLETE" at bounding box center [244, 22] width 31 height 9
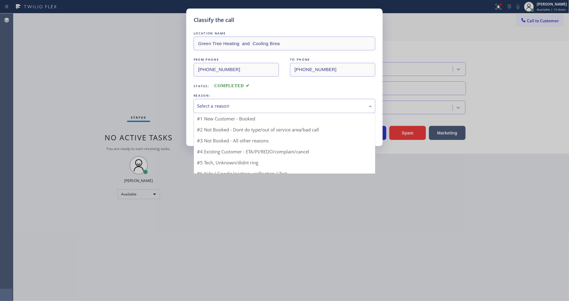
drag, startPoint x: 229, startPoint y: 107, endPoint x: 230, endPoint y: 111, distance: 4.0
click at [230, 106] on div "Select a reason" at bounding box center [284, 105] width 175 height 7
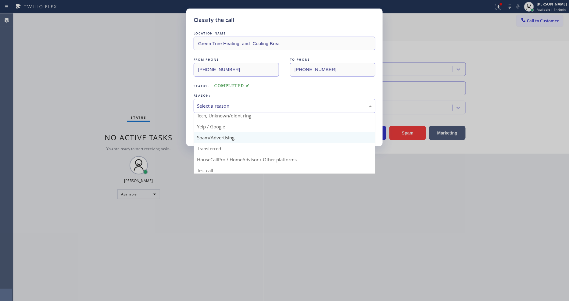
scroll to position [38, 0]
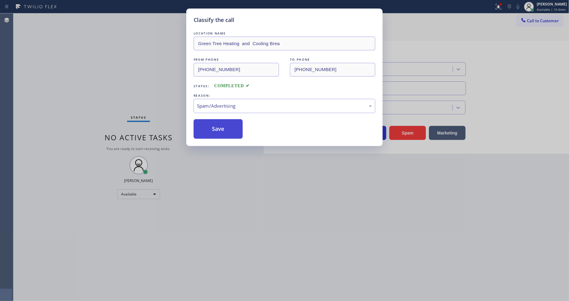
drag, startPoint x: 230, startPoint y: 135, endPoint x: 228, endPoint y: 126, distance: 9.6
click at [228, 126] on button "Save" at bounding box center [218, 129] width 49 height 20
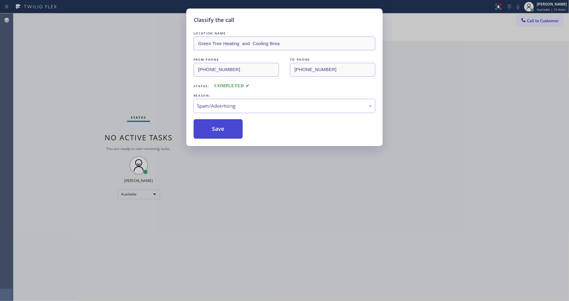
click at [228, 125] on button "Save" at bounding box center [218, 129] width 49 height 20
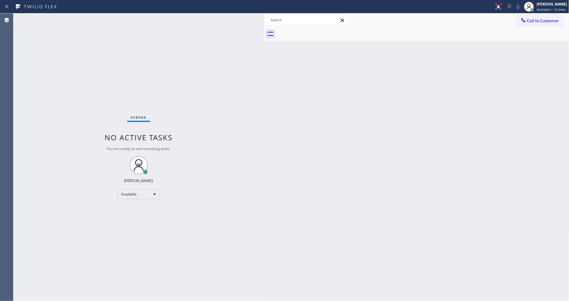
click at [78, 19] on div "Status No active tasks You are ready to start receiving tasks. [PERSON_NAME] Av…" at bounding box center [138, 156] width 250 height 287
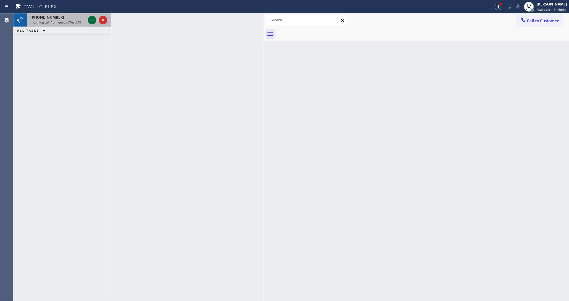
click at [91, 17] on icon at bounding box center [91, 19] width 7 height 7
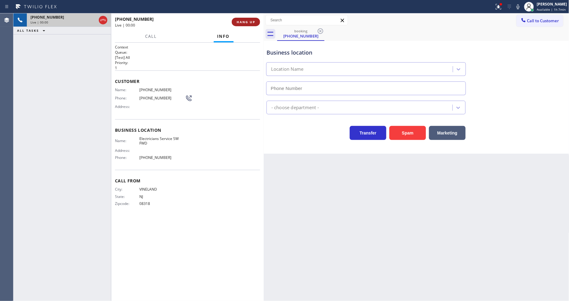
click at [247, 23] on span "HANG UP" at bounding box center [246, 22] width 19 height 4
type input "(213) 566-1222"
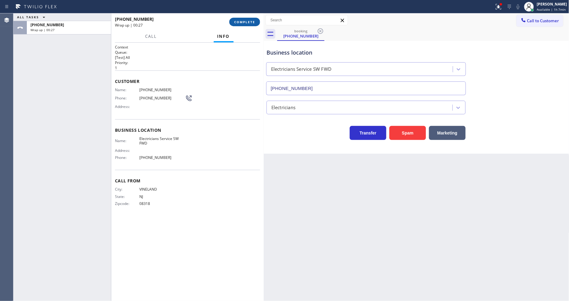
click at [247, 22] on span "COMPLETE" at bounding box center [244, 22] width 21 height 4
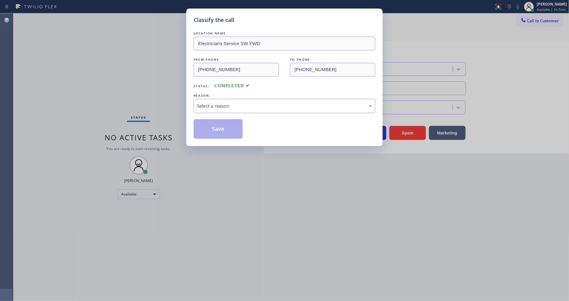
click at [225, 104] on div "Select a reason" at bounding box center [284, 105] width 175 height 7
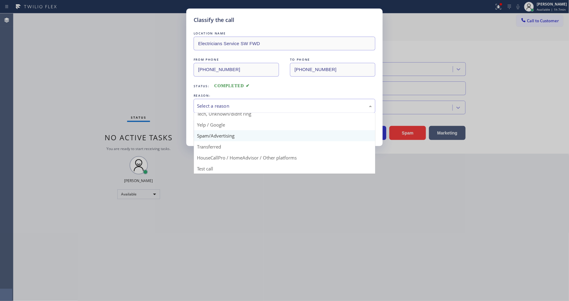
scroll to position [38, 0]
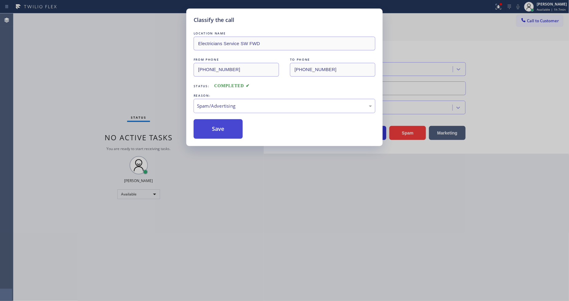
click at [225, 125] on button "Save" at bounding box center [218, 129] width 49 height 20
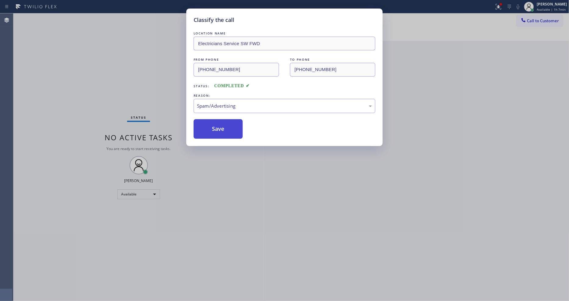
click at [225, 124] on button "Save" at bounding box center [218, 129] width 49 height 20
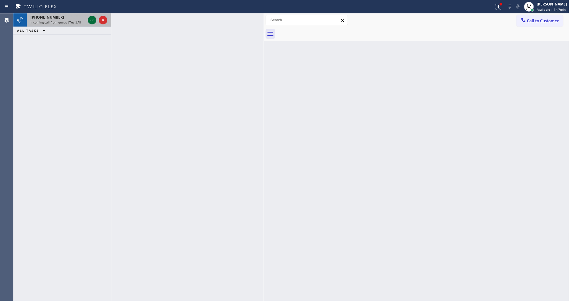
click at [91, 19] on icon at bounding box center [91, 19] width 7 height 7
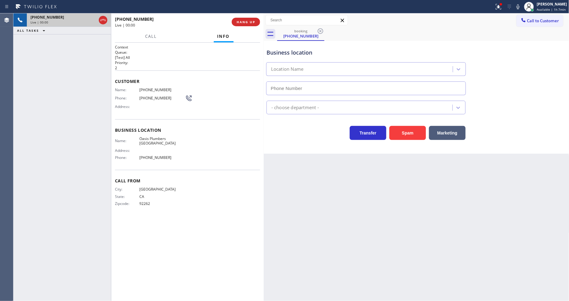
click at [247, 22] on span "HANG UP" at bounding box center [246, 22] width 19 height 4
type input "(760) 388-7464"
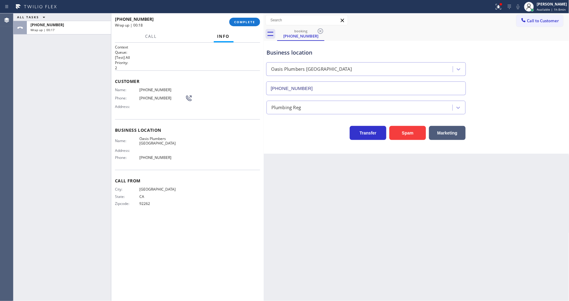
click at [203, 279] on div "Context Queue: [Test] All Priority: 2 Customer Name: (760) 205-4386 Phone: (760…" at bounding box center [187, 172] width 145 height 255
click at [239, 21] on span "COMPLETE" at bounding box center [244, 22] width 21 height 4
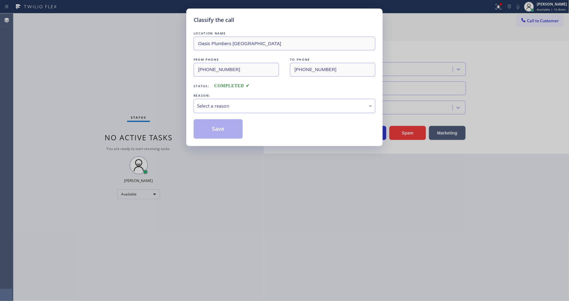
click at [214, 102] on div "Select a reason" at bounding box center [284, 105] width 175 height 7
drag, startPoint x: 220, startPoint y: 152, endPoint x: 223, endPoint y: 128, distance: 23.6
click at [223, 127] on button "Save" at bounding box center [218, 129] width 49 height 20
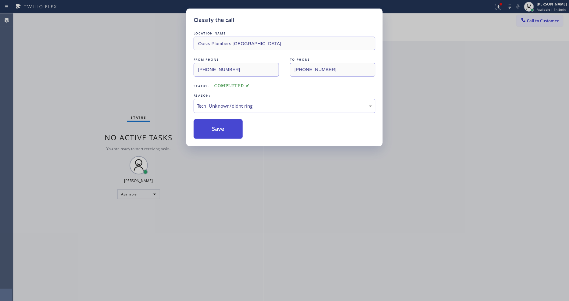
click at [223, 127] on button "Save" at bounding box center [218, 129] width 49 height 20
drag, startPoint x: 223, startPoint y: 127, endPoint x: 266, endPoint y: 157, distance: 52.7
click at [223, 126] on button "Save" at bounding box center [218, 129] width 49 height 20
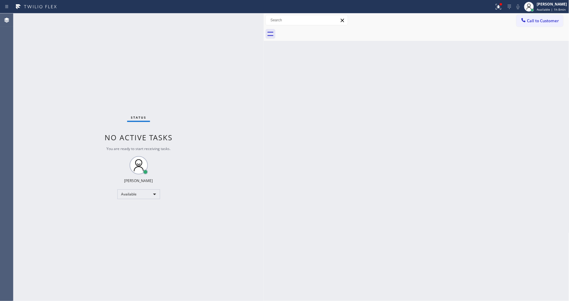
click at [80, 17] on div "Status No active tasks You are ready to start receiving tasks. [PERSON_NAME] Av…" at bounding box center [138, 156] width 250 height 287
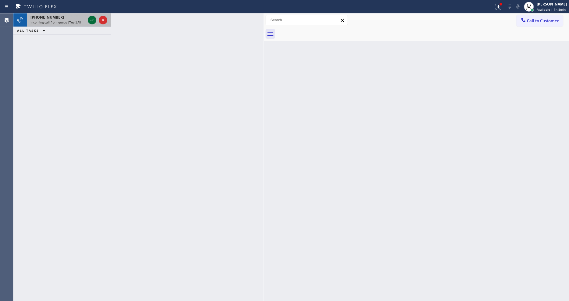
click at [92, 19] on icon at bounding box center [91, 19] width 7 height 7
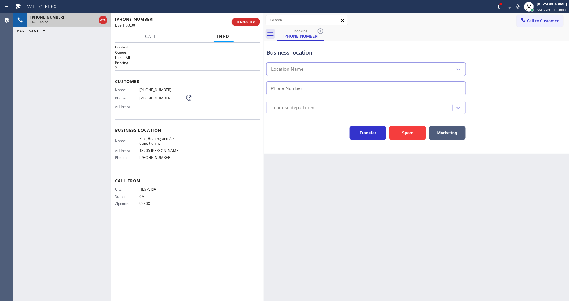
type input "(760) 493-4317"
click at [248, 20] on span "HANG UP" at bounding box center [246, 22] width 19 height 4
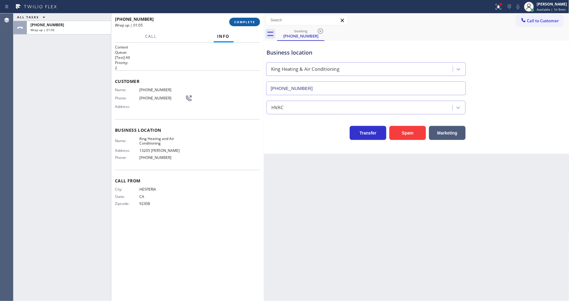
click at [241, 25] on button "COMPLETE" at bounding box center [244, 22] width 31 height 9
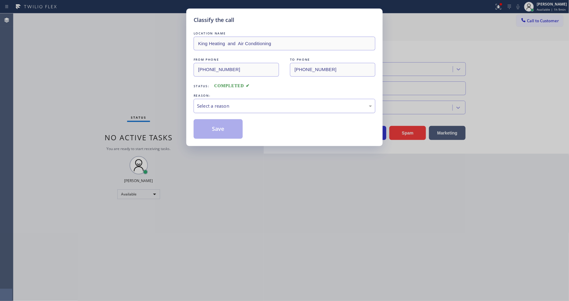
click at [228, 102] on div "Select a reason" at bounding box center [284, 105] width 175 height 7
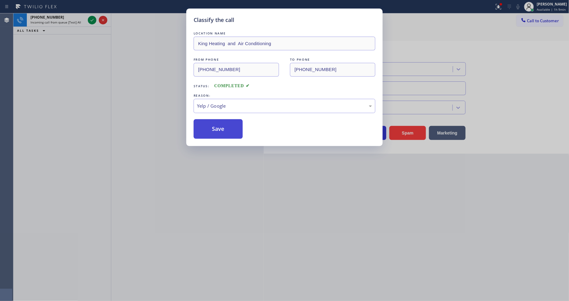
click at [225, 123] on button "Save" at bounding box center [218, 129] width 49 height 20
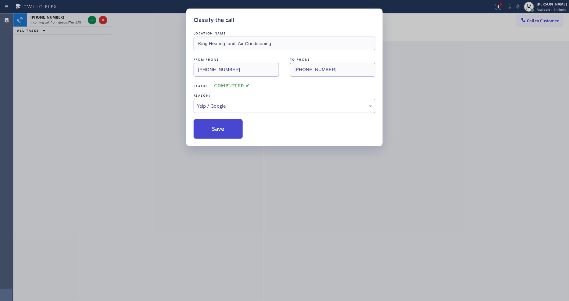
drag, startPoint x: 225, startPoint y: 123, endPoint x: 129, endPoint y: 16, distance: 143.6
click at [225, 123] on button "Save" at bounding box center [218, 129] width 49 height 20
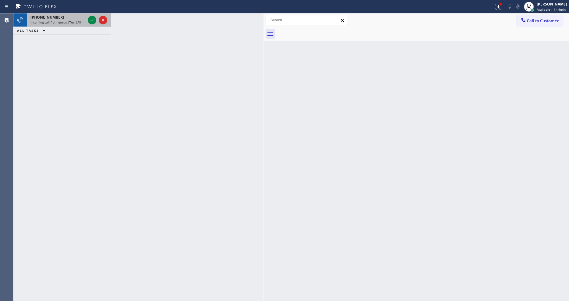
click at [70, 19] on div "+17604884043" at bounding box center [57, 17] width 55 height 5
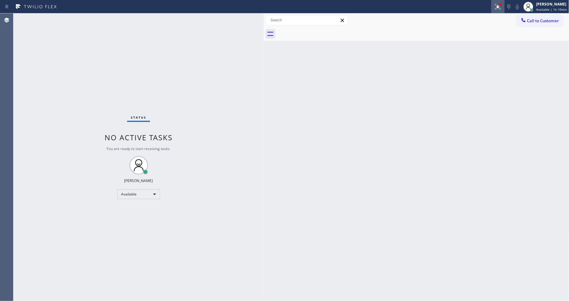
click at [500, 10] on icon at bounding box center [497, 6] width 7 height 7
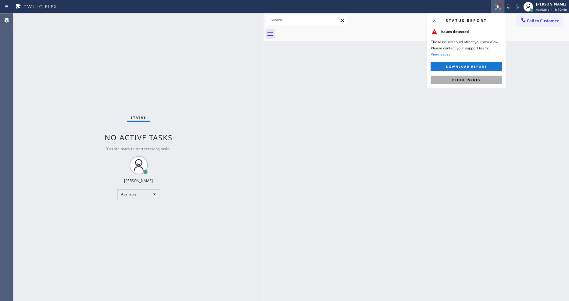
click at [480, 80] on span "Clear issues" at bounding box center [466, 80] width 29 height 4
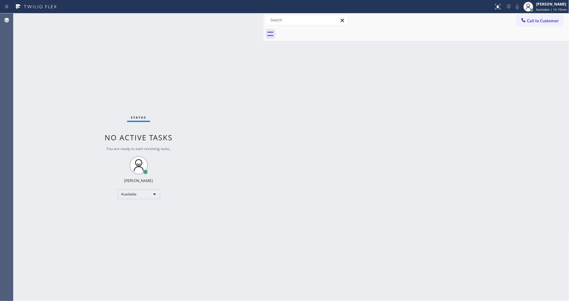
click at [228, 199] on div "Status No active tasks You are ready to start receiving tasks. [PERSON_NAME] Av…" at bounding box center [138, 156] width 250 height 287
click at [91, 20] on div "Status No active tasks You are ready to start receiving tasks. [PERSON_NAME] Av…" at bounding box center [138, 156] width 250 height 287
drag, startPoint x: 477, startPoint y: 177, endPoint x: 499, endPoint y: 211, distance: 40.1
click at [477, 177] on div "Back to Dashboard Change Sender ID Customers Technicians Select a contact Outbo…" at bounding box center [416, 156] width 305 height 287
click at [364, 229] on div "Back to Dashboard Change Sender ID Customers Technicians Select a contact Outbo…" at bounding box center [416, 156] width 305 height 287
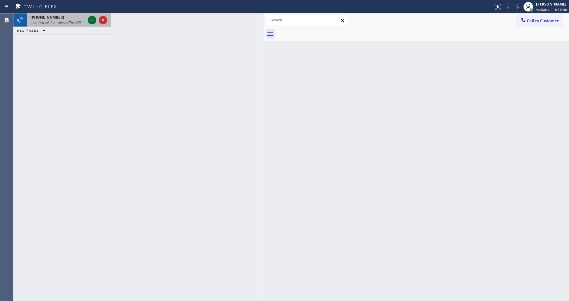
click at [93, 20] on icon at bounding box center [92, 20] width 3 height 2
click at [91, 20] on icon at bounding box center [91, 19] width 7 height 7
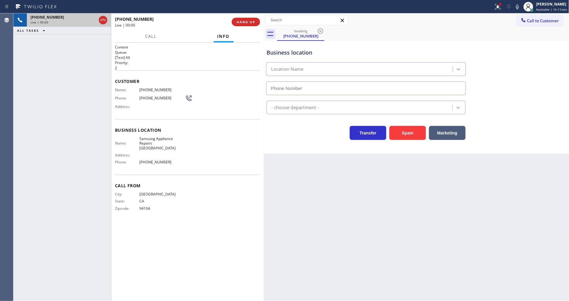
type input "(415) 480-7108"
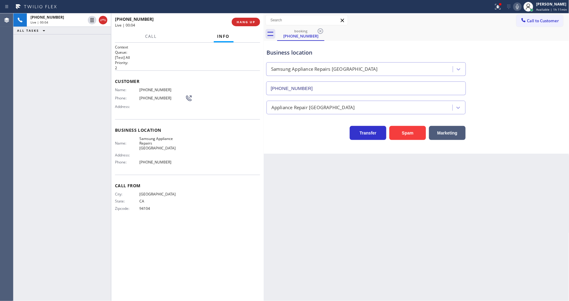
click at [520, 8] on icon at bounding box center [517, 6] width 7 height 7
click at [245, 16] on div "+14157079347 Live | 00:09 HANG UP" at bounding box center [187, 22] width 145 height 16
click at [246, 21] on span "HANG UP" at bounding box center [246, 22] width 19 height 4
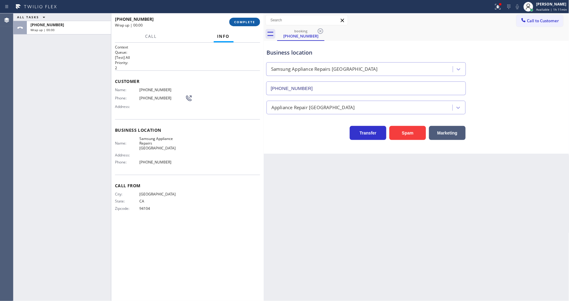
click at [246, 21] on span "COMPLETE" at bounding box center [244, 22] width 21 height 4
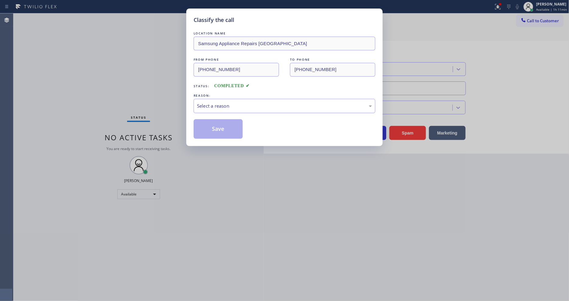
click at [224, 105] on div "Select a reason" at bounding box center [284, 105] width 175 height 7
click at [220, 124] on button "Save" at bounding box center [218, 129] width 49 height 20
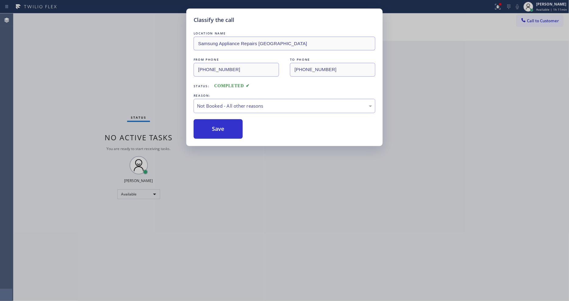
click at [220, 124] on button "Save" at bounding box center [218, 129] width 49 height 20
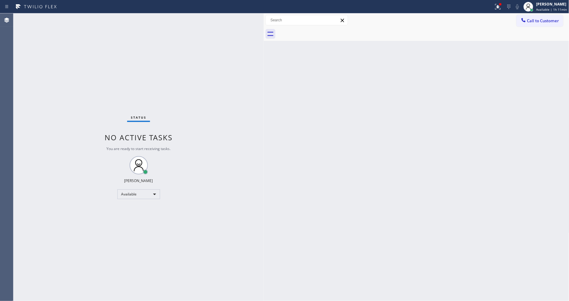
click at [75, 18] on div "Status No active tasks You are ready to start receiving tasks. [PERSON_NAME] Av…" at bounding box center [138, 156] width 250 height 287
click at [499, 6] on icon at bounding box center [497, 6] width 4 height 4
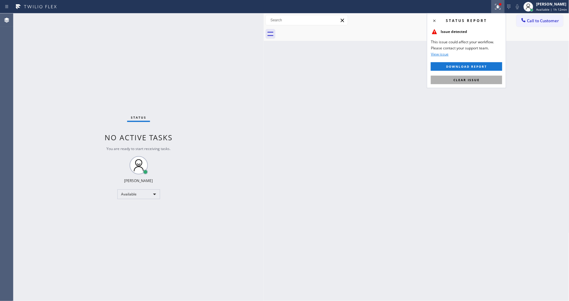
click at [486, 80] on button "Clear issue" at bounding box center [466, 80] width 71 height 9
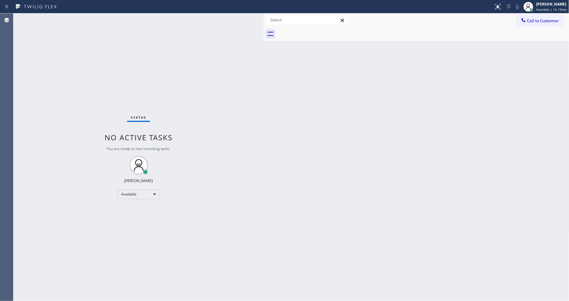
click at [69, 16] on div "Status No active tasks You are ready to start receiving tasks. [PERSON_NAME] Av…" at bounding box center [138, 156] width 250 height 287
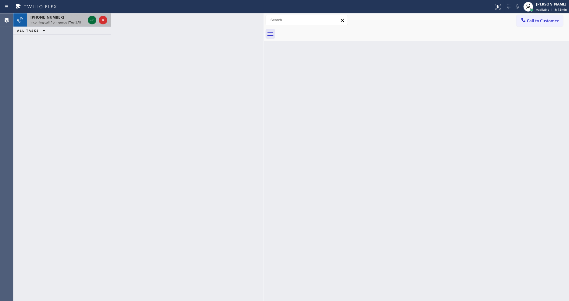
click at [90, 20] on icon at bounding box center [91, 19] width 7 height 7
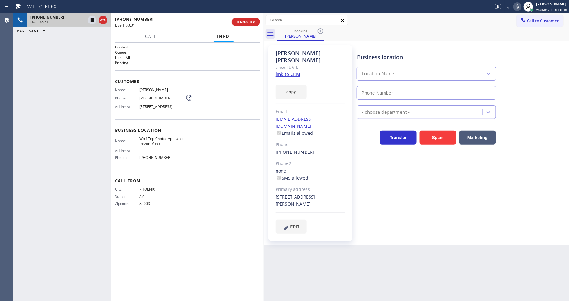
type input "(623) 292-5313"
click at [291, 71] on link "link to CRM" at bounding box center [288, 74] width 25 height 6
click at [244, 19] on button "HANG UP" at bounding box center [246, 22] width 28 height 9
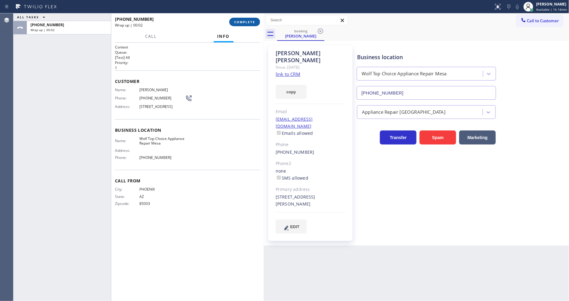
click at [241, 20] on span "COMPLETE" at bounding box center [244, 22] width 21 height 4
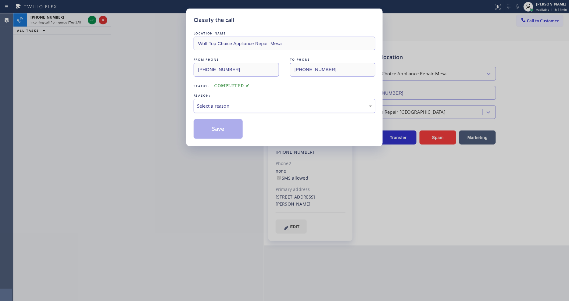
drag, startPoint x: 202, startPoint y: 105, endPoint x: 202, endPoint y: 109, distance: 3.4
click at [202, 105] on div "Select a reason" at bounding box center [284, 105] width 175 height 7
click at [209, 123] on button "Save" at bounding box center [218, 129] width 49 height 20
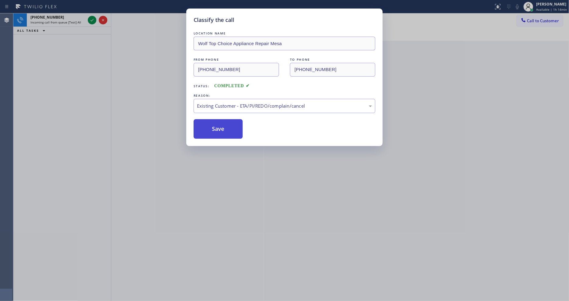
click at [209, 123] on button "Save" at bounding box center [218, 129] width 49 height 20
click at [210, 123] on button "Save" at bounding box center [218, 129] width 49 height 20
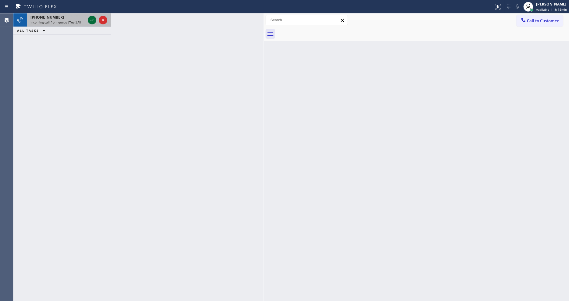
click at [92, 21] on icon at bounding box center [91, 19] width 7 height 7
click at [90, 20] on icon at bounding box center [91, 19] width 7 height 7
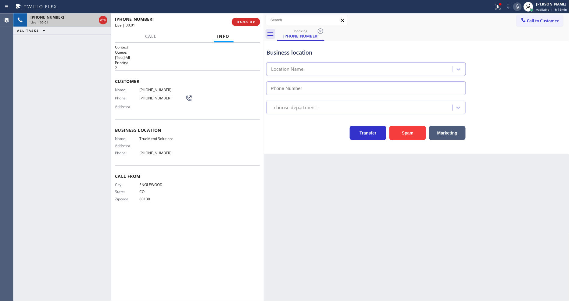
type input "(720) 619-6122"
click at [248, 22] on span "HANG UP" at bounding box center [246, 22] width 19 height 4
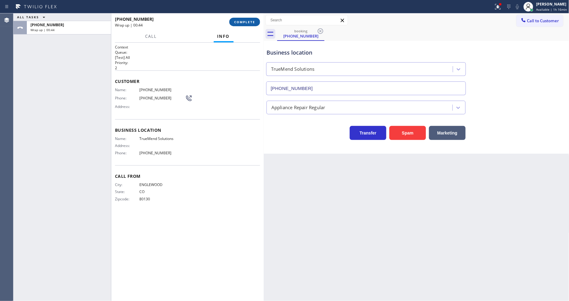
click at [240, 21] on span "COMPLETE" at bounding box center [244, 22] width 21 height 4
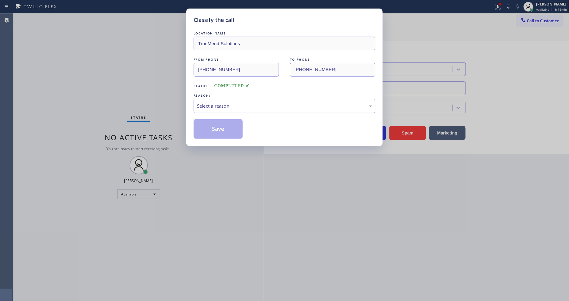
click at [209, 108] on div "Select a reason" at bounding box center [285, 106] width 182 height 14
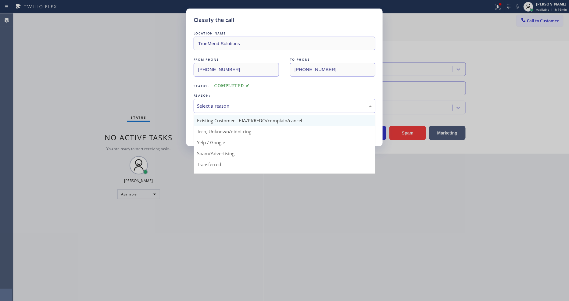
scroll to position [38, 0]
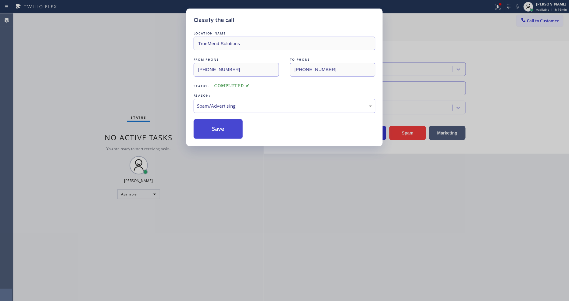
click at [216, 127] on button "Save" at bounding box center [218, 129] width 49 height 20
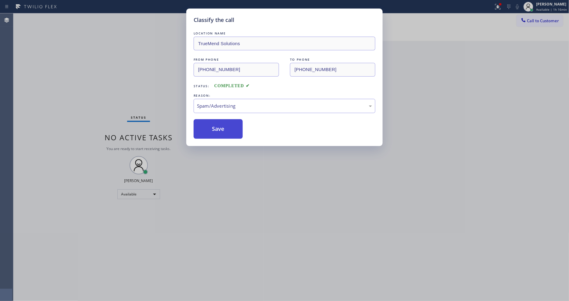
click at [216, 127] on button "Save" at bounding box center [218, 129] width 49 height 20
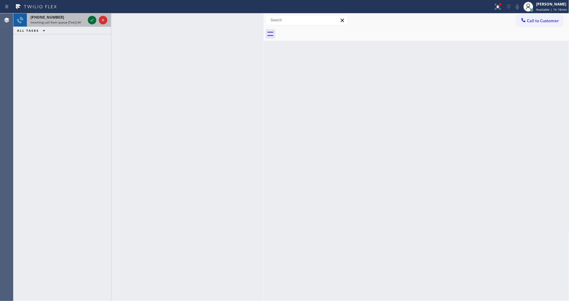
click at [88, 17] on icon at bounding box center [91, 19] width 7 height 7
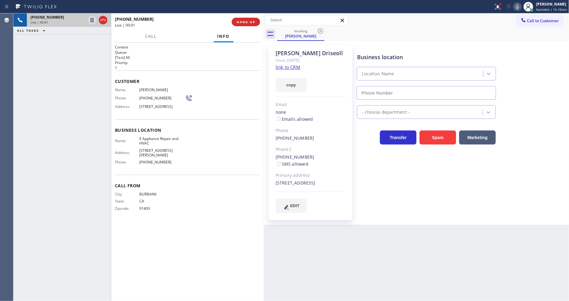
type input "(877) 800-0094"
click at [289, 67] on link "link to CRM" at bounding box center [288, 67] width 25 height 6
click at [150, 146] on span "E Appliance Repair and HVAC" at bounding box center [162, 140] width 46 height 9
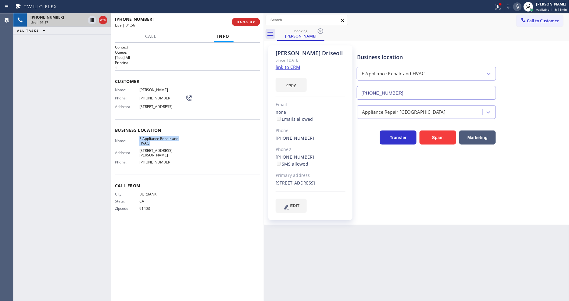
click at [150, 146] on span "E Appliance Repair and HVAC" at bounding box center [162, 140] width 46 height 9
click at [165, 109] on span "1056 Le Claire Pl, Los Angeles, CA, United States, Los Angeles, CA" at bounding box center [162, 106] width 46 height 5
click at [164, 109] on span "1056 Le Claire Pl, Los Angeles, CA, United States, Los Angeles, CA" at bounding box center [162, 106] width 46 height 5
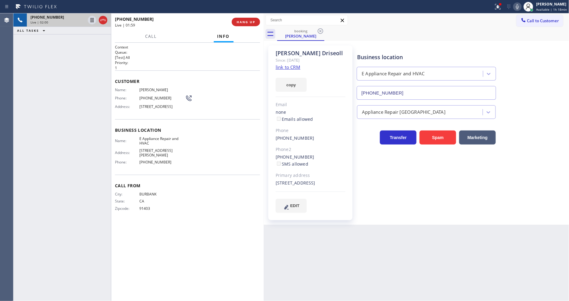
click at [164, 109] on span "1056 Le Claire Pl, Los Angeles, CA, United States, Los Angeles, CA" at bounding box center [162, 106] width 46 height 5
copy span "United"
click at [165, 109] on span "1056 Le Claire Pl, Los Angeles, CA, United States, Los Angeles, CA" at bounding box center [162, 106] width 46 height 5
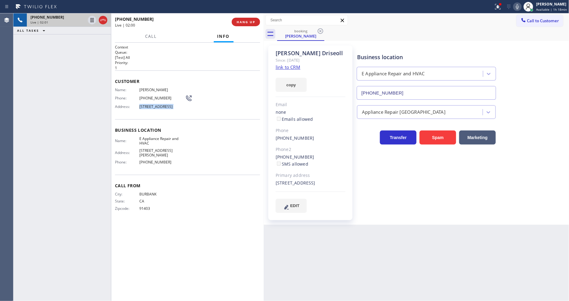
click at [165, 109] on span "1056 Le Claire Pl, Los Angeles, CA, United States, Los Angeles, CA" at bounding box center [162, 106] width 46 height 5
copy span "1056 Le Claire Pl, Los Angeles, CA, United States, Los Angeles, CA"
click at [58, 74] on div "+18186792320 Live | 02:22 ALL TASKS ALL TASKS ACTIVE TASKS TASKS IN WRAP UP" at bounding box center [62, 156] width 98 height 287
click at [195, 159] on div "Name: E Appliance Repair and HVAC Address: 2934 1/2 Beverly Glen Circle #171 Ph…" at bounding box center [187, 151] width 145 height 31
click at [157, 98] on span "(818) 679-2320" at bounding box center [162, 98] width 46 height 5
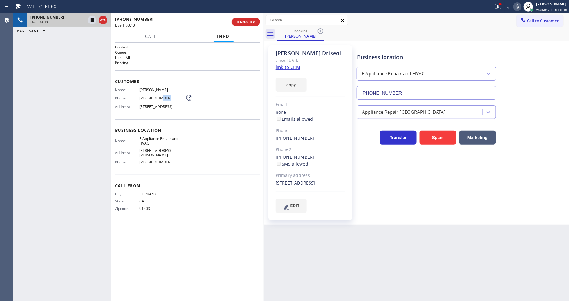
click at [157, 98] on span "(818) 679-2320" at bounding box center [162, 98] width 46 height 5
copy div "(818) 679-2320"
click at [253, 22] on span "HANG UP" at bounding box center [246, 22] width 19 height 4
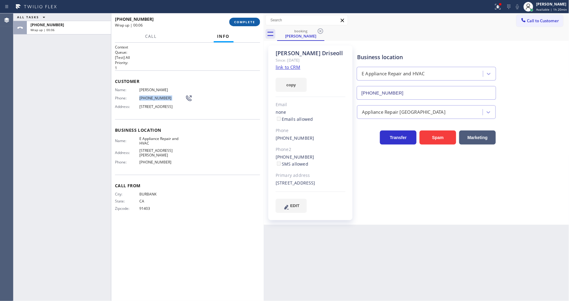
click at [241, 20] on span "COMPLETE" at bounding box center [244, 22] width 21 height 4
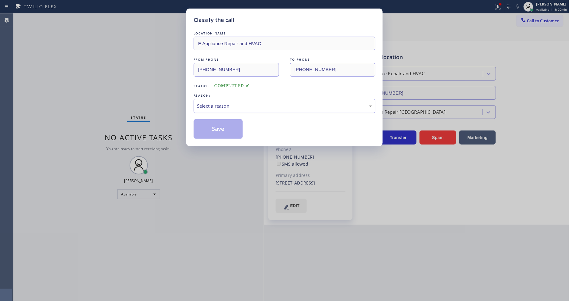
click at [226, 104] on div "Select a reason" at bounding box center [284, 105] width 175 height 7
click at [224, 127] on button "Save" at bounding box center [218, 129] width 49 height 20
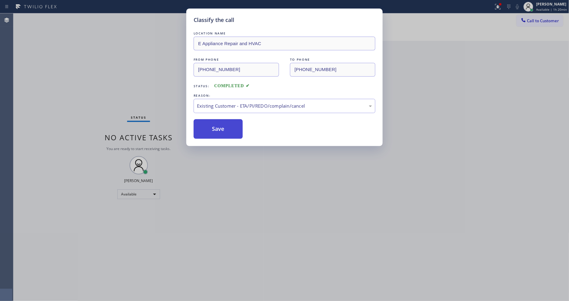
click at [224, 127] on button "Save" at bounding box center [218, 129] width 49 height 20
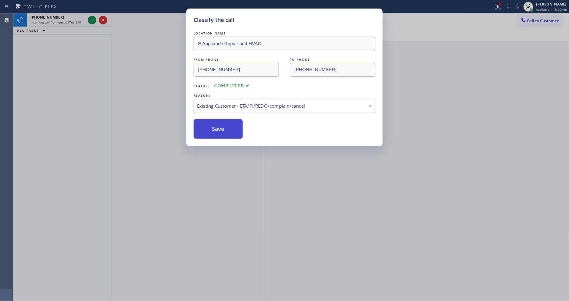
click at [224, 127] on button "Save" at bounding box center [218, 129] width 49 height 20
click at [224, 127] on div "Classify the call LOCATION NAME FixMasters FROM PHONE [PHONE_NUMBER] TO PHONE […" at bounding box center [290, 156] width 555 height 287
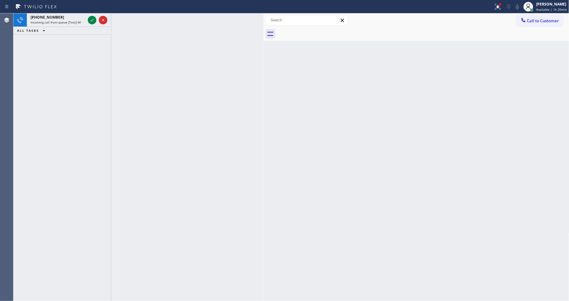
click at [224, 127] on div at bounding box center [187, 156] width 152 height 287
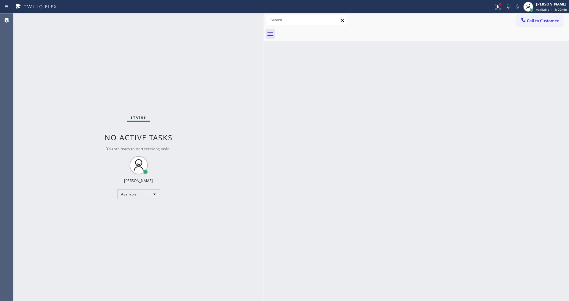
click at [141, 62] on div "Status No active tasks You are ready to start receiving tasks. [PERSON_NAME] Av…" at bounding box center [138, 156] width 250 height 287
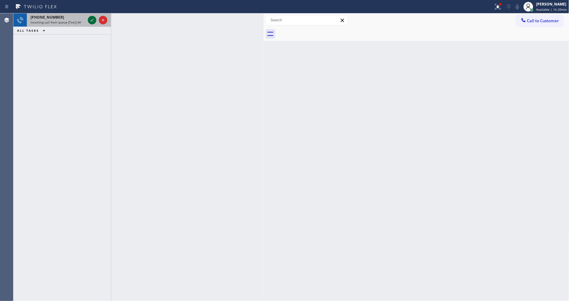
click at [91, 18] on icon at bounding box center [91, 19] width 7 height 7
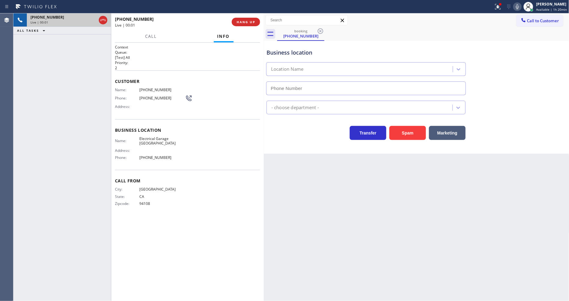
type input "(415) 475-3939"
click at [251, 25] on button "HANG UP" at bounding box center [246, 22] width 28 height 9
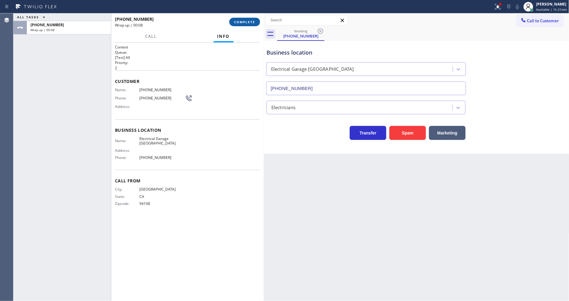
click at [242, 20] on span "COMPLETE" at bounding box center [244, 22] width 21 height 4
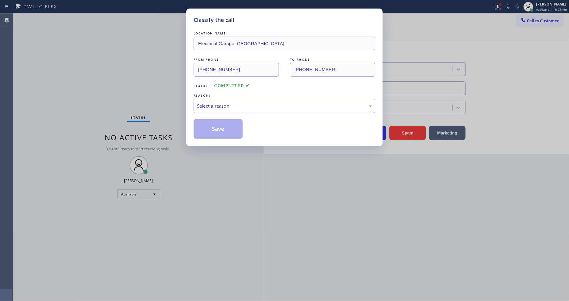
click at [241, 102] on div "Select a reason" at bounding box center [284, 105] width 175 height 7
click at [227, 134] on button "Save" at bounding box center [218, 129] width 49 height 20
click at [227, 133] on button "Save" at bounding box center [218, 129] width 49 height 20
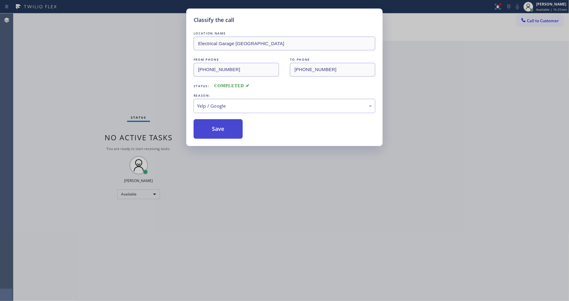
click at [227, 133] on button "Save" at bounding box center [218, 129] width 49 height 20
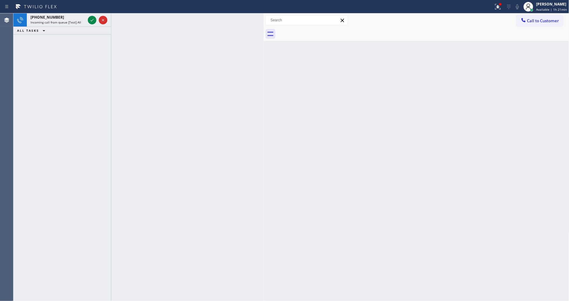
drag, startPoint x: 91, startPoint y: 19, endPoint x: 51, endPoint y: 248, distance: 232.3
click at [91, 19] on icon at bounding box center [91, 19] width 7 height 7
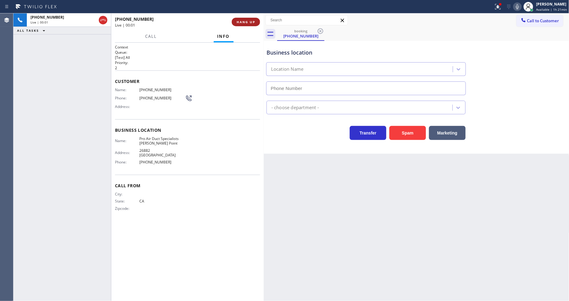
type input "(949) 565-4092"
click at [246, 20] on span "HANG UP" at bounding box center [246, 22] width 19 height 4
click at [246, 20] on span "COMPLETE" at bounding box center [244, 22] width 21 height 4
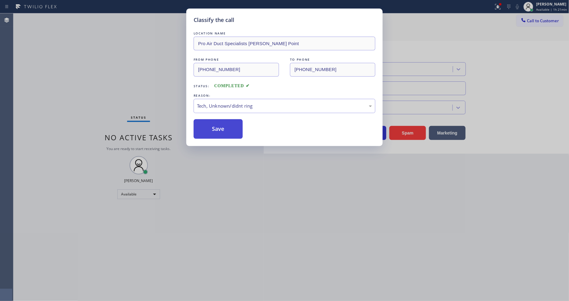
click at [229, 133] on button "Save" at bounding box center [218, 129] width 49 height 20
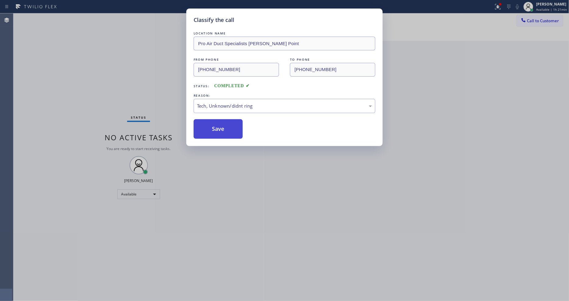
click at [229, 133] on button "Save" at bounding box center [218, 129] width 49 height 20
click at [536, 17] on button "Call to Customer" at bounding box center [539, 21] width 47 height 12
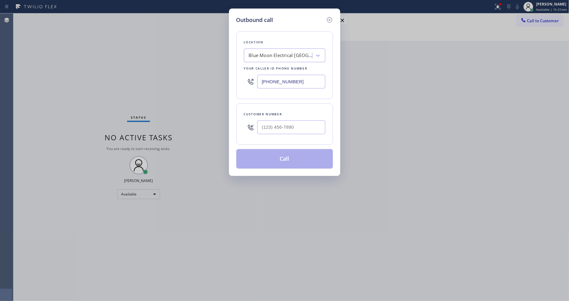
click at [274, 57] on div "Blue Moon Electrical [GEOGRAPHIC_DATA]" at bounding box center [279, 55] width 66 height 11
paste input "VoltCare Services"
type input "VoltCare Services"
click at [269, 67] on div "VoltCare Services" at bounding box center [284, 68] width 81 height 11
type input "[PHONE_NUMBER]"
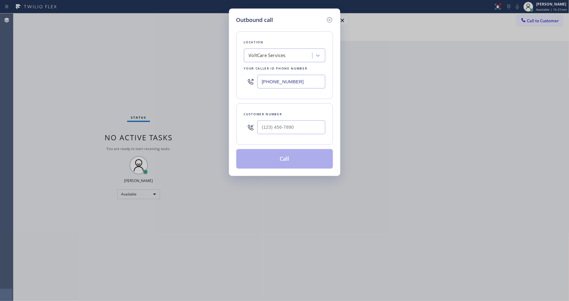
click at [144, 105] on div "Outbound call Location VoltCare Services Your caller id phone number (562) 620-…" at bounding box center [284, 150] width 569 height 301
click at [287, 124] on input "(___) ___-____" at bounding box center [291, 127] width 68 height 14
paste input "562) 340-7187"
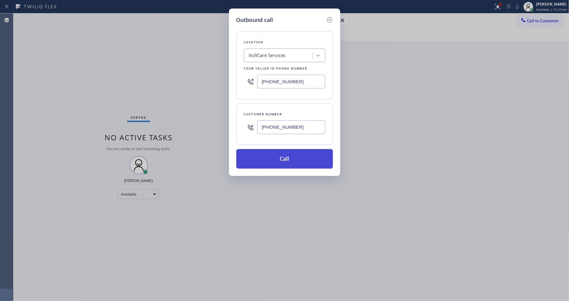
type input "[PHONE_NUMBER]"
click at [275, 155] on button "Call" at bounding box center [284, 159] width 97 height 20
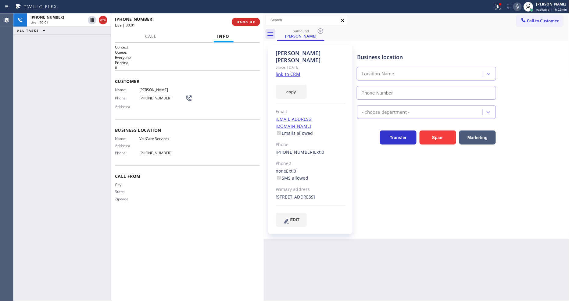
type input "[PHONE_NUMBER]"
click at [428, 203] on div "Business location VoltCare Services (562) 620-5452 Appliance Repair Regular Tra…" at bounding box center [462, 136] width 212 height 178
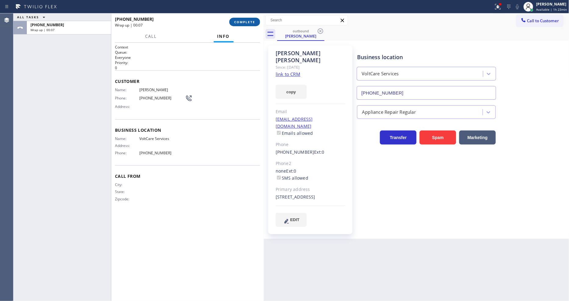
click at [237, 21] on span "COMPLETE" at bounding box center [244, 22] width 21 height 4
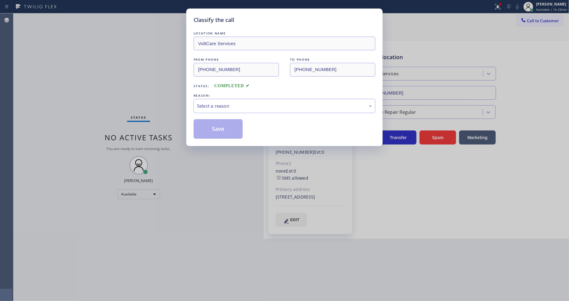
click at [227, 110] on div "Select a reason" at bounding box center [285, 106] width 182 height 14
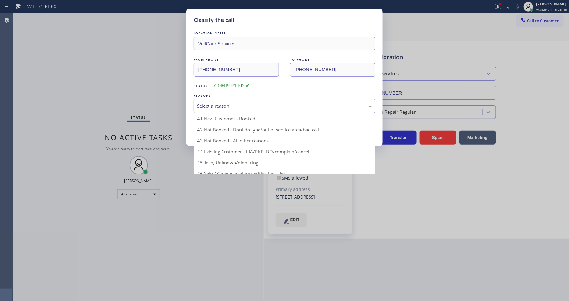
click at [227, 108] on div "Select a reason" at bounding box center [285, 106] width 182 height 14
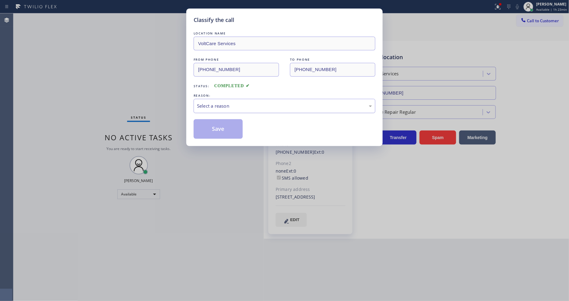
click at [223, 104] on div "Select a reason" at bounding box center [284, 105] width 175 height 7
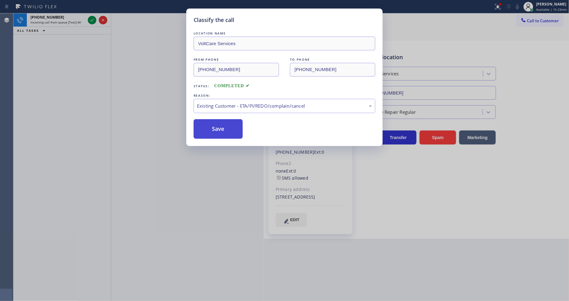
click at [222, 120] on button "Save" at bounding box center [218, 129] width 49 height 20
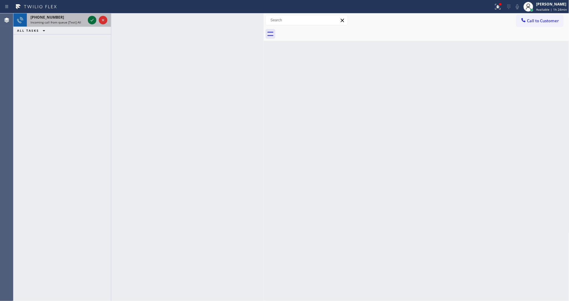
click at [96, 22] on div at bounding box center [92, 19] width 9 height 7
click at [91, 19] on icon at bounding box center [91, 19] width 7 height 7
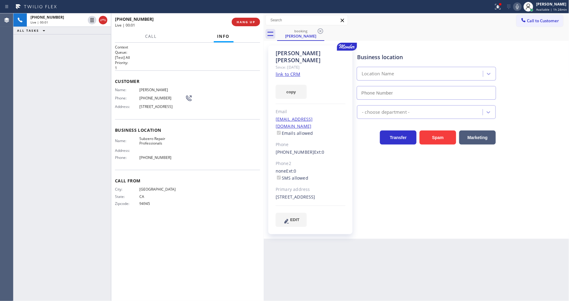
type input "[PHONE_NUMBER]"
click at [284, 71] on link "link to CRM" at bounding box center [288, 74] width 25 height 6
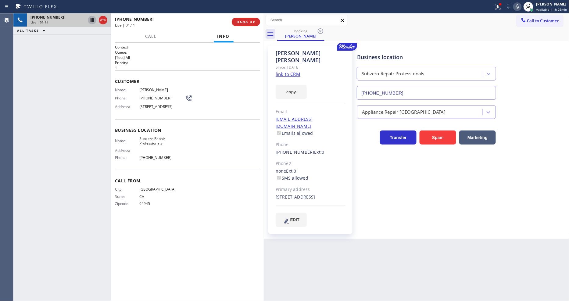
click at [92, 19] on icon at bounding box center [91, 19] width 7 height 7
click at [519, 6] on icon at bounding box center [517, 6] width 3 height 5
click at [503, 8] on div at bounding box center [497, 6] width 13 height 7
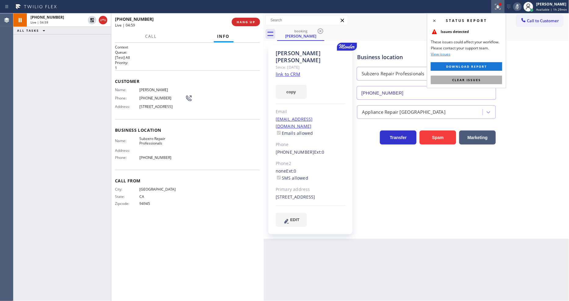
click at [492, 80] on button "Clear issues" at bounding box center [466, 80] width 71 height 9
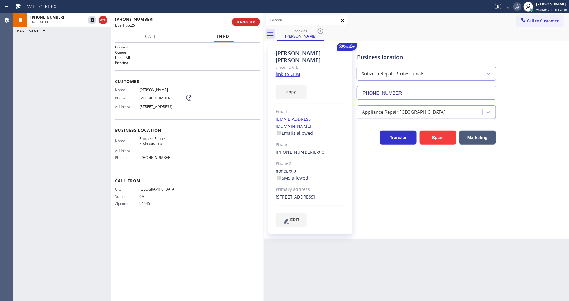
click at [92, 20] on icon at bounding box center [91, 19] width 7 height 7
click at [517, 7] on icon at bounding box center [517, 6] width 7 height 7
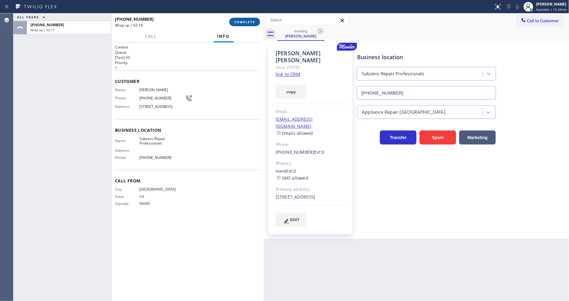
click at [242, 20] on span "COMPLETE" at bounding box center [244, 22] width 21 height 4
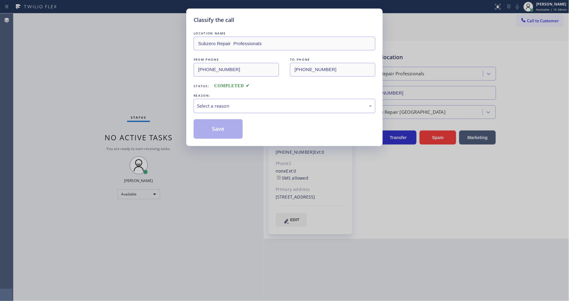
click at [220, 108] on div "Select a reason" at bounding box center [285, 106] width 182 height 14
click at [219, 126] on button "Save" at bounding box center [218, 129] width 49 height 20
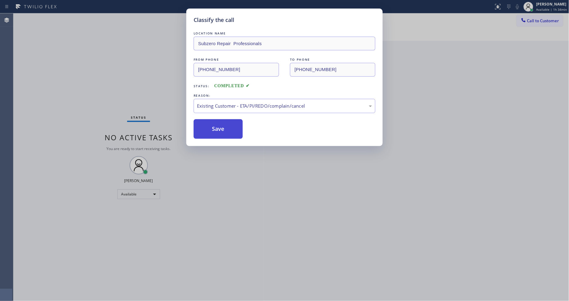
click at [219, 126] on button "Save" at bounding box center [218, 129] width 49 height 20
drag, startPoint x: 219, startPoint y: 126, endPoint x: 140, endPoint y: 289, distance: 181.2
click at [219, 125] on button "Save" at bounding box center [218, 129] width 49 height 20
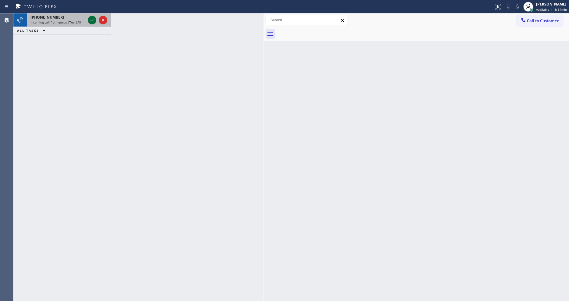
click at [91, 19] on icon at bounding box center [91, 19] width 7 height 7
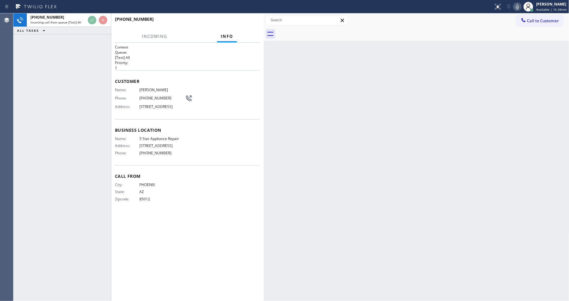
drag, startPoint x: 403, startPoint y: 86, endPoint x: 400, endPoint y: 83, distance: 4.3
click at [403, 86] on div "Back to Dashboard Change Sender ID Customers Technicians Select a contact Outbo…" at bounding box center [416, 156] width 305 height 287
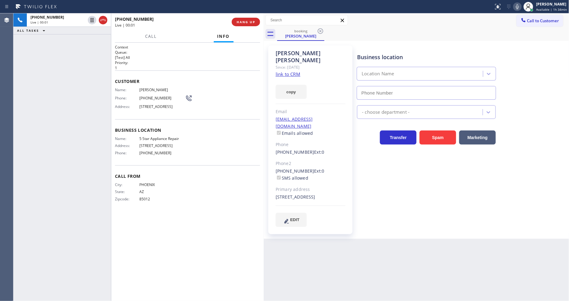
click at [282, 71] on link "link to CRM" at bounding box center [288, 74] width 25 height 6
type input "[PHONE_NUMBER]"
drag, startPoint x: 92, startPoint y: 16, endPoint x: 243, endPoint y: 3, distance: 151.2
click at [92, 16] on icon at bounding box center [91, 19] width 7 height 7
click at [520, 10] on icon at bounding box center [517, 6] width 7 height 7
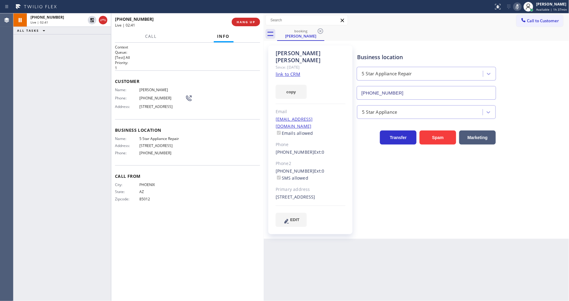
drag, startPoint x: 469, startPoint y: 218, endPoint x: 491, endPoint y: 247, distance: 36.1
click at [469, 218] on div "Business location 5 Star Appliance Repair (855) 731-4952 5 Star Appliance Trans…" at bounding box center [462, 142] width 212 height 190
drag, startPoint x: 203, startPoint y: 204, endPoint x: 177, endPoint y: 299, distance: 98.7
click at [203, 204] on div "City: PHOENIX State: AZ Zipcode: 85012" at bounding box center [187, 192] width 145 height 21
click at [92, 19] on icon at bounding box center [92, 20] width 4 height 4
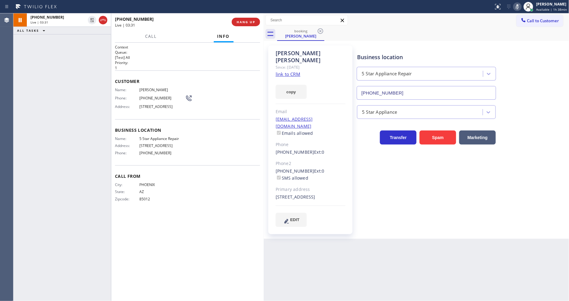
click at [520, 4] on icon at bounding box center [517, 6] width 7 height 7
click at [151, 87] on span "Jasmine Hubbard" at bounding box center [162, 89] width 46 height 5
copy span "Jasmine Hubbard"
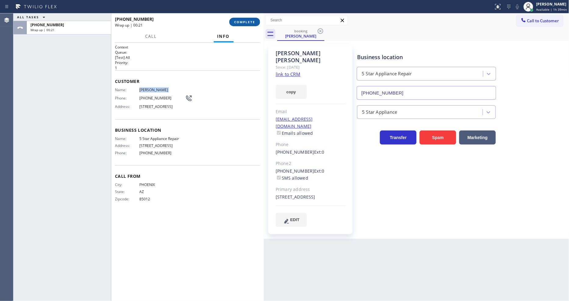
click at [248, 24] on button "COMPLETE" at bounding box center [244, 22] width 31 height 9
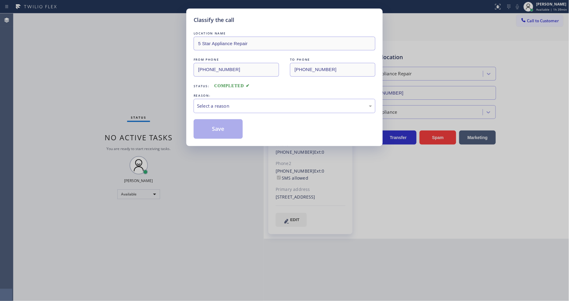
click at [230, 107] on div "Select a reason" at bounding box center [284, 105] width 175 height 7
click at [224, 127] on button "Save" at bounding box center [218, 129] width 49 height 20
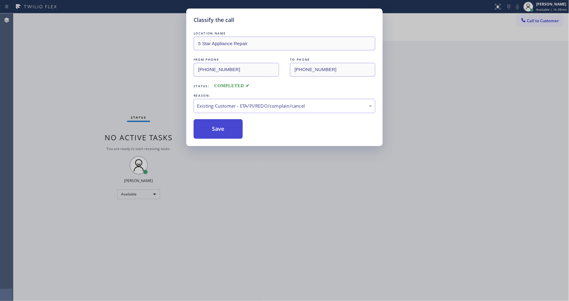
click at [224, 127] on button "Save" at bounding box center [218, 129] width 49 height 20
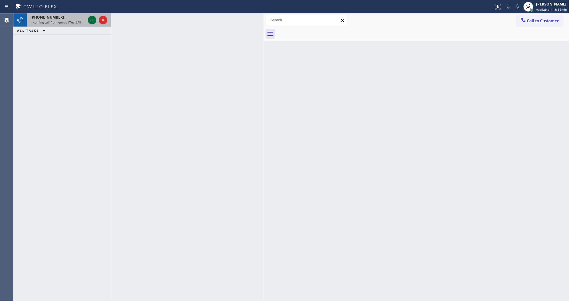
drag, startPoint x: 87, startPoint y: 18, endPoint x: 94, endPoint y: 19, distance: 7.4
click at [87, 18] on div at bounding box center [98, 19] width 22 height 13
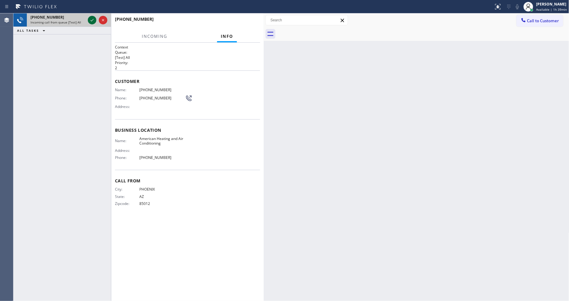
click at [95, 19] on icon at bounding box center [91, 19] width 7 height 7
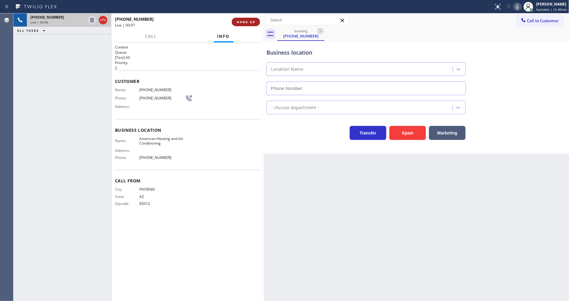
click at [253, 24] on button "HANG UP" at bounding box center [246, 22] width 28 height 9
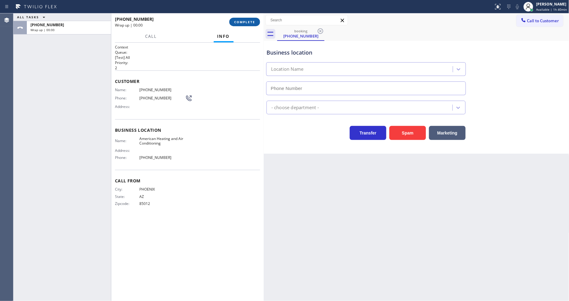
click at [253, 24] on button "COMPLETE" at bounding box center [244, 22] width 31 height 9
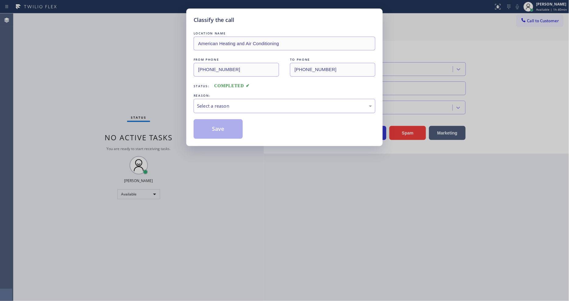
click at [240, 102] on div "Select a reason" at bounding box center [284, 105] width 175 height 7
click at [223, 121] on button "Save" at bounding box center [218, 129] width 49 height 20
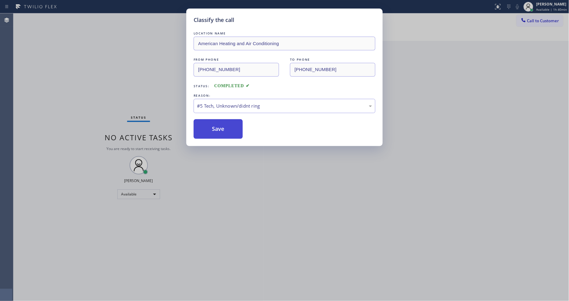
click at [223, 121] on button "Save" at bounding box center [218, 129] width 49 height 20
drag, startPoint x: 223, startPoint y: 121, endPoint x: 187, endPoint y: 258, distance: 142.1
click at [223, 123] on button "Save" at bounding box center [218, 129] width 49 height 20
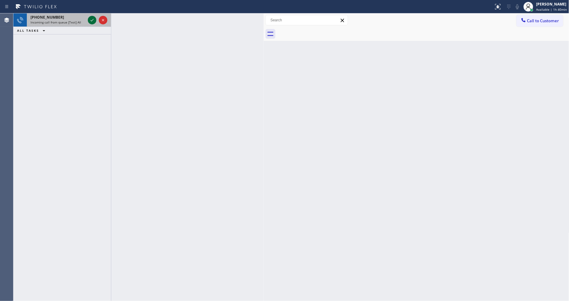
click at [93, 17] on icon at bounding box center [91, 19] width 7 height 7
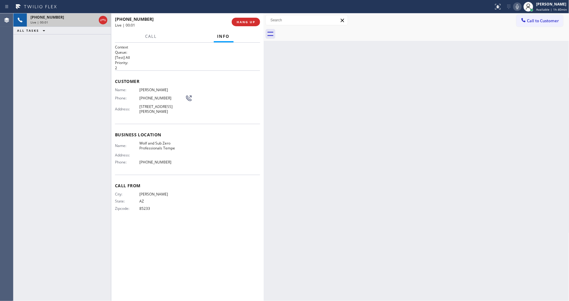
click at [245, 21] on span "HANG UP" at bounding box center [246, 22] width 19 height 4
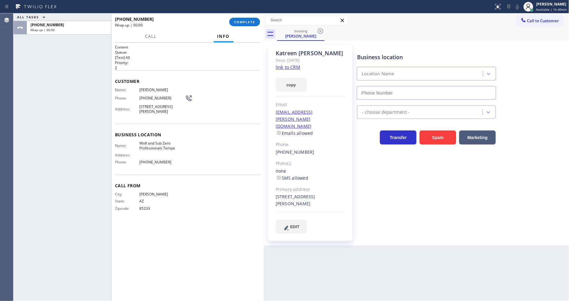
type input "(480) 680-8083"
click at [298, 66] on link "link to CRM" at bounding box center [288, 67] width 25 height 6
drag, startPoint x: 542, startPoint y: 6, endPoint x: 536, endPoint y: 30, distance: 24.3
click at [543, 6] on div "[PERSON_NAME]" at bounding box center [551, 4] width 31 height 5
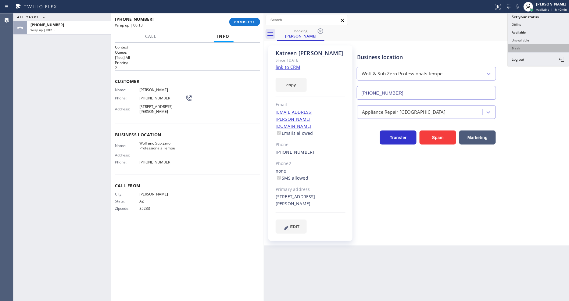
click at [531, 47] on button "Break" at bounding box center [538, 48] width 61 height 8
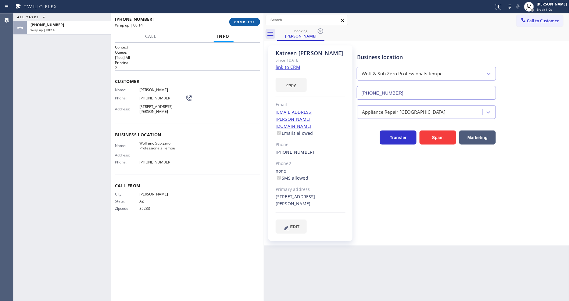
drag, startPoint x: 253, startPoint y: 25, endPoint x: 389, endPoint y: 2, distance: 137.5
click at [253, 25] on button "COMPLETE" at bounding box center [244, 22] width 31 height 9
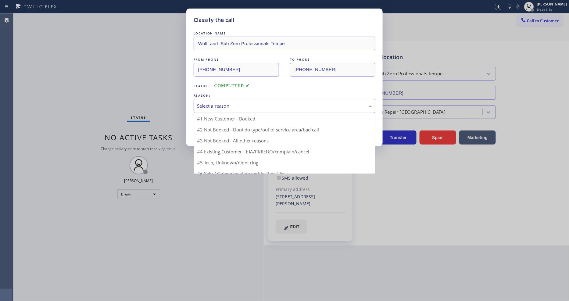
click at [226, 103] on div "Select a reason" at bounding box center [284, 105] width 175 height 7
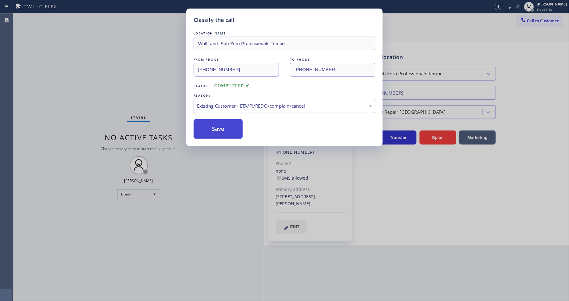
click at [220, 120] on button "Save" at bounding box center [218, 129] width 49 height 20
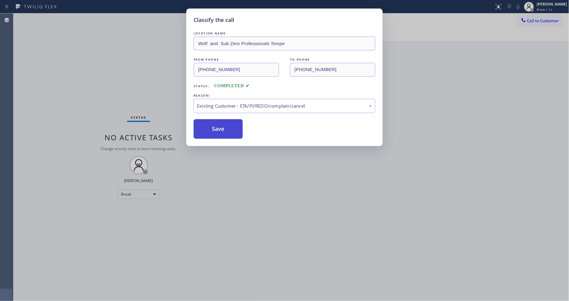
click at [220, 120] on button "Save" at bounding box center [218, 129] width 49 height 20
